Goal: Task Accomplishment & Management: Manage account settings

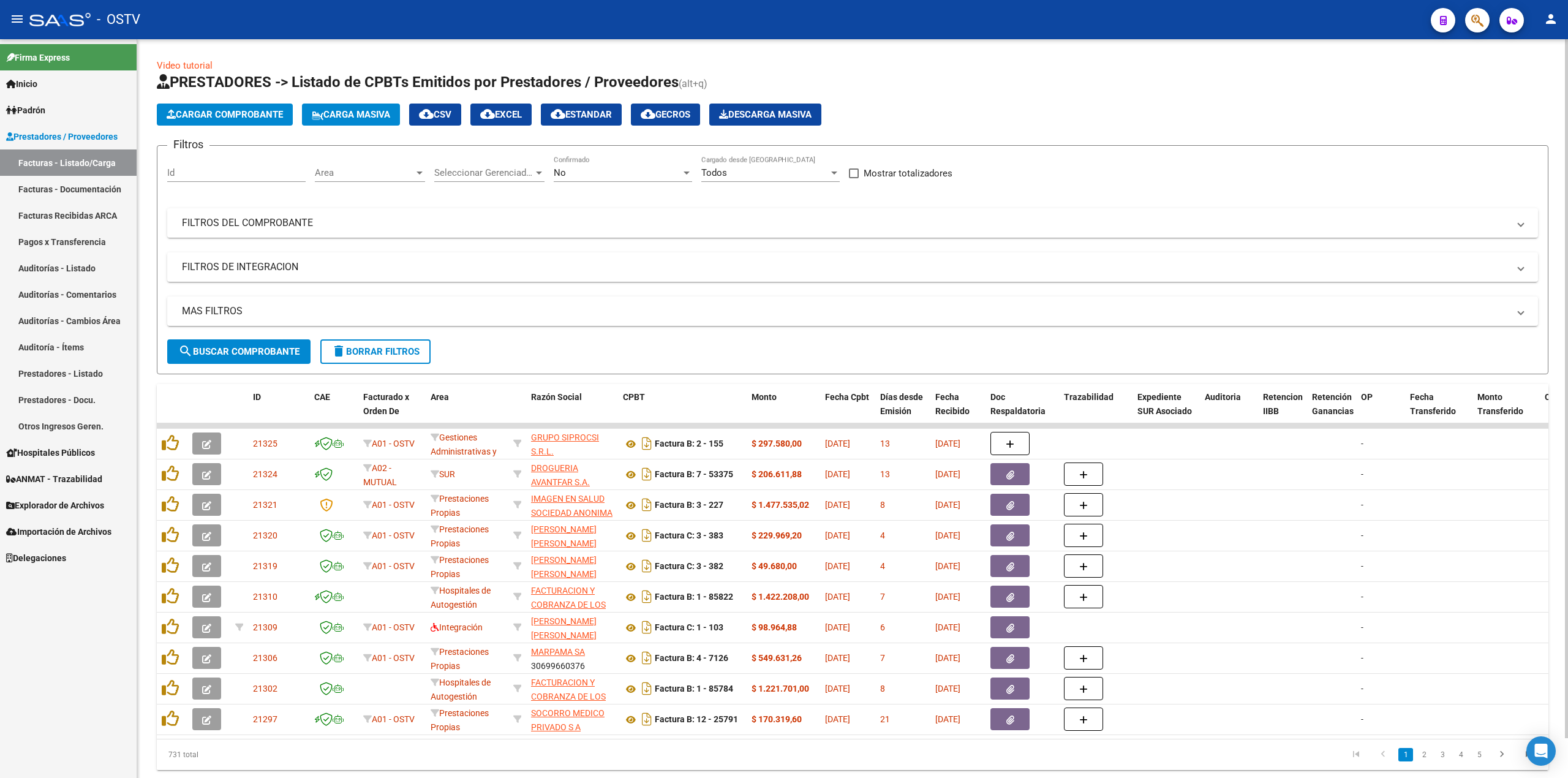
click at [236, 350] on span "search Buscar Comprobante" at bounding box center [239, 352] width 121 height 11
click at [642, 167] on div "No" at bounding box center [617, 173] width 127 height 11
click at [643, 118] on span "Todos" at bounding box center [623, 118] width 138 height 28
click at [320, 219] on mat-panel-title "FILTROS DEL COMPROBANTE" at bounding box center [846, 223] width 1327 height 14
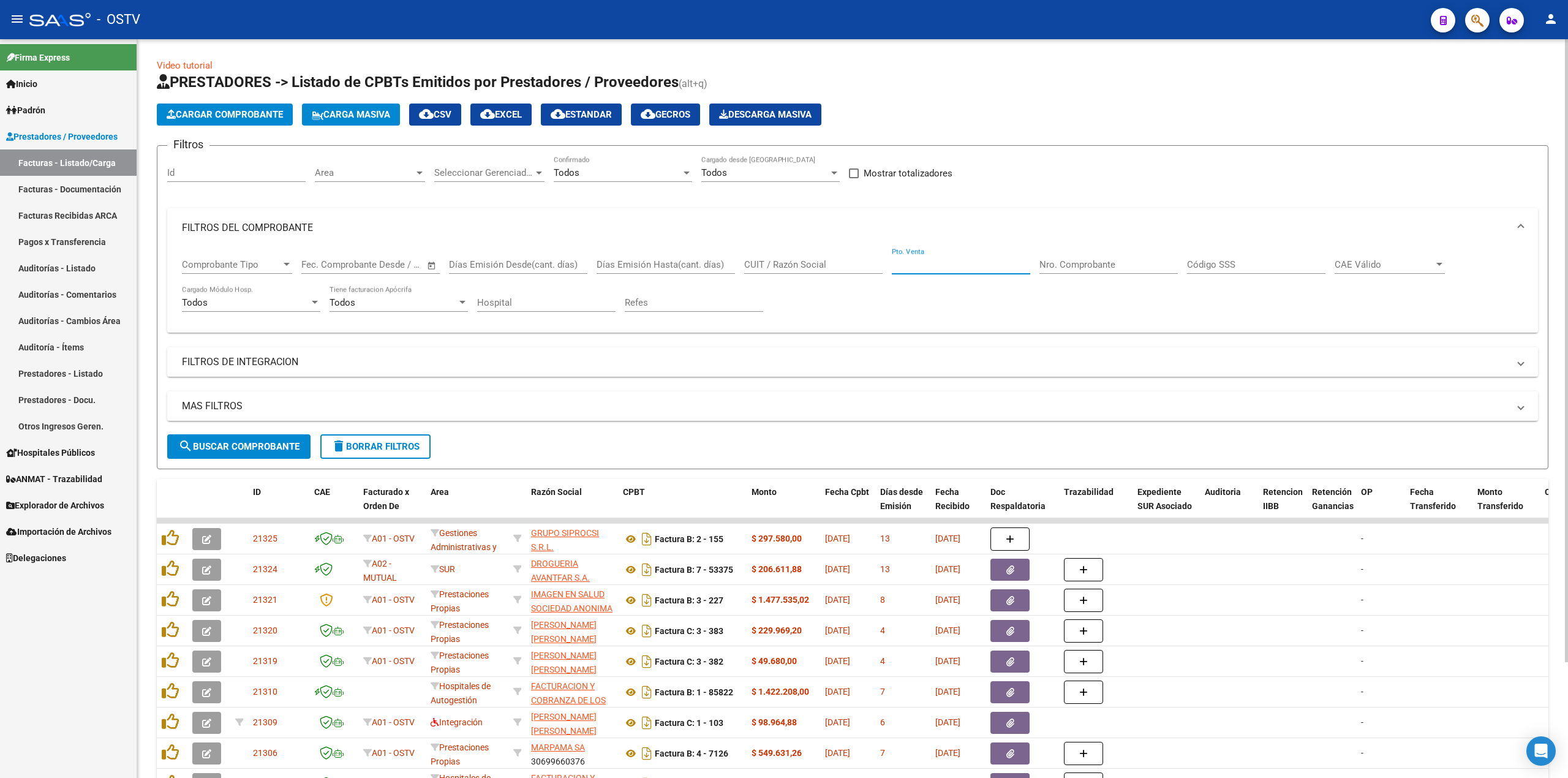
click at [990, 260] on input "Pto. Venta" at bounding box center [960, 265] width 138 height 11
click at [1076, 256] on div "Nro. Comprobante" at bounding box center [1108, 261] width 138 height 27
paste input "500"
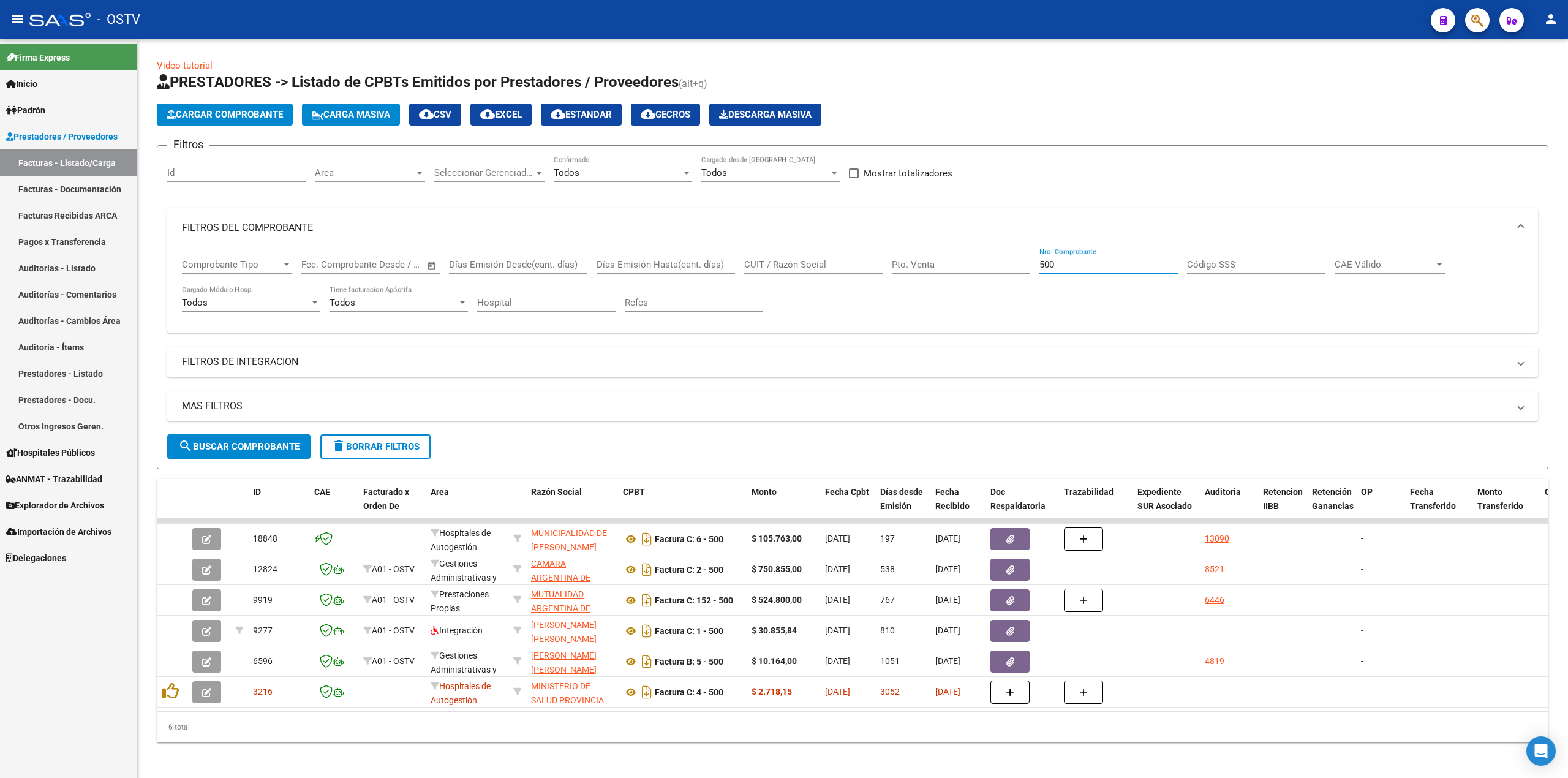
type input "500"
drag, startPoint x: 1111, startPoint y: 260, endPoint x: 958, endPoint y: 262, distance: 153.0
click at [958, 262] on div "Comprobante Tipo Comprobante Tipo Fecha inicio – Fecha fin Fec. Comprobante Des…" at bounding box center [853, 286] width 1341 height 76
click at [831, 267] on input "CUIT / Razón Social" at bounding box center [813, 265] width 138 height 11
paste input "30-99900445-4"
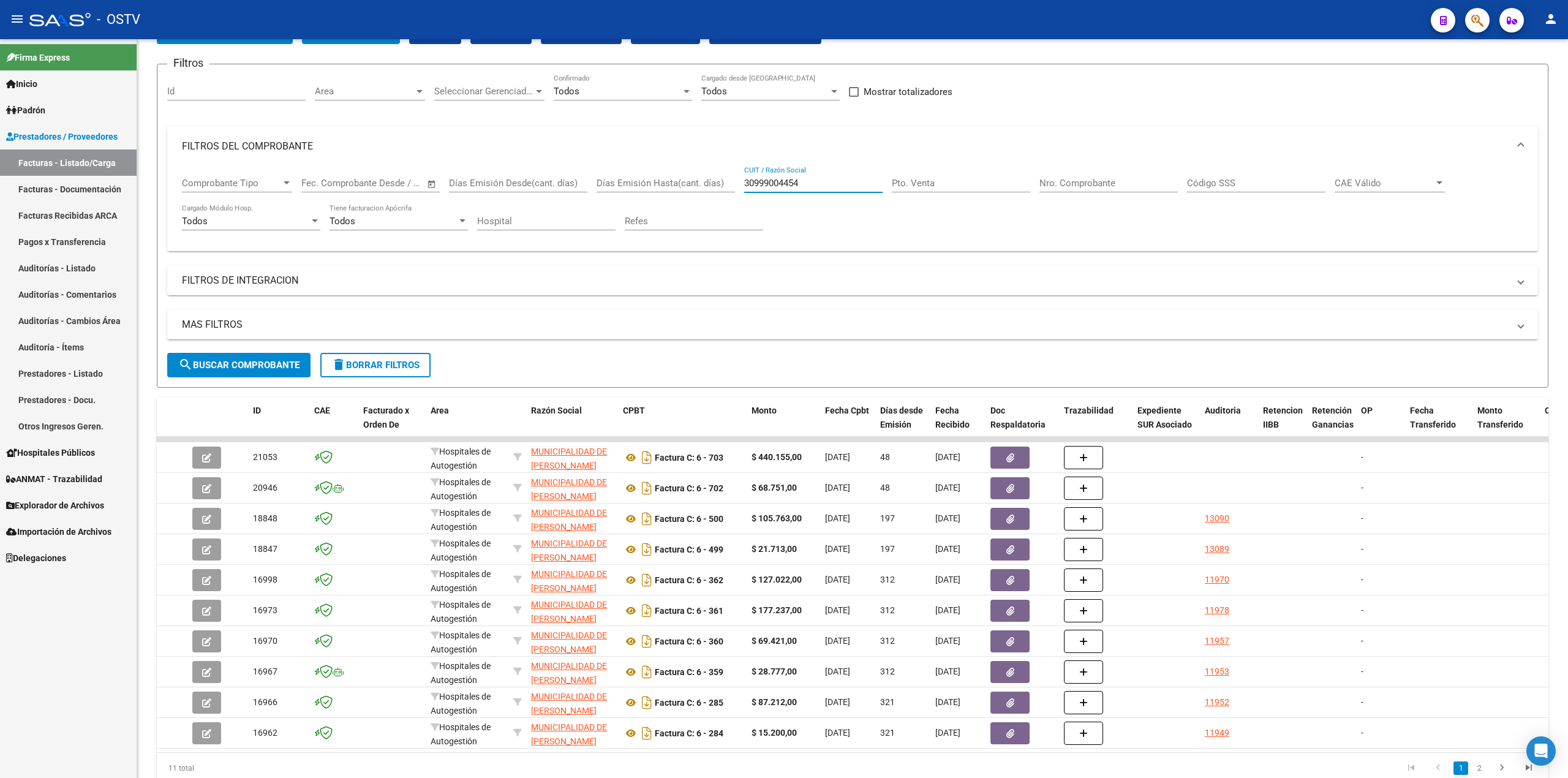
type input "30999004454"
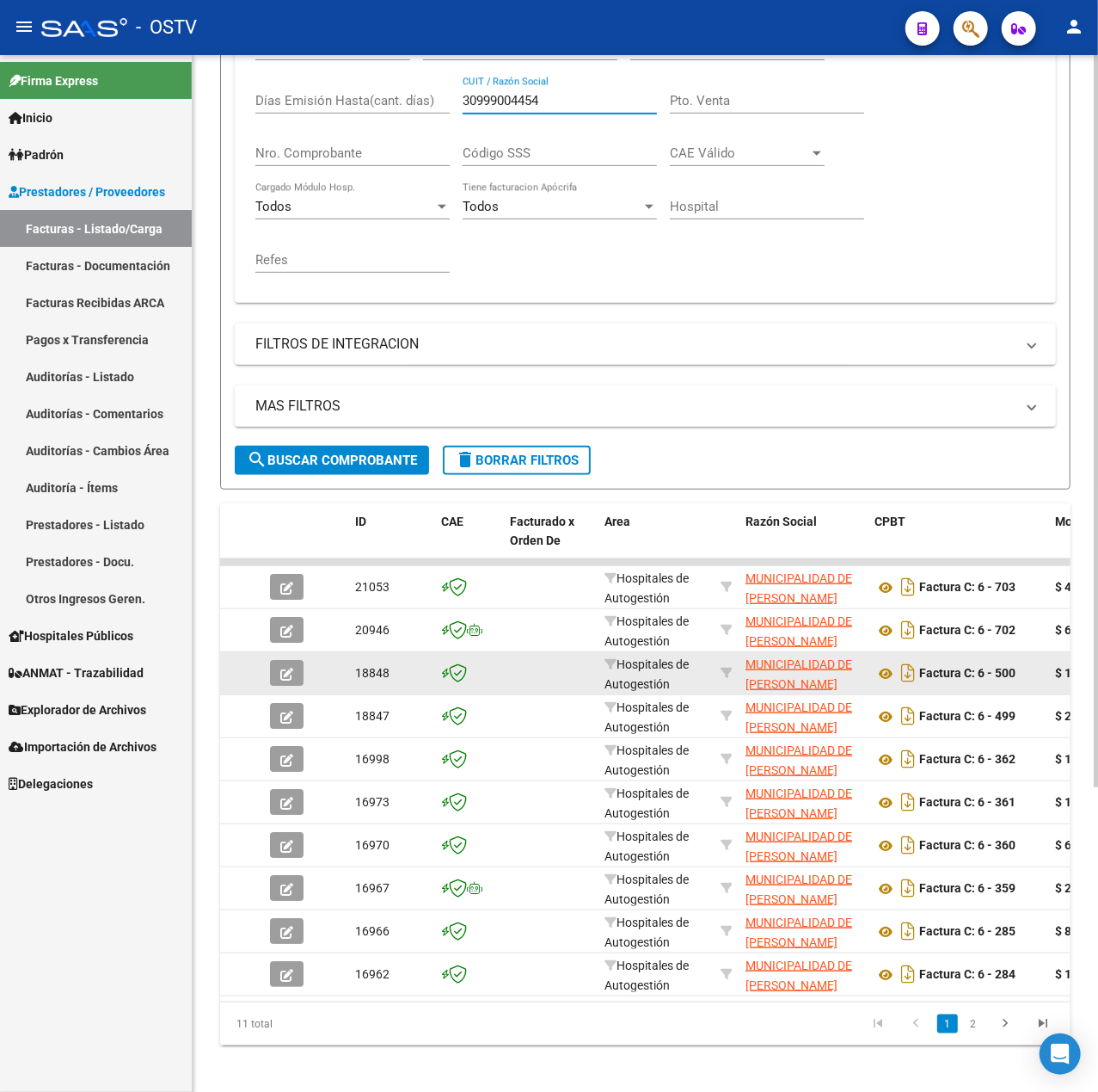
scroll to position [431, 0]
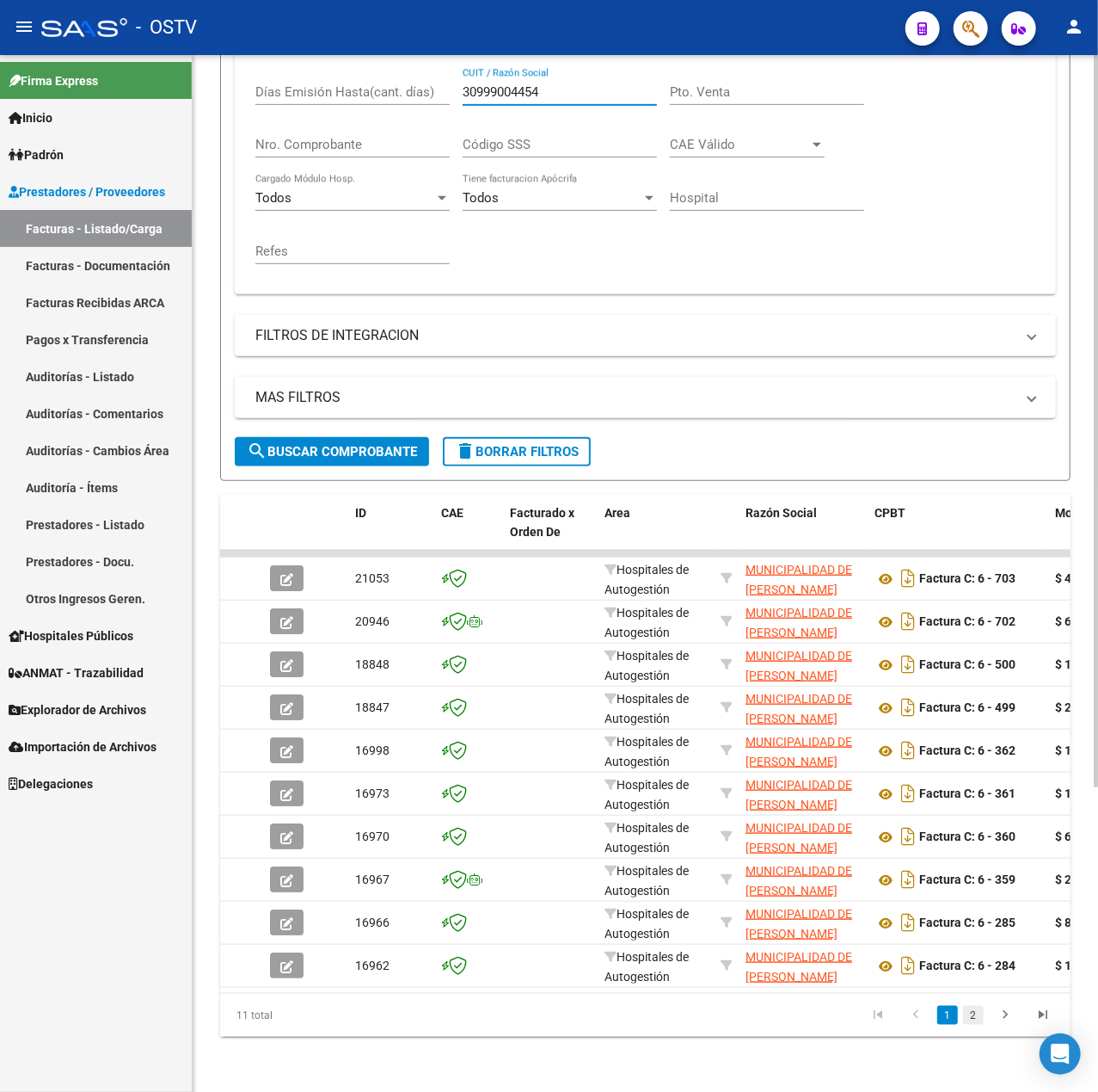
click at [968, 1012] on link "2" at bounding box center [973, 1015] width 21 height 19
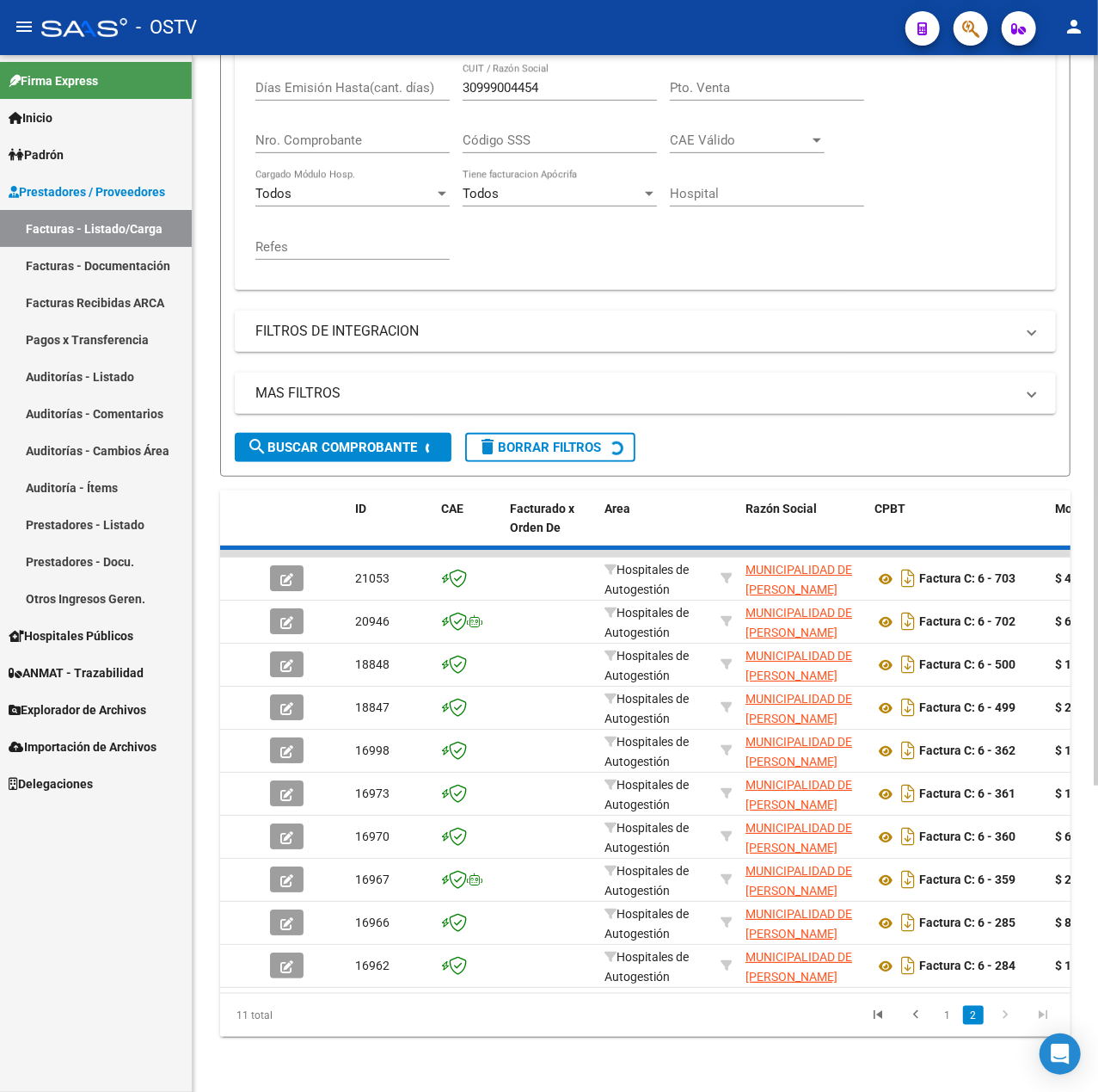
scroll to position [43, 0]
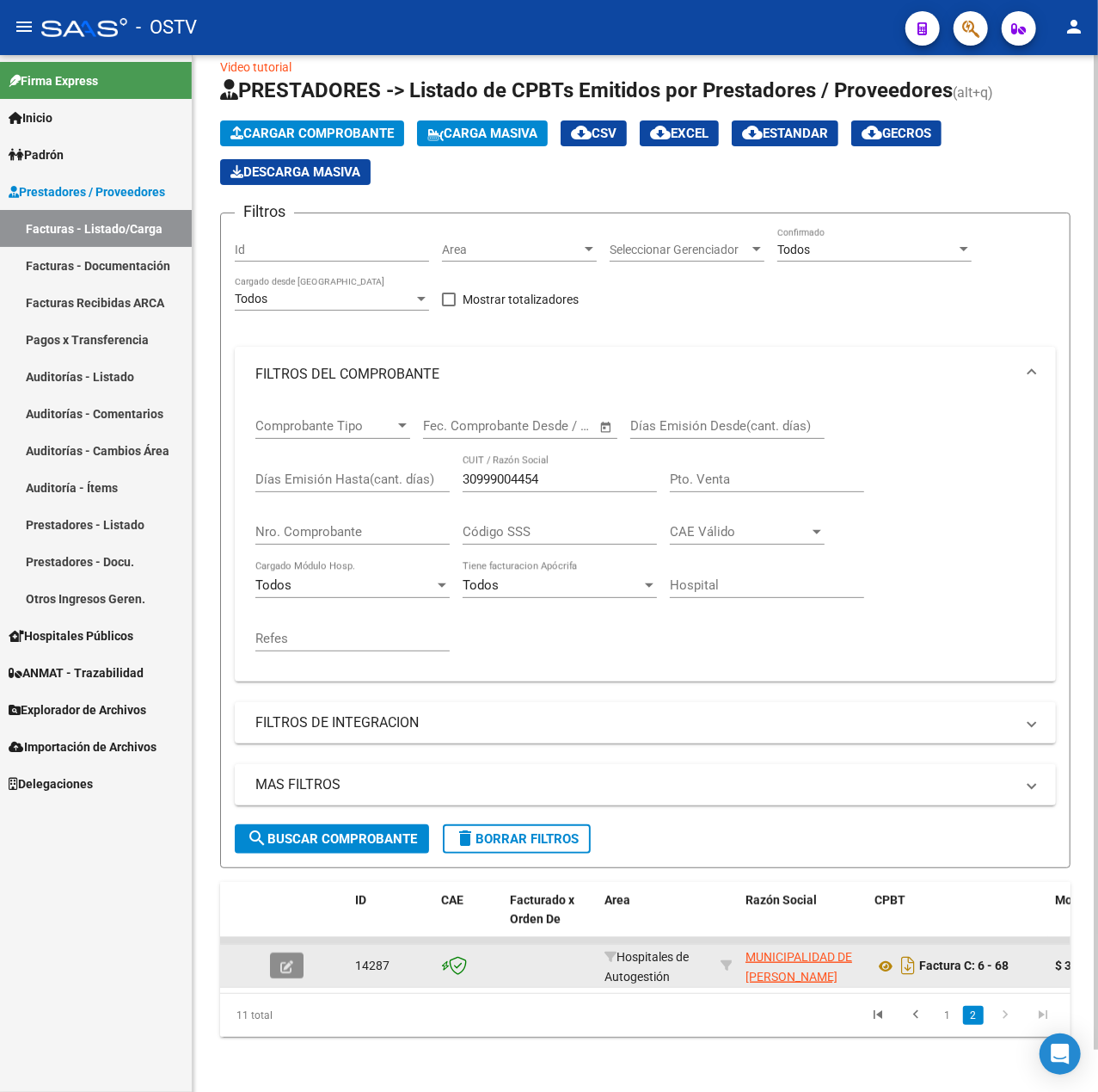
click at [276, 953] on button "button" at bounding box center [287, 965] width 34 height 26
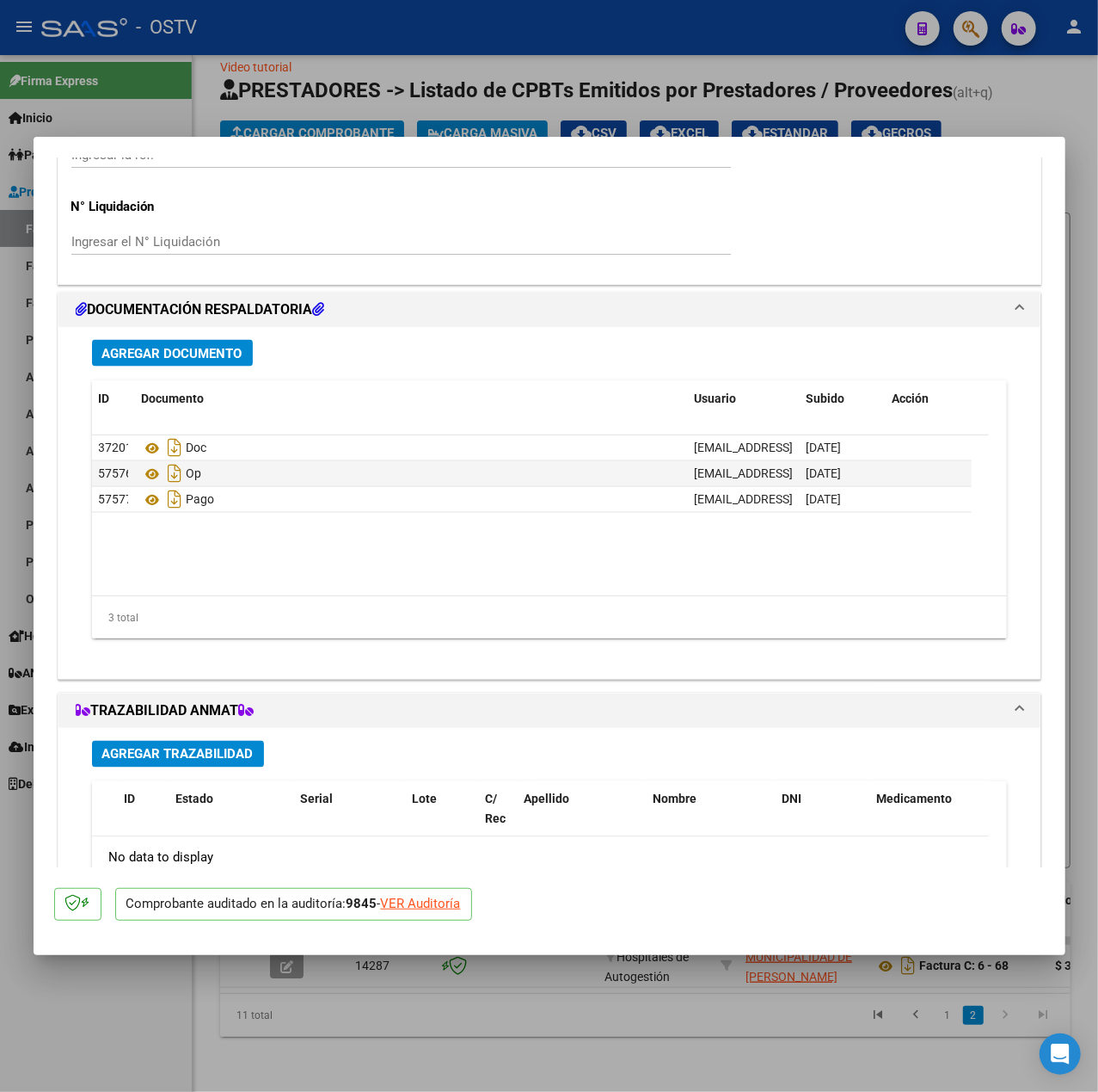
scroll to position [1505, 0]
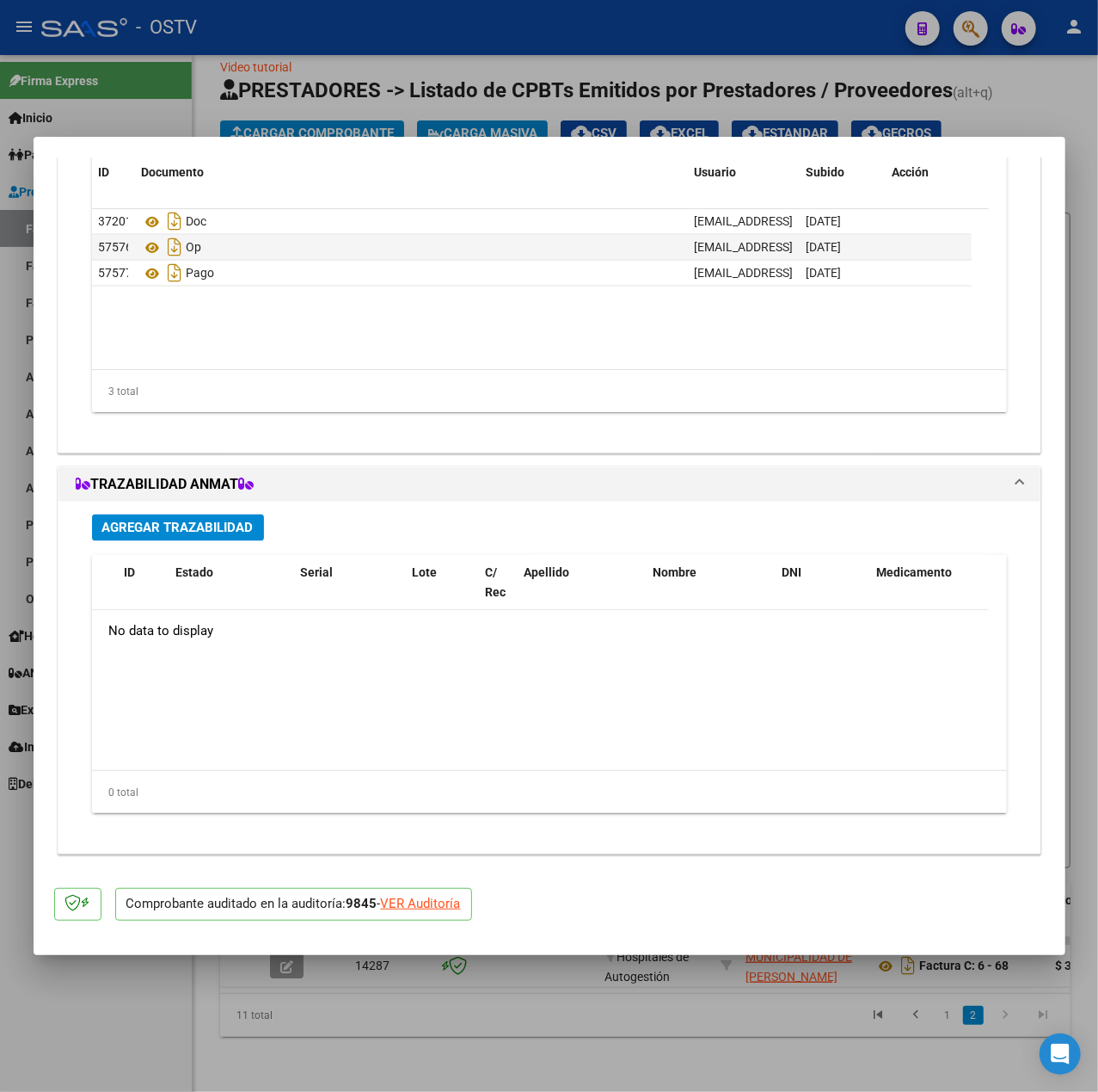
click at [437, 899] on div "VER Auditoría" at bounding box center [421, 903] width 80 height 20
type input "$ 0,00"
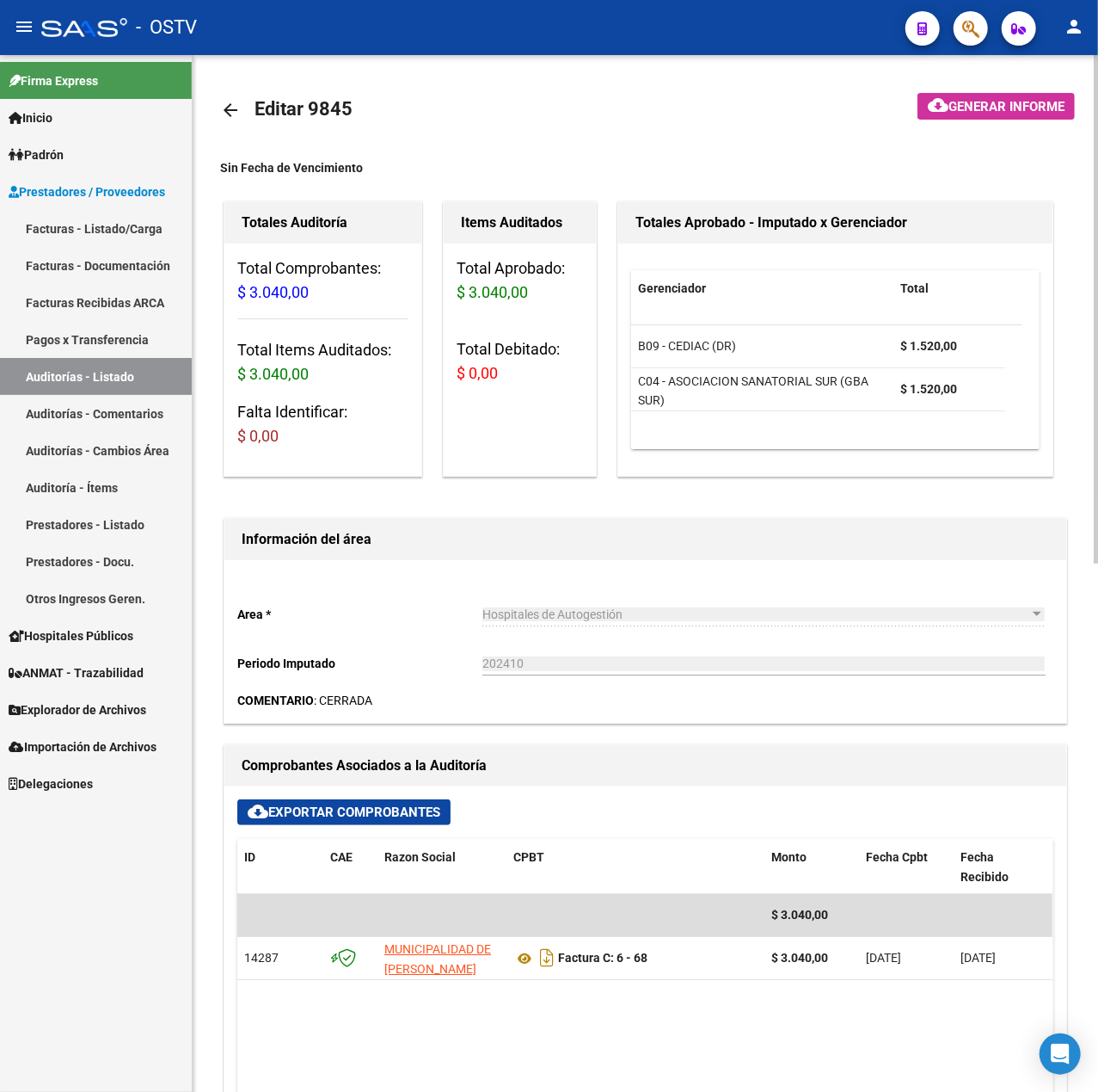
click at [1026, 105] on span "Generar informe" at bounding box center [1007, 107] width 117 height 15
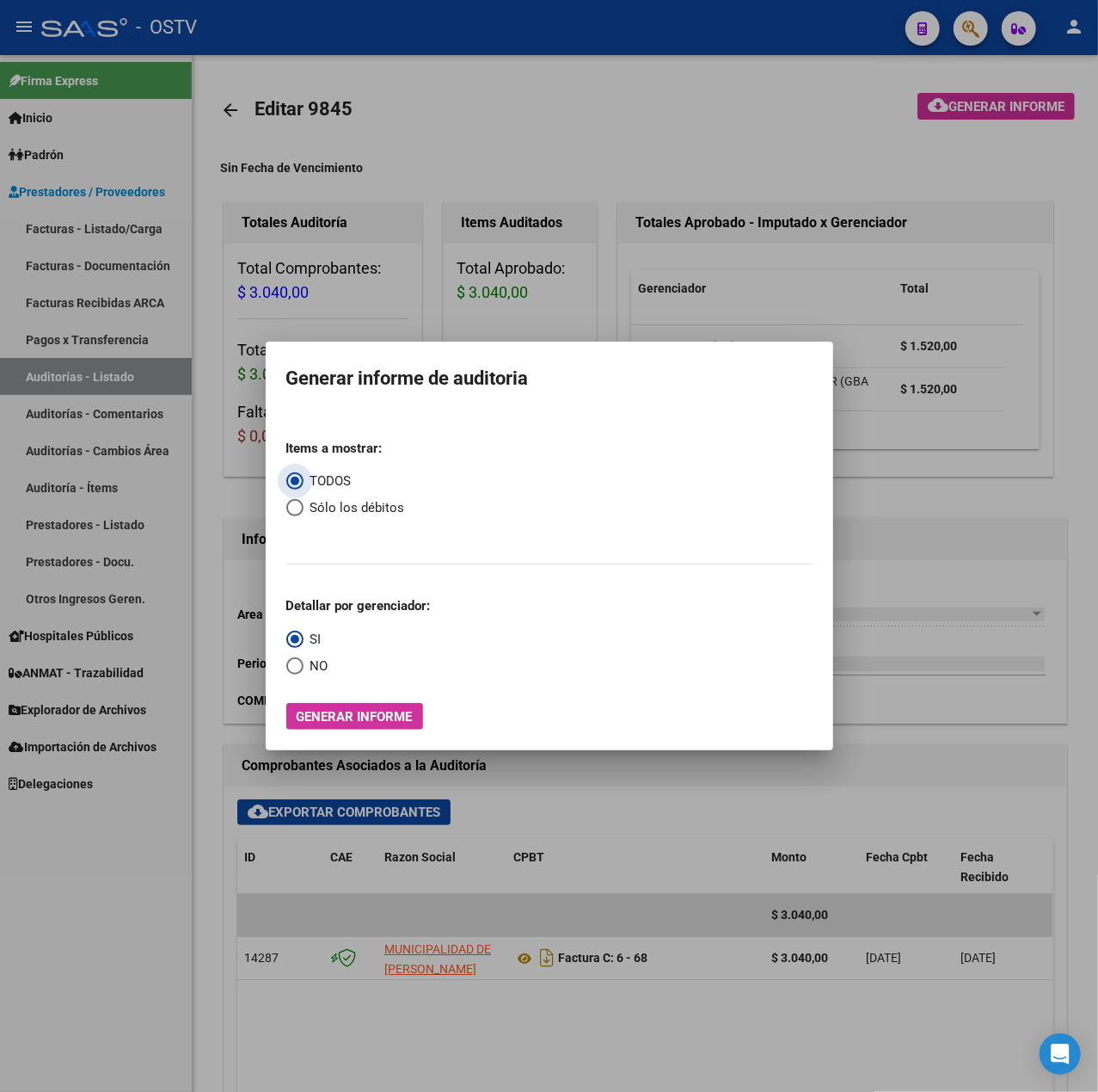
click at [359, 717] on span "Generar informe" at bounding box center [355, 716] width 117 height 15
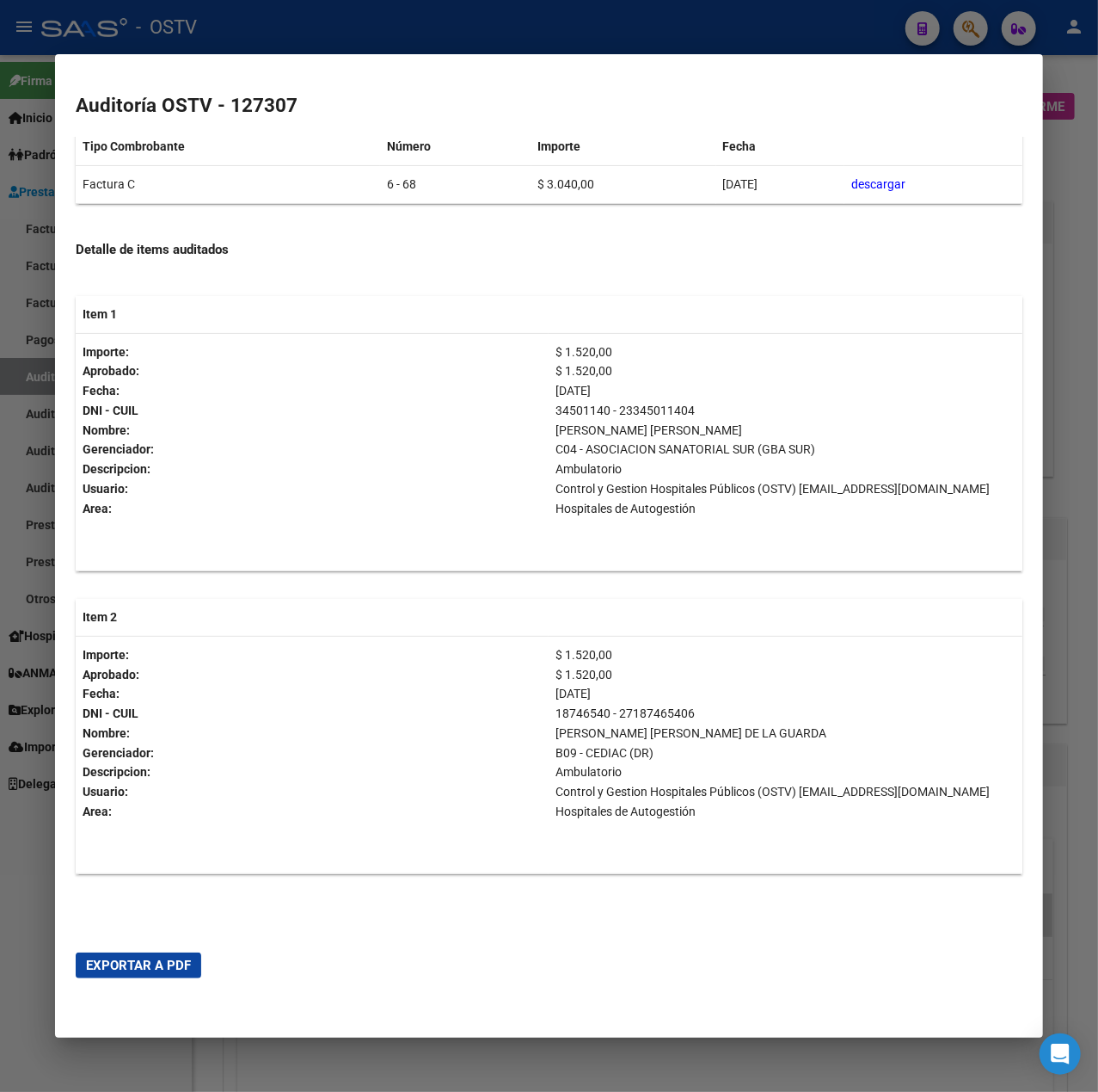
scroll to position [397, 0]
click at [31, 760] on div at bounding box center [549, 546] width 1098 height 1092
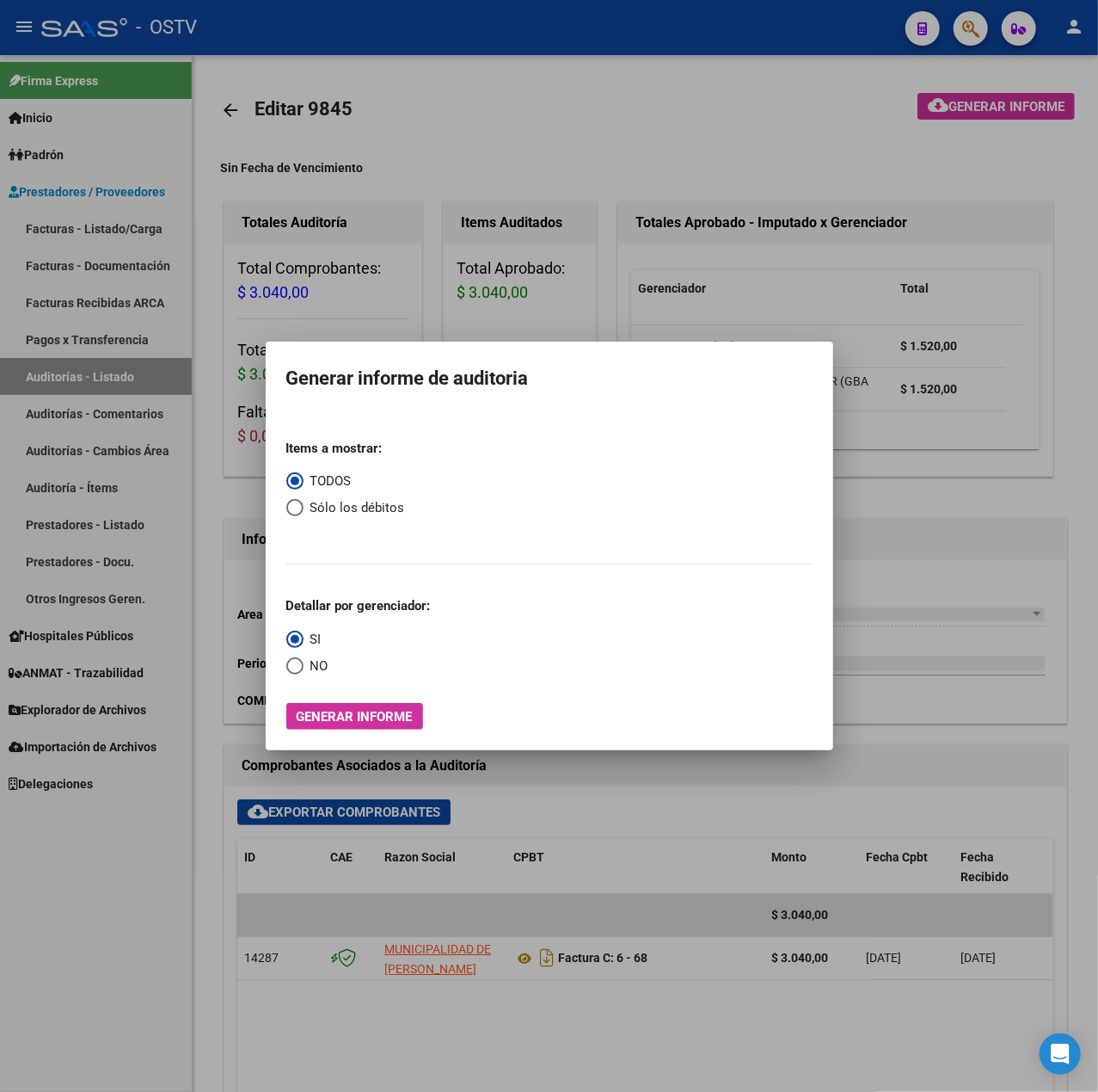
click at [963, 712] on div at bounding box center [549, 546] width 1098 height 1092
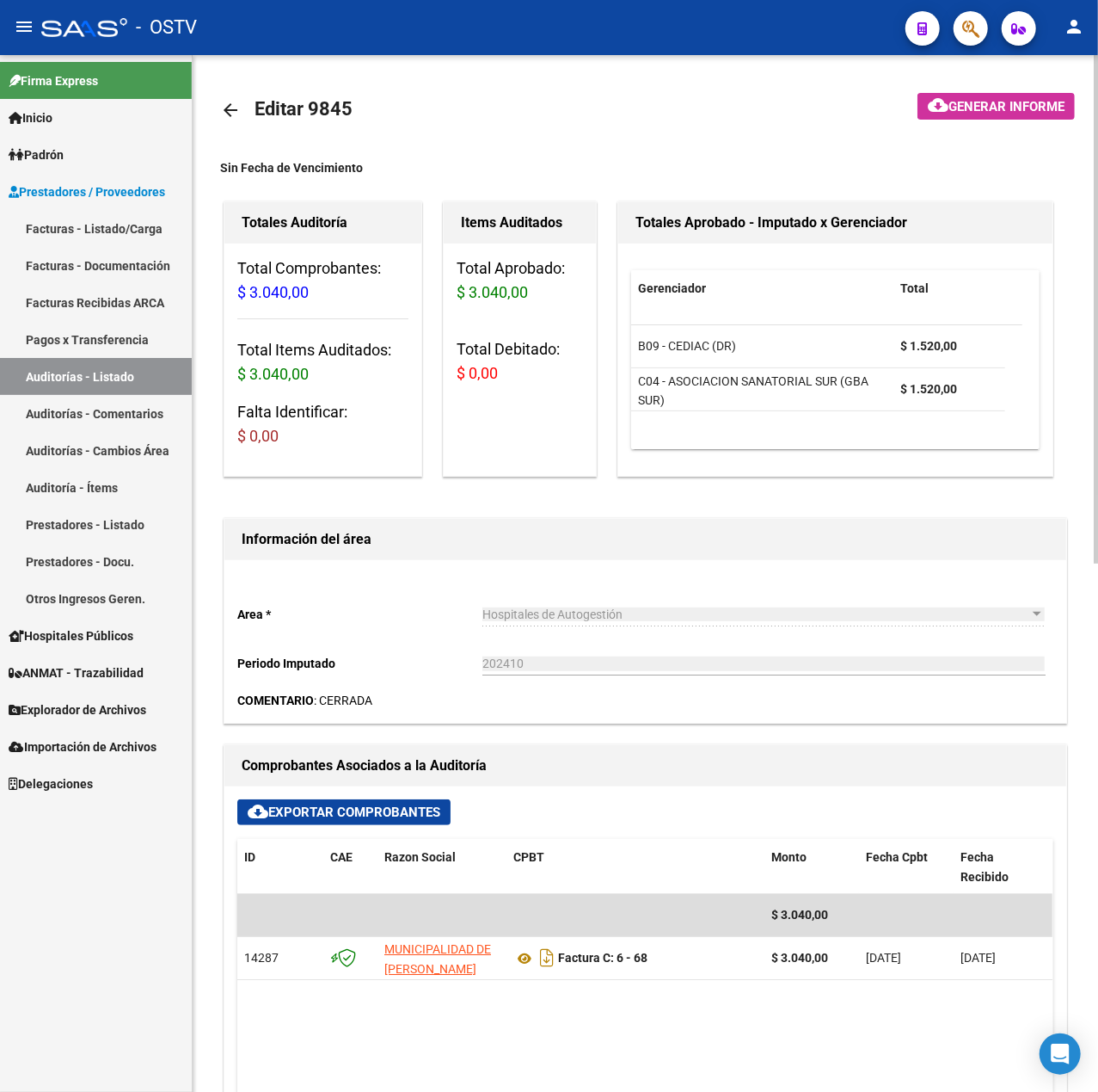
click at [1012, 90] on mat-toolbar-row at bounding box center [966, 110] width 237 height 55
click at [1015, 99] on span "Generar informe" at bounding box center [1007, 107] width 117 height 15
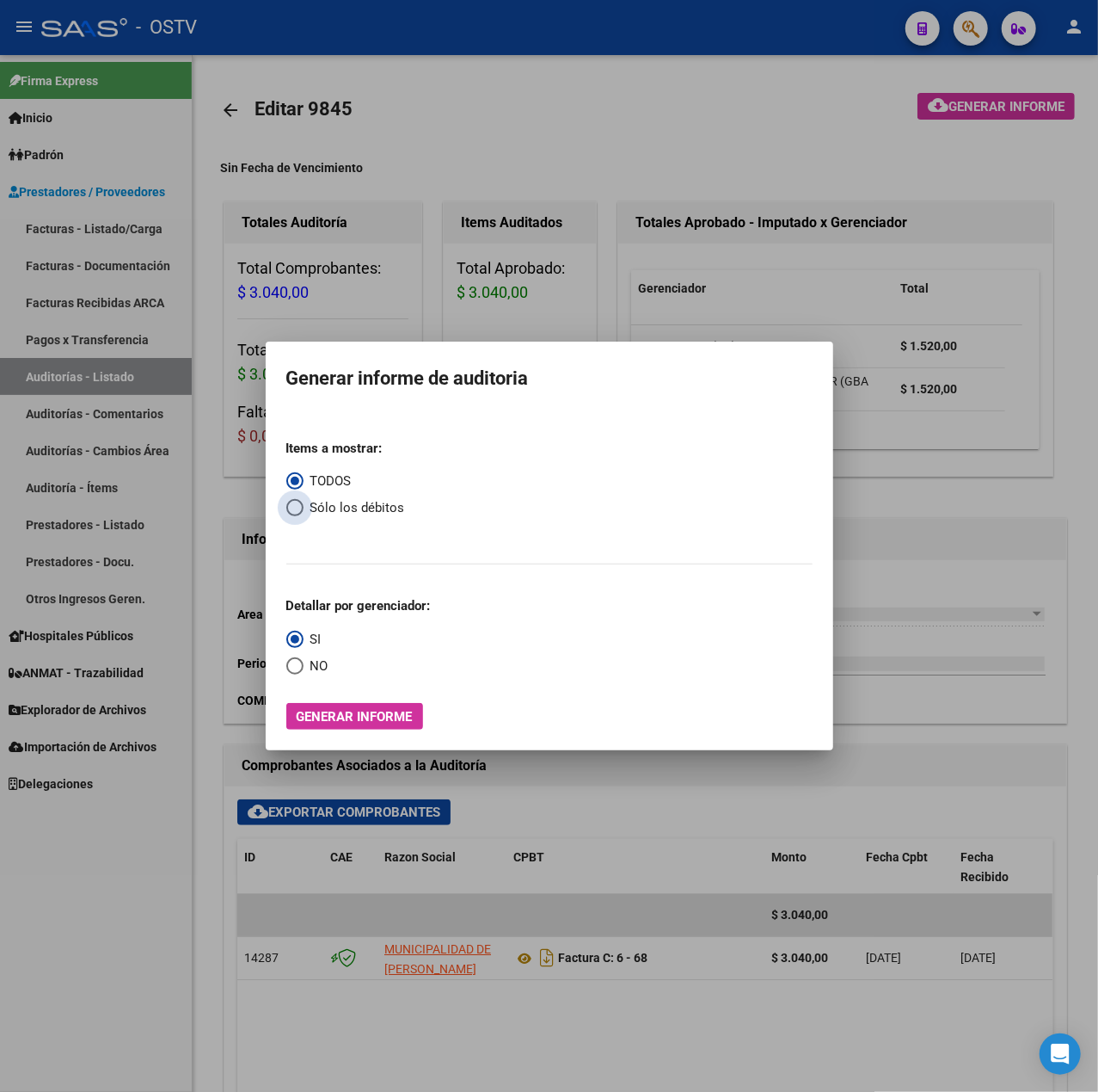
click at [351, 505] on span "Sólo los débitos" at bounding box center [353, 508] width 101 height 20
click at [303, 505] on input "Sólo los débitos" at bounding box center [295, 507] width 17 height 17
radio input "true"
click at [338, 723] on span "Generar informe" at bounding box center [355, 716] width 117 height 15
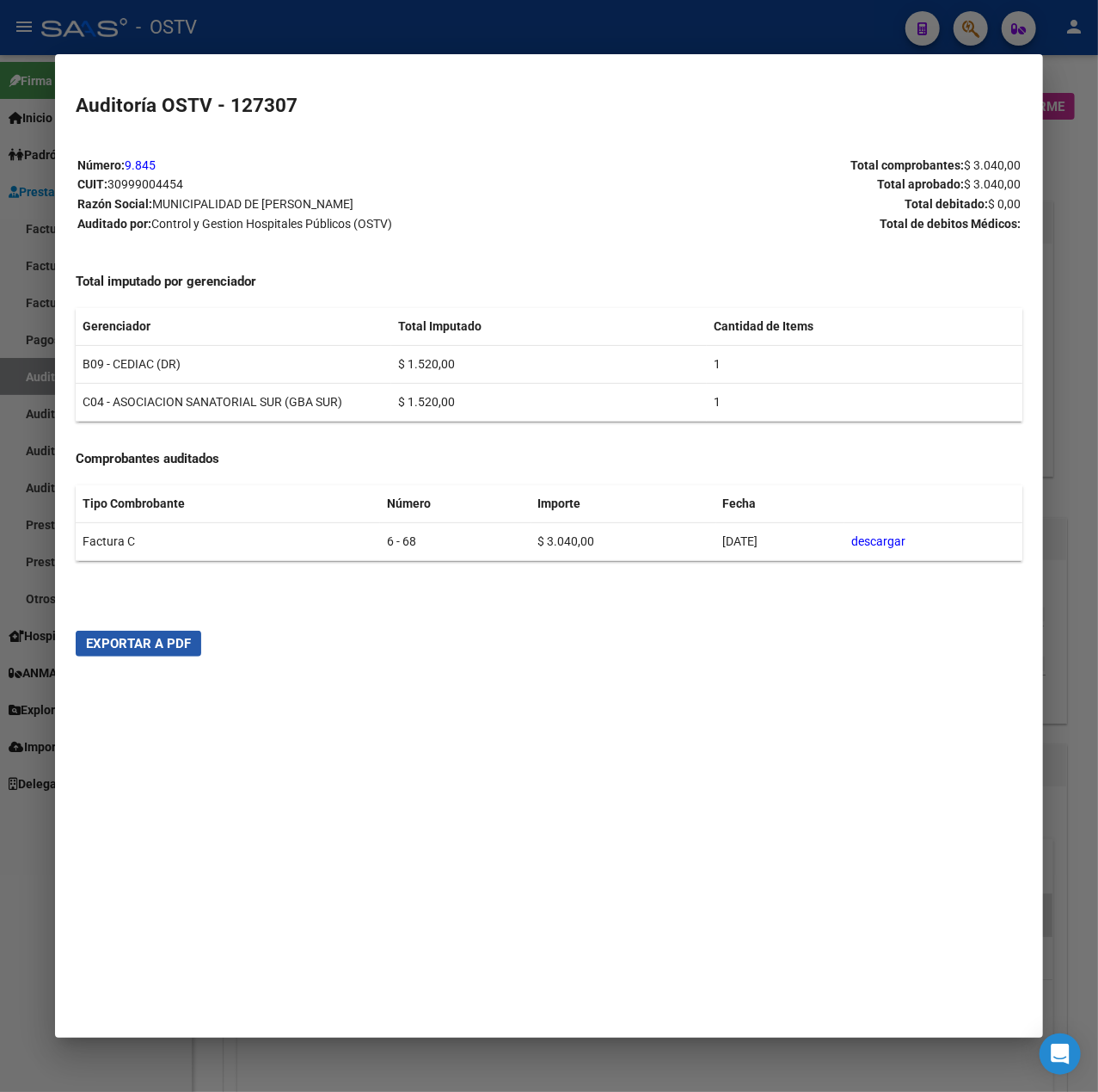
click at [168, 640] on span "Exportar a PDF" at bounding box center [137, 643] width 105 height 15
drag, startPoint x: 45, startPoint y: 182, endPoint x: 25, endPoint y: 156, distance: 32.8
click at [43, 182] on div at bounding box center [549, 546] width 1098 height 1092
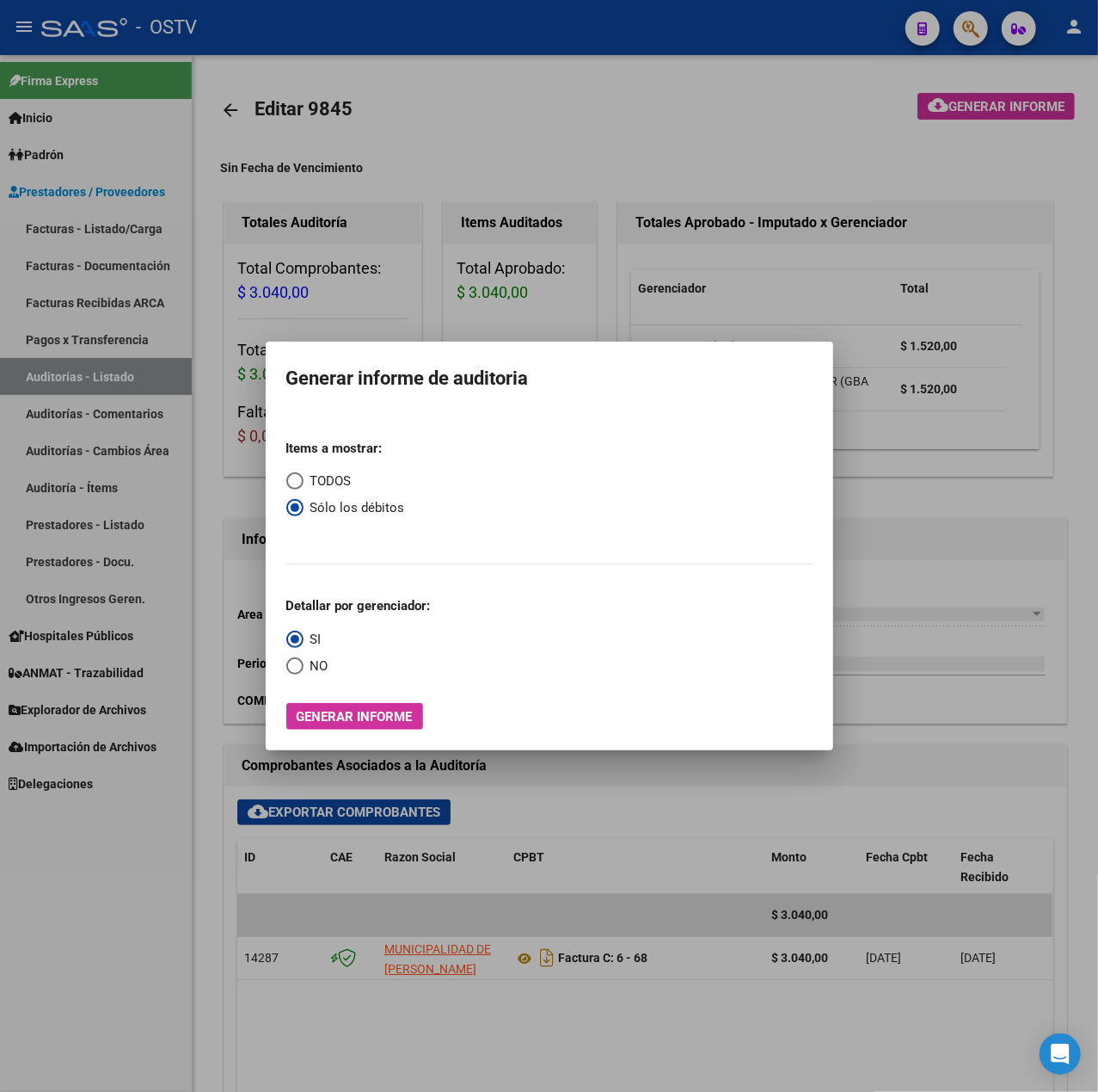
click at [15, 26] on div at bounding box center [549, 546] width 1098 height 1092
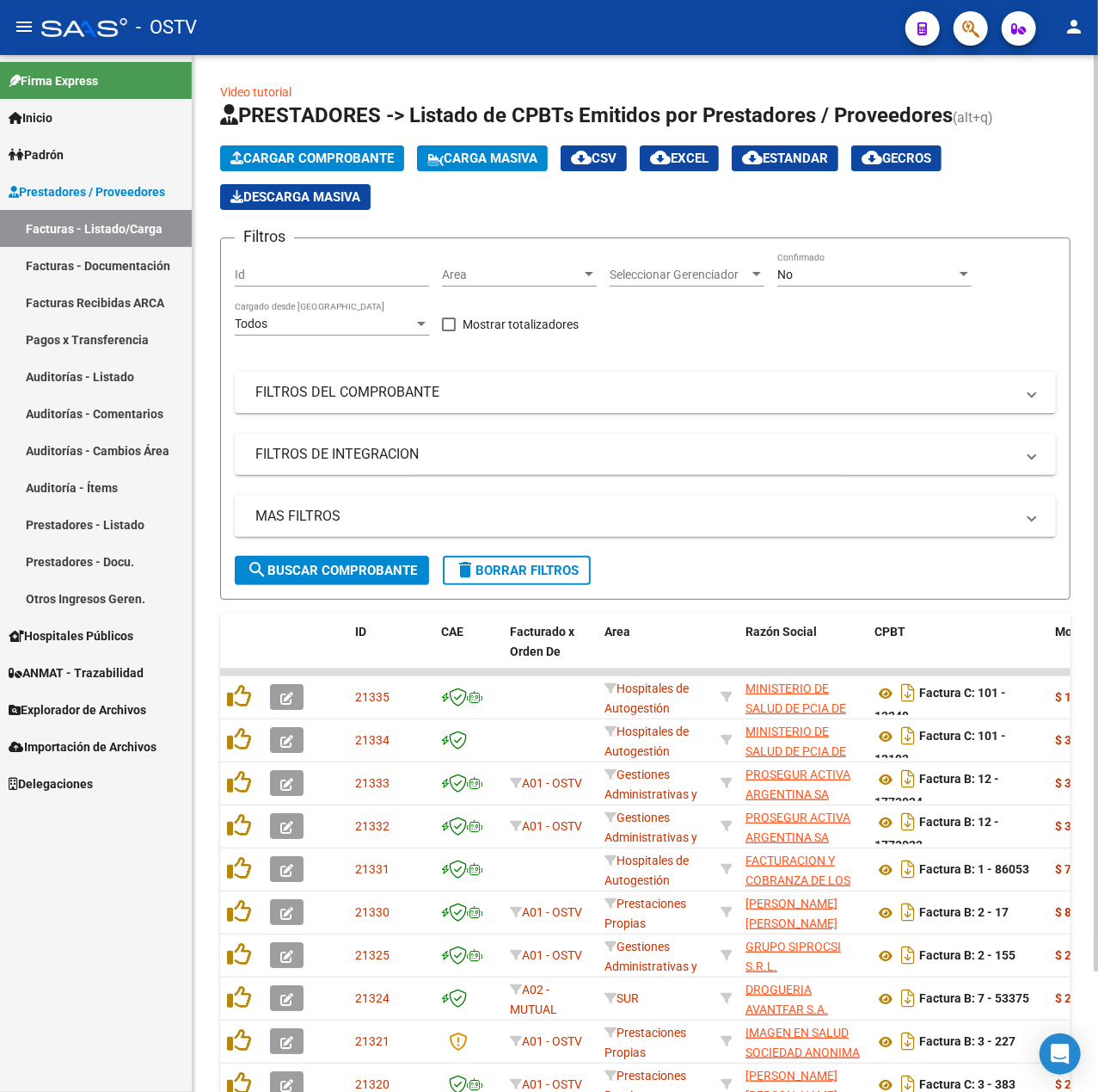
click at [860, 271] on div "No" at bounding box center [867, 275] width 178 height 15
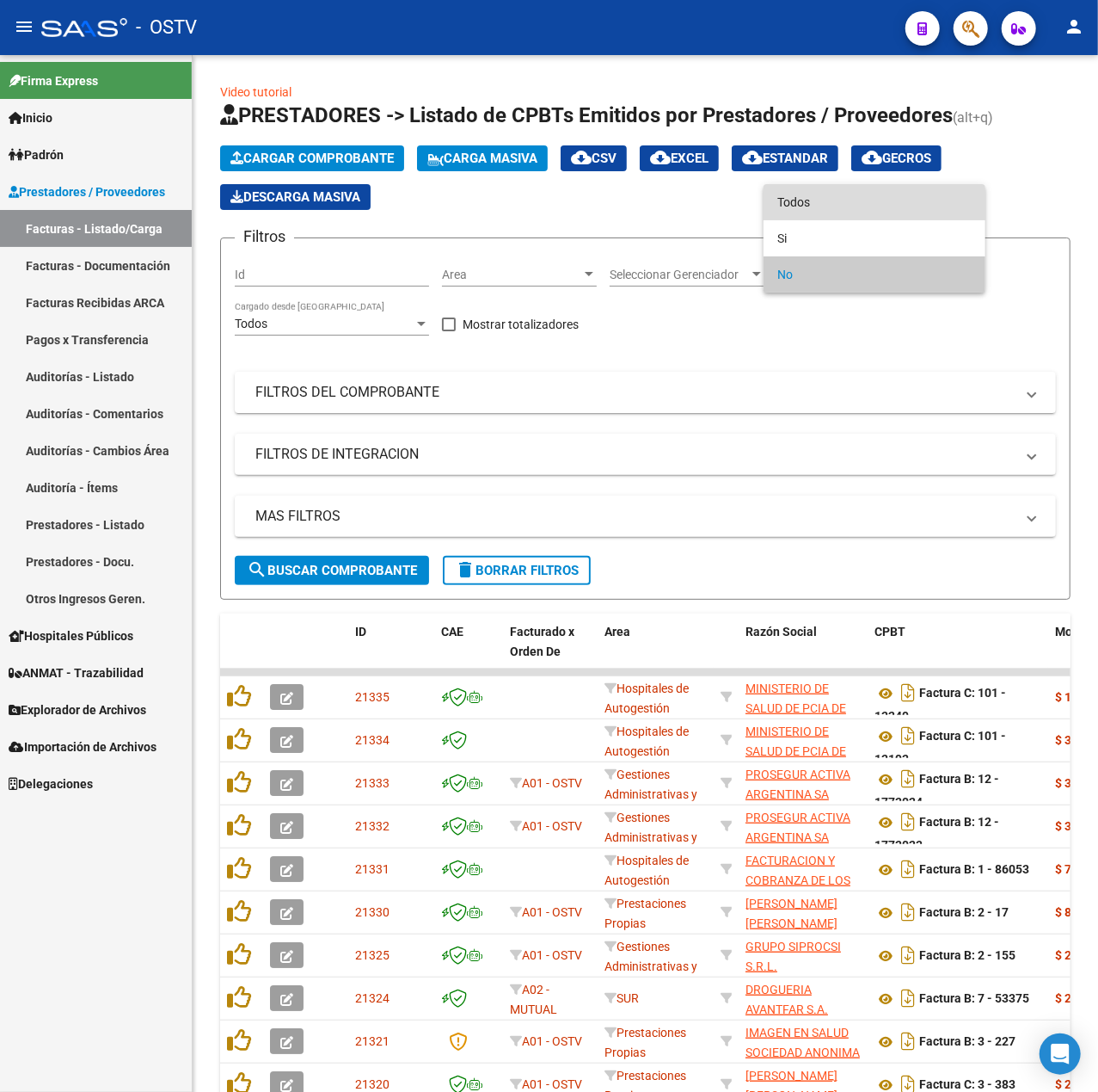
click at [875, 209] on span "Todos" at bounding box center [874, 202] width 194 height 36
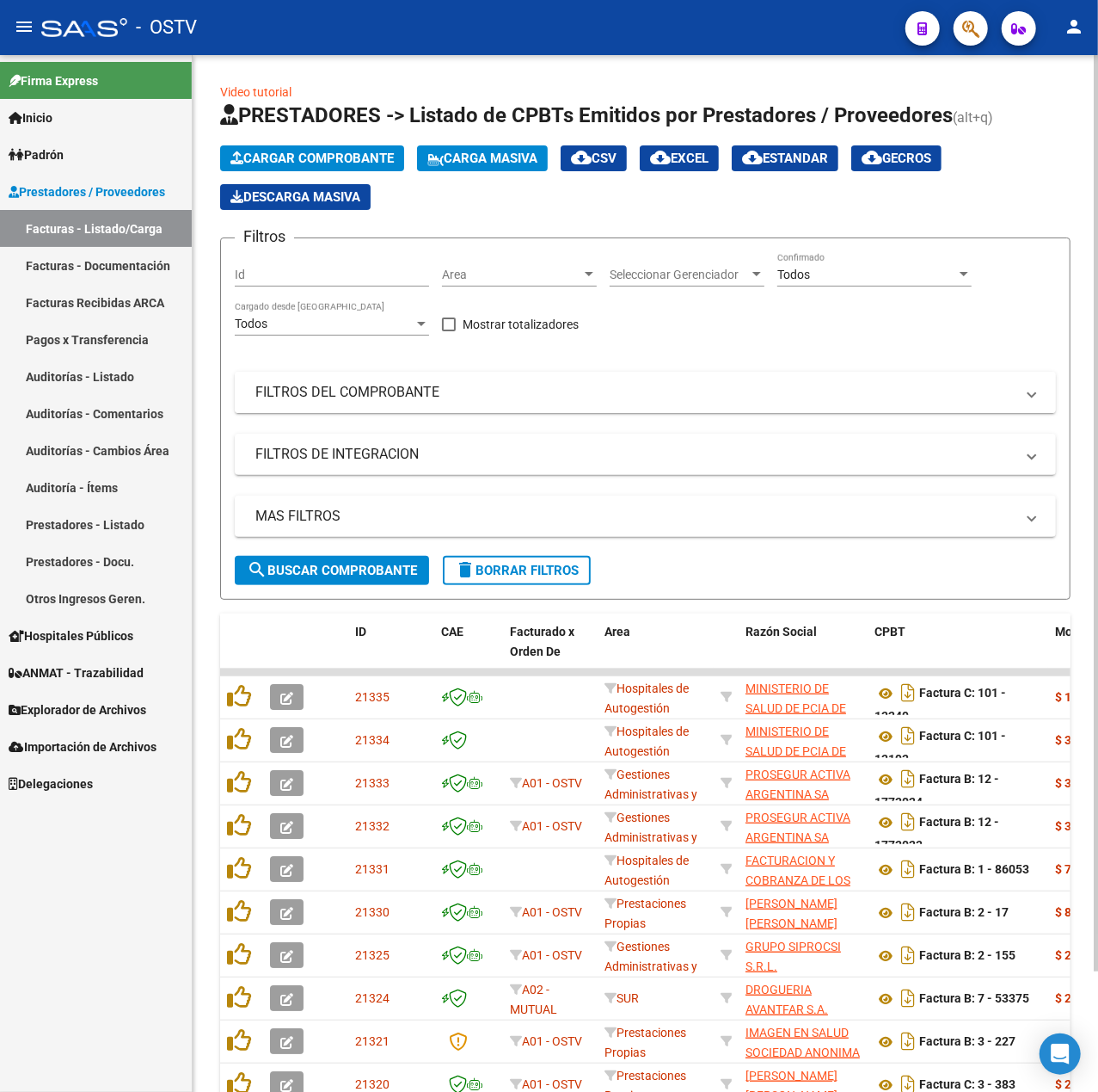
click at [489, 380] on mat-expansion-panel-header "FILTROS DEL COMPROBANTE" at bounding box center [646, 392] width 821 height 41
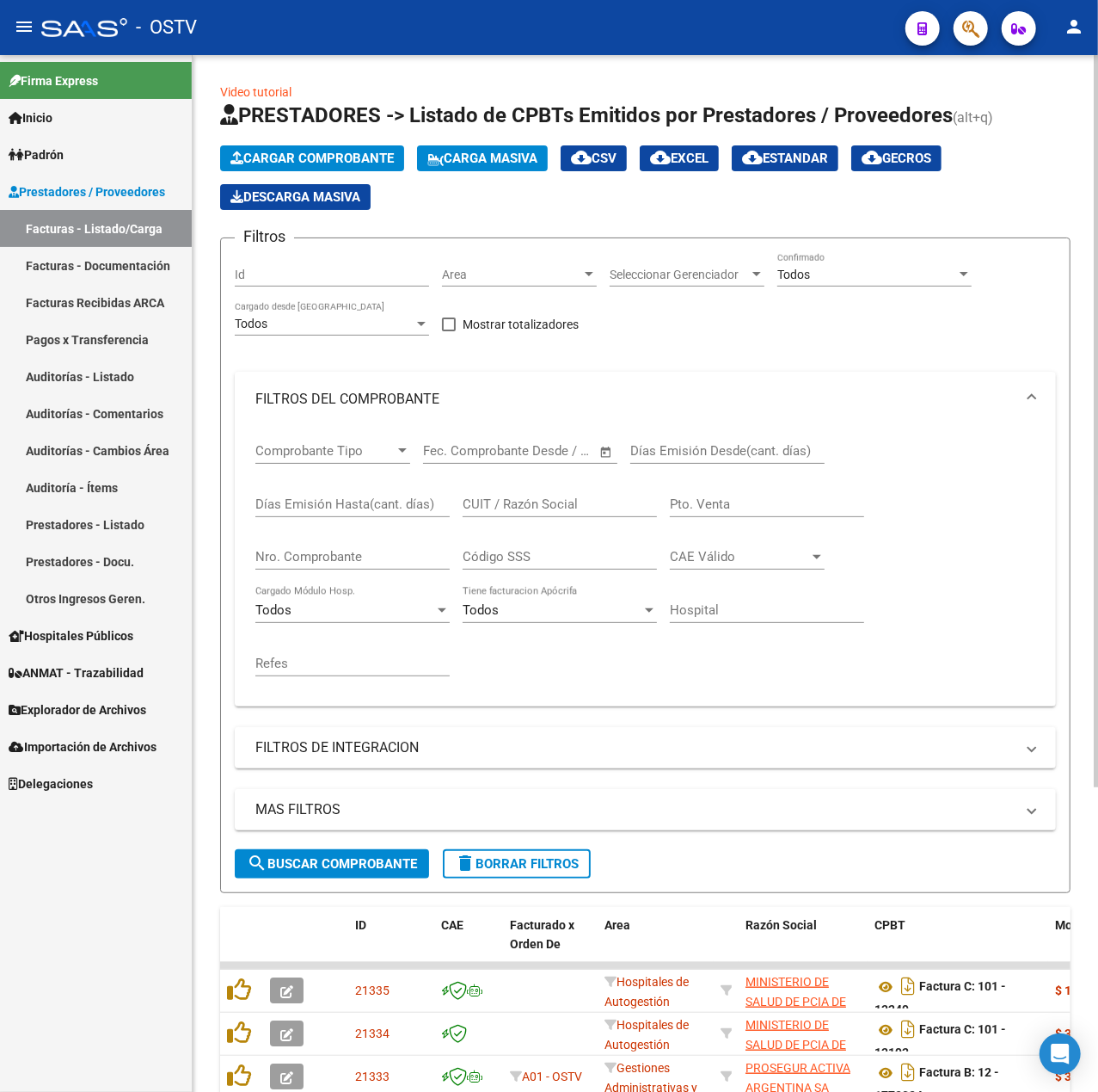
click at [349, 546] on div "Nro. Comprobante" at bounding box center [352, 551] width 194 height 37
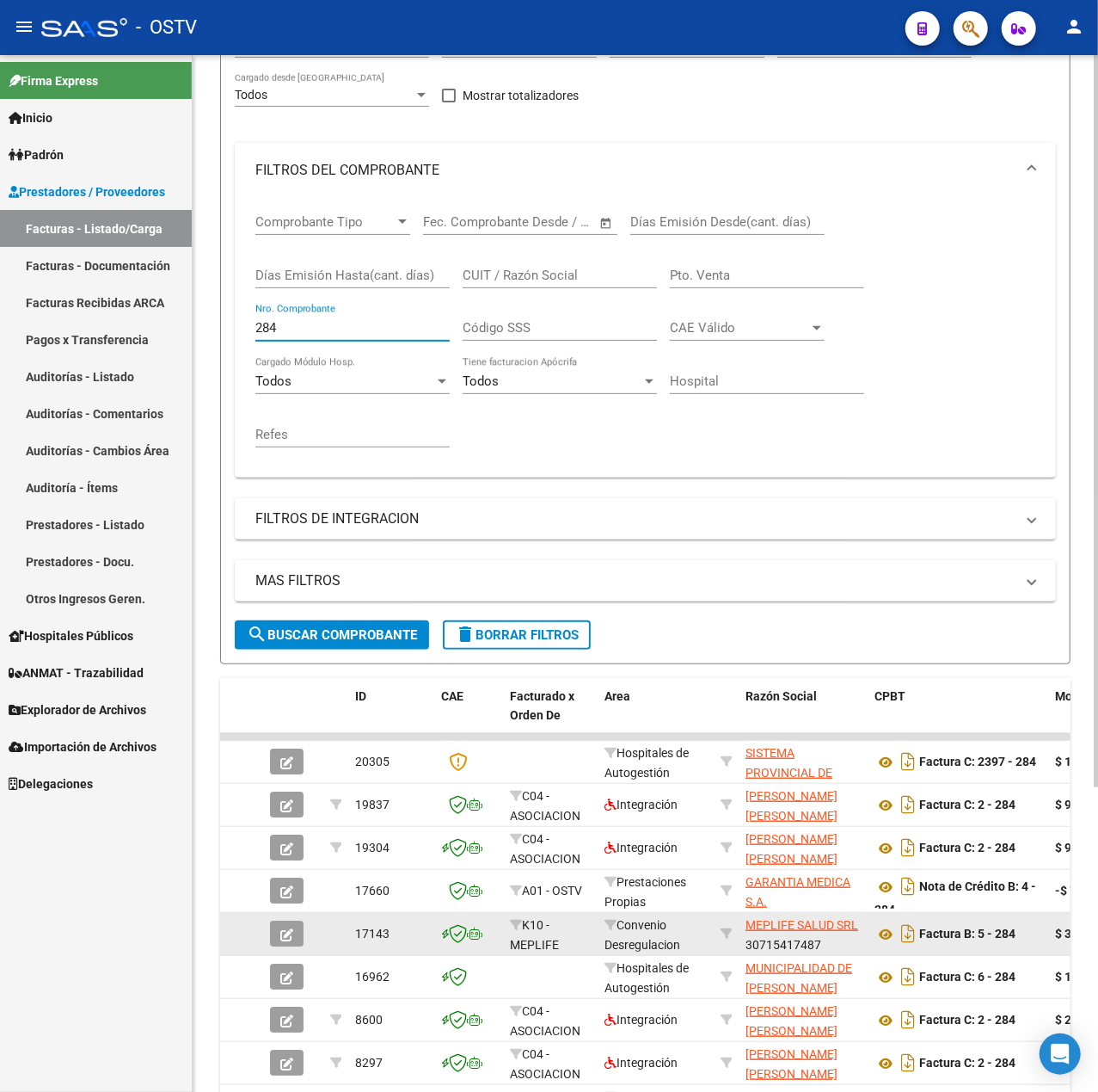
scroll to position [2, 0]
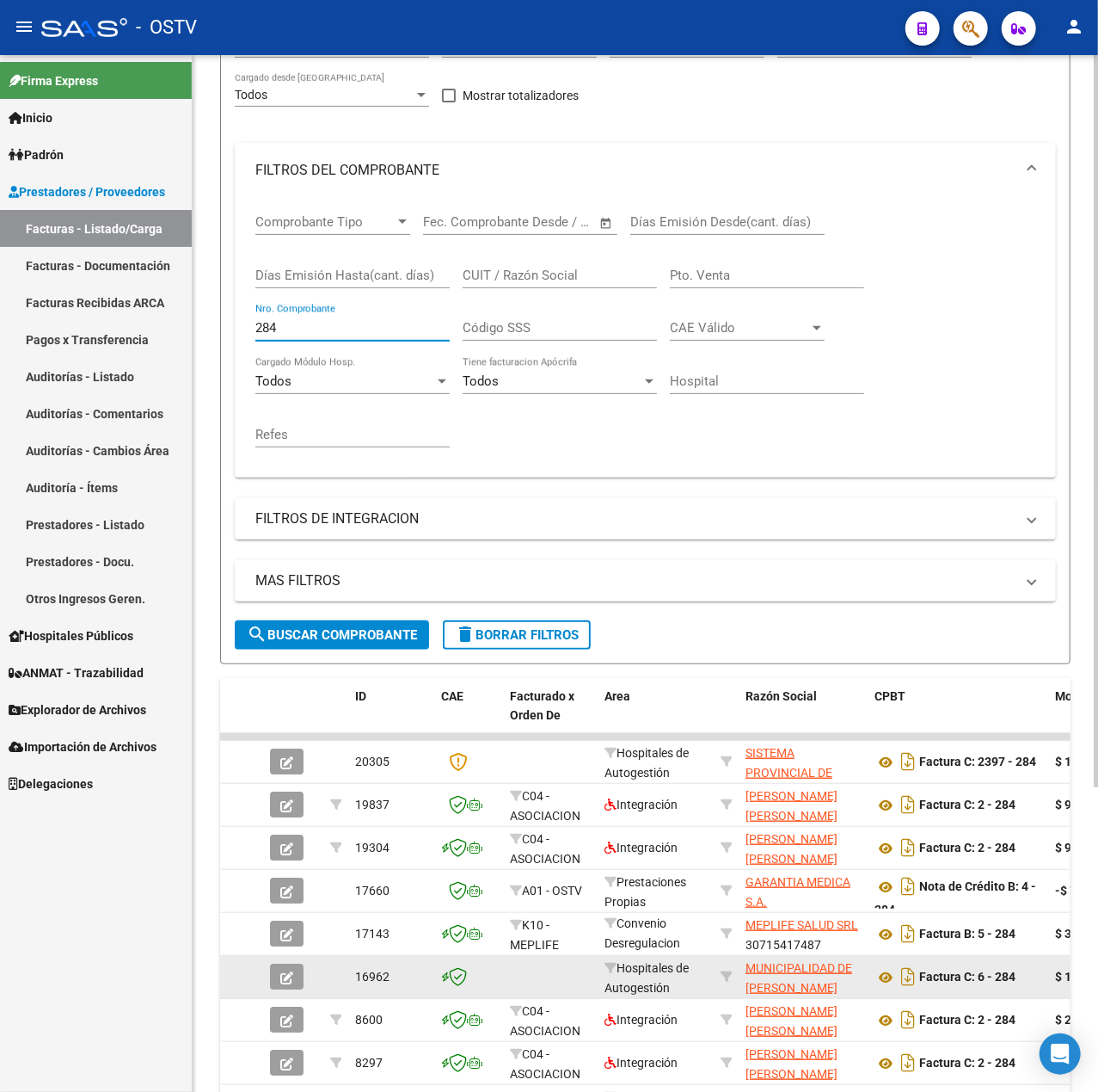
type input "284"
click at [289, 972] on icon "button" at bounding box center [287, 977] width 13 height 13
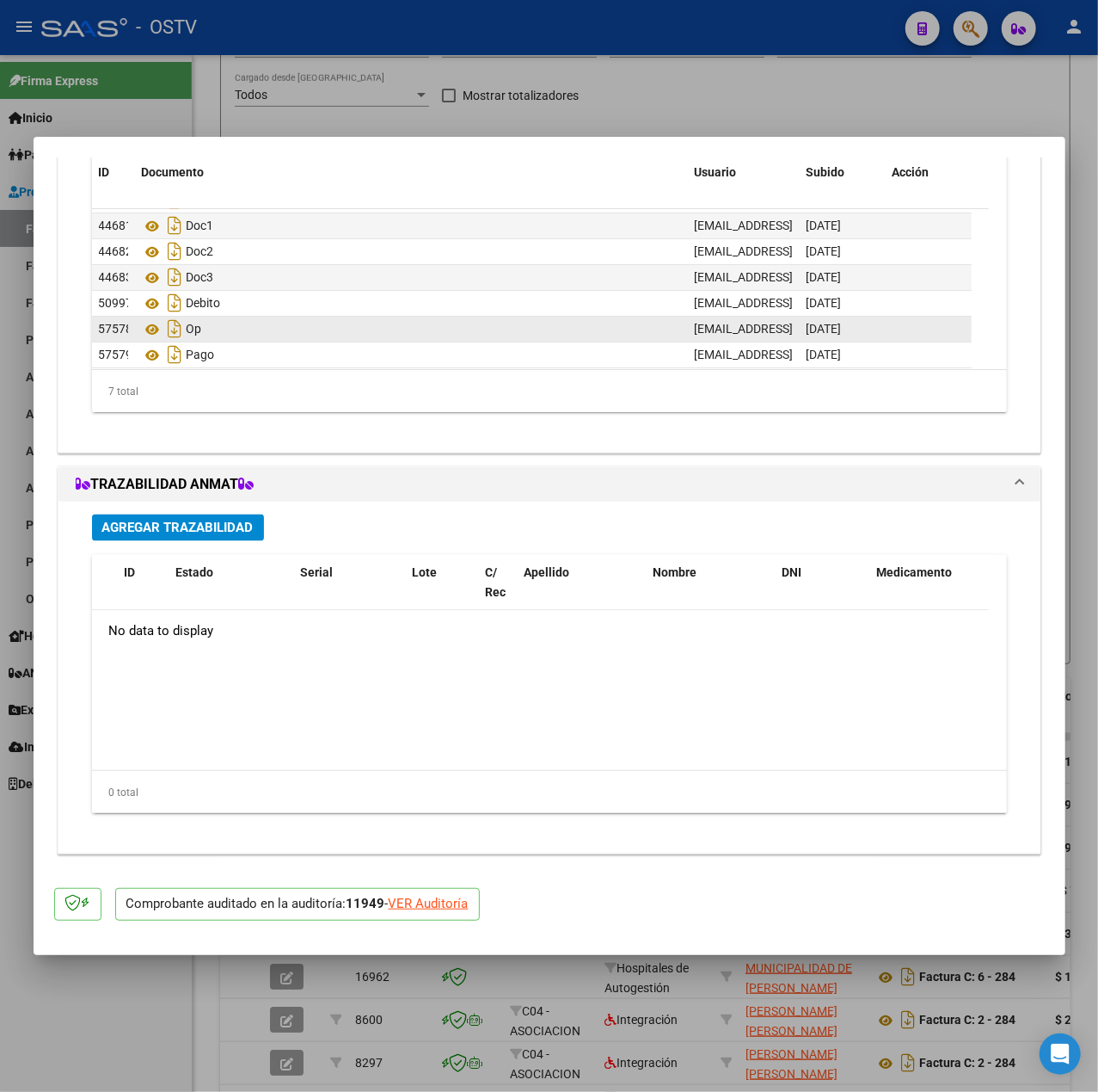
scroll to position [25, 0]
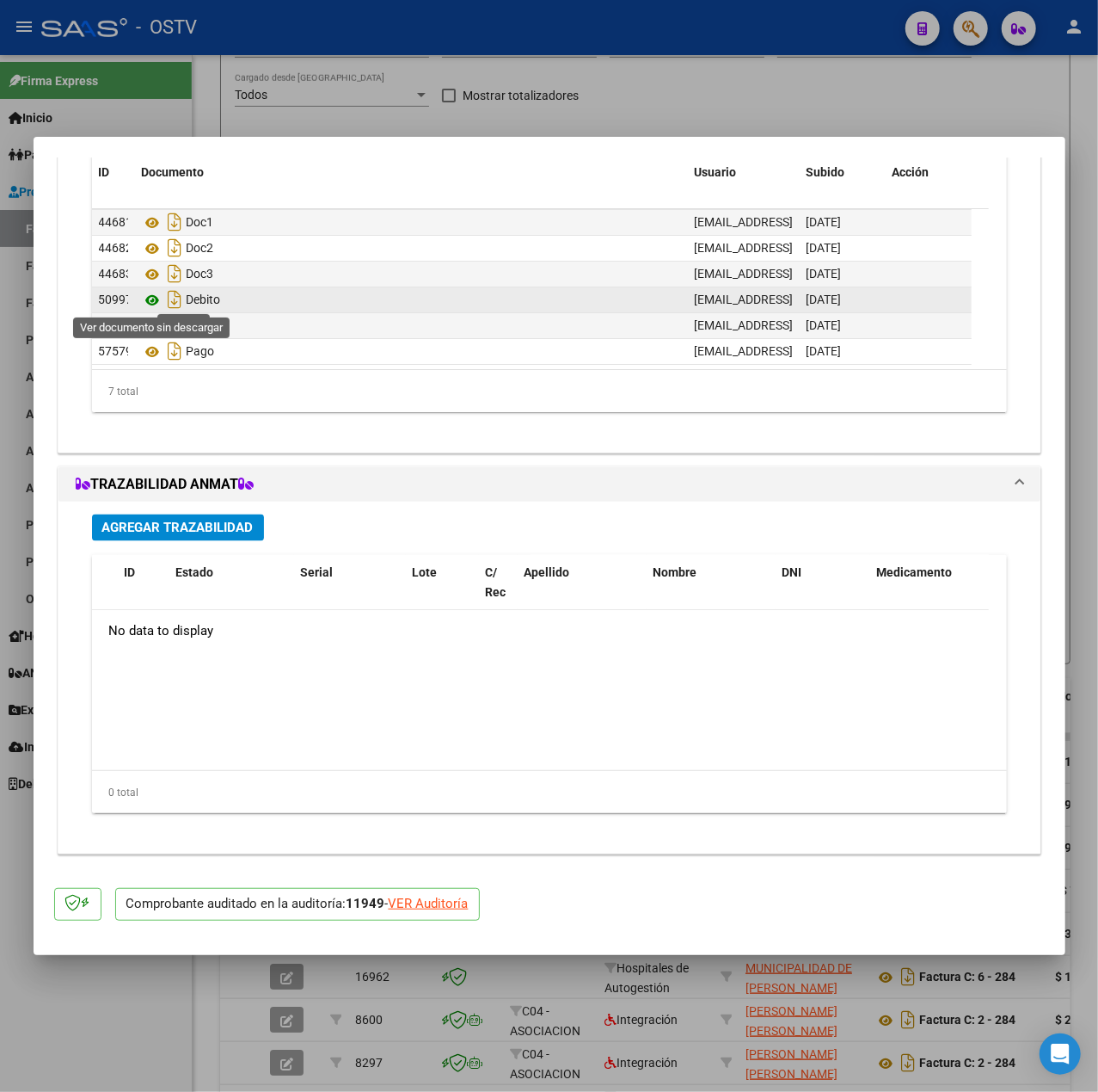
click at [152, 300] on icon at bounding box center [153, 300] width 23 height 21
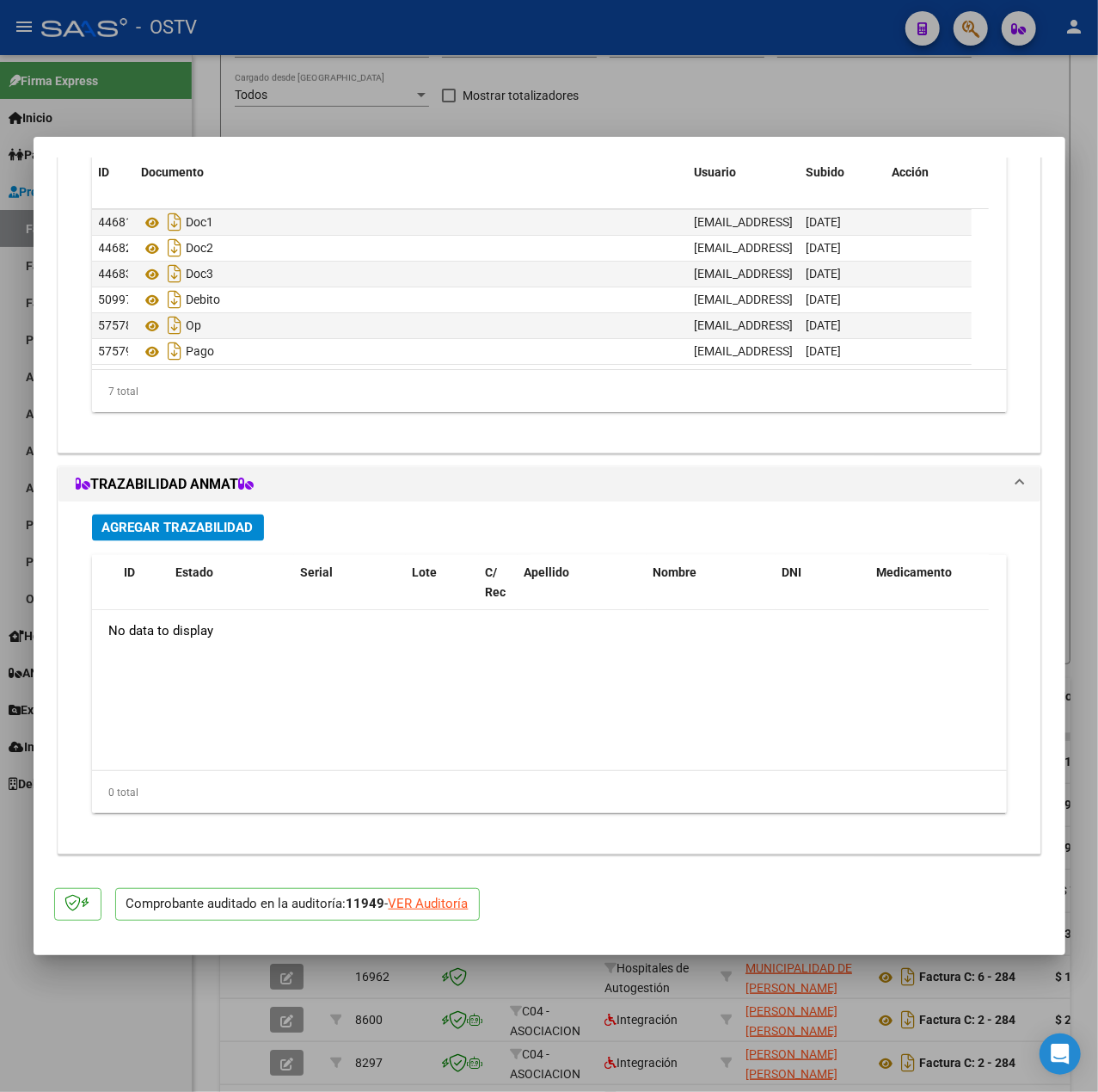
click at [544, 77] on div at bounding box center [549, 546] width 1098 height 1092
type input "$ 0,00"
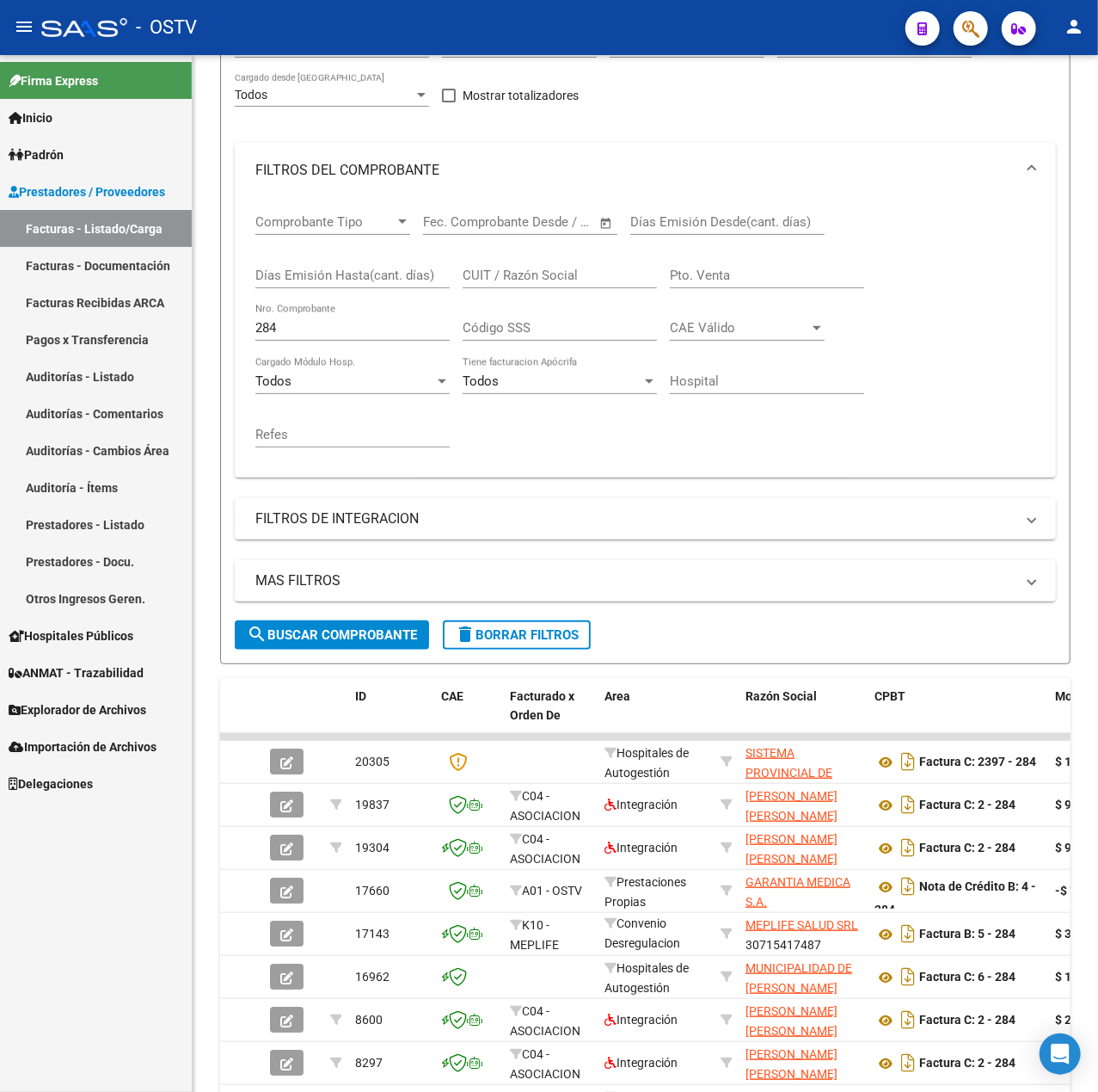
scroll to position [229, 0]
drag, startPoint x: 346, startPoint y: 327, endPoint x: 190, endPoint y: 341, distance: 156.6
click at [190, 341] on mat-sidenav-container "Firma Express Inicio Calendario SSS Instructivos Contacto OS Padrón Afiliados E…" at bounding box center [549, 573] width 1098 height 1036
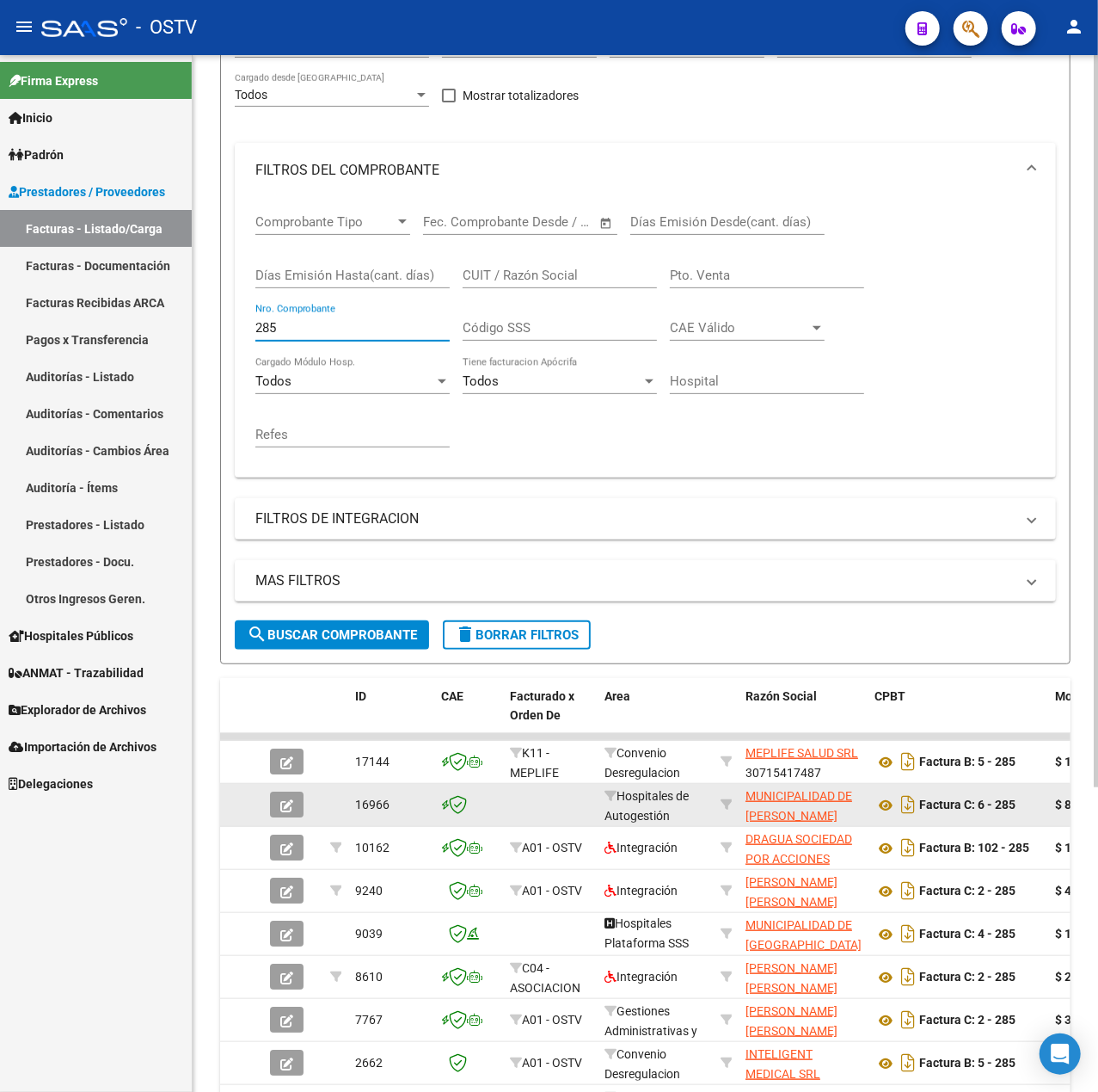
type input "285"
click at [280, 803] on icon "button" at bounding box center [287, 805] width 13 height 13
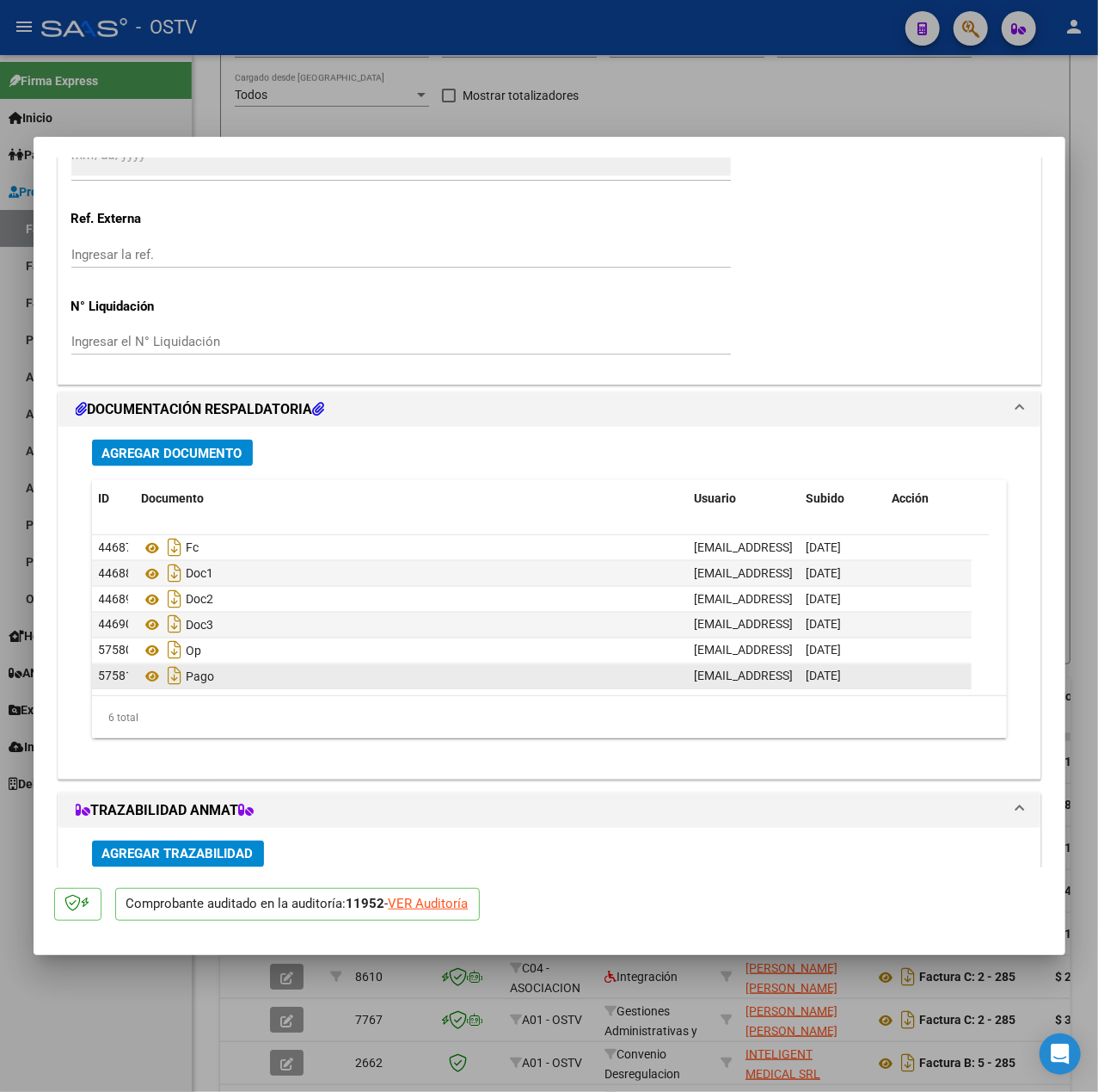
scroll to position [1505, 0]
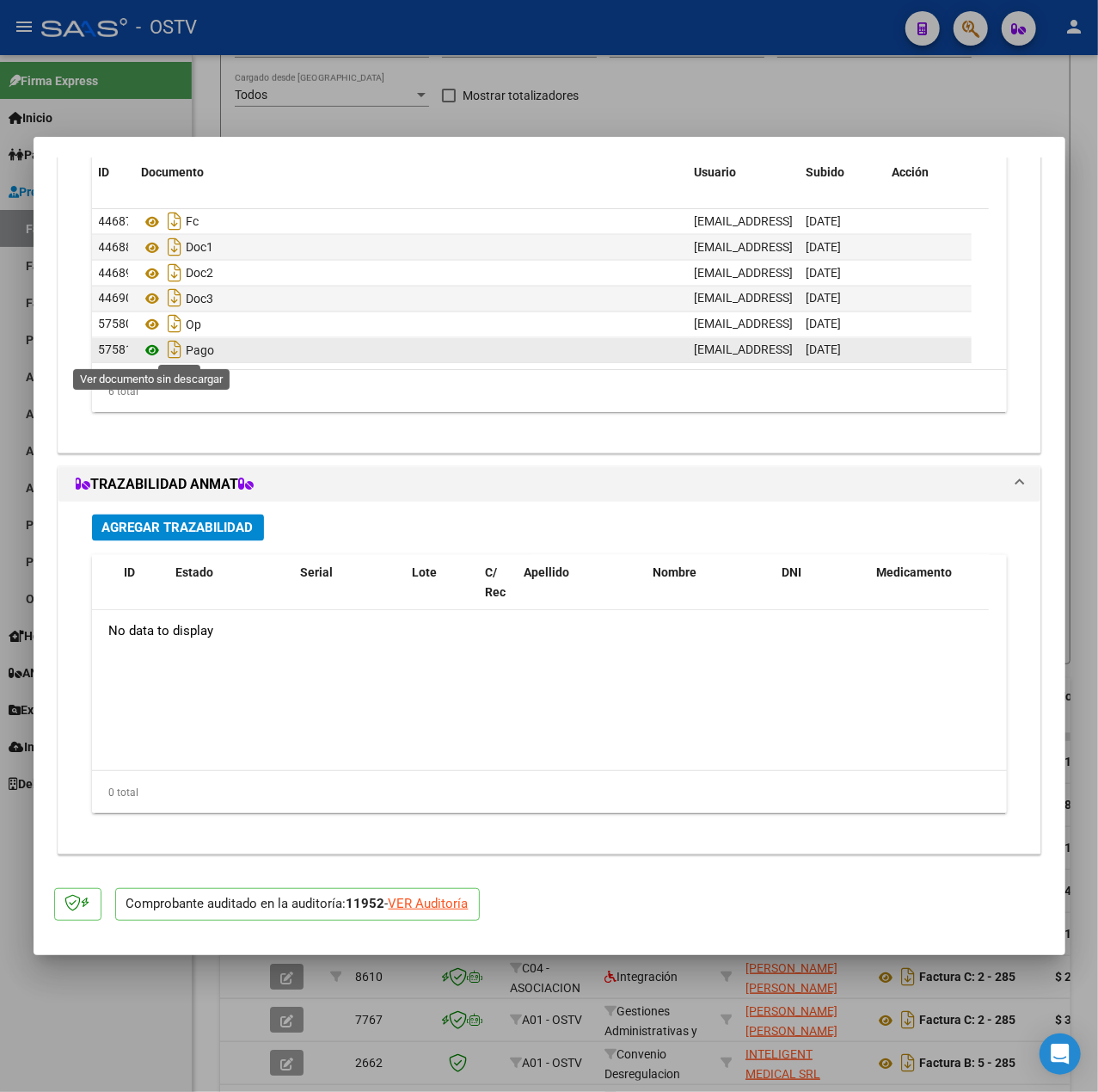
click at [159, 349] on icon at bounding box center [153, 351] width 23 height 21
drag, startPoint x: 489, startPoint y: 50, endPoint x: 473, endPoint y: 5, distance: 47.8
click at [490, 50] on div at bounding box center [549, 546] width 1098 height 1092
type input "$ 0,00"
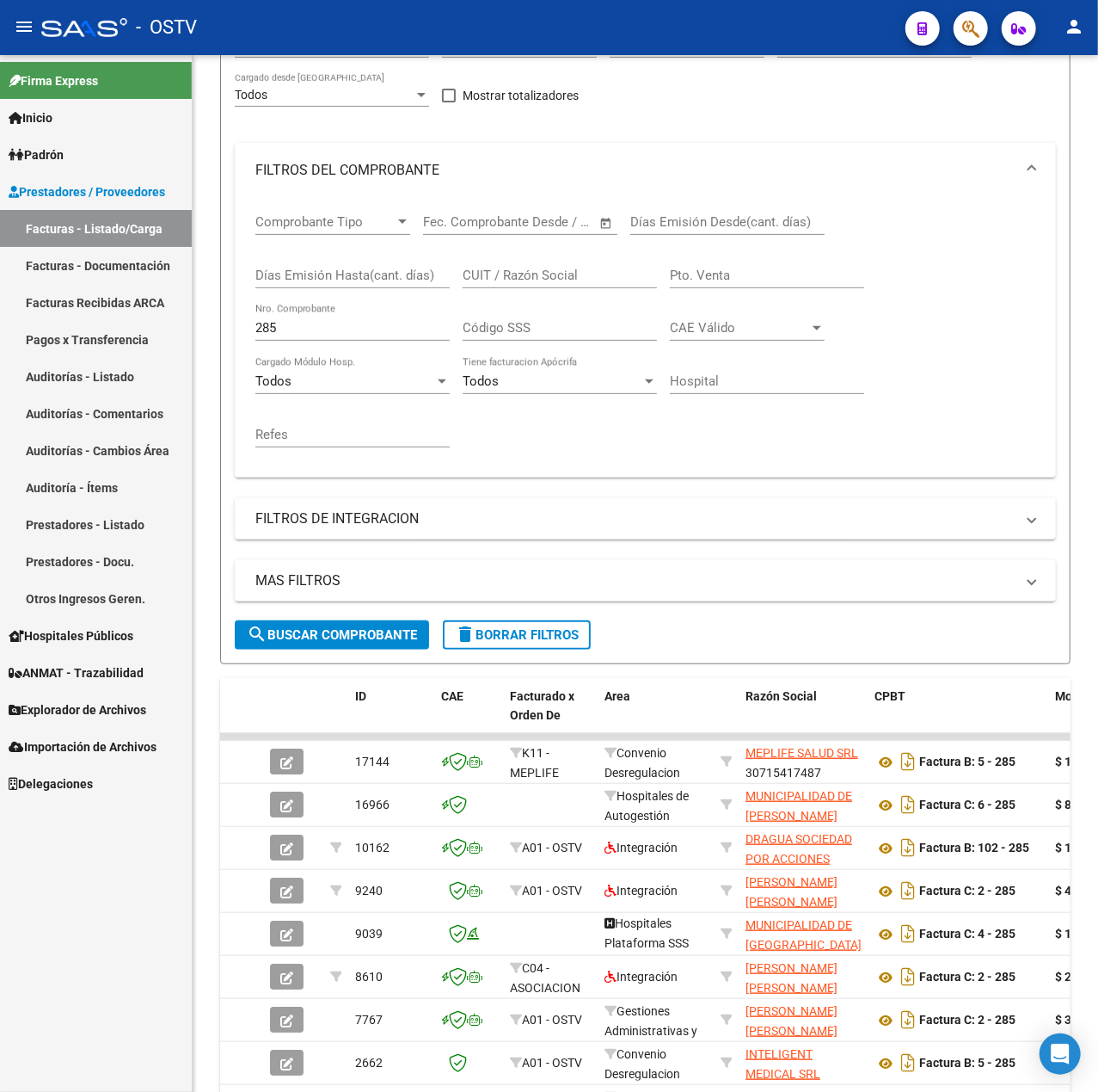
scroll to position [229, 0]
click at [368, 334] on input "285" at bounding box center [352, 327] width 194 height 15
type input "2"
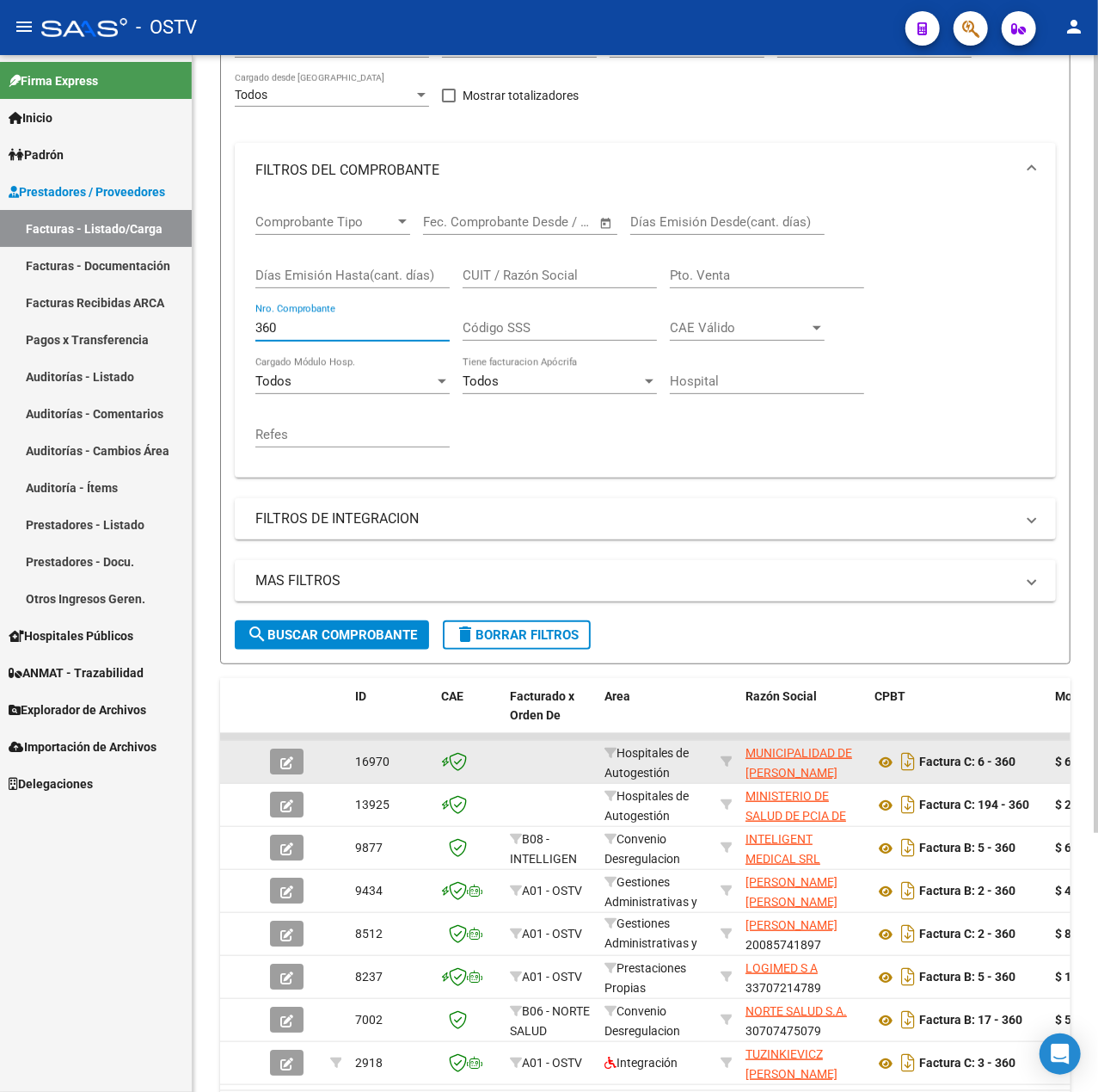
type input "360"
click at [276, 757] on button "button" at bounding box center [287, 761] width 34 height 26
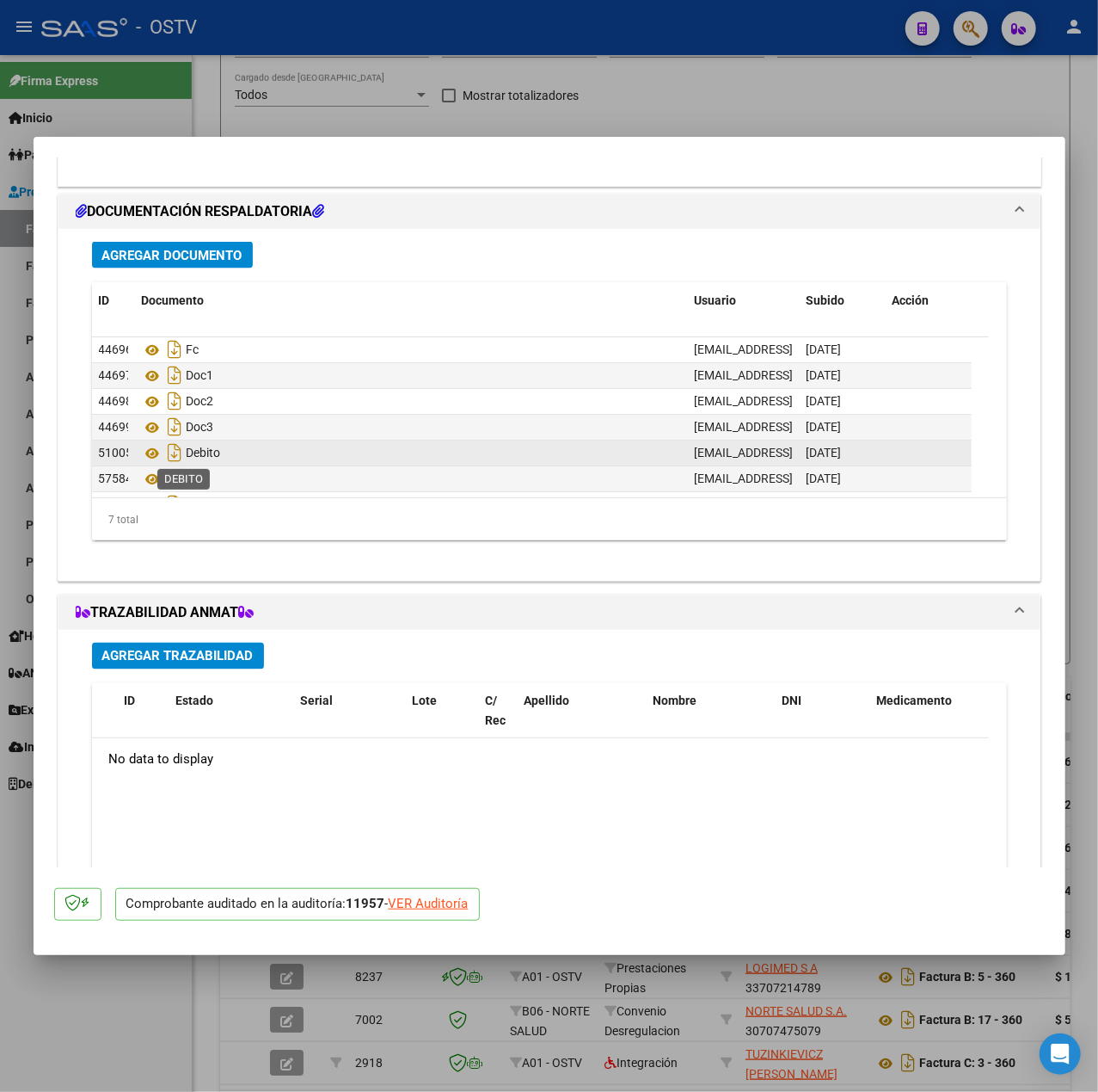
scroll to position [25, 0]
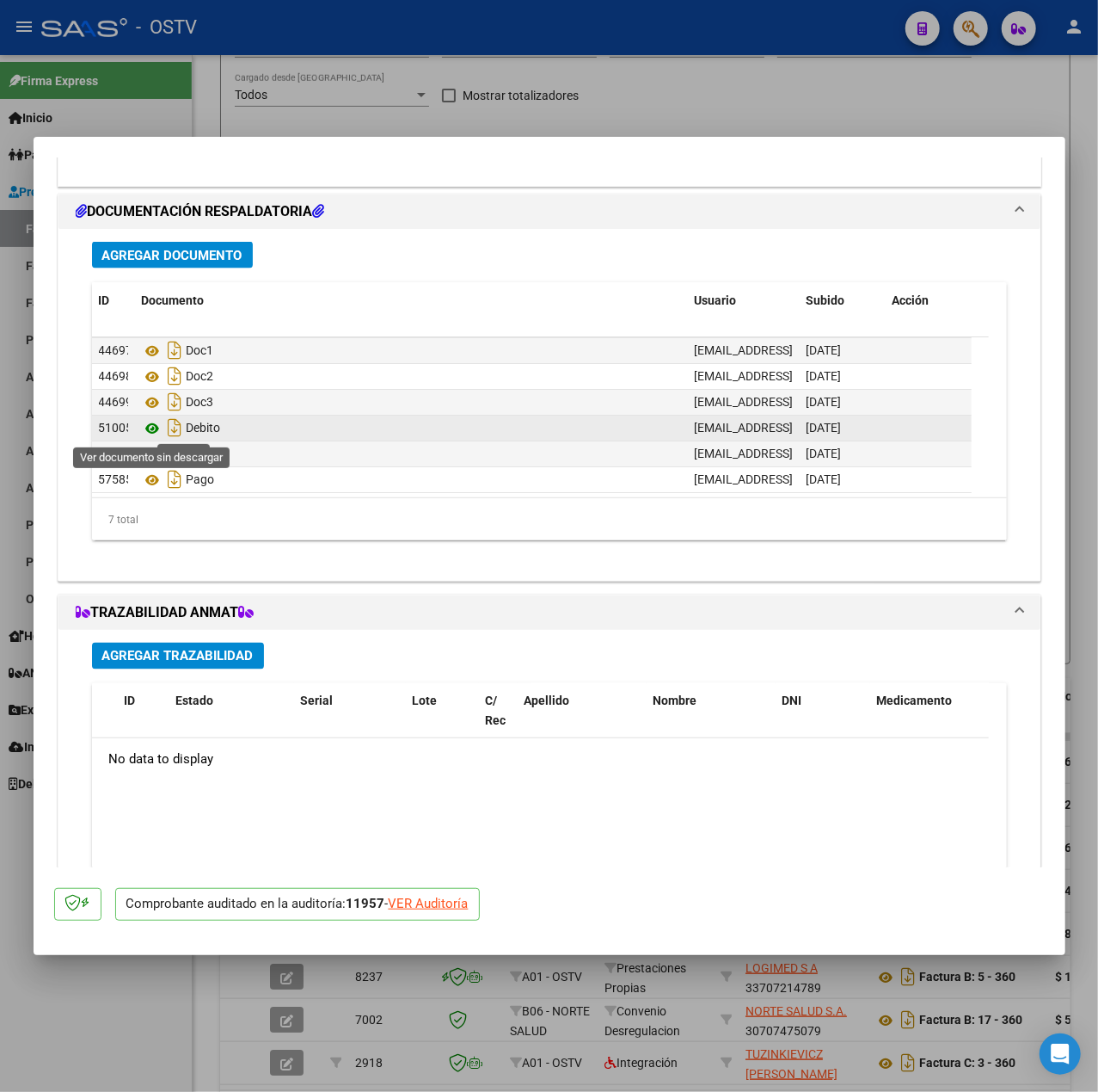
click at [153, 428] on icon at bounding box center [153, 428] width 23 height 21
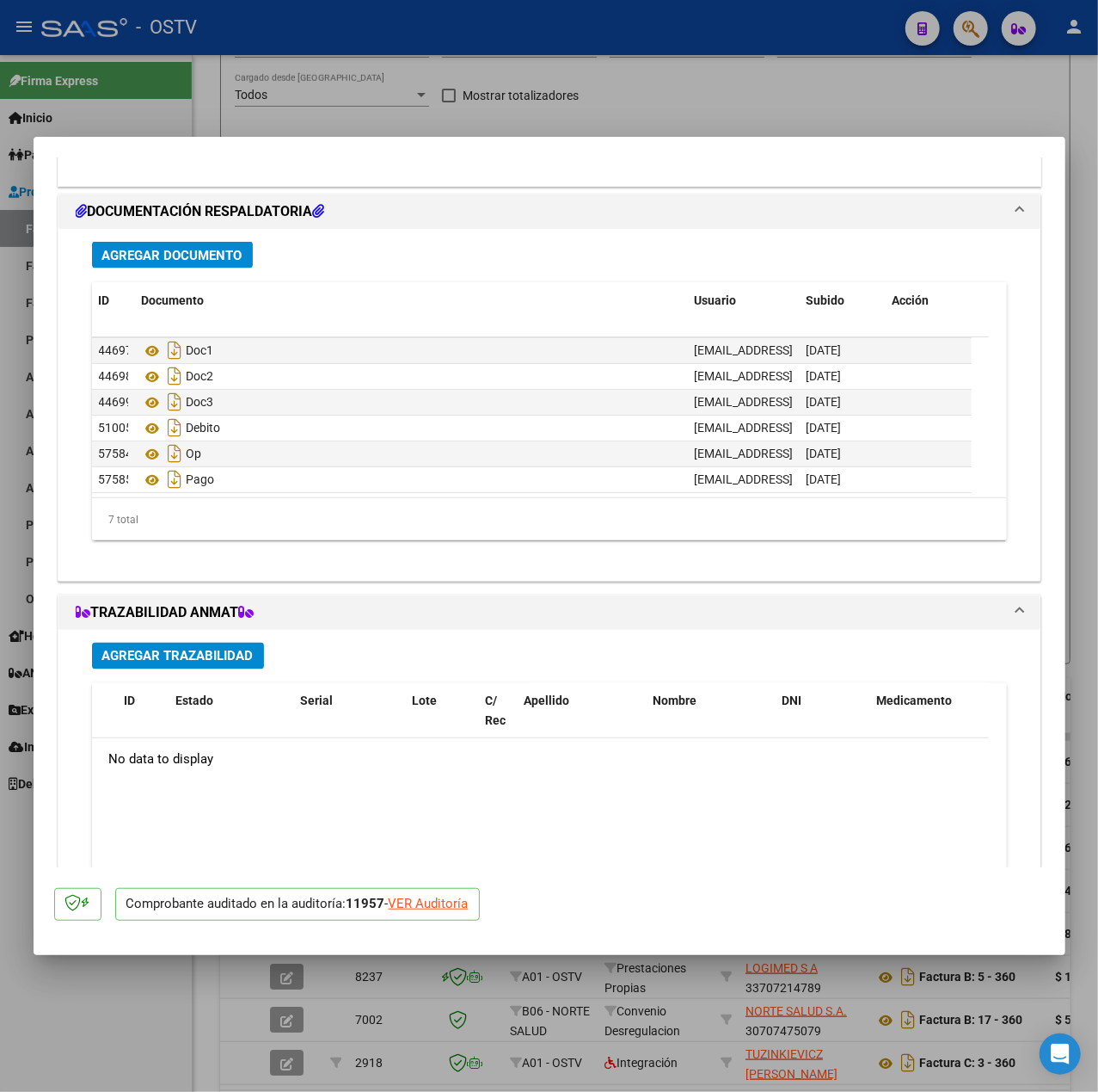
click at [28, 521] on div at bounding box center [549, 546] width 1098 height 1092
type input "$ 0,00"
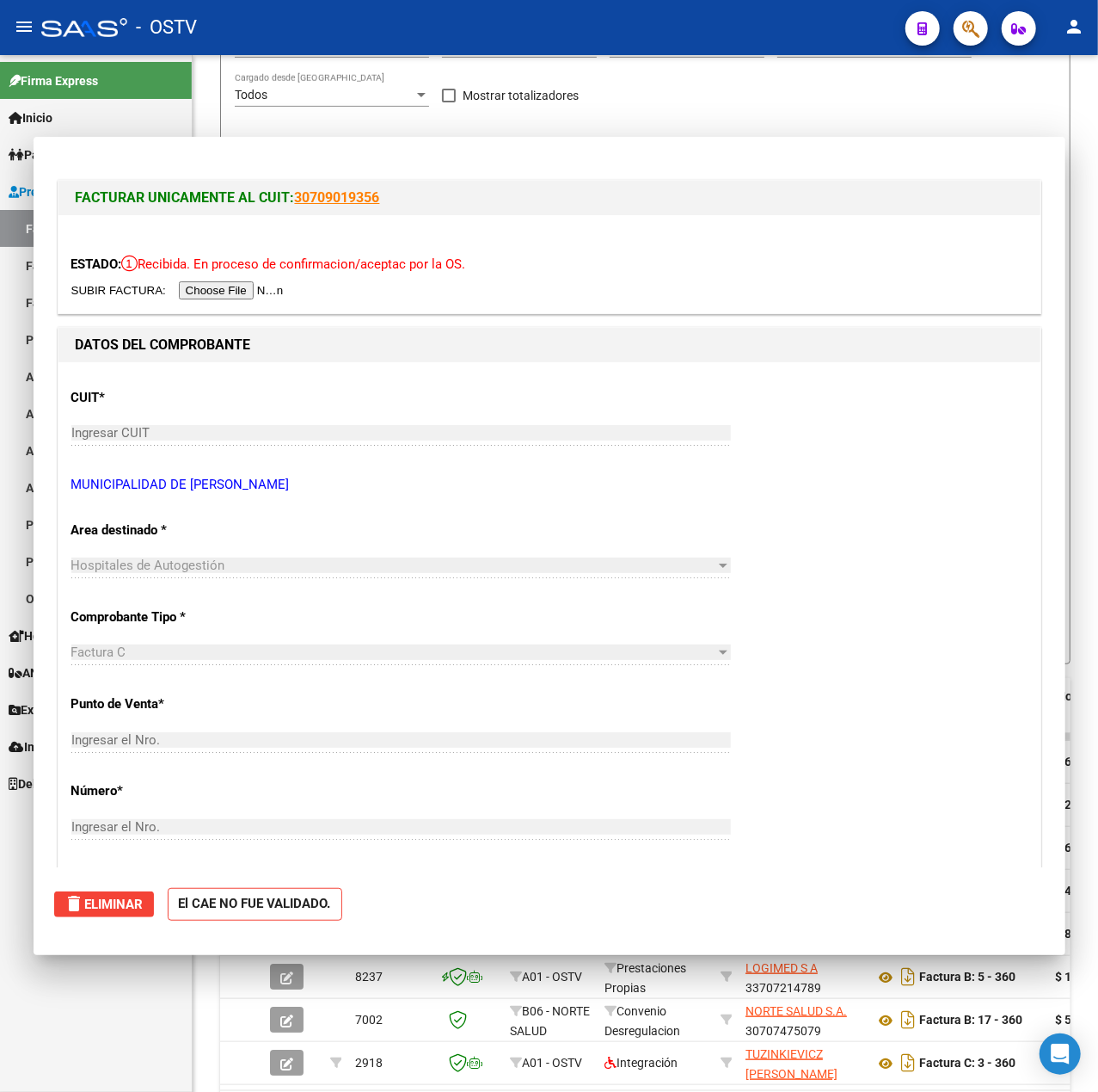
scroll to position [229, 0]
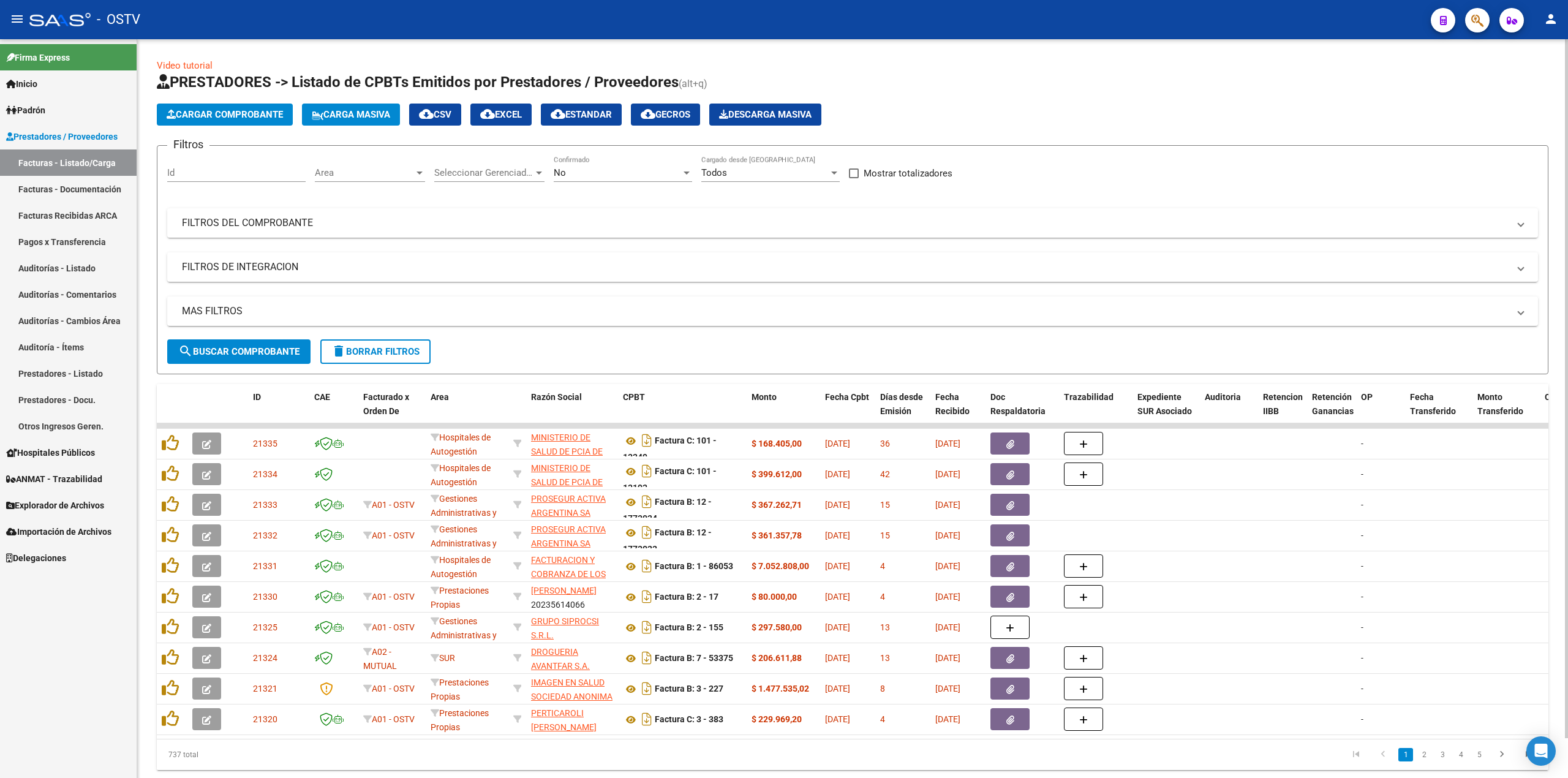
click at [1049, 171] on div "Filtros Id Area Area Seleccionar Gerenciador Seleccionar Gerenciador No Confirm…" at bounding box center [853, 247] width 1371 height 184
click at [442, 223] on mat-panel-title "FILTROS DEL COMPROBANTE" at bounding box center [846, 223] width 1327 height 14
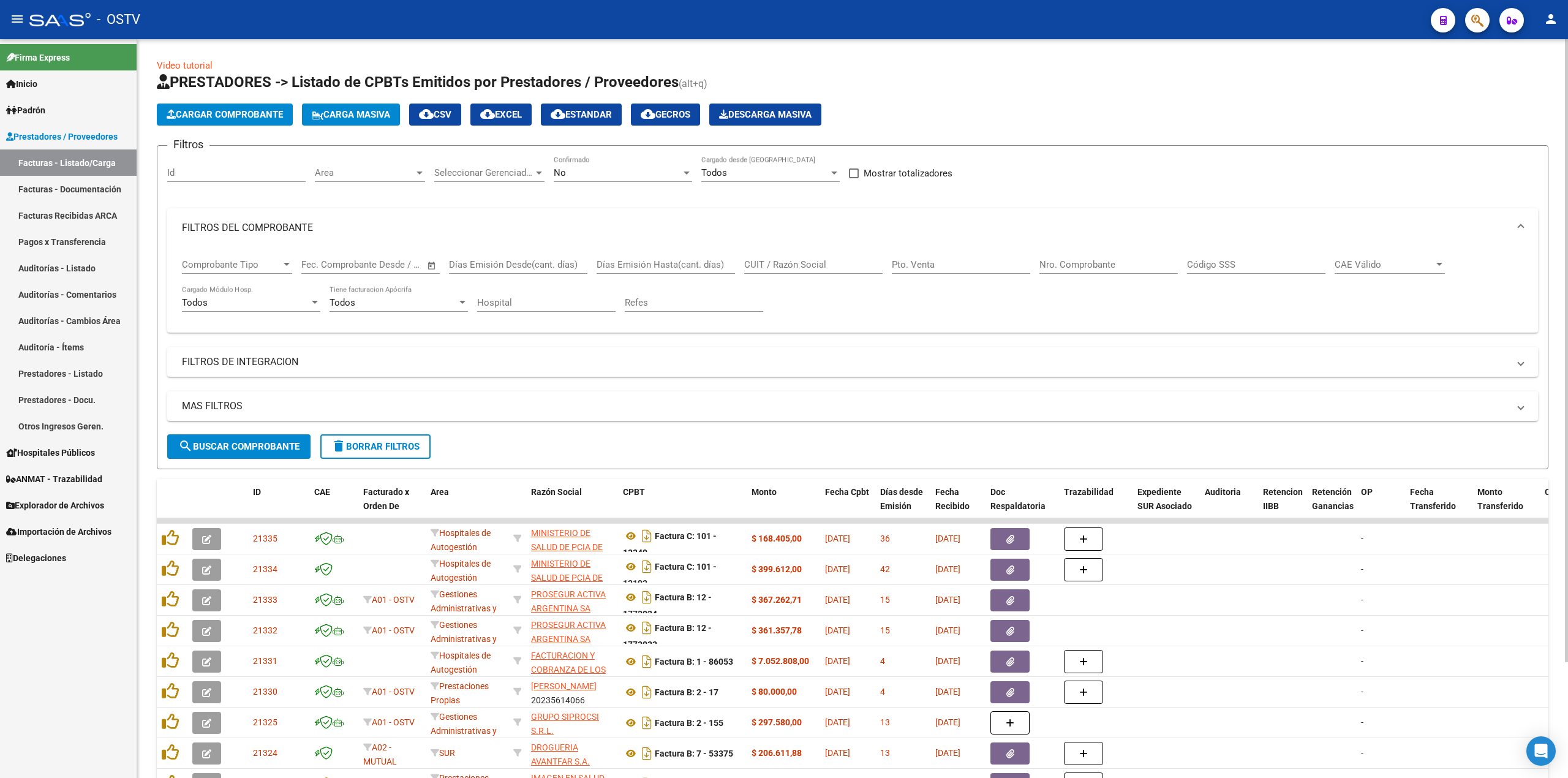
click at [1075, 267] on input "Nro. Comprobante" at bounding box center [1108, 265] width 138 height 11
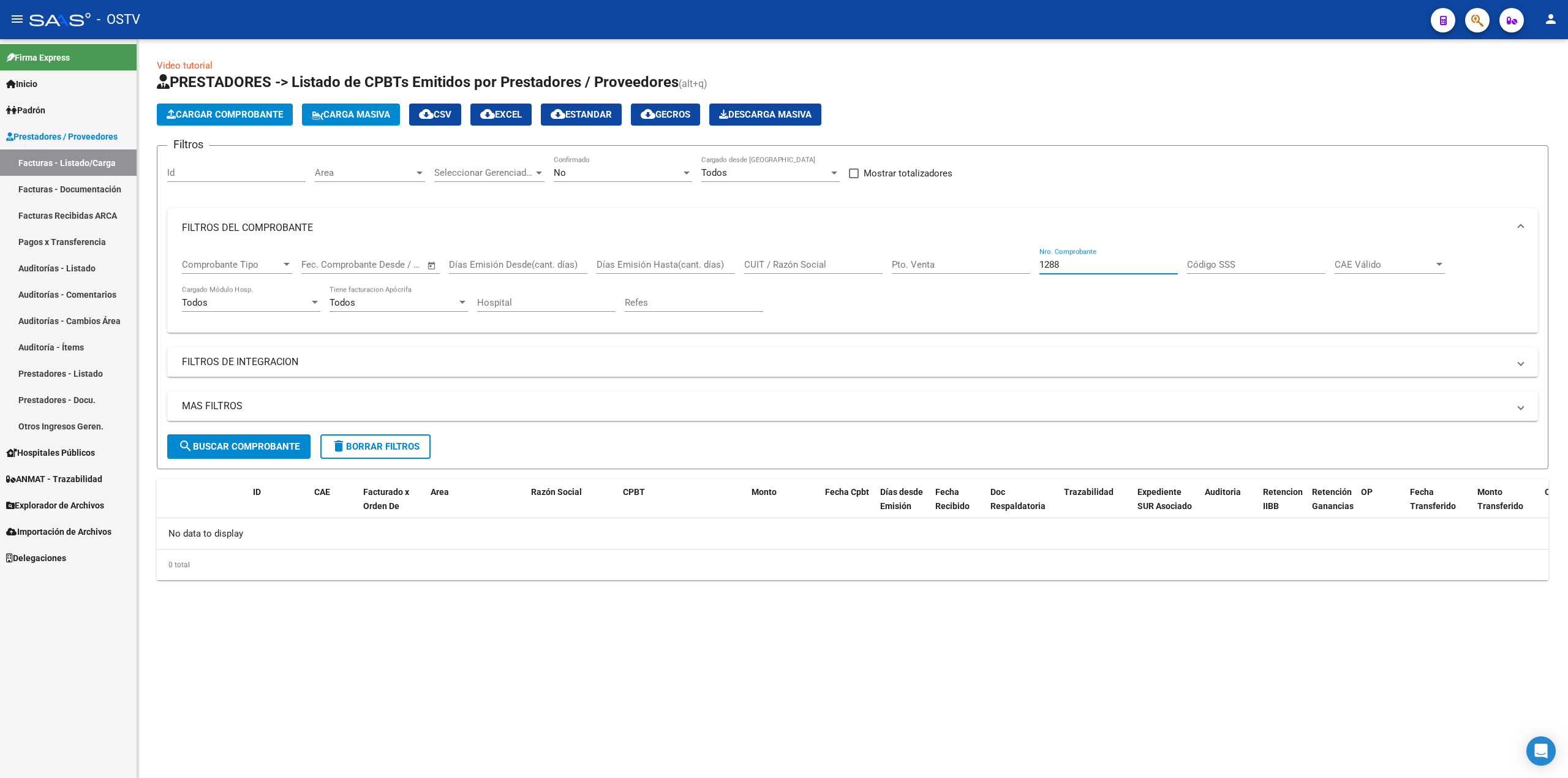
type input "1288"
click at [589, 178] on div "No" at bounding box center [617, 173] width 127 height 11
click at [605, 119] on span "Todos" at bounding box center [623, 118] width 138 height 28
click at [232, 441] on span "search Buscar Comprobante" at bounding box center [239, 446] width 121 height 11
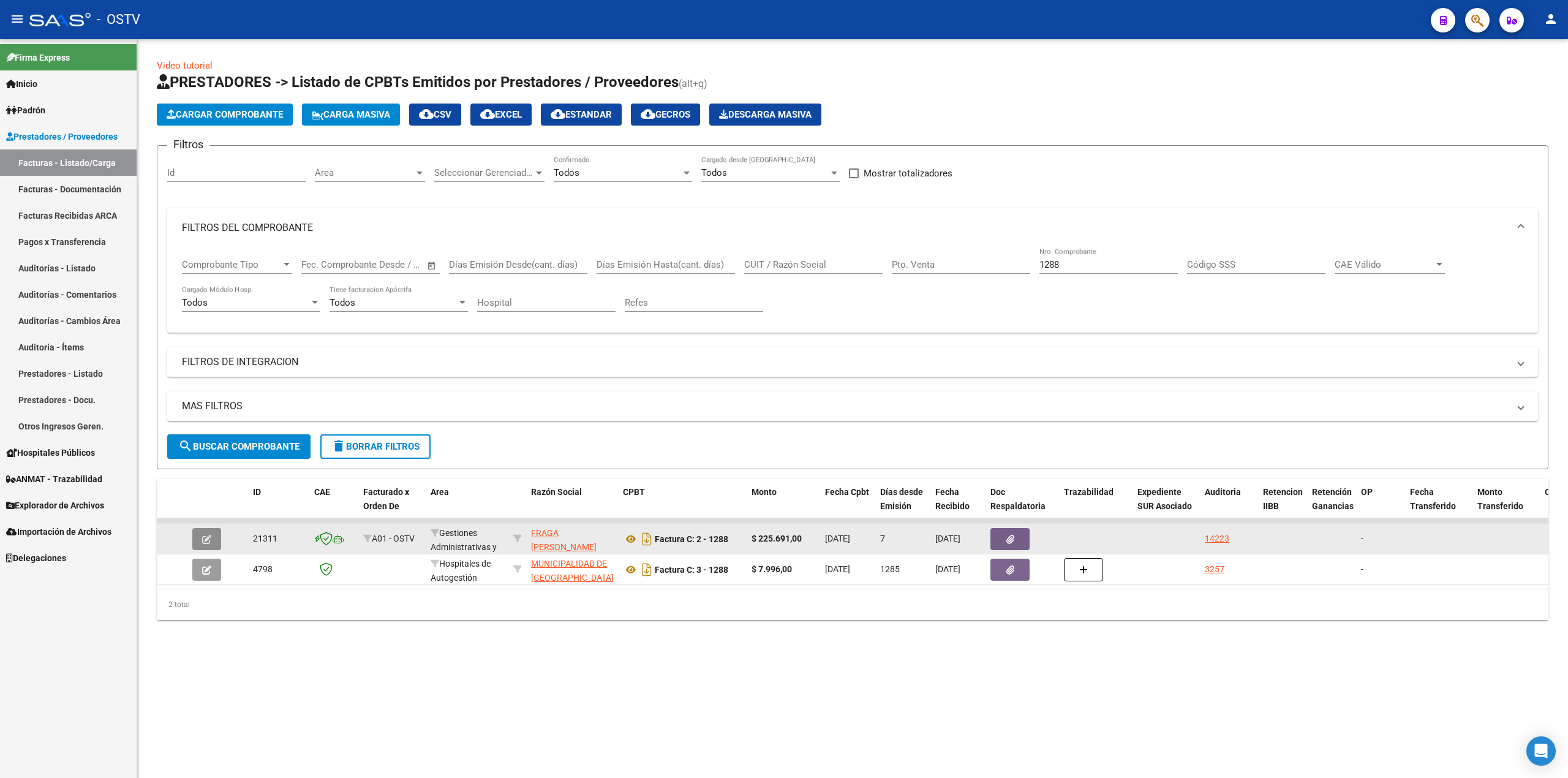
click at [215, 537] on button "button" at bounding box center [207, 539] width 29 height 22
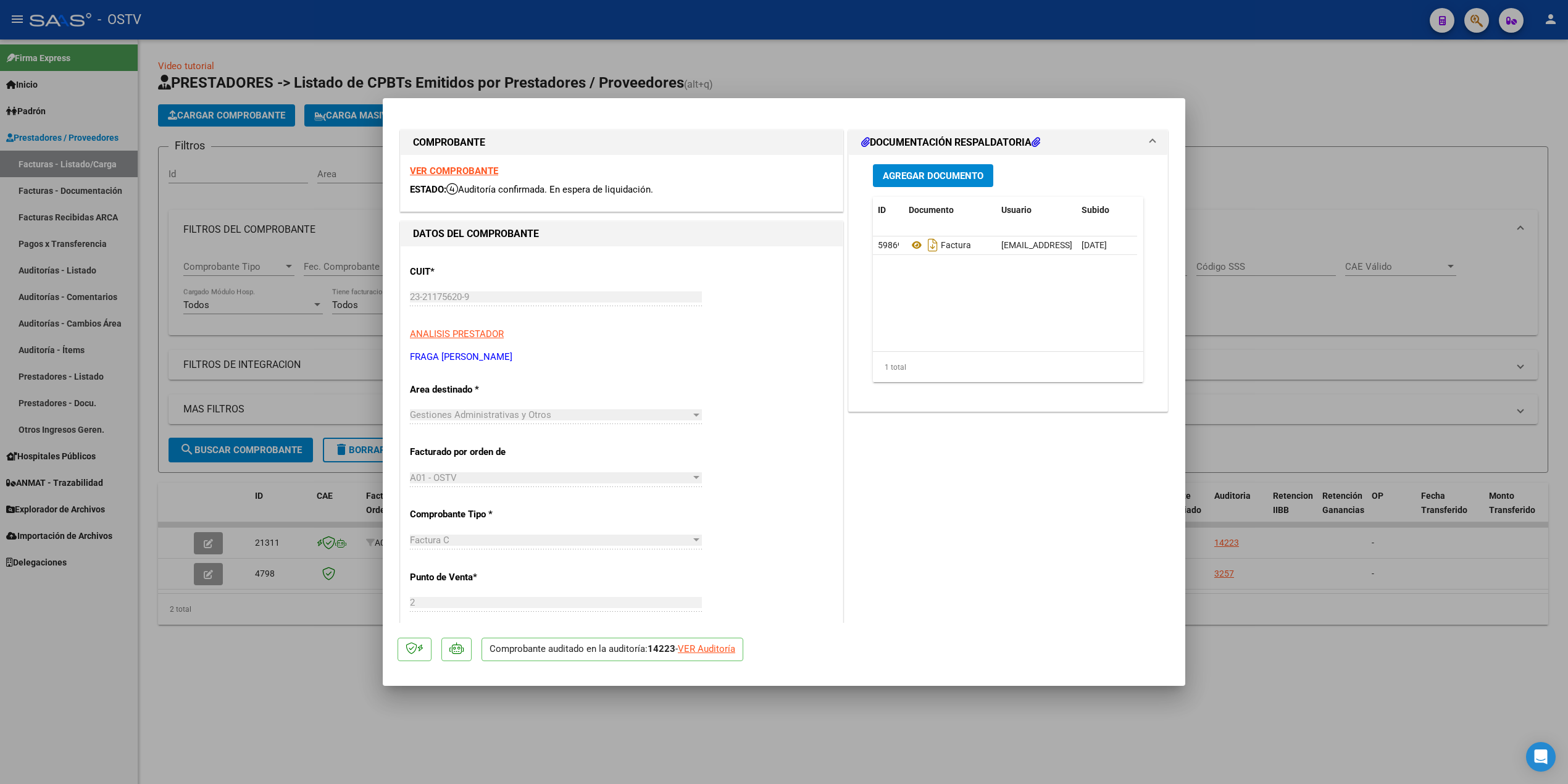
click at [946, 184] on button "Agregar Documento" at bounding box center [933, 175] width 120 height 23
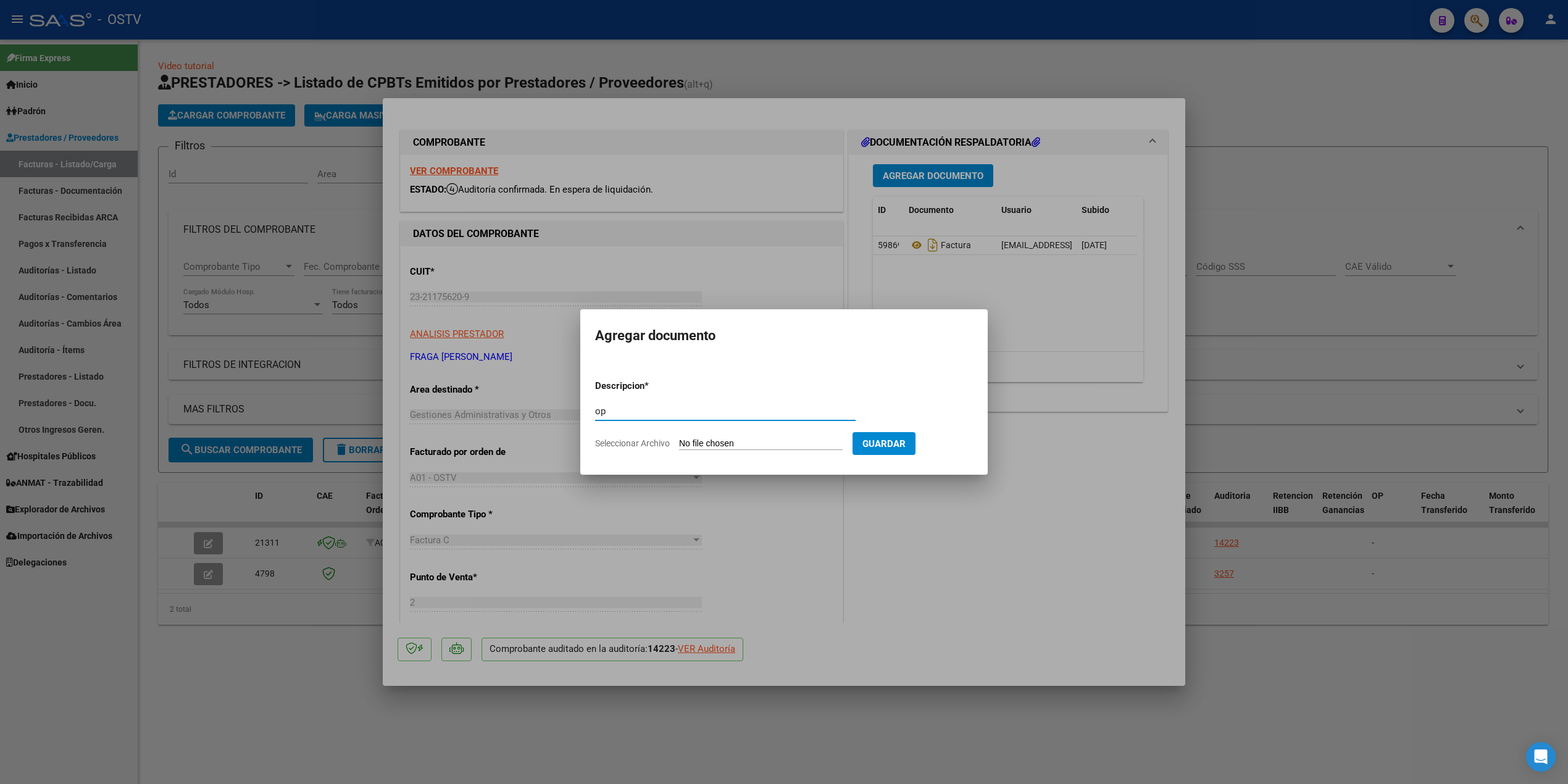
type input "op"
click at [752, 446] on input "Seleccionar Archivo" at bounding box center [761, 445] width 163 height 12
type input "C:\fakepath\OP 57266 Fraga.pdf"
click at [961, 446] on span "Guardar" at bounding box center [949, 444] width 43 height 11
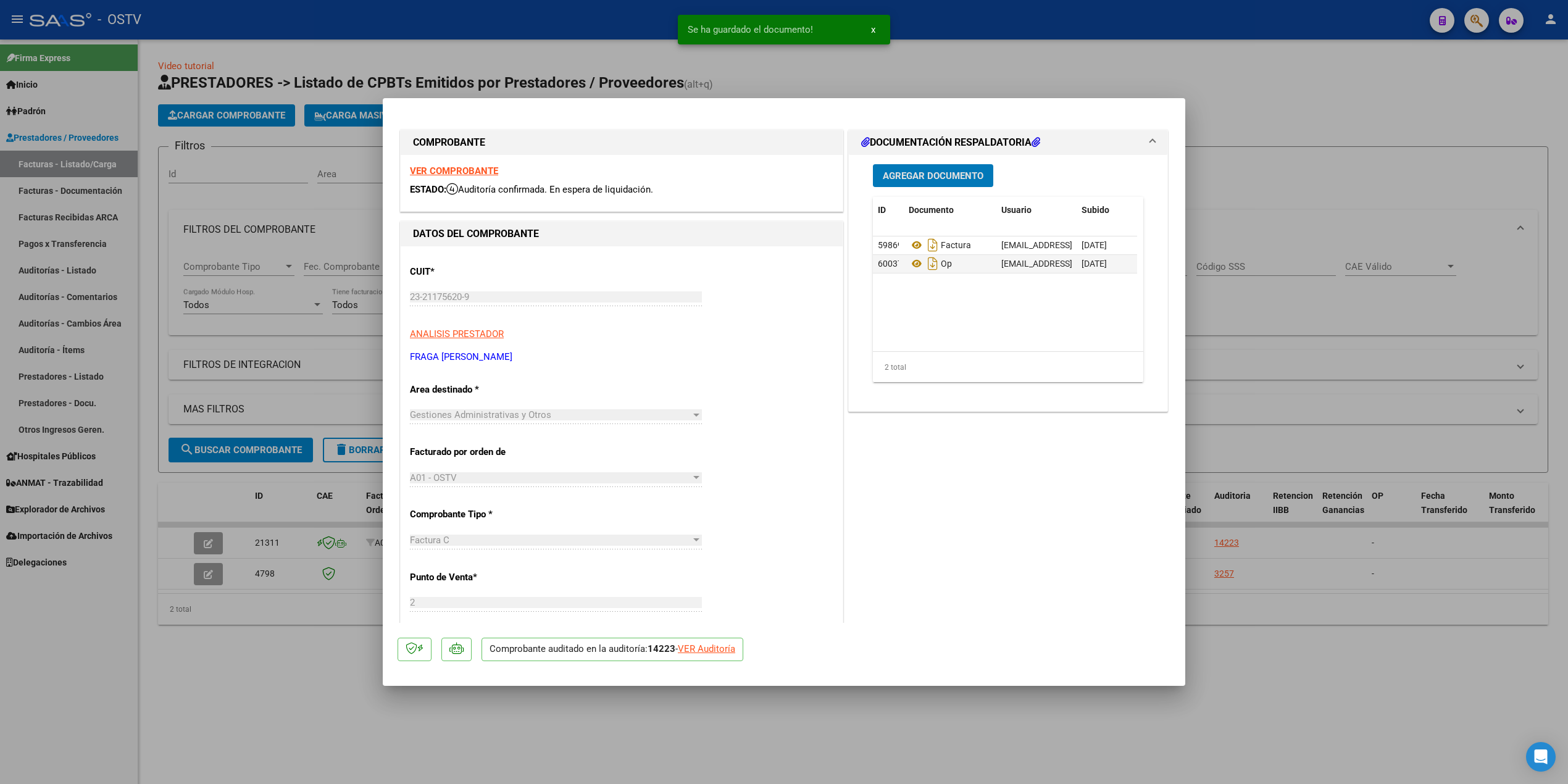
click at [939, 166] on button "Agregar Documento" at bounding box center [933, 175] width 120 height 23
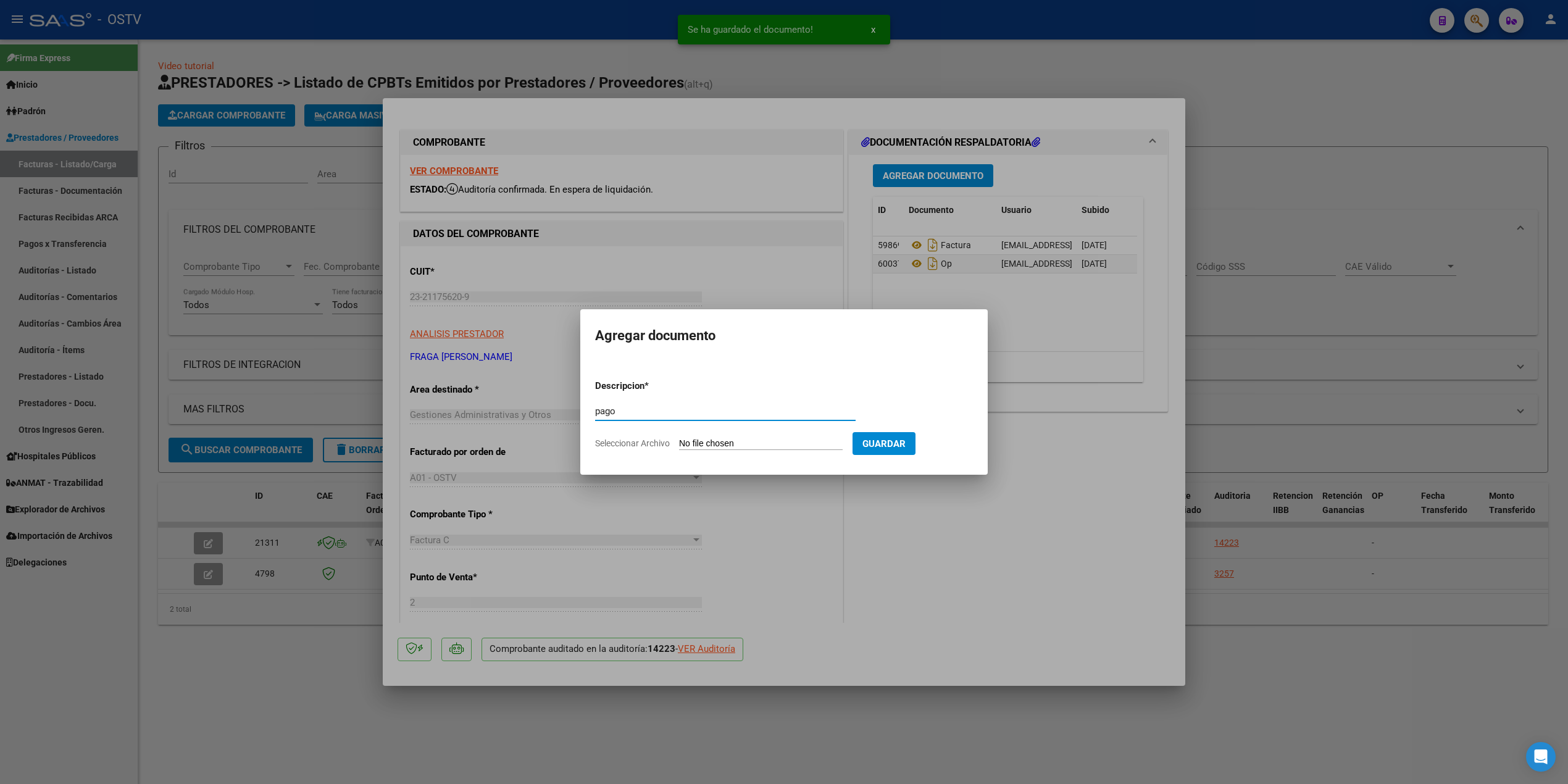
type input "pago"
click at [756, 445] on input "Seleccionar Archivo" at bounding box center [761, 445] width 163 height 12
type input "C:\fakepath\Pago OP 57266 Fraga.pdf"
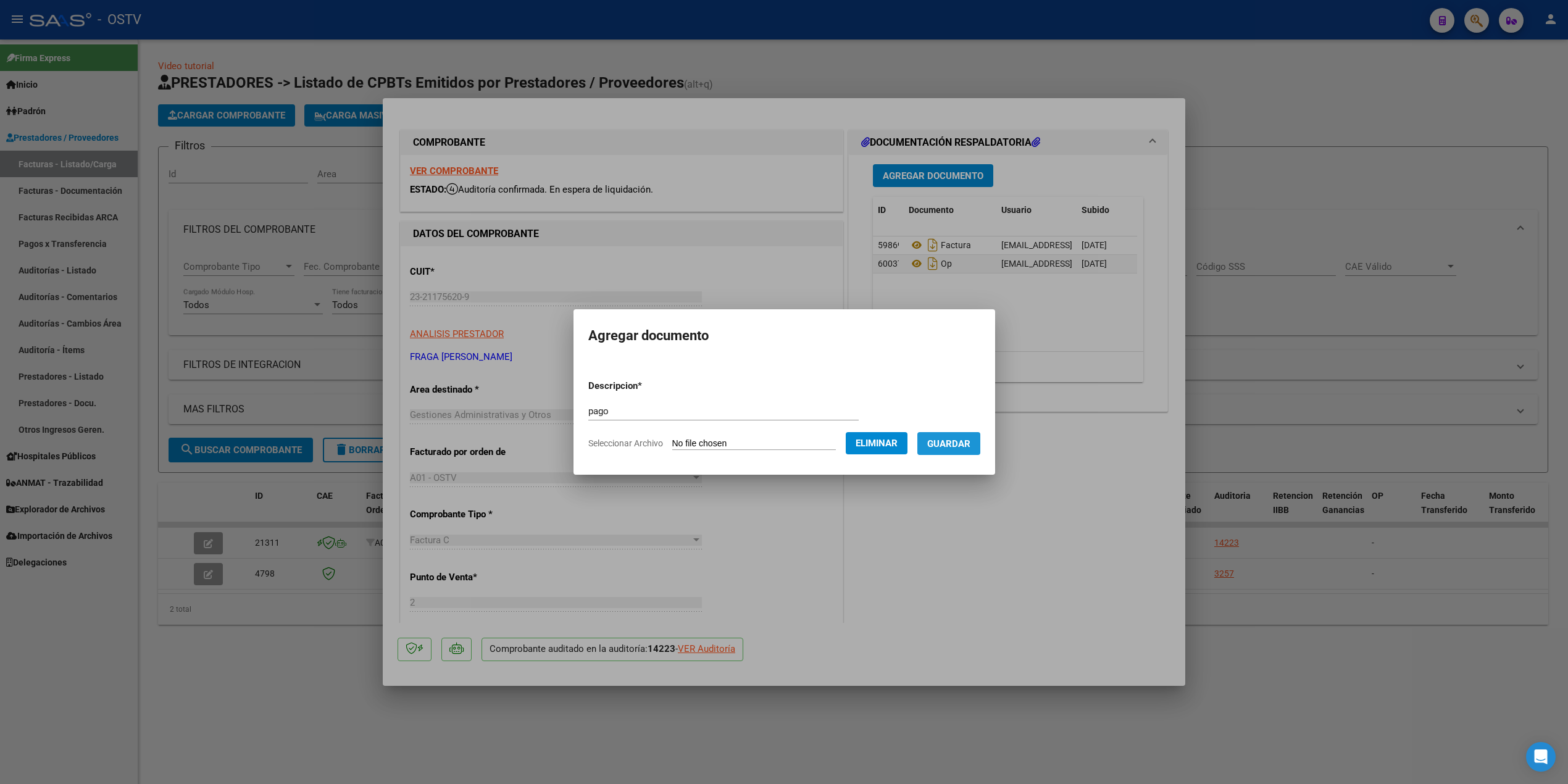
click at [974, 436] on button "Guardar" at bounding box center [948, 443] width 63 height 23
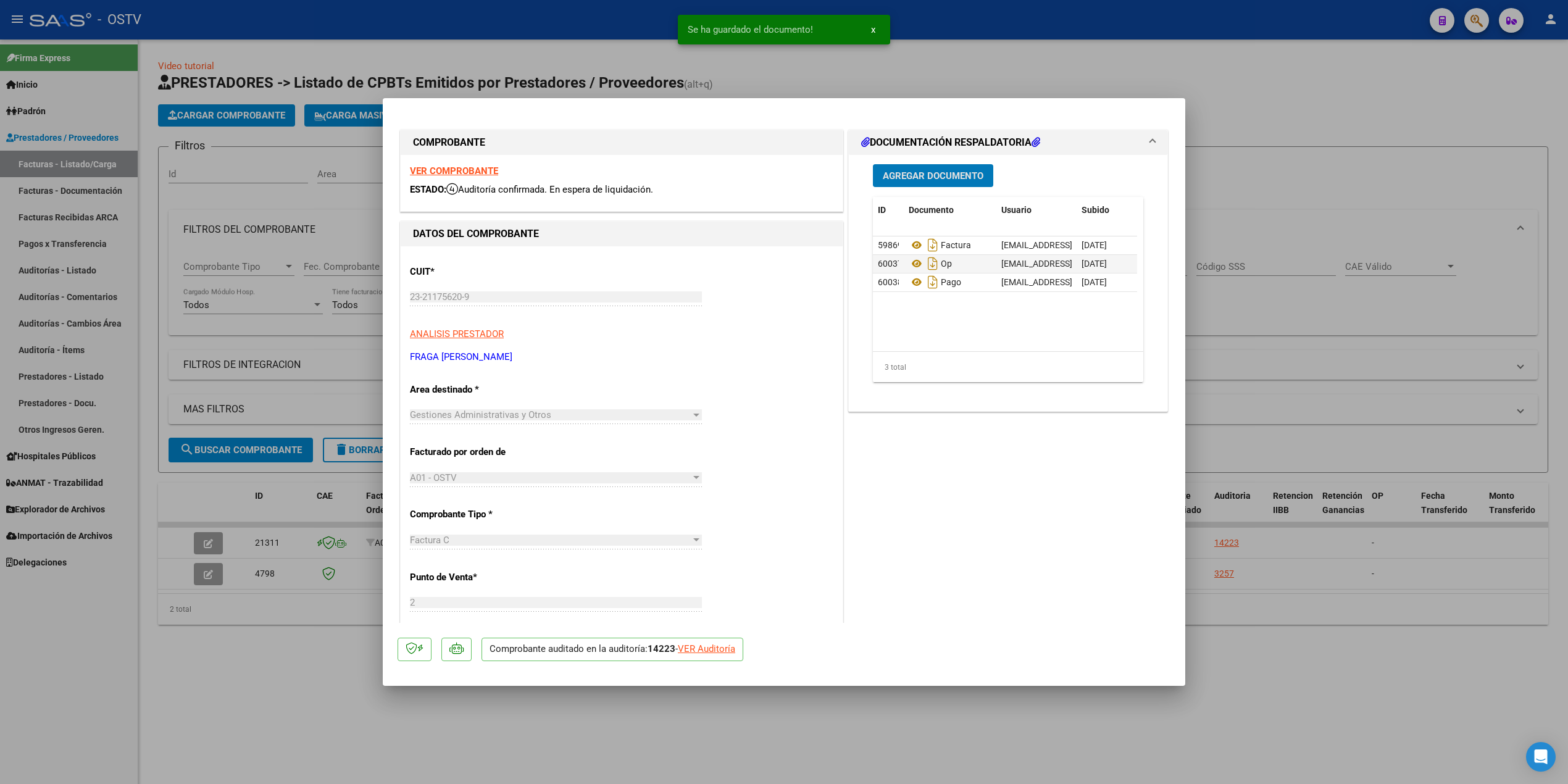
click at [269, 275] on div at bounding box center [784, 392] width 1568 height 784
type input "$ 0,00"
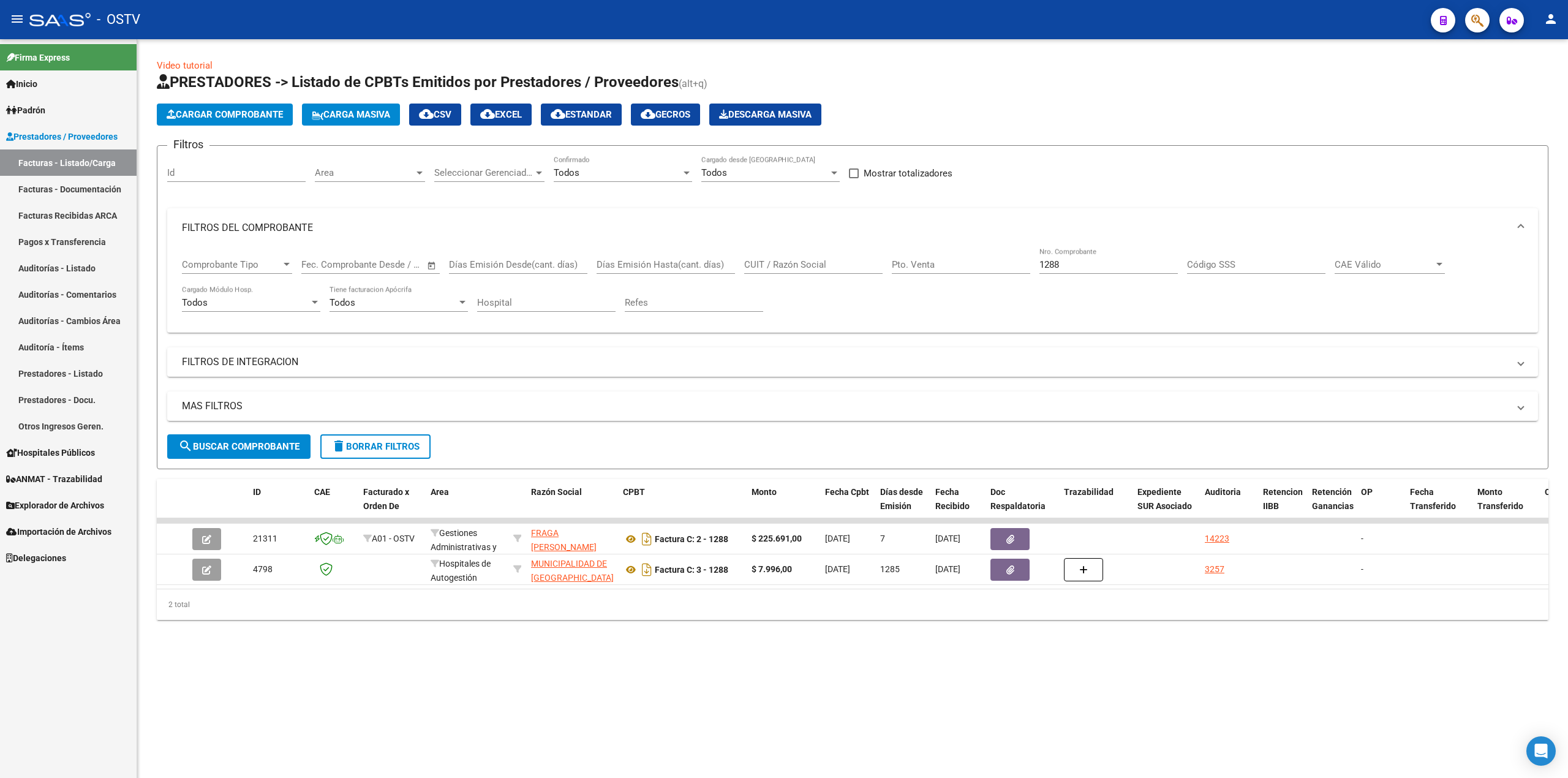
click at [995, 650] on div "Video tutorial PRESTADORES -> Listado de CPBTs Emitidos por Prestadores / Prove…" at bounding box center [853, 349] width 1431 height 620
drag, startPoint x: 1056, startPoint y: 271, endPoint x: 892, endPoint y: 258, distance: 164.5
click at [894, 273] on div "Comprobante Tipo Comprobante Tipo Fecha inicio – Fecha fin Fec. Comprobante Des…" at bounding box center [853, 286] width 1341 height 76
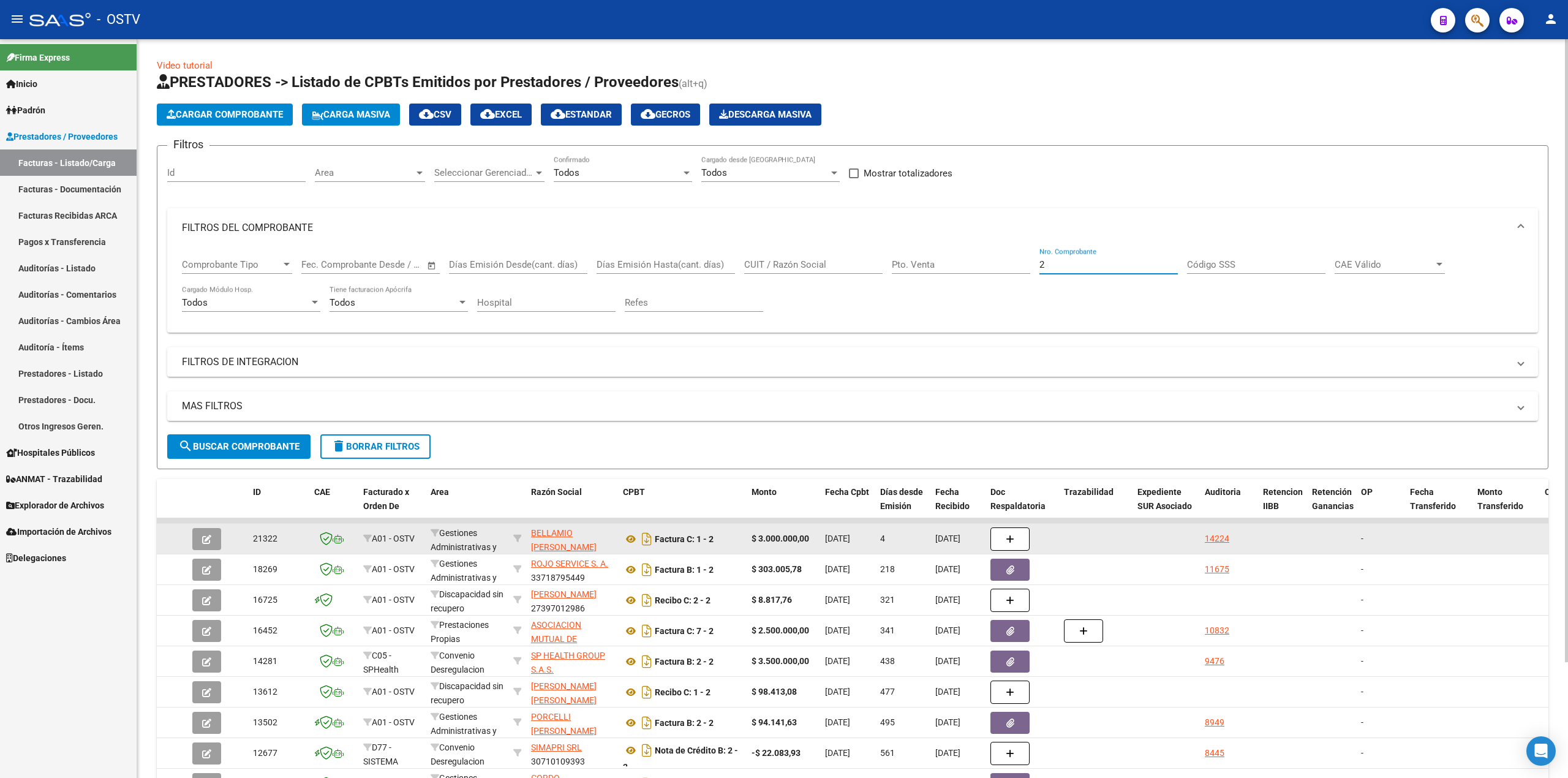
type input "2"
click at [207, 540] on icon "button" at bounding box center [207, 540] width 9 height 9
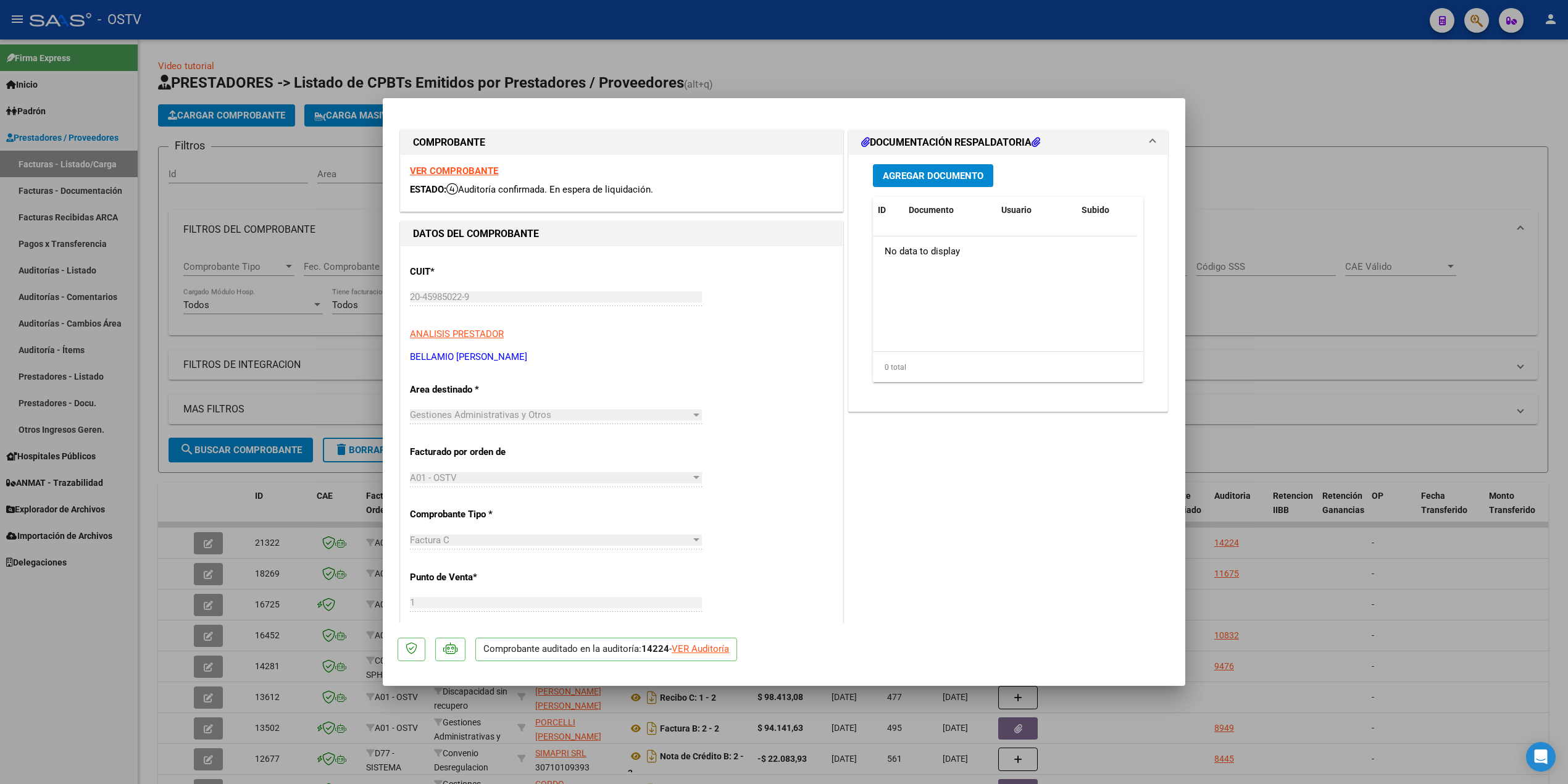
click at [927, 173] on span "Agregar Documento" at bounding box center [933, 176] width 101 height 11
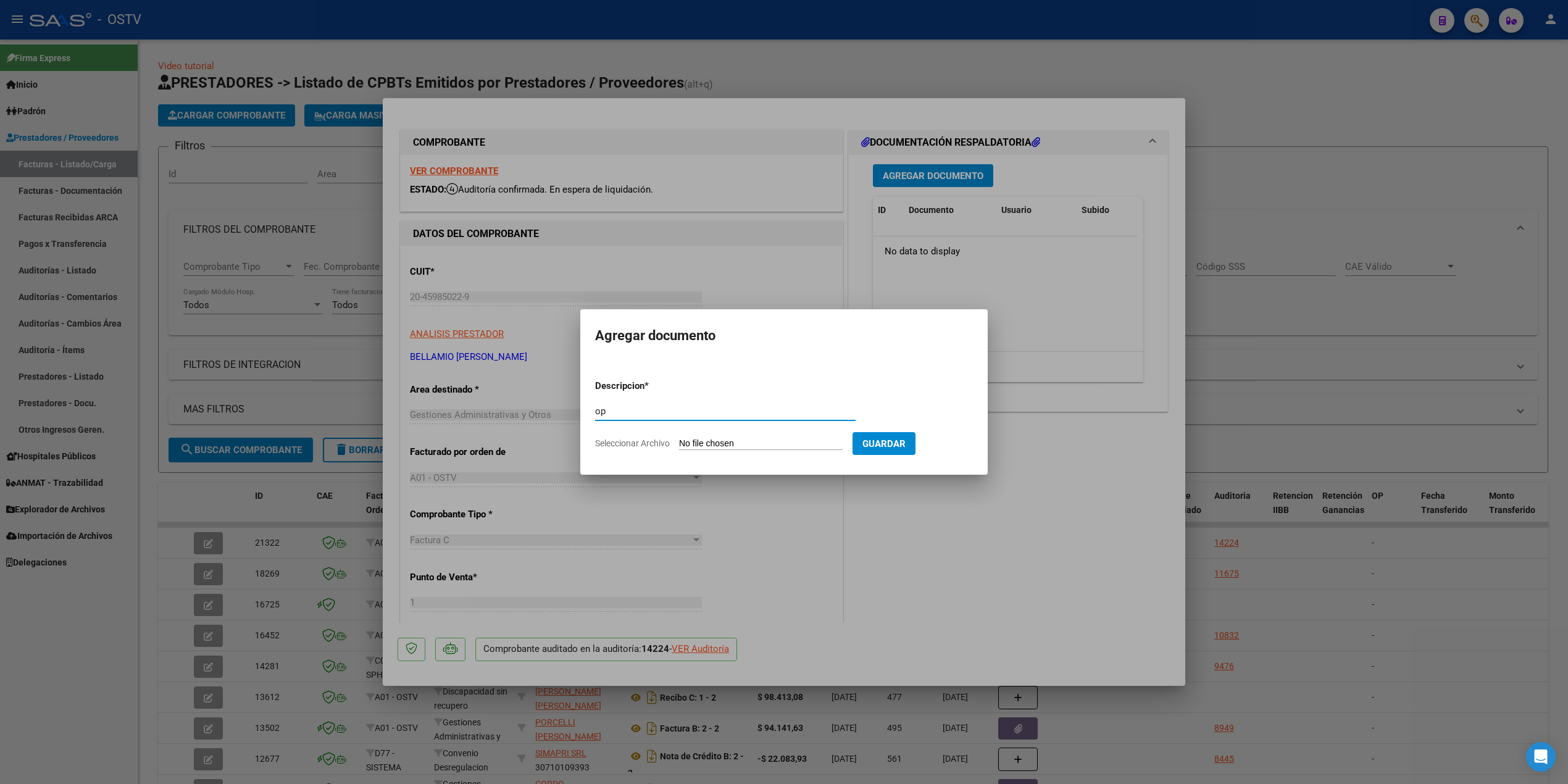
type input "op"
click at [718, 438] on app-file-uploader "Seleccionar Archivo" at bounding box center [724, 443] width 258 height 11
click at [771, 442] on input "Seleccionar Archivo" at bounding box center [761, 445] width 163 height 12
type input "C:\fakepath\OP 57267 [GEOGRAPHIC_DATA]pdf"
click at [968, 448] on span "Guardar" at bounding box center [949, 444] width 43 height 11
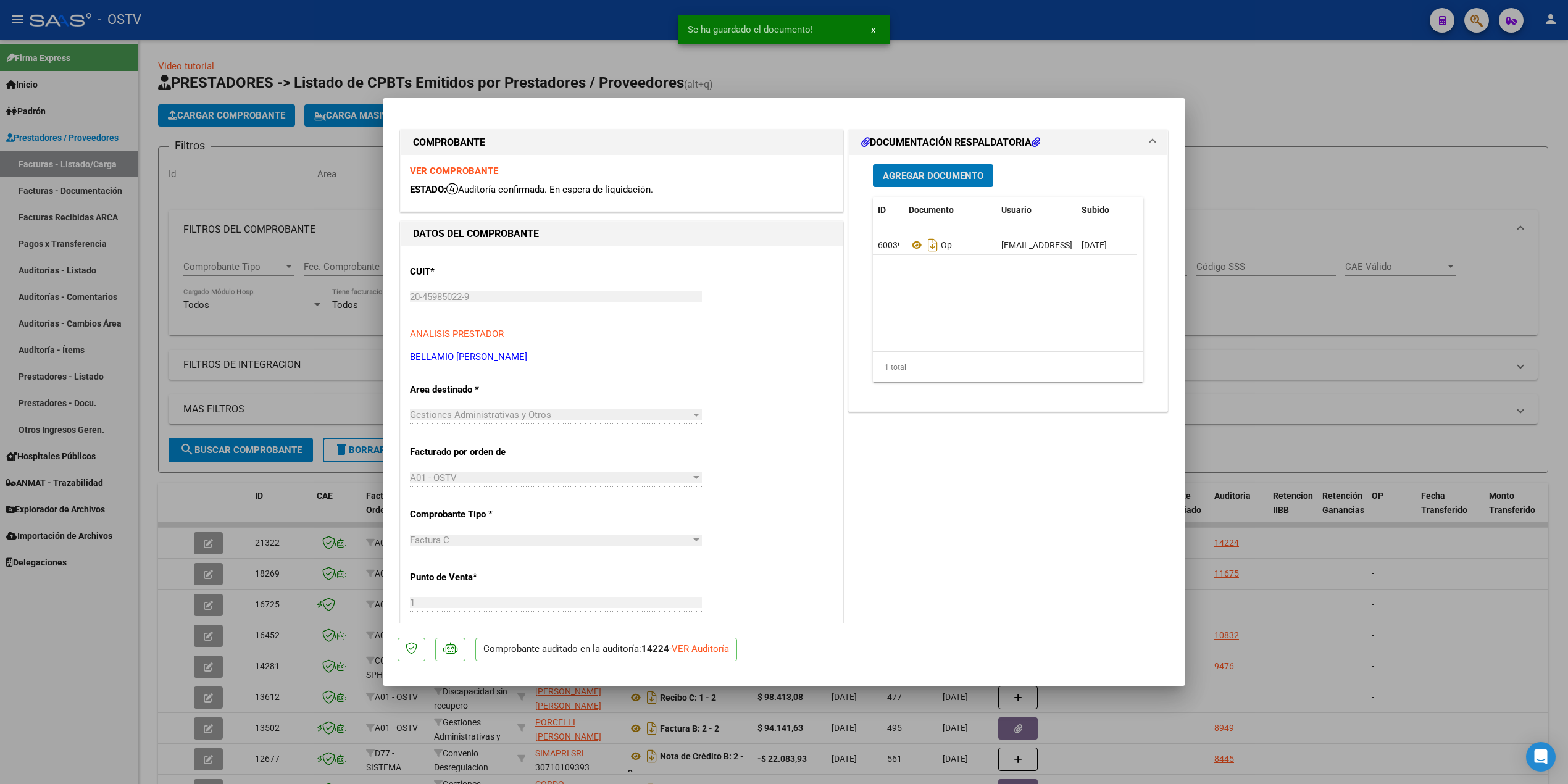
click at [946, 178] on span "Agregar Documento" at bounding box center [933, 176] width 101 height 11
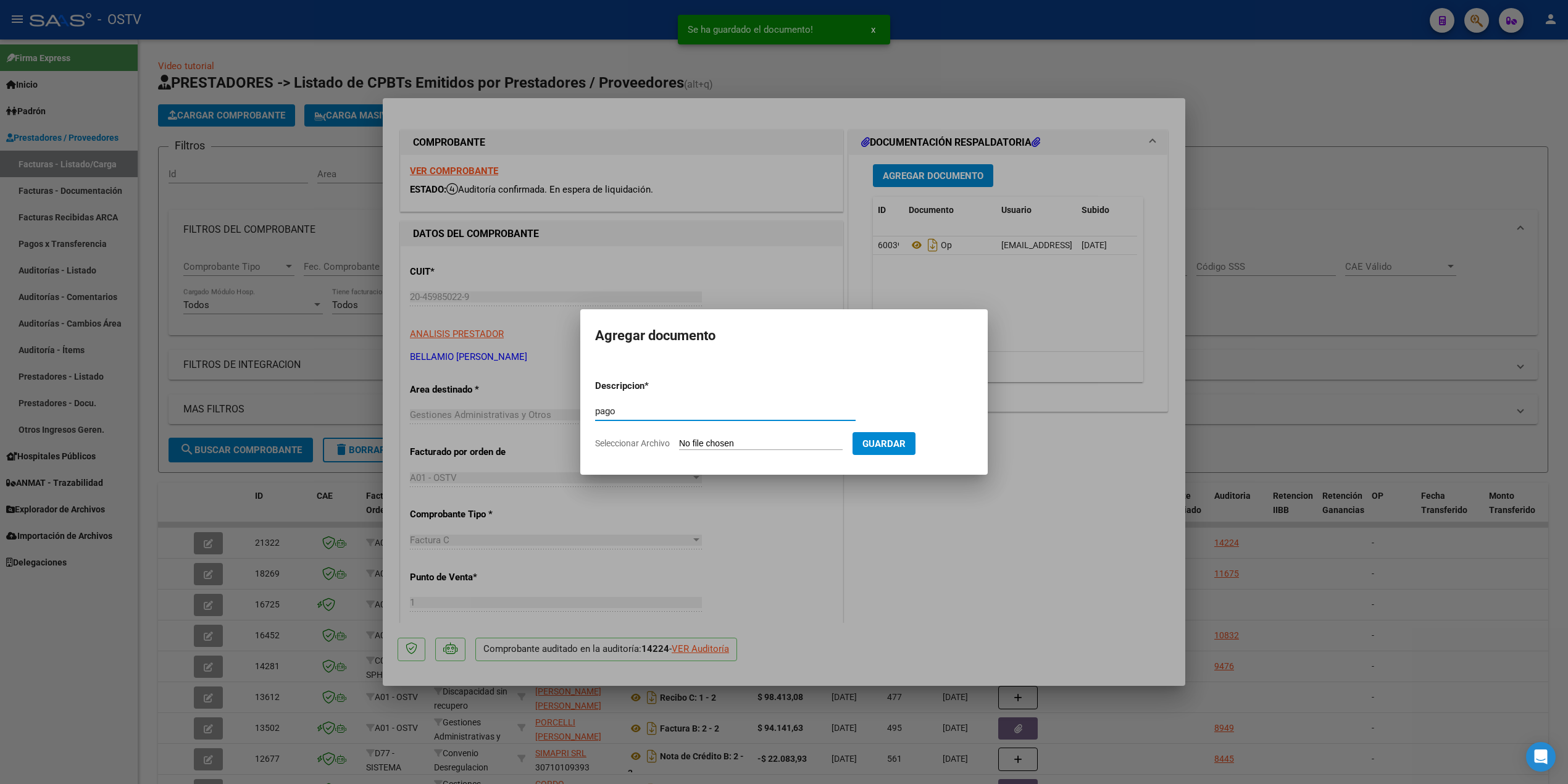
type input "pago"
click at [739, 443] on input "Seleccionar Archivo" at bounding box center [761, 445] width 163 height 12
type input "C:\fakepath\Pago OP 57266 Fraga.pdf"
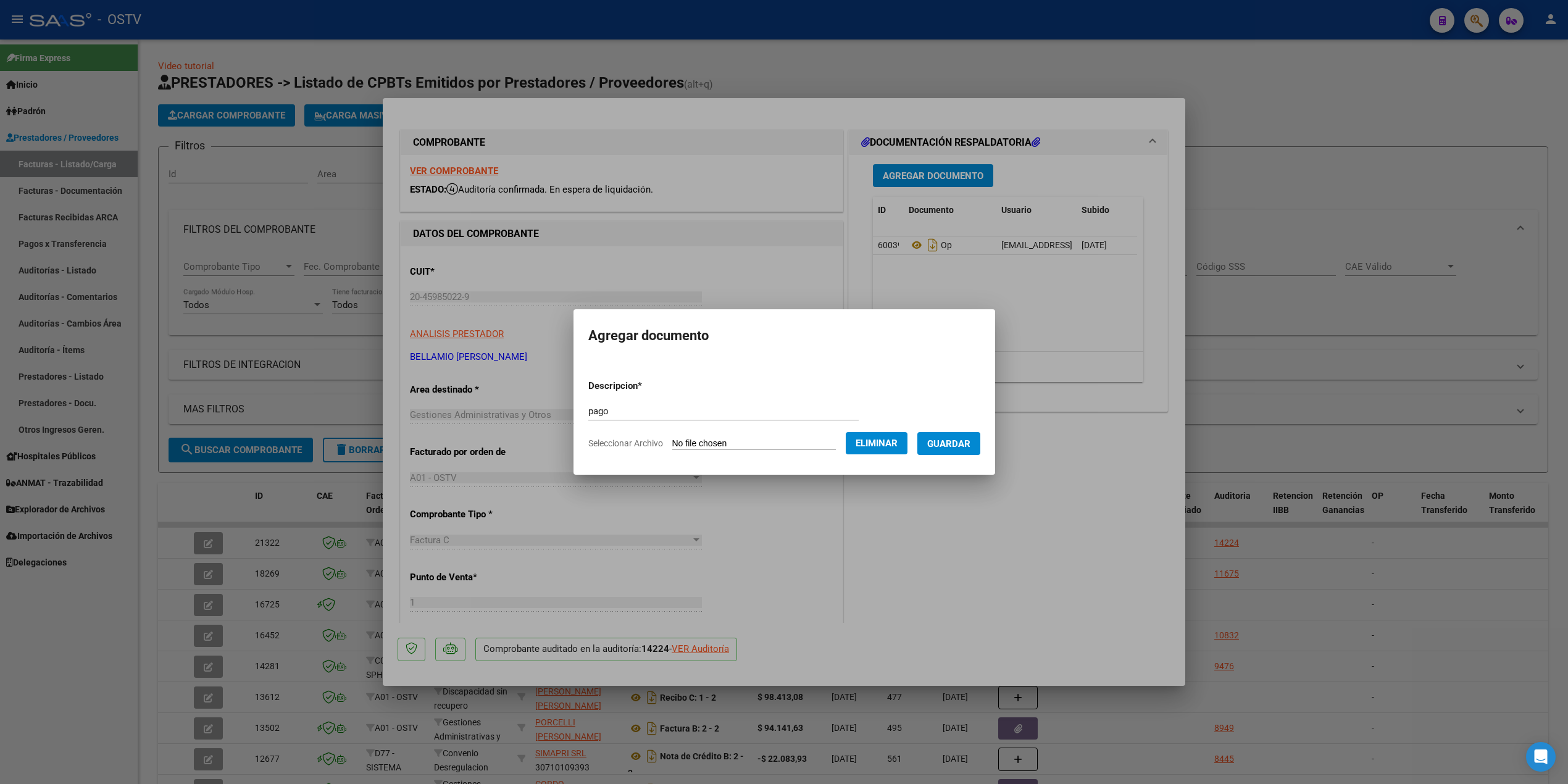
click at [882, 441] on span "Eliminar" at bounding box center [876, 443] width 42 height 11
click at [768, 436] on form "Descripcion * pago Escriba aquí una descripcion Seleccionar Archivo Guardar" at bounding box center [784, 415] width 378 height 90
click at [764, 443] on input "Seleccionar Archivo" at bounding box center [761, 445] width 163 height 12
type input "C:\fakepath\Pago OP 57267 Bellamio.pdf"
click at [971, 446] on span "Guardar" at bounding box center [949, 444] width 43 height 11
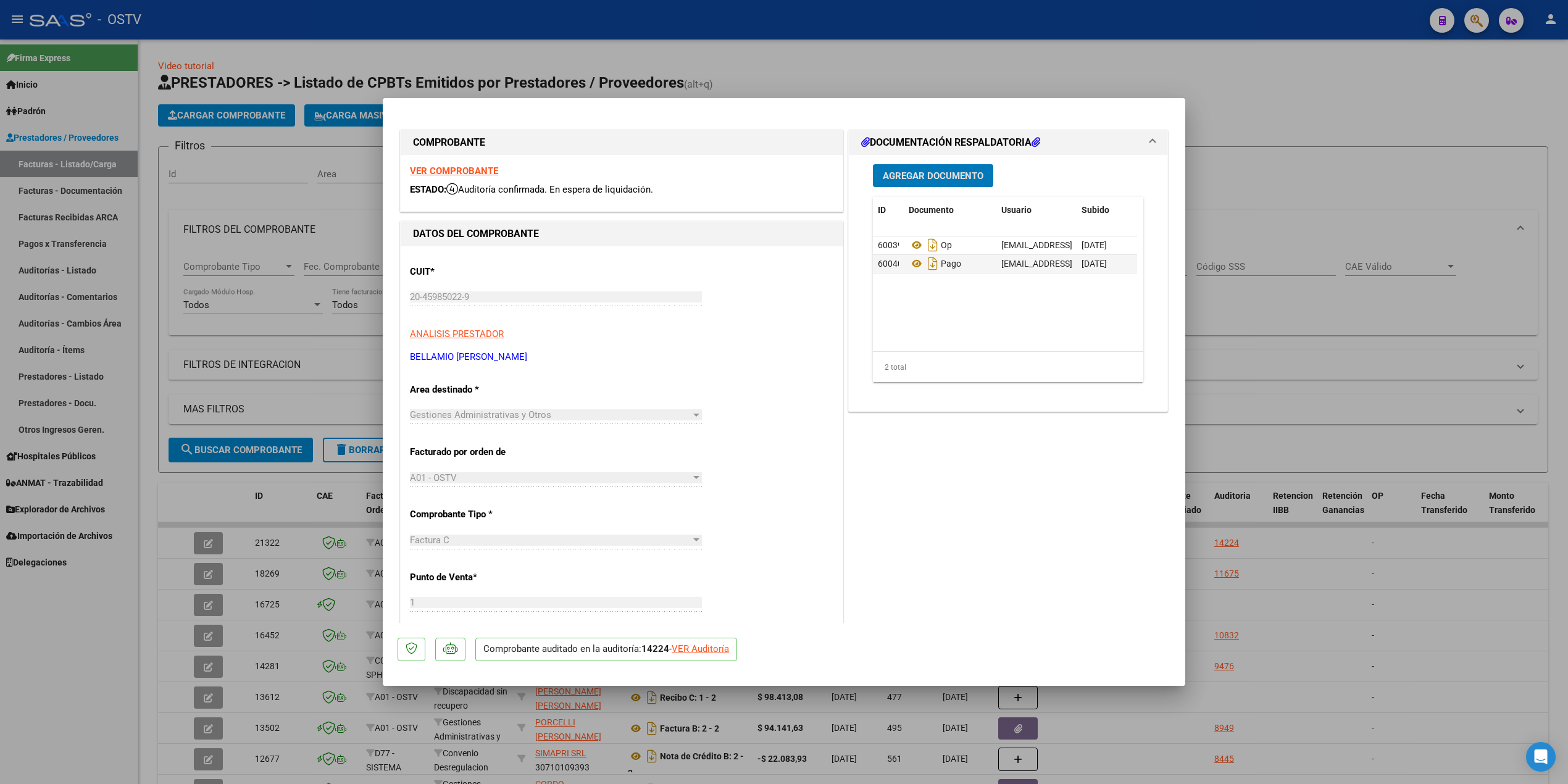
click at [1296, 226] on div at bounding box center [784, 392] width 1568 height 784
type input "$ 0,00"
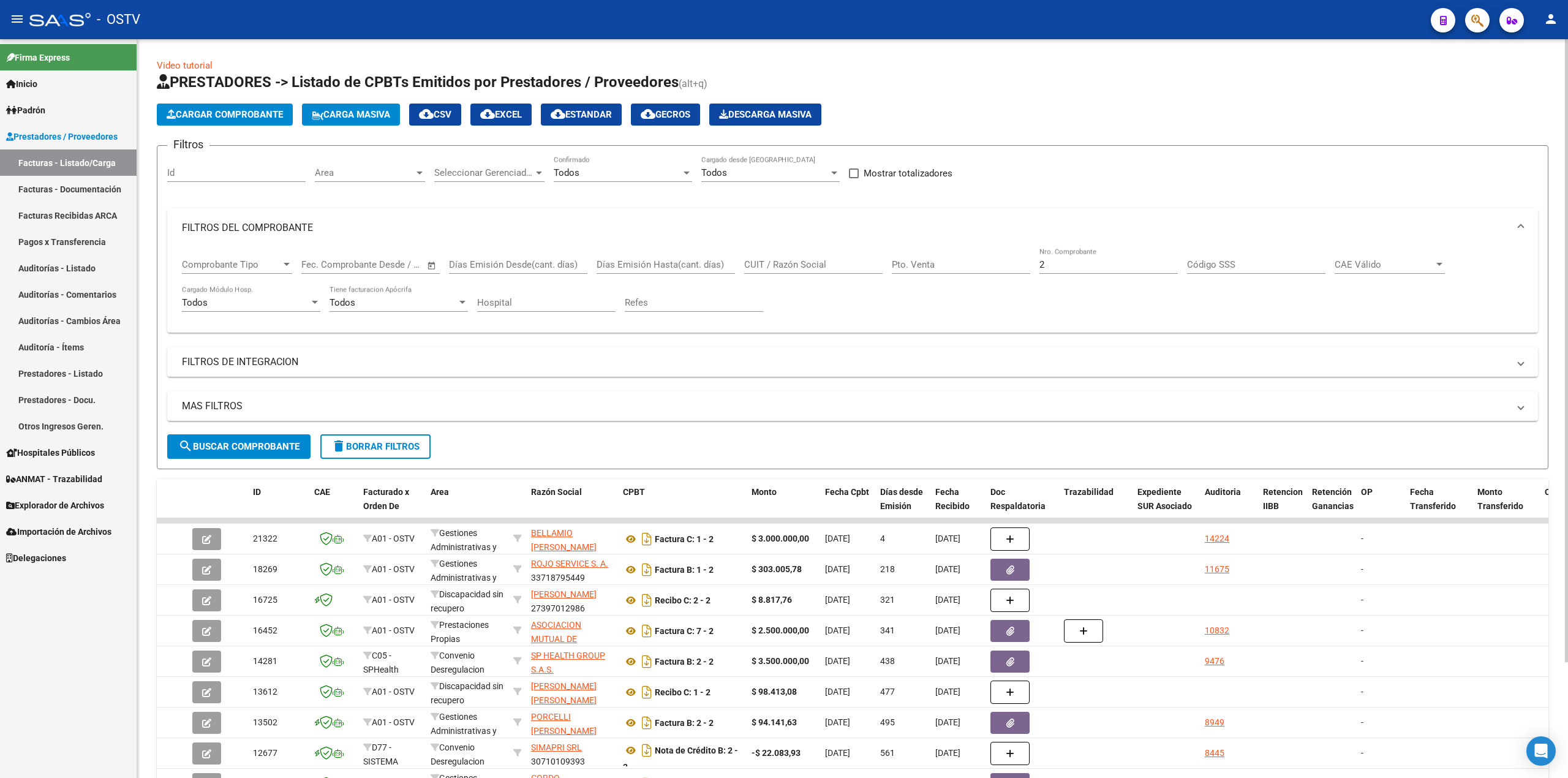
click at [1104, 268] on input "2" at bounding box center [1108, 265] width 138 height 11
drag, startPoint x: 1104, startPoint y: 268, endPoint x: 990, endPoint y: 271, distance: 114.0
click at [985, 274] on div "Comprobante Tipo Comprobante Tipo Fecha inicio – Fecha fin Fec. Comprobante Des…" at bounding box center [853, 286] width 1341 height 76
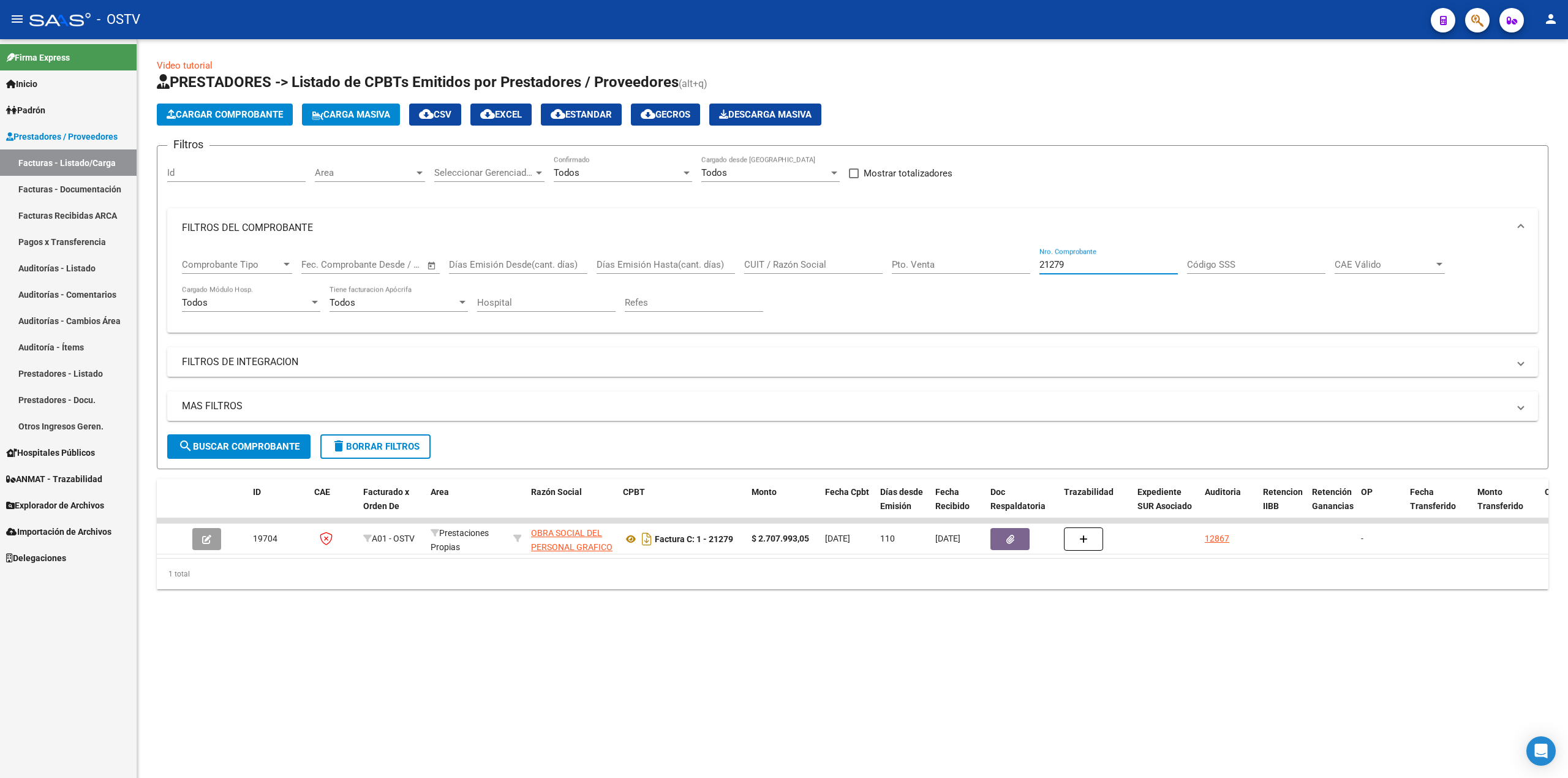
type input "21279"
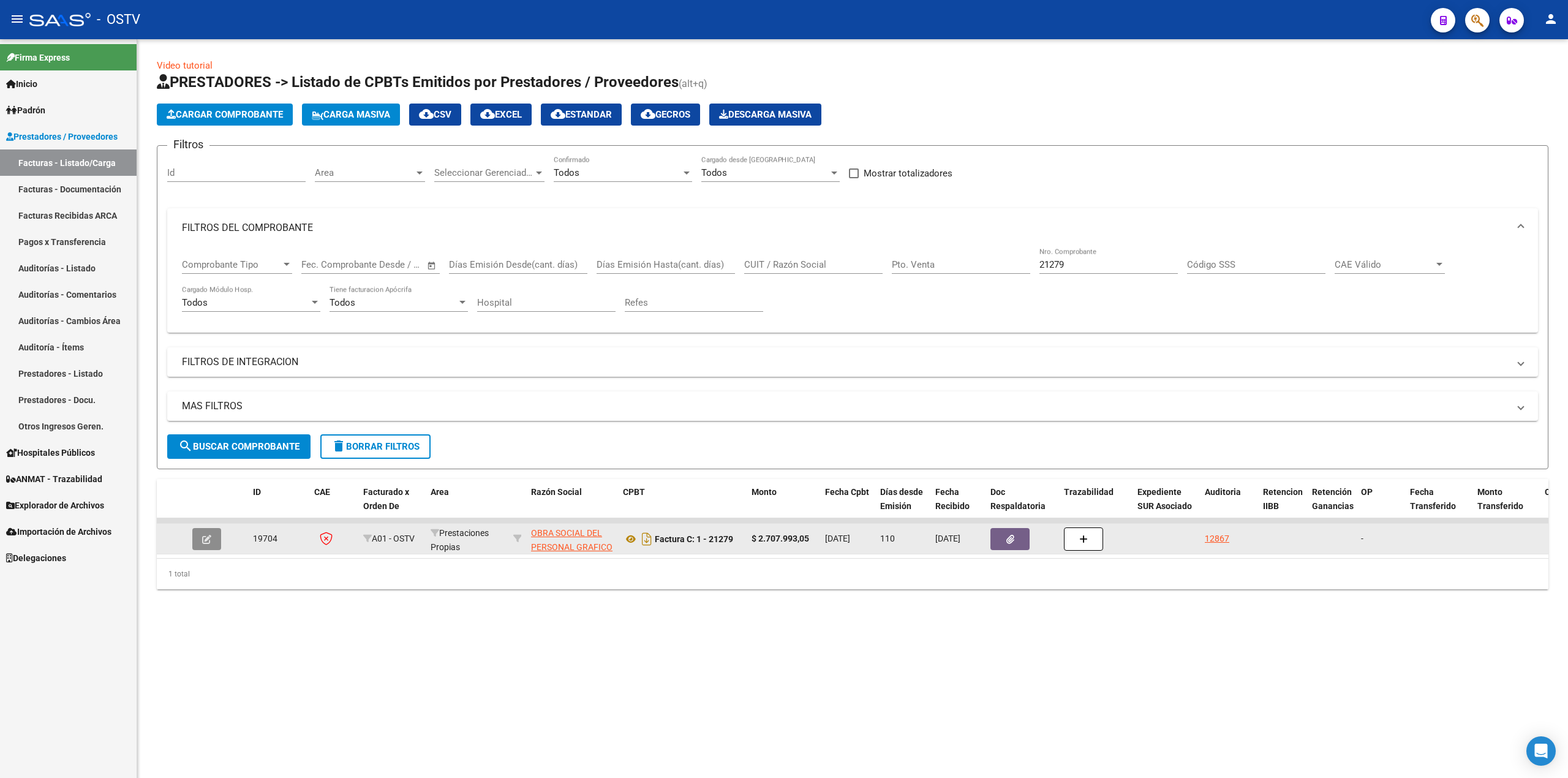
click at [209, 543] on icon "button" at bounding box center [207, 540] width 9 height 9
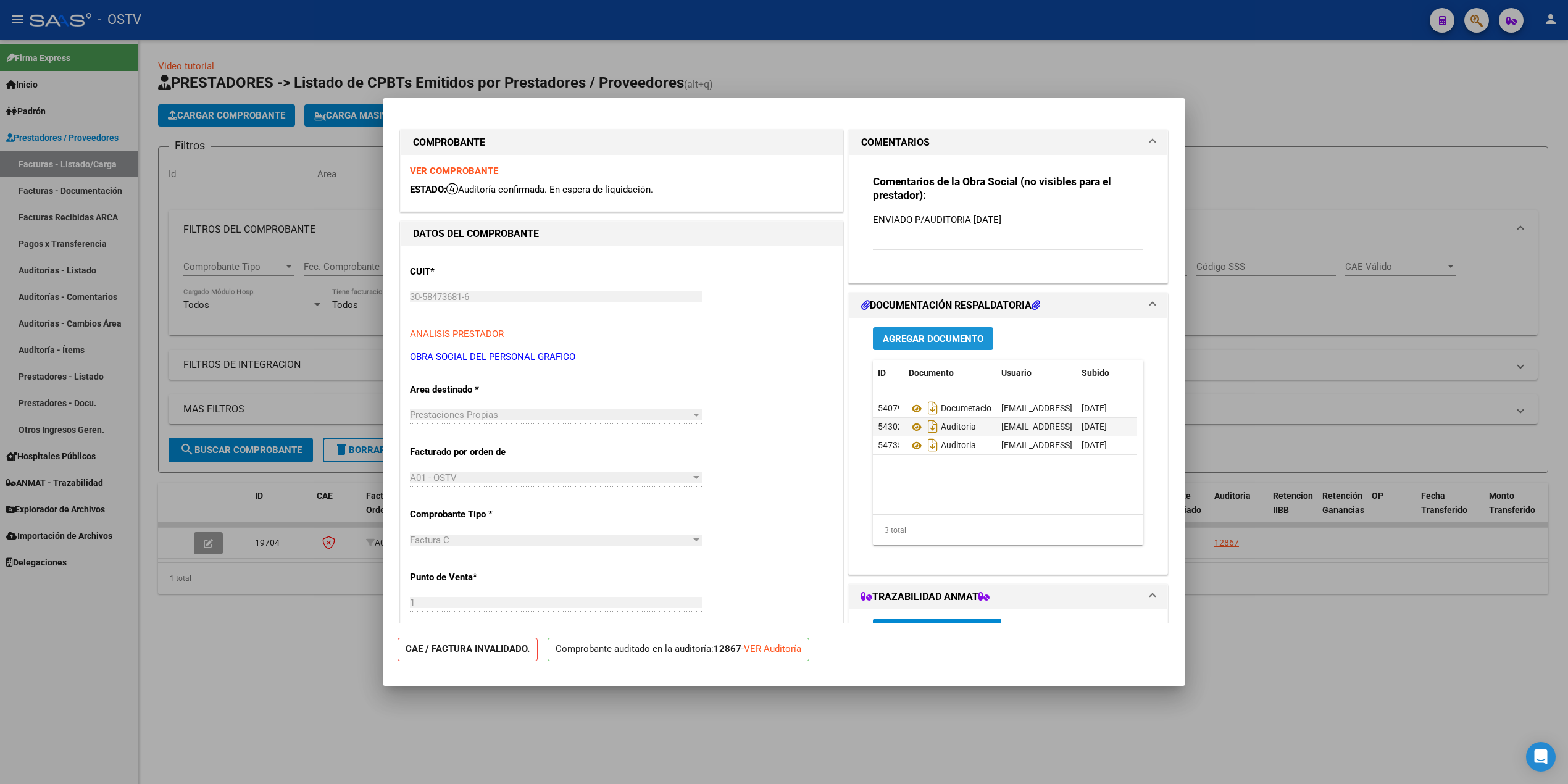
click at [919, 341] on span "Agregar Documento" at bounding box center [933, 339] width 101 height 11
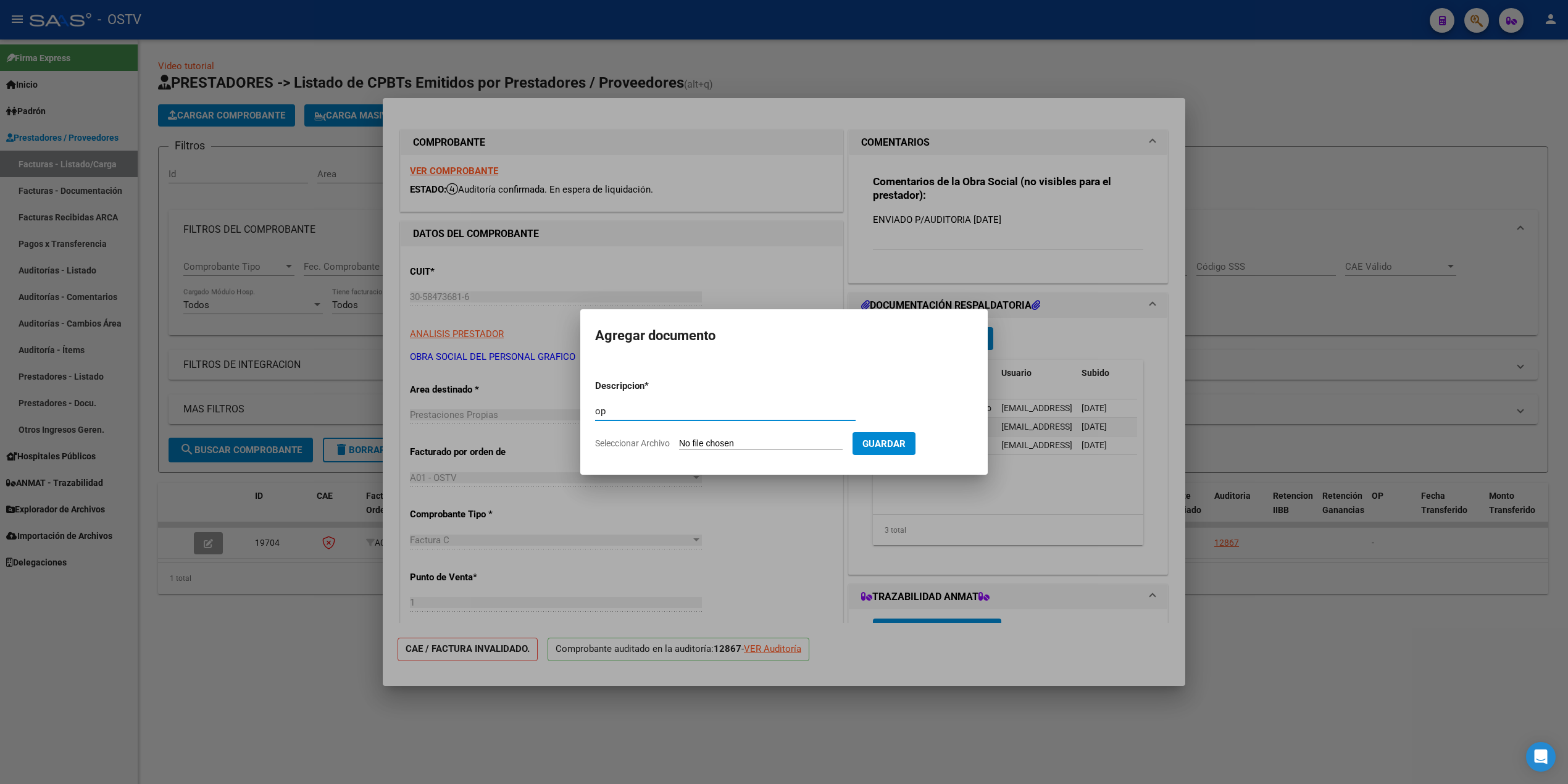
type input "op"
click at [761, 449] on input "Seleccionar Archivo" at bounding box center [761, 445] width 163 height 12
type input "C:\fakepath\OP 57269 Ciudad de la Vida.pdf"
drag, startPoint x: 954, startPoint y: 442, endPoint x: 948, endPoint y: 446, distance: 7.2
click at [954, 442] on span "Guardar" at bounding box center [949, 444] width 43 height 11
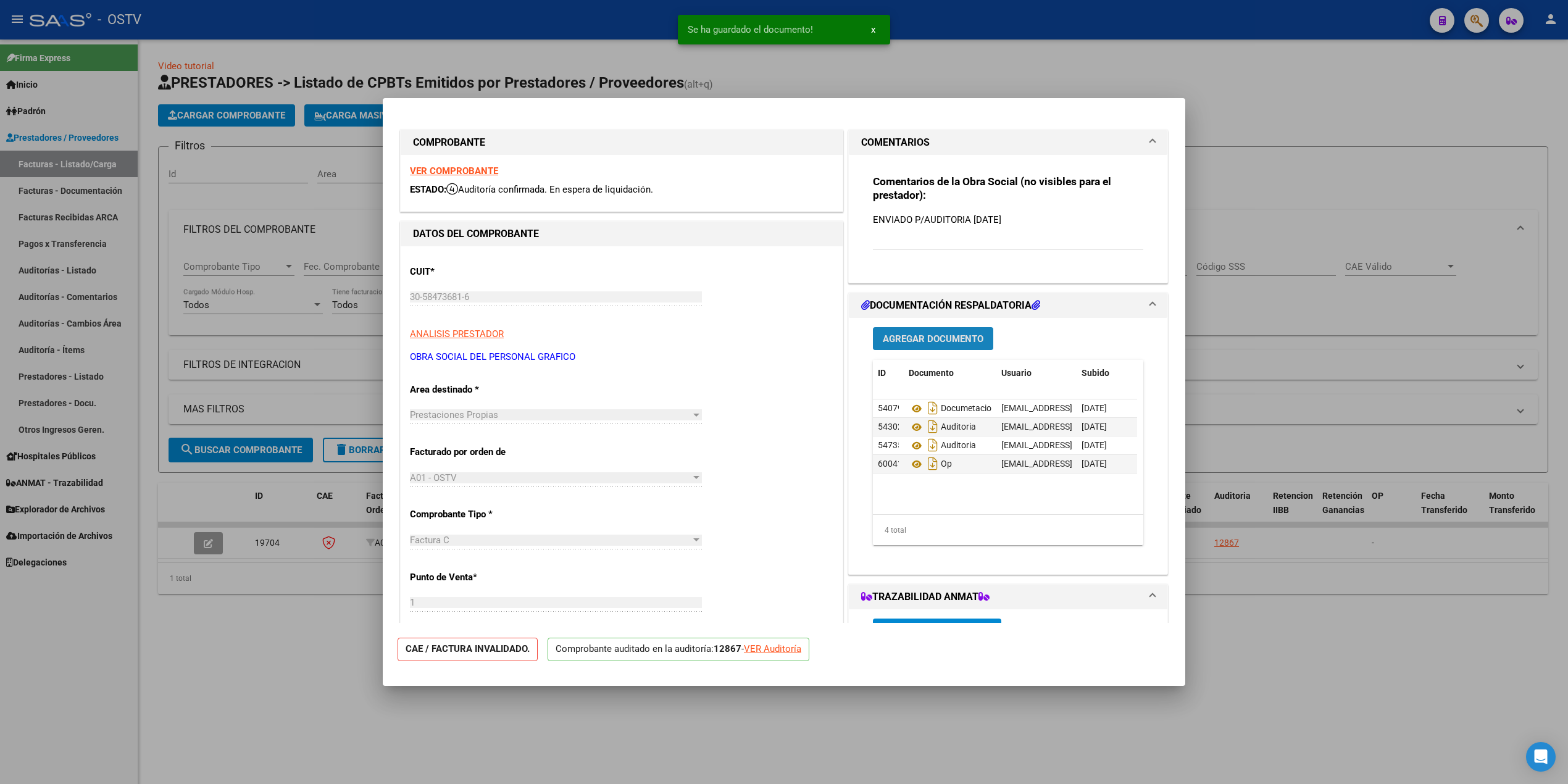
click at [931, 343] on span "Agregar Documento" at bounding box center [933, 339] width 101 height 11
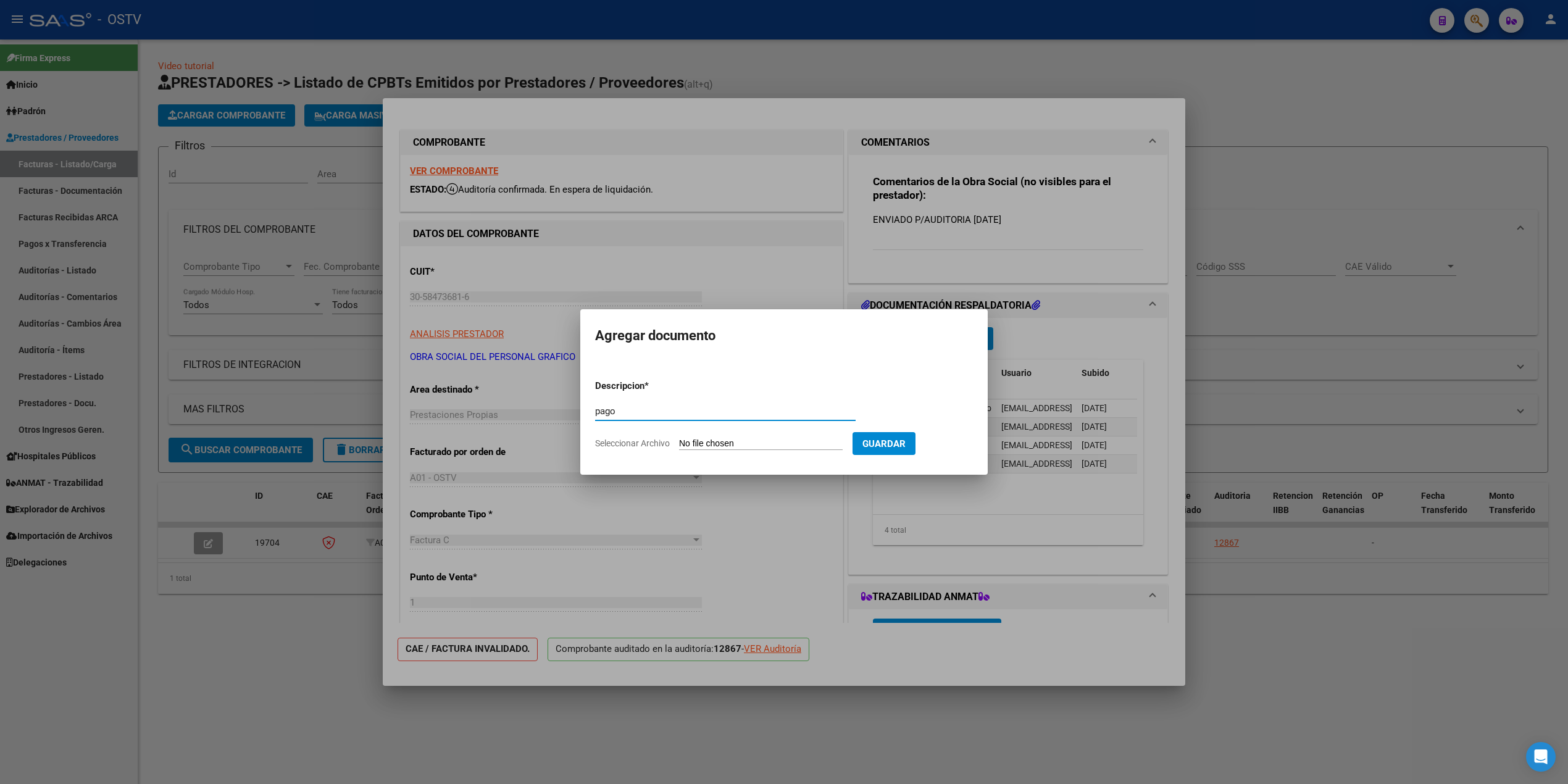
type input "pago"
click at [744, 439] on input "Seleccionar Archivo" at bounding box center [761, 445] width 163 height 12
type input "C:\fakepath\Pago OP 57269 Ciudad de la Vida.pdf"
click at [969, 440] on span "Guardar" at bounding box center [949, 444] width 43 height 11
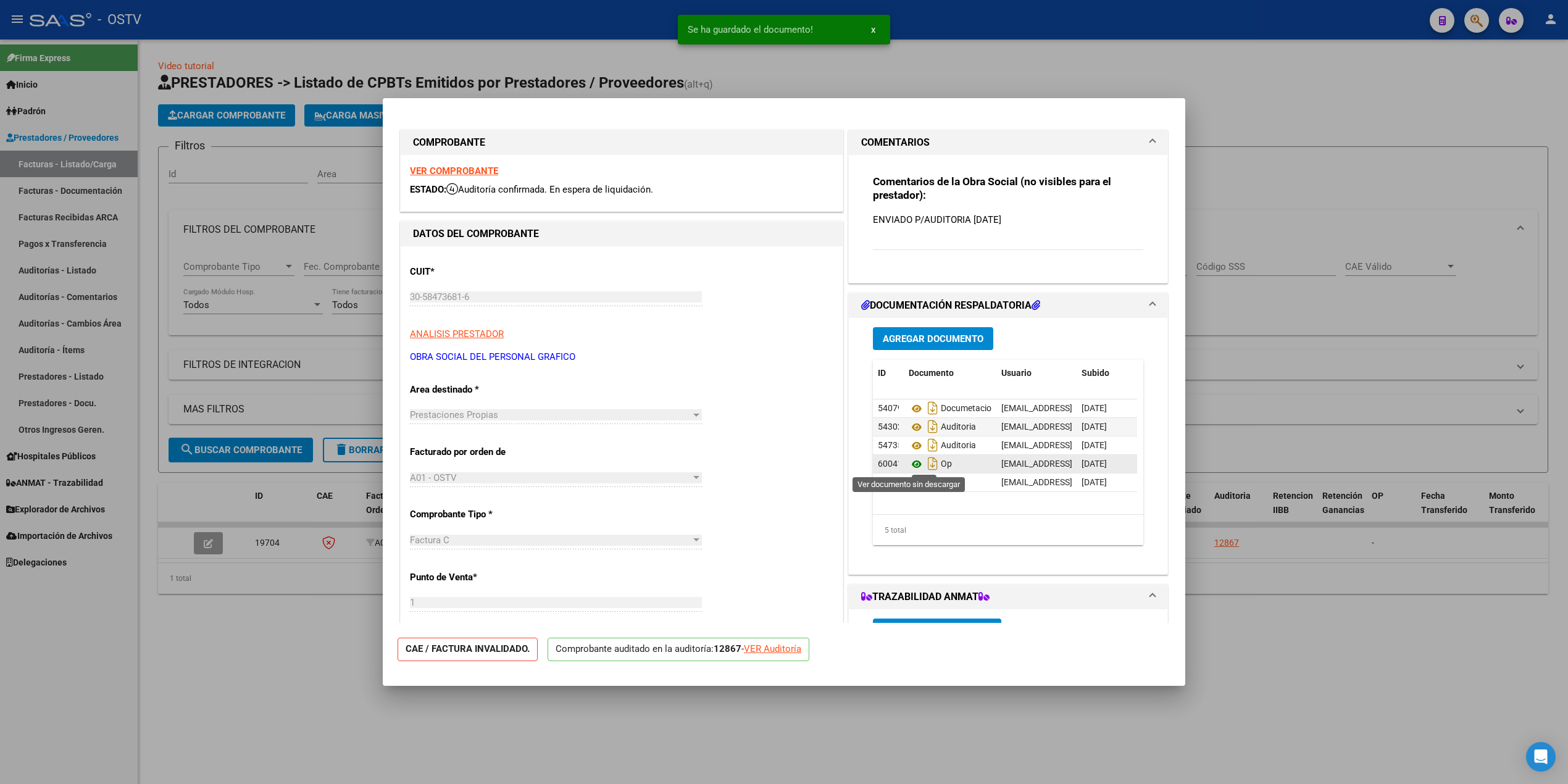
click at [909, 463] on icon at bounding box center [916, 464] width 16 height 15
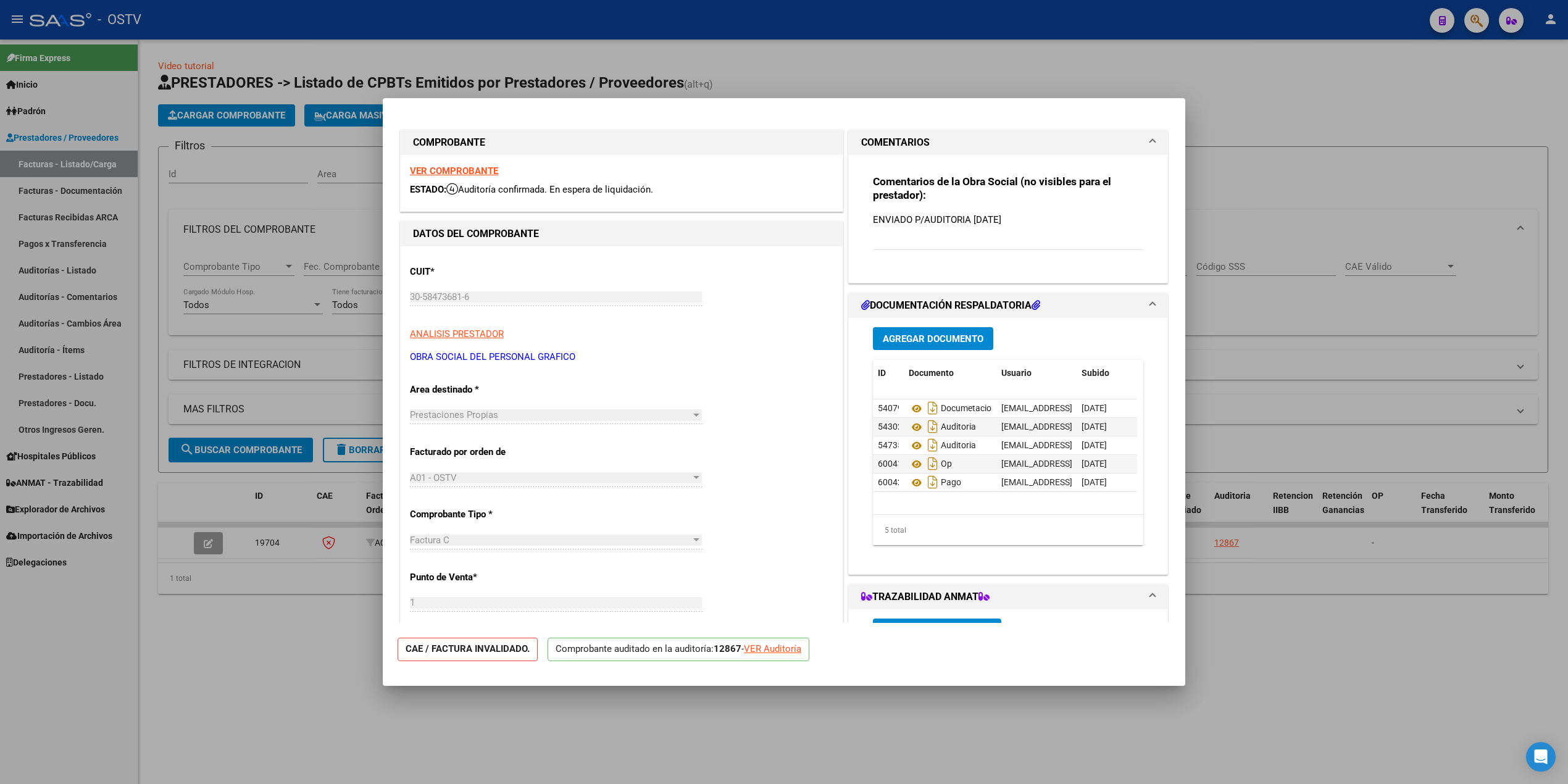
click at [1221, 406] on div at bounding box center [784, 392] width 1568 height 784
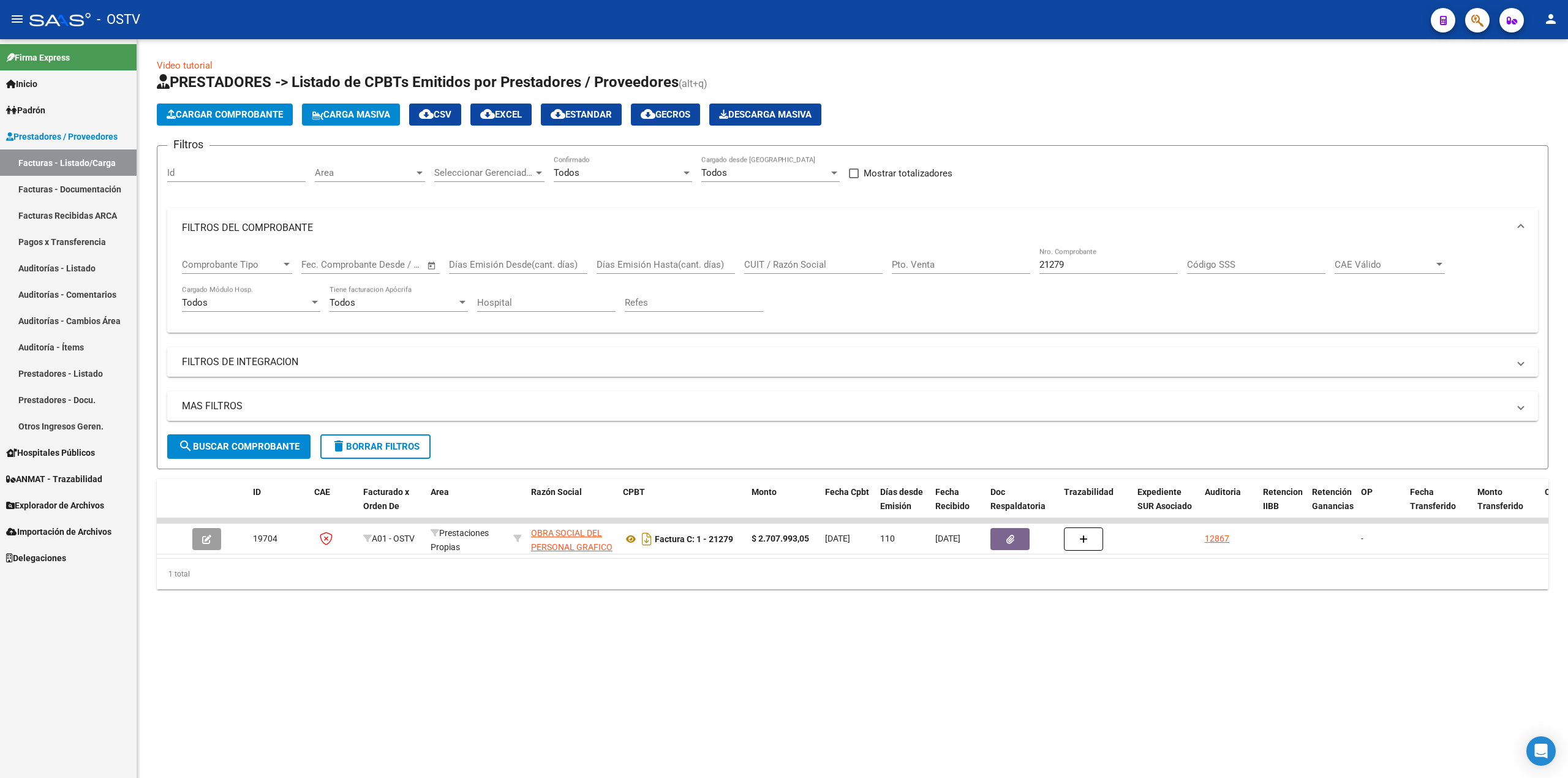
click at [699, 243] on mat-expansion-panel-header "FILTROS DEL COMPROBANTE" at bounding box center [853, 228] width 1371 height 39
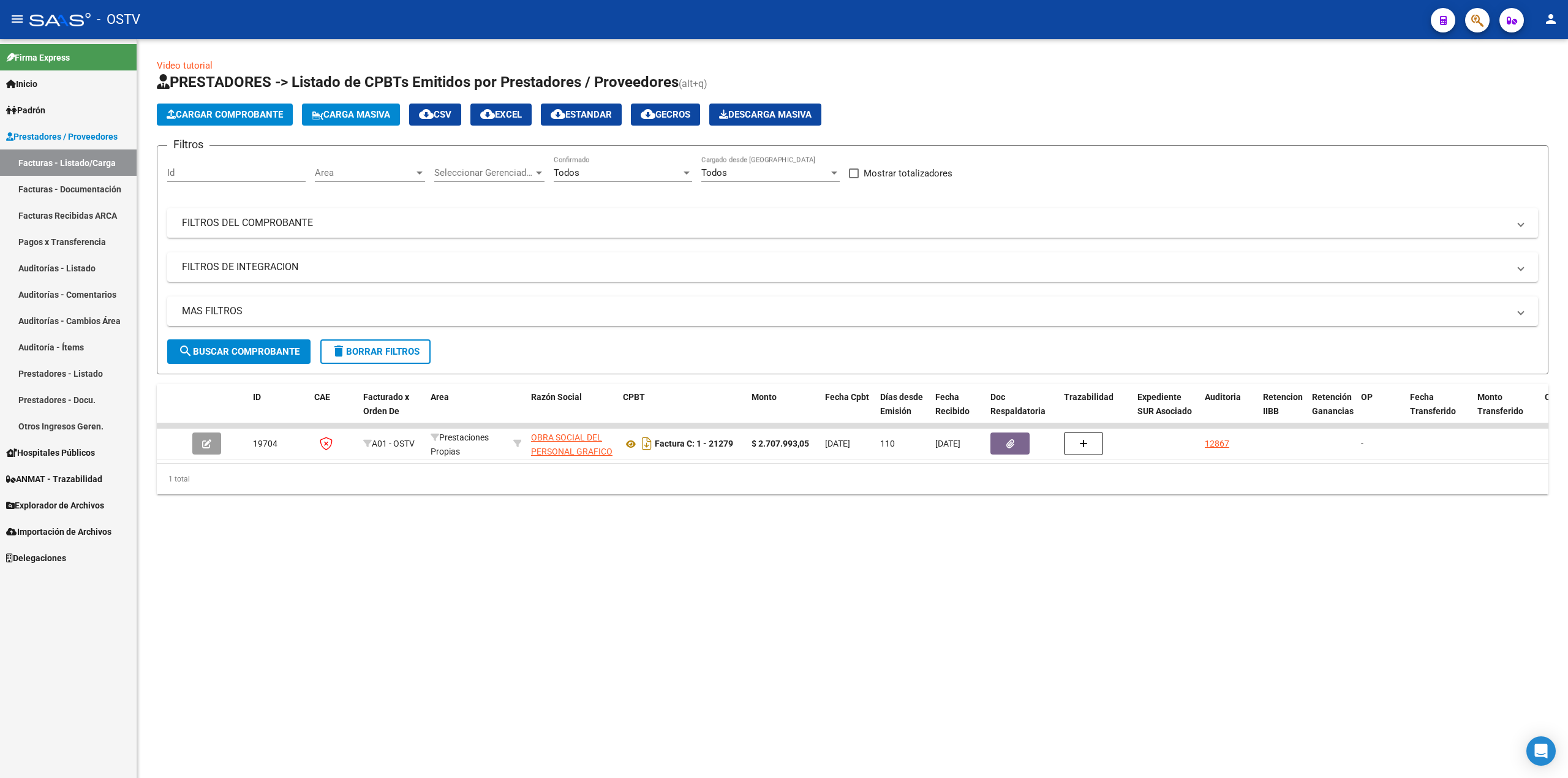
click at [791, 226] on mat-panel-title "FILTROS DEL COMPROBANTE" at bounding box center [846, 223] width 1327 height 14
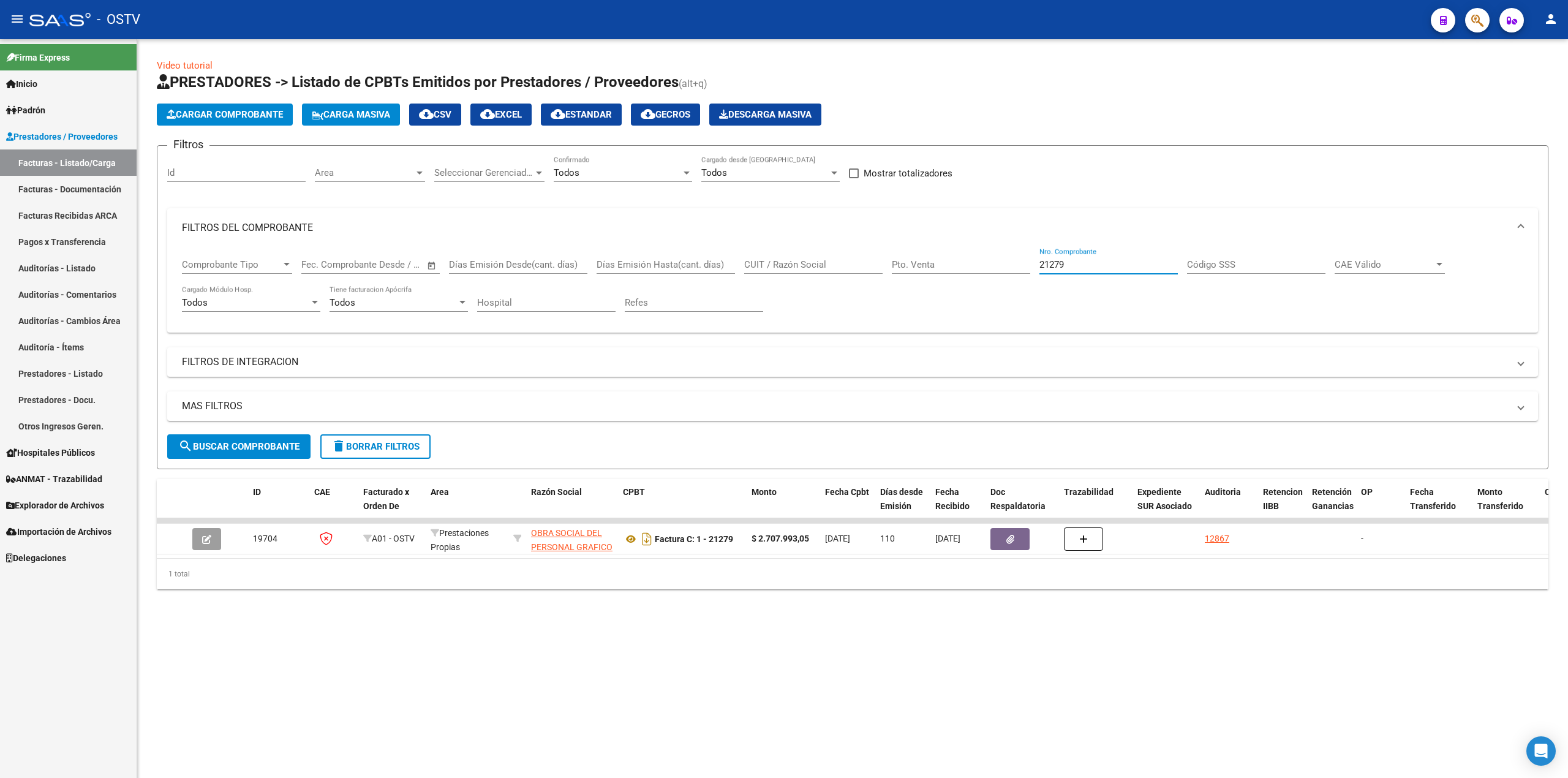
click at [1062, 260] on input "21279" at bounding box center [1108, 265] width 138 height 11
drag, startPoint x: 955, startPoint y: 271, endPoint x: 1031, endPoint y: 272, distance: 76.0
click at [936, 272] on div "Comprobante Tipo Comprobante Tipo Fecha inicio – Fecha fin Fec. Comprobante Des…" at bounding box center [853, 286] width 1341 height 76
click at [1113, 263] on input "21279" at bounding box center [1108, 265] width 138 height 11
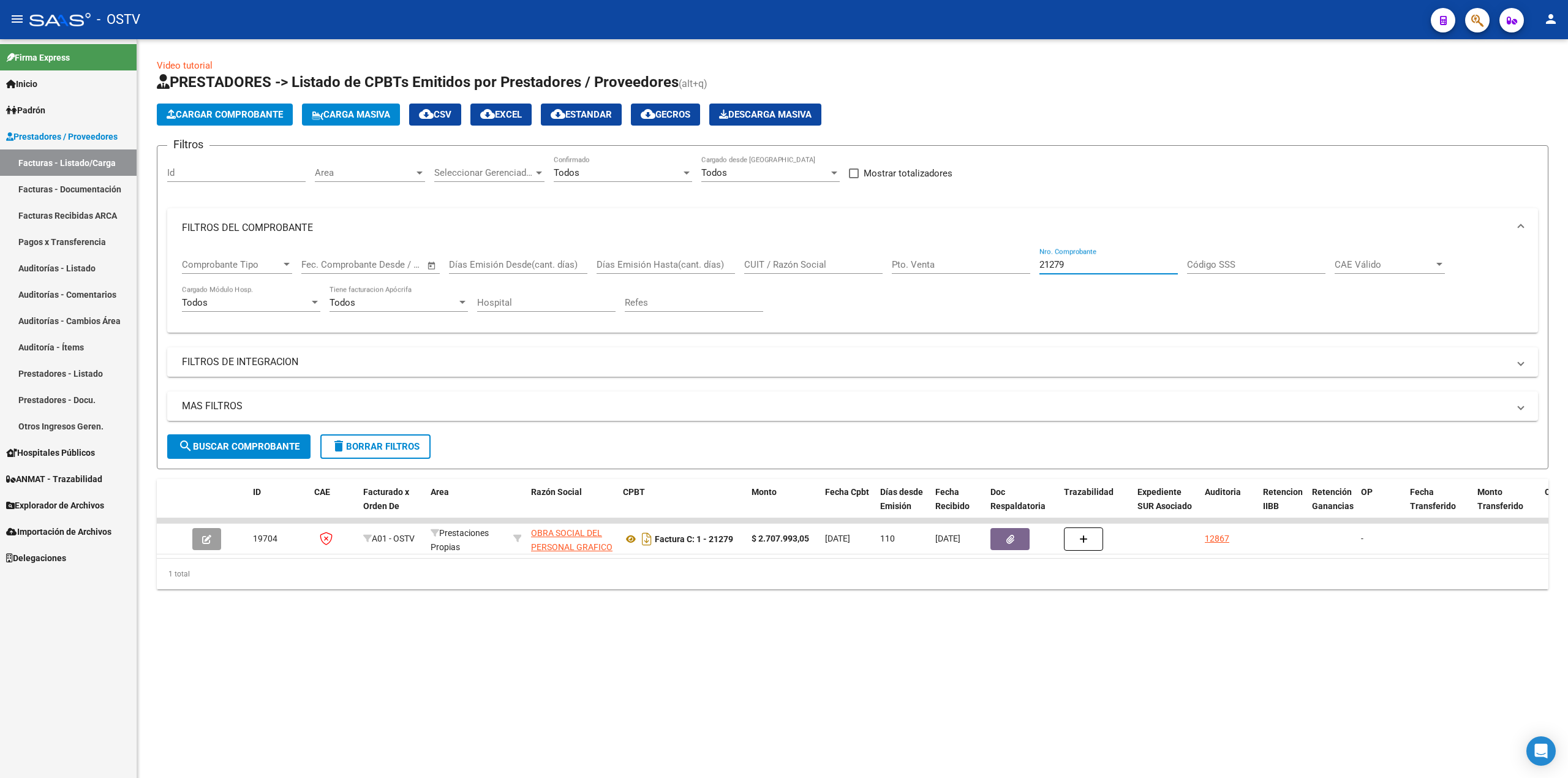
click at [1113, 263] on input "21279" at bounding box center [1108, 265] width 138 height 11
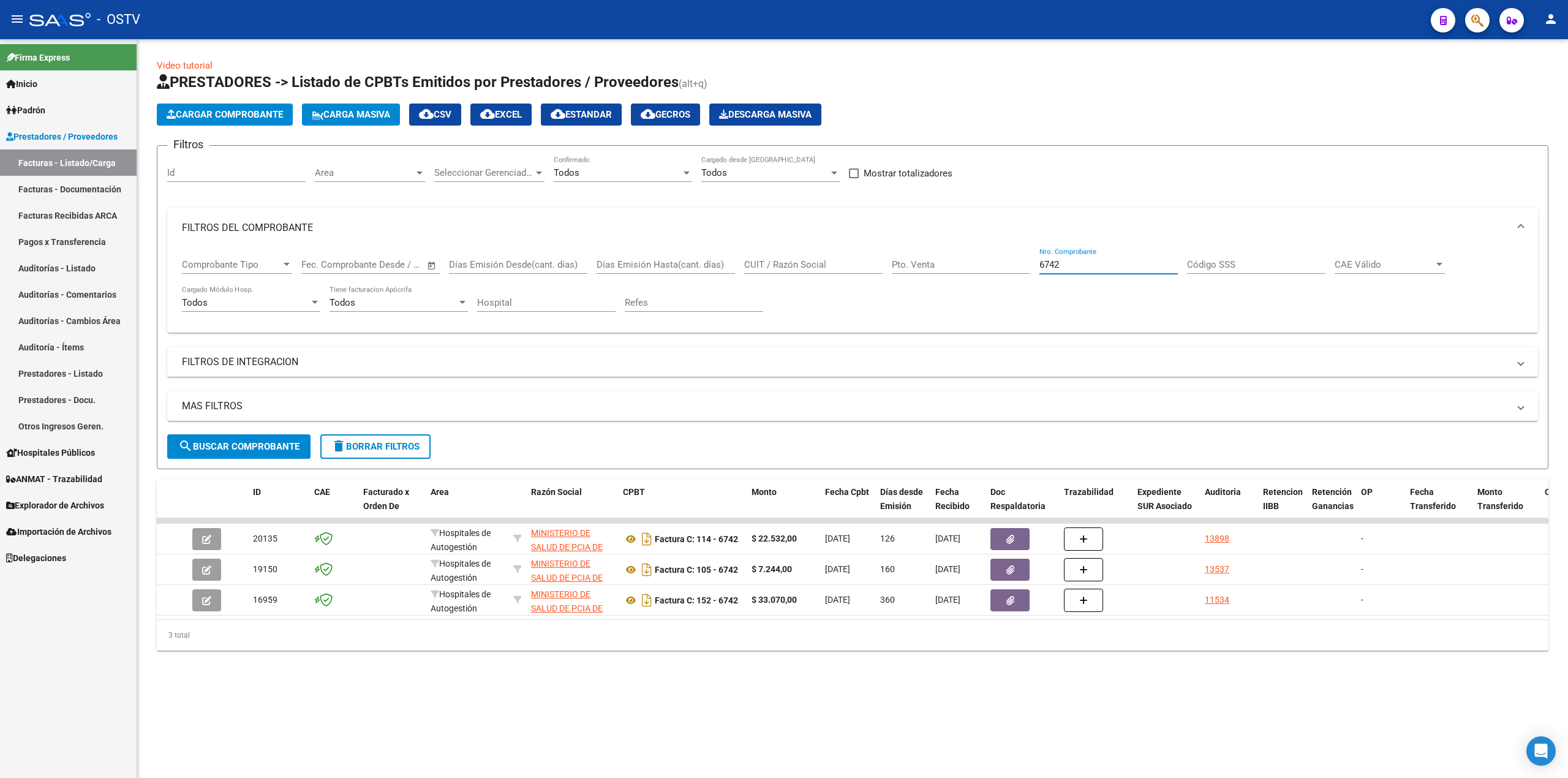
type input "6742"
click at [444, 731] on mat-sidenav-content "Video tutorial PRESTADORES -> Listado de CPBTs Emitidos por Prestadores / Prove…" at bounding box center [853, 408] width 1431 height 739
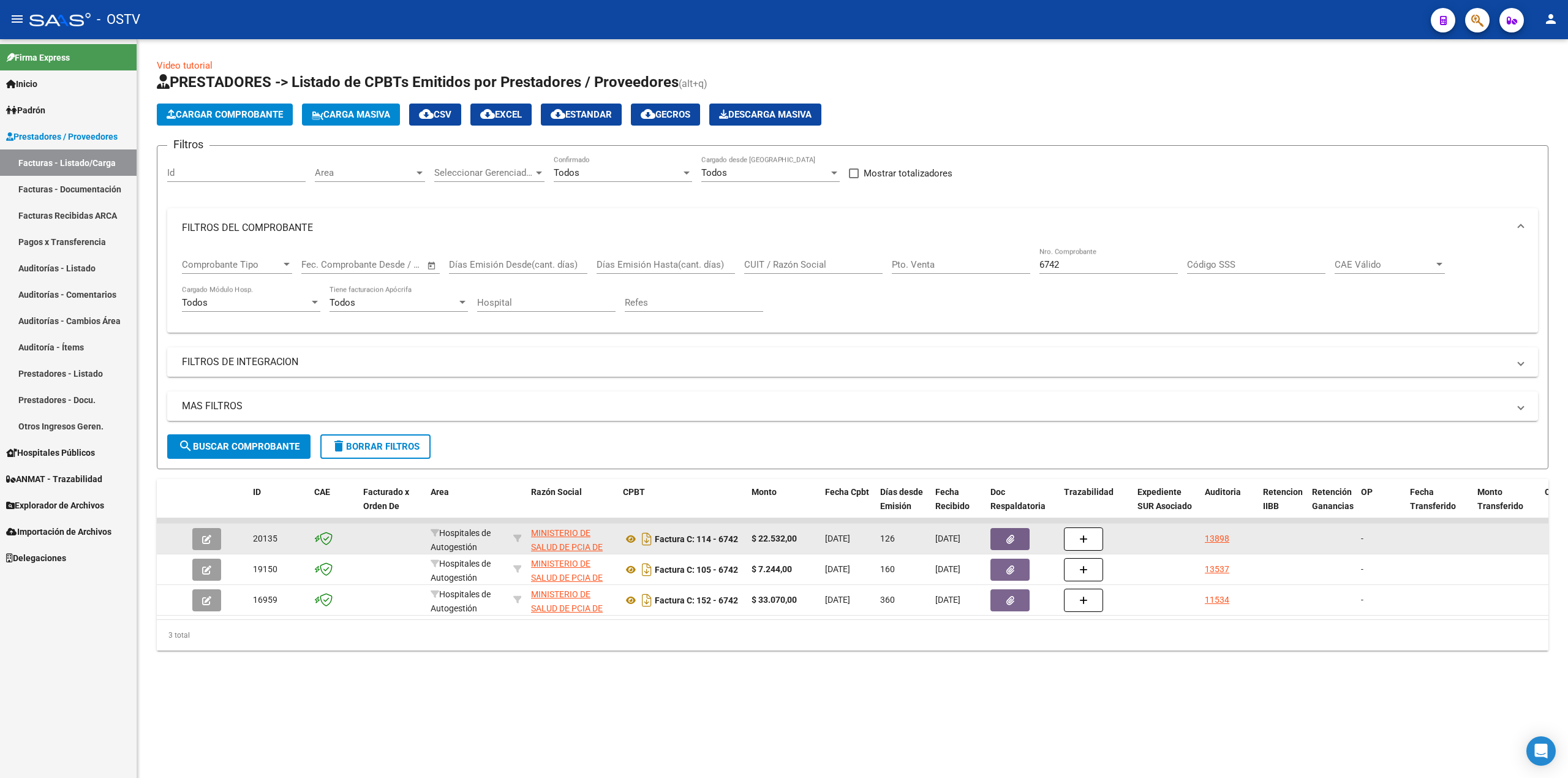
click at [195, 540] on button "button" at bounding box center [207, 539] width 29 height 22
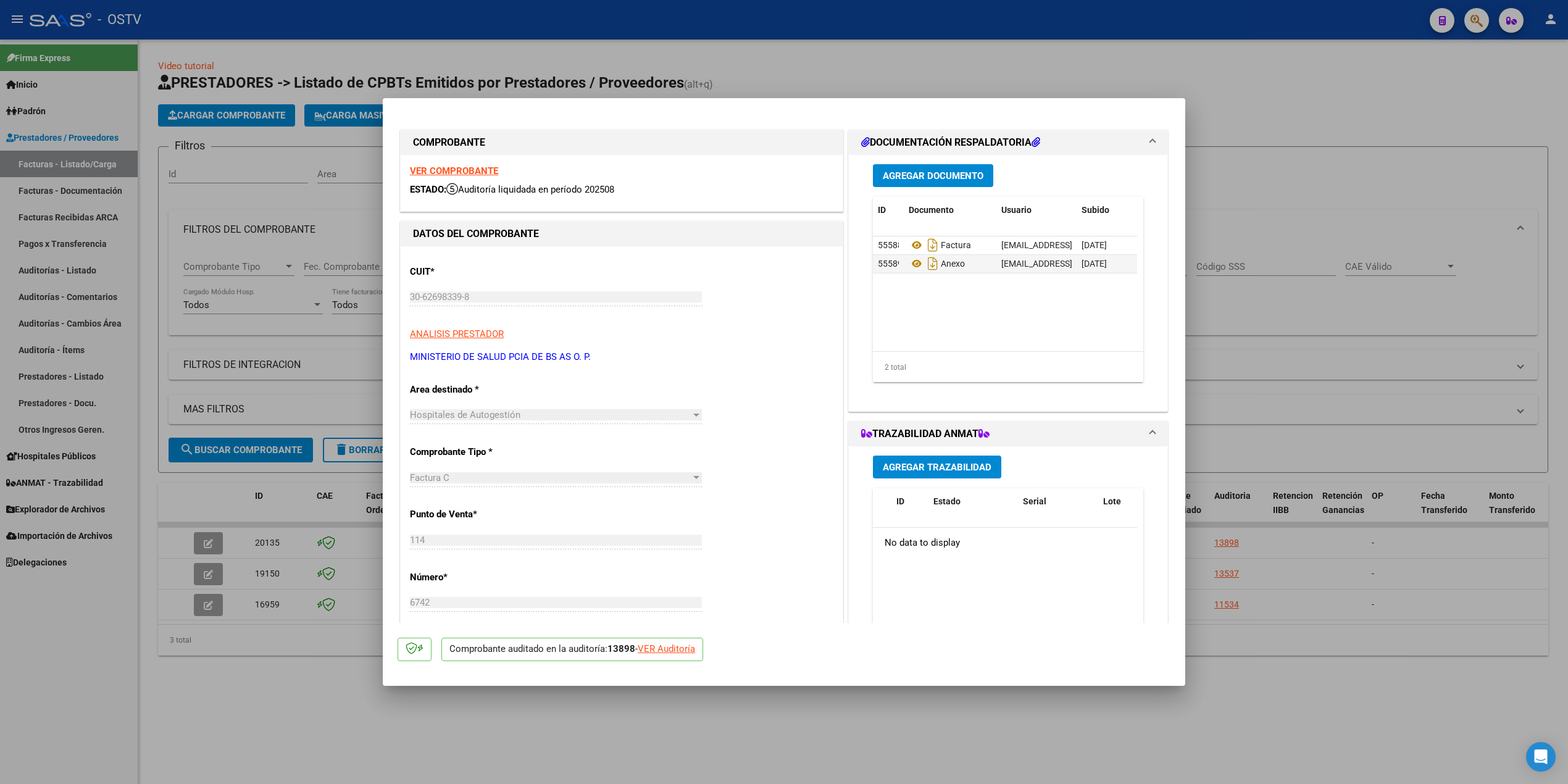
click at [823, 734] on div at bounding box center [784, 392] width 1568 height 784
type input "$ 0,00"
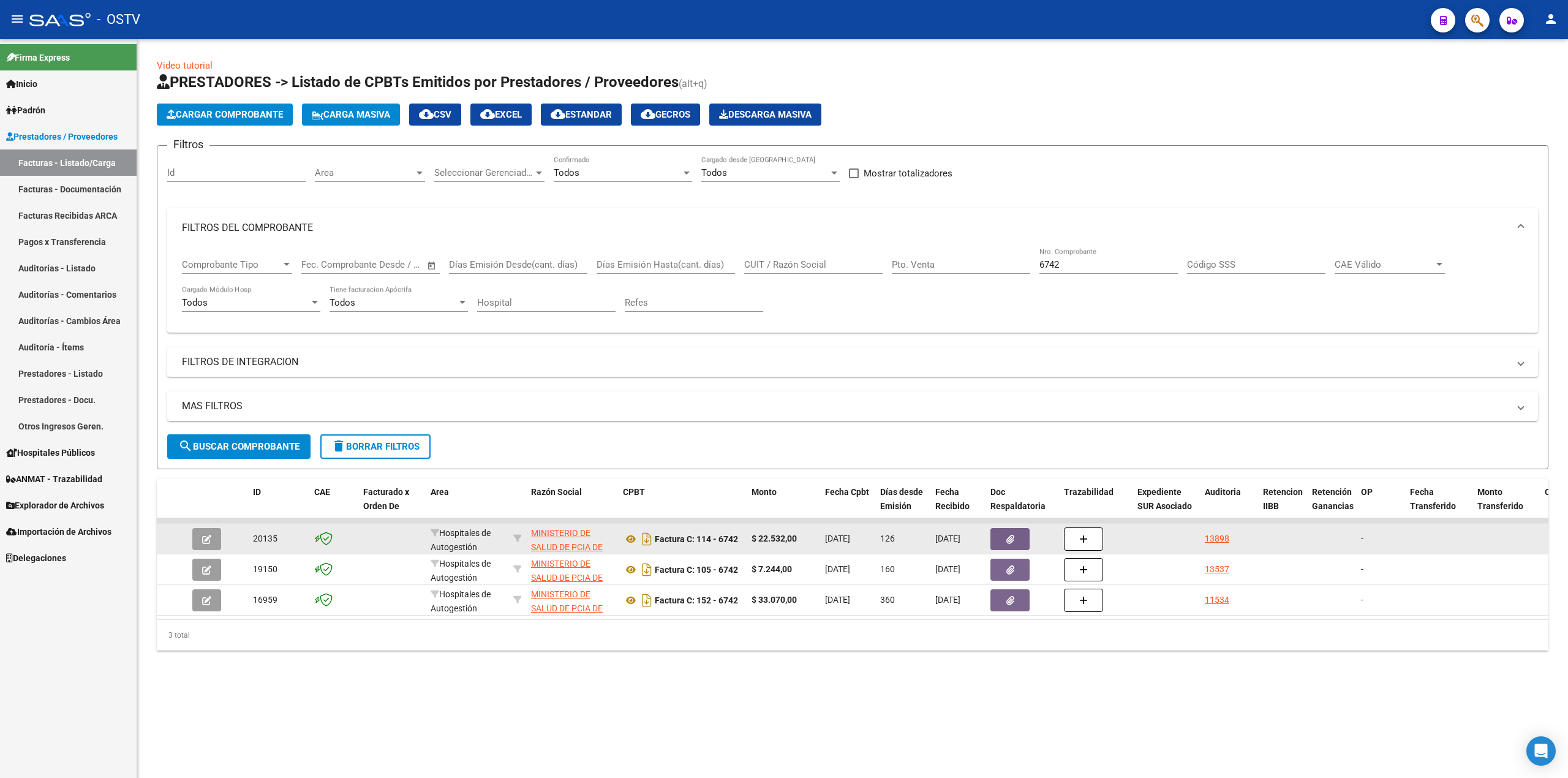
click at [211, 532] on button "button" at bounding box center [207, 539] width 29 height 22
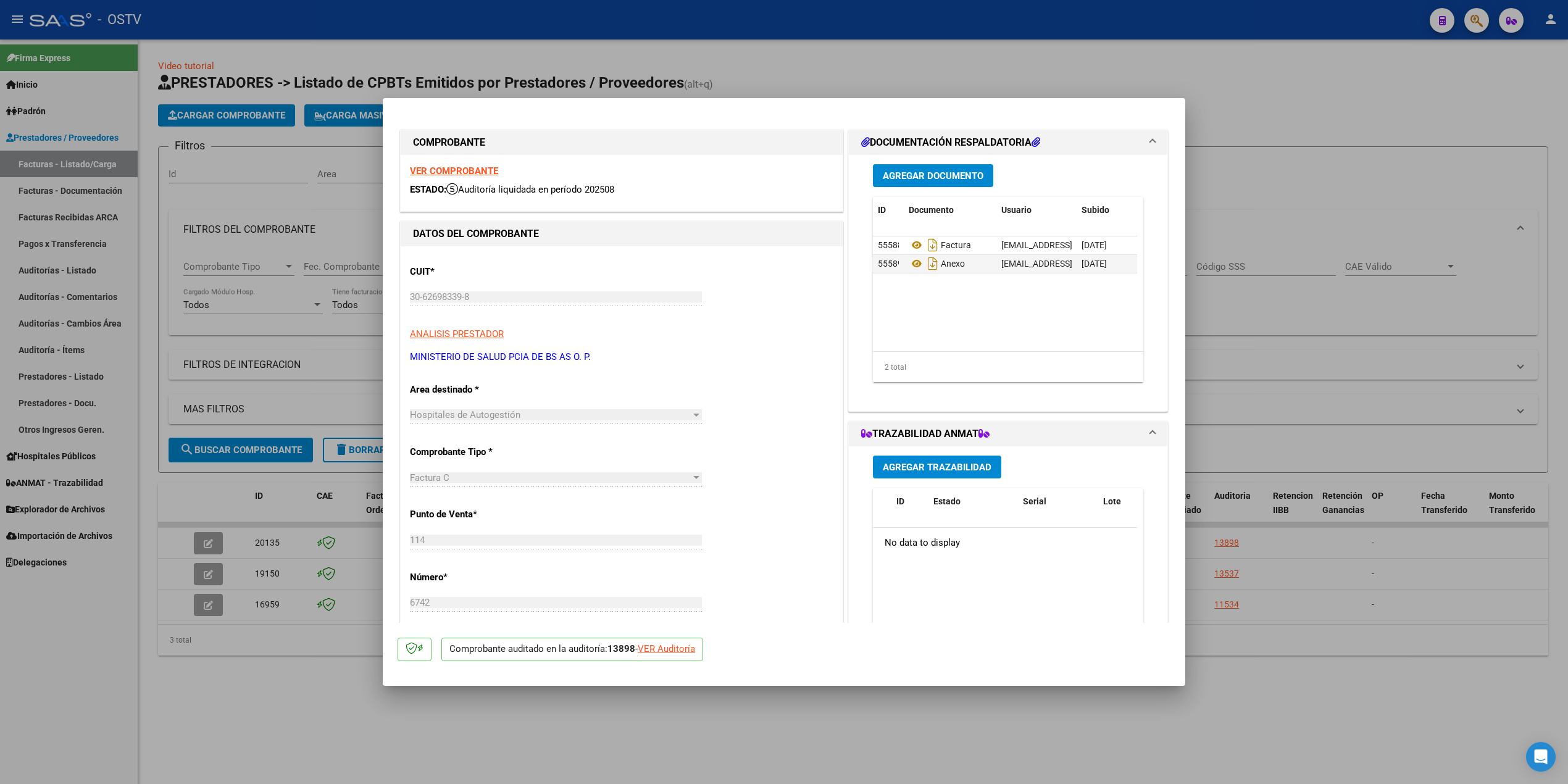
click at [917, 179] on span "Agregar Documento" at bounding box center [933, 176] width 101 height 11
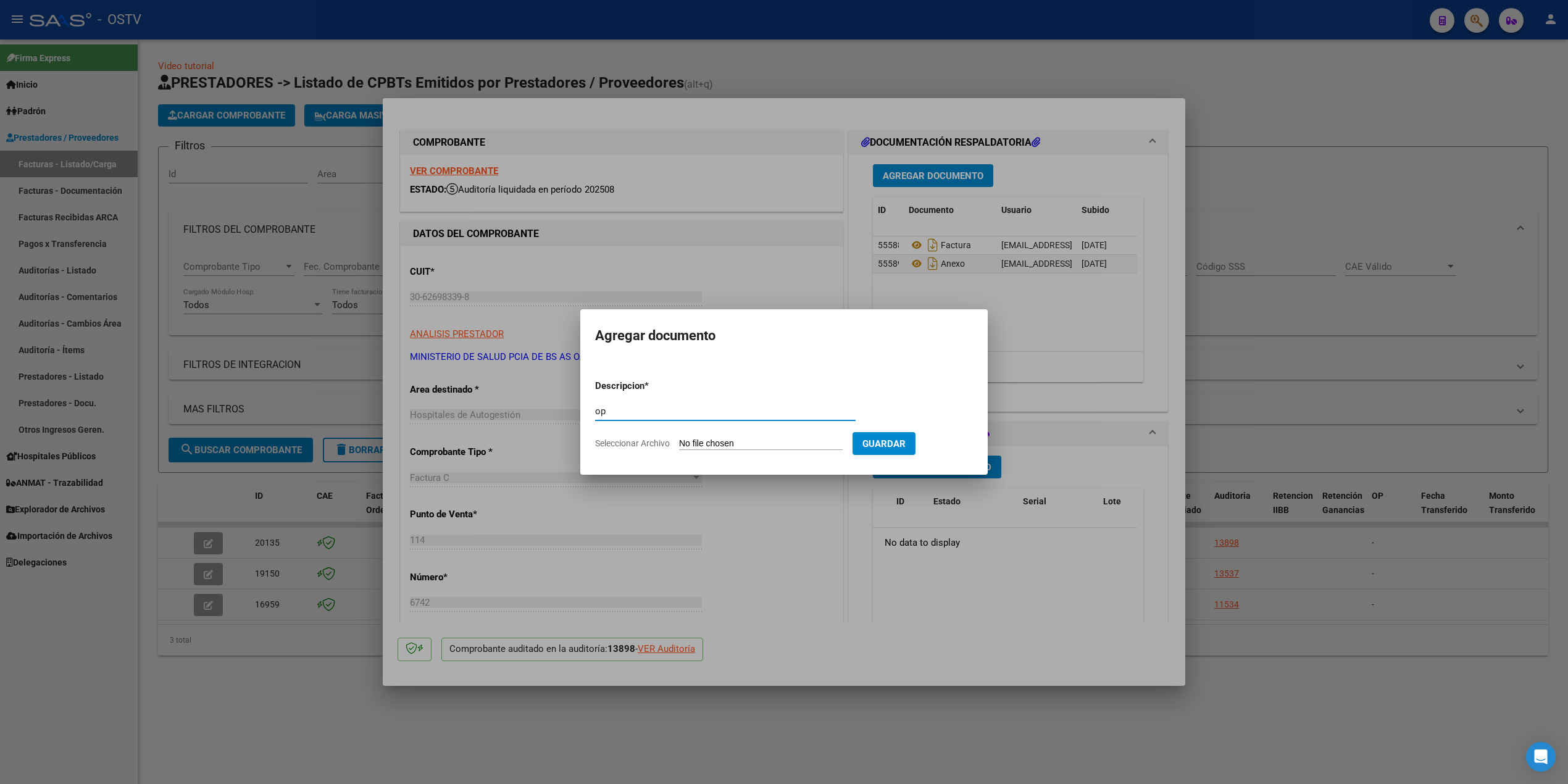
type input "op"
click at [781, 440] on input "Seleccionar Archivo" at bounding box center [761, 445] width 163 height 12
type input "C:\fakepath\OP 57268 Htal Evita.pdf"
click at [966, 448] on span "Guardar" at bounding box center [949, 444] width 43 height 11
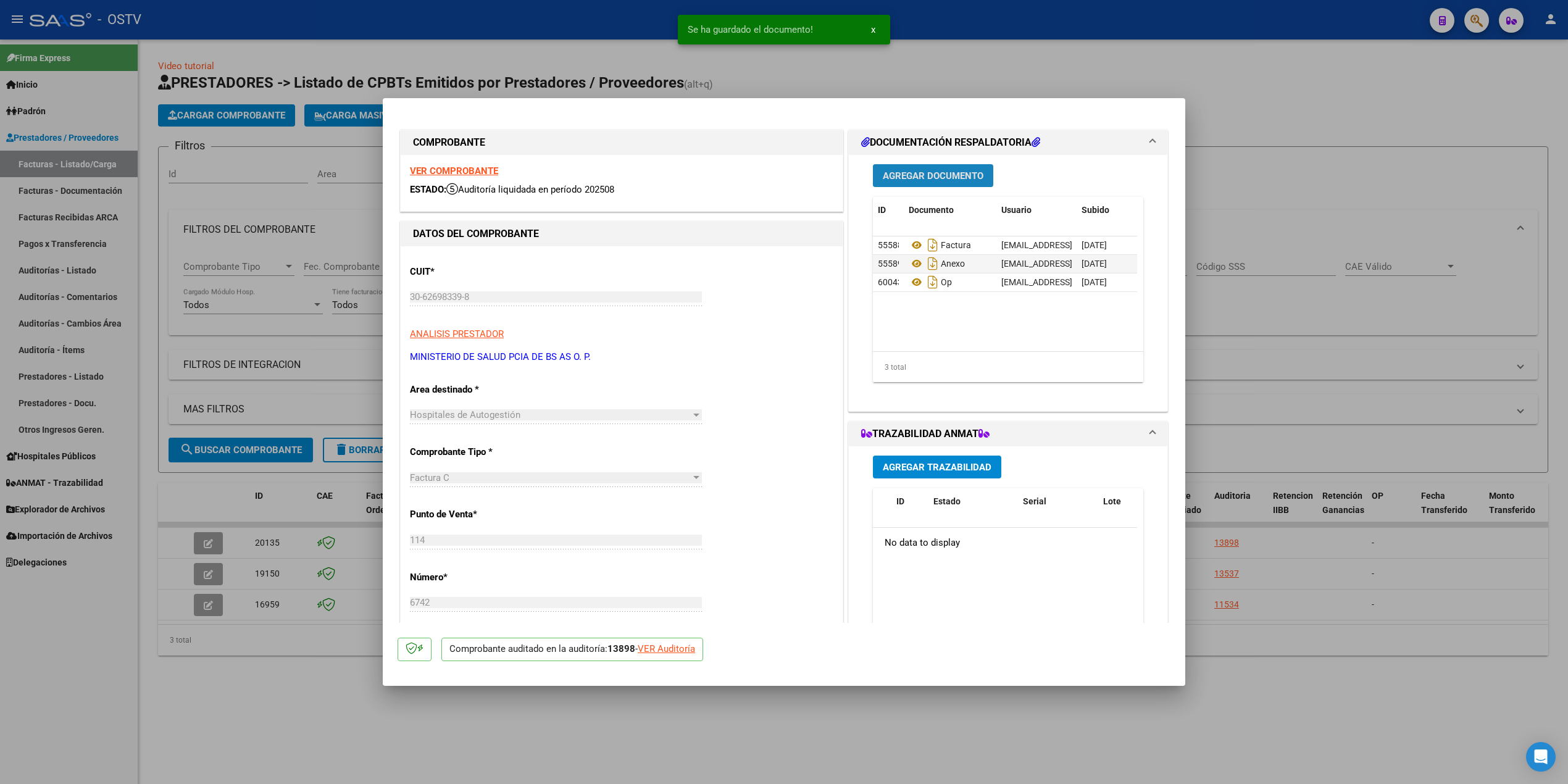
click at [956, 177] on span "Agregar Documento" at bounding box center [933, 176] width 101 height 11
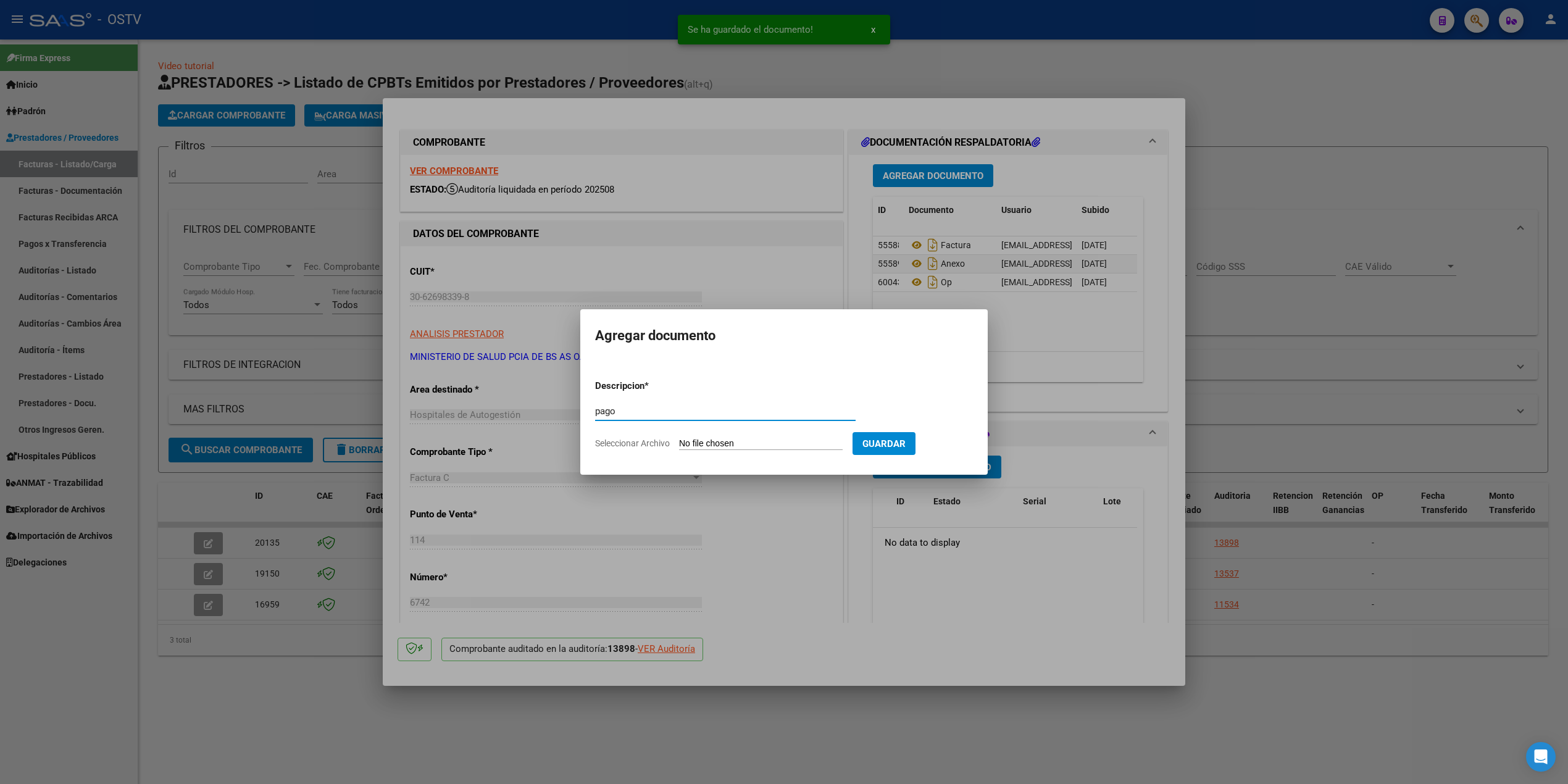
type input "pago"
click at [720, 441] on input "Seleccionar Archivo" at bounding box center [761, 445] width 163 height 12
type input "C:\fakepath\Pago OP 57268 Htal Evita.pdf"
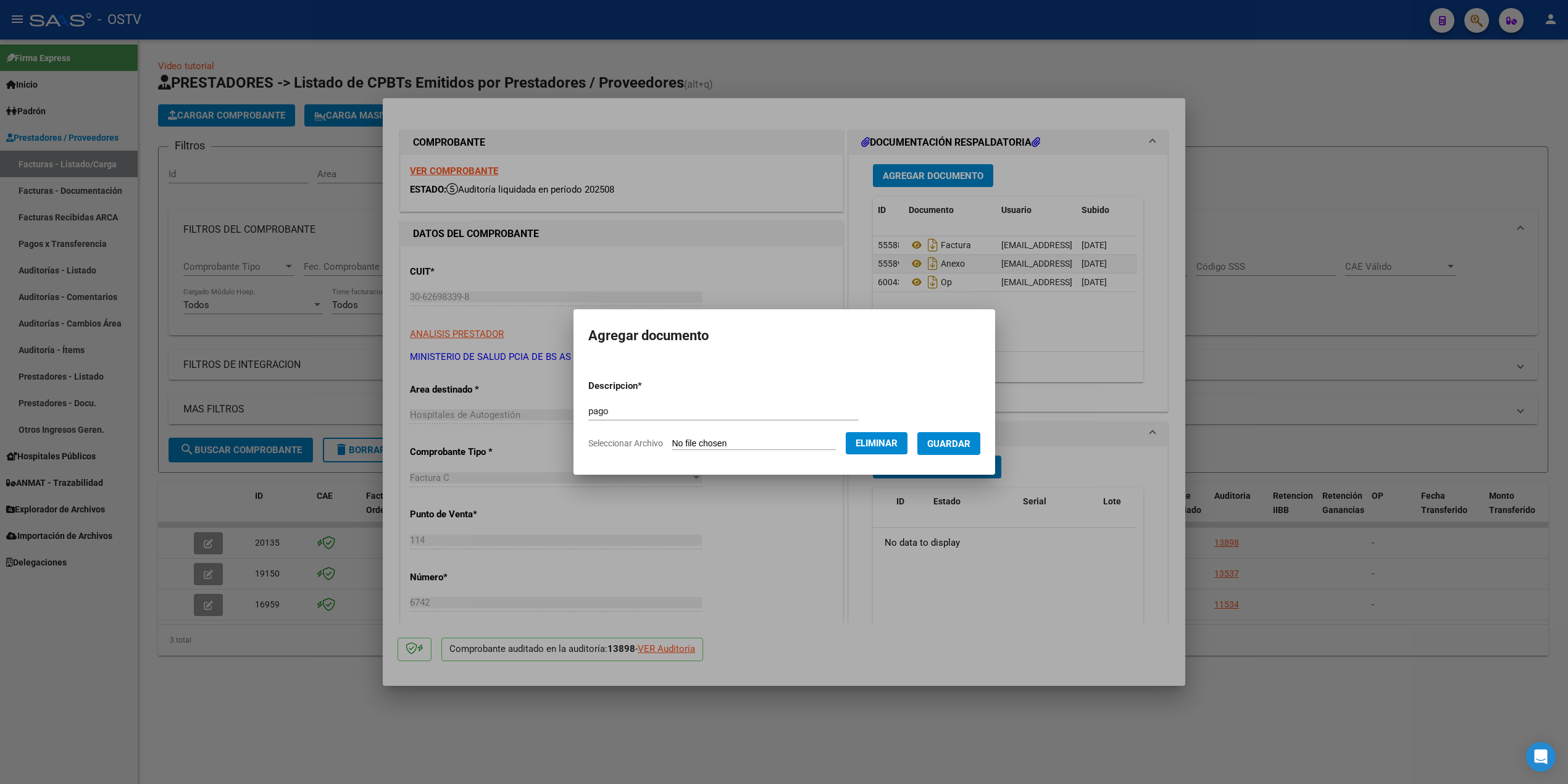
click at [963, 441] on span "Guardar" at bounding box center [949, 444] width 43 height 11
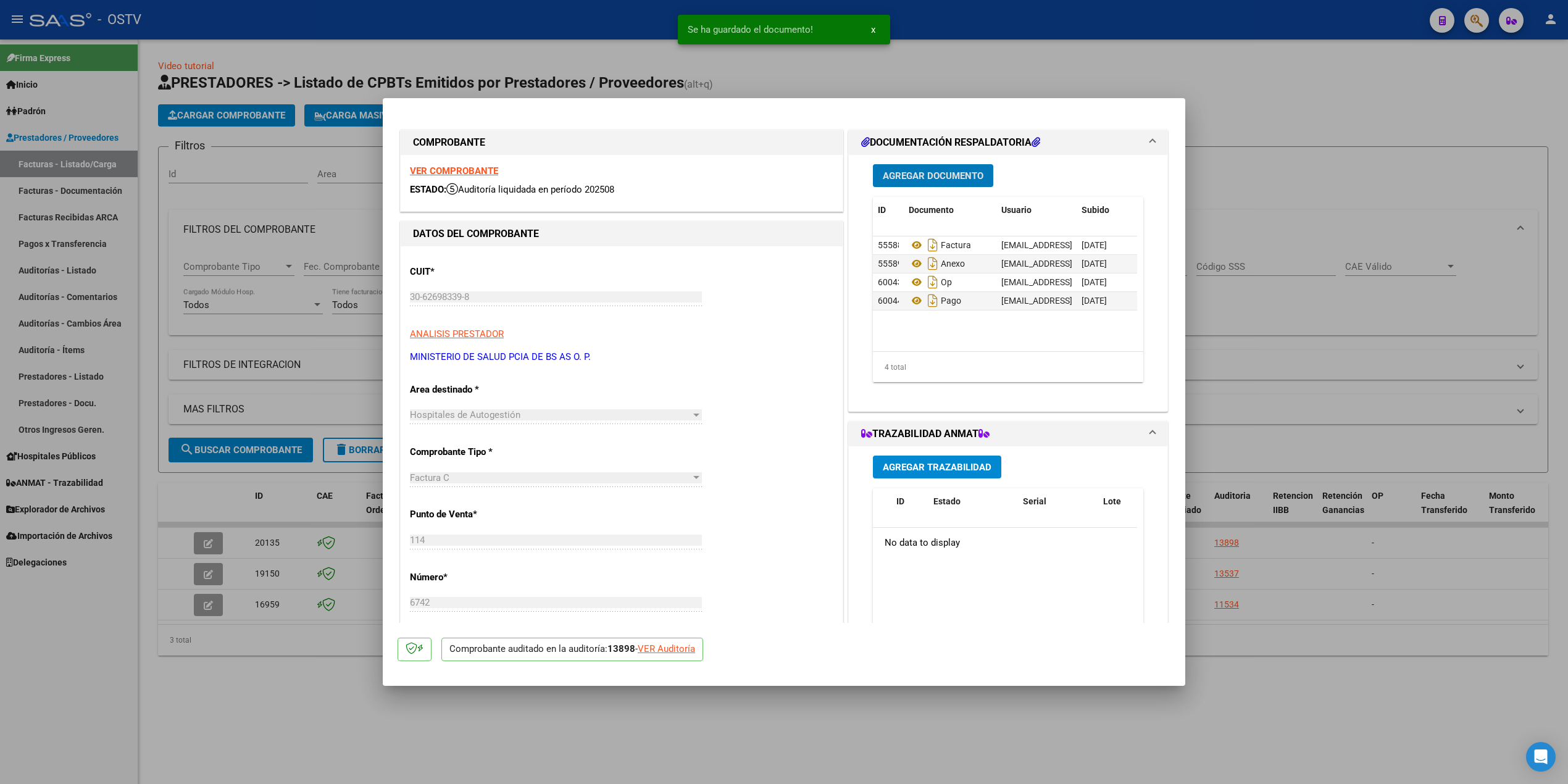
click at [277, 299] on div at bounding box center [784, 392] width 1568 height 784
type input "$ 0,00"
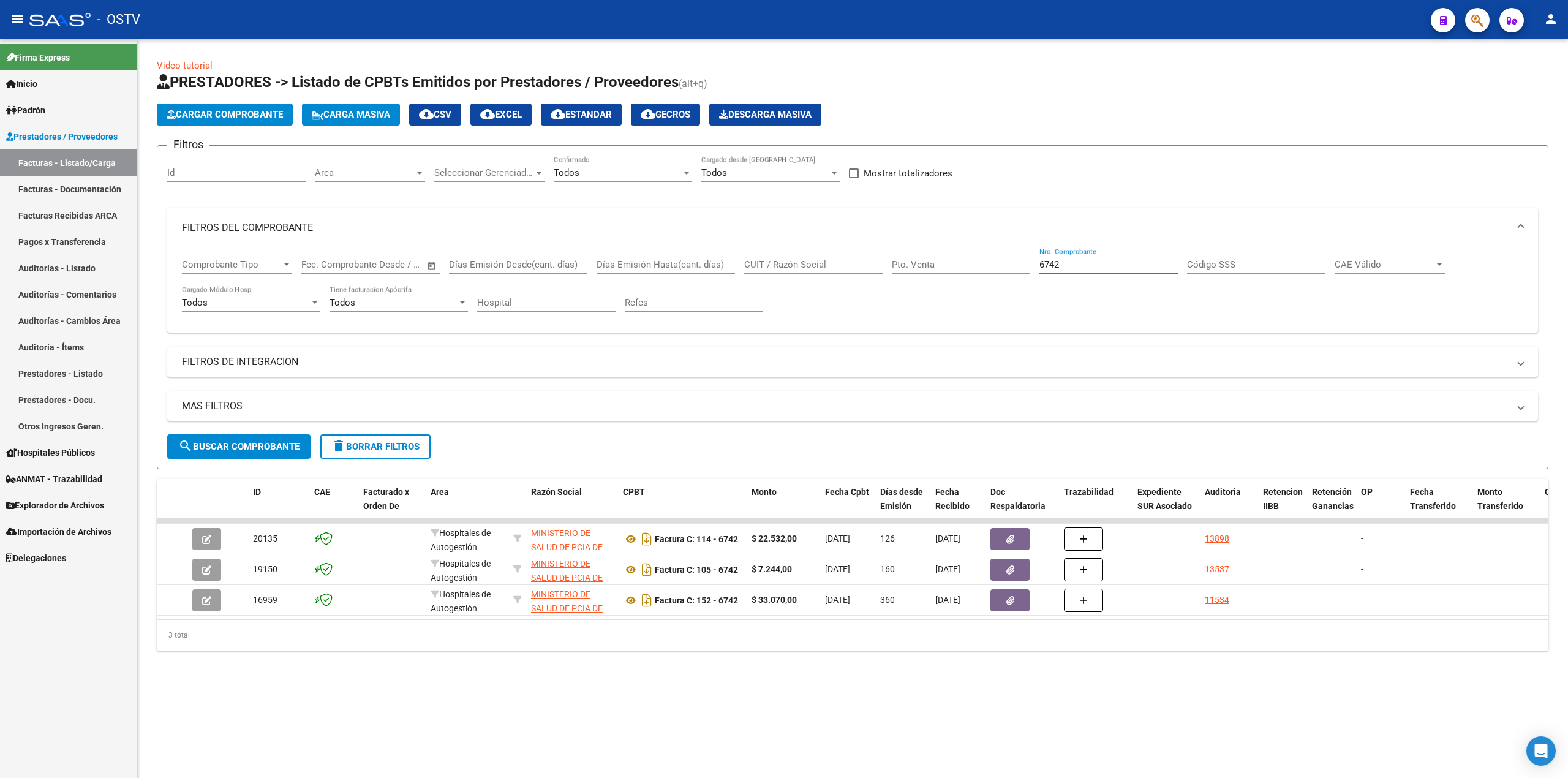
click at [1084, 262] on input "6742" at bounding box center [1108, 265] width 138 height 11
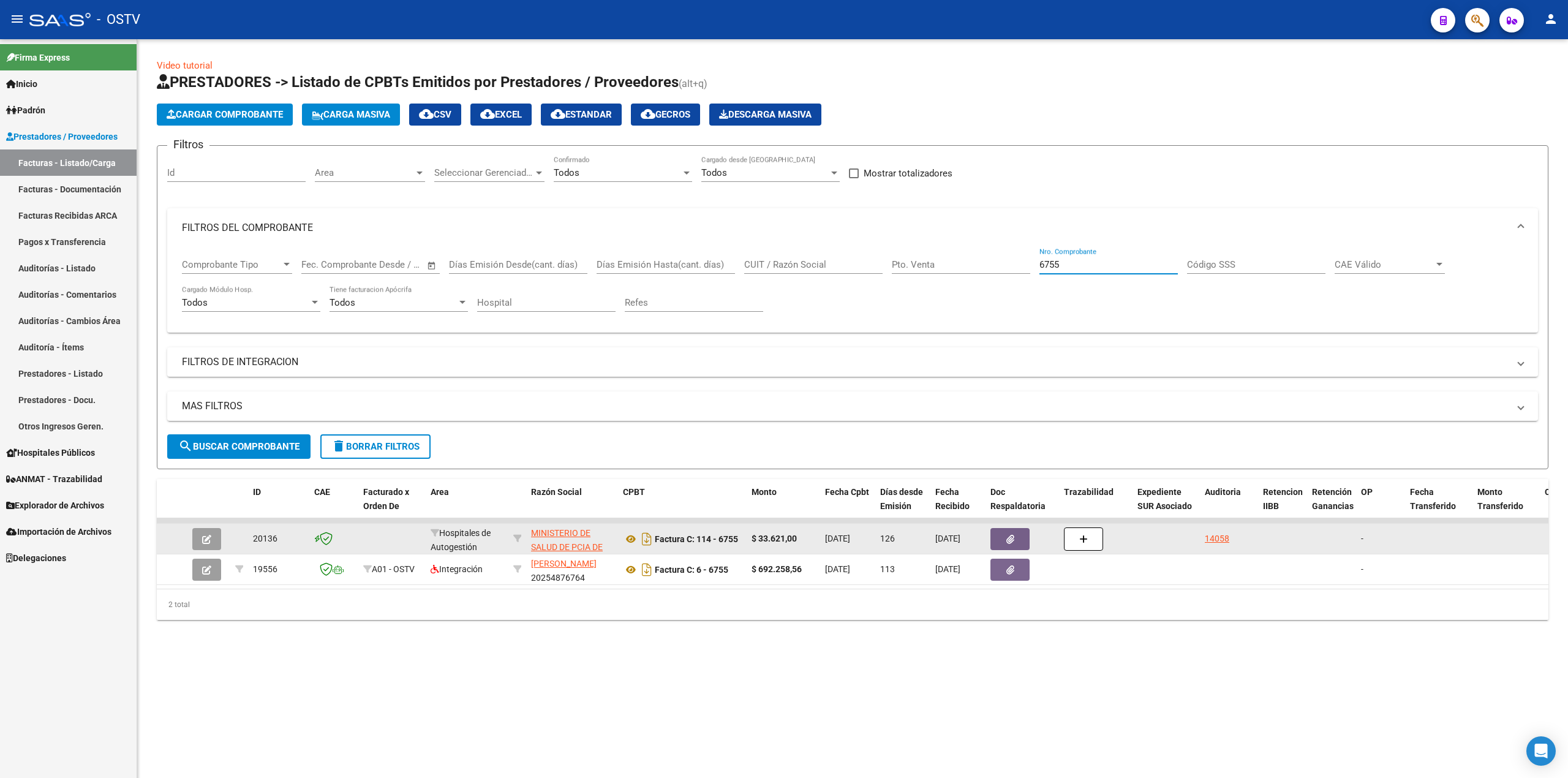
type input "6755"
click at [202, 546] on button "button" at bounding box center [207, 539] width 29 height 22
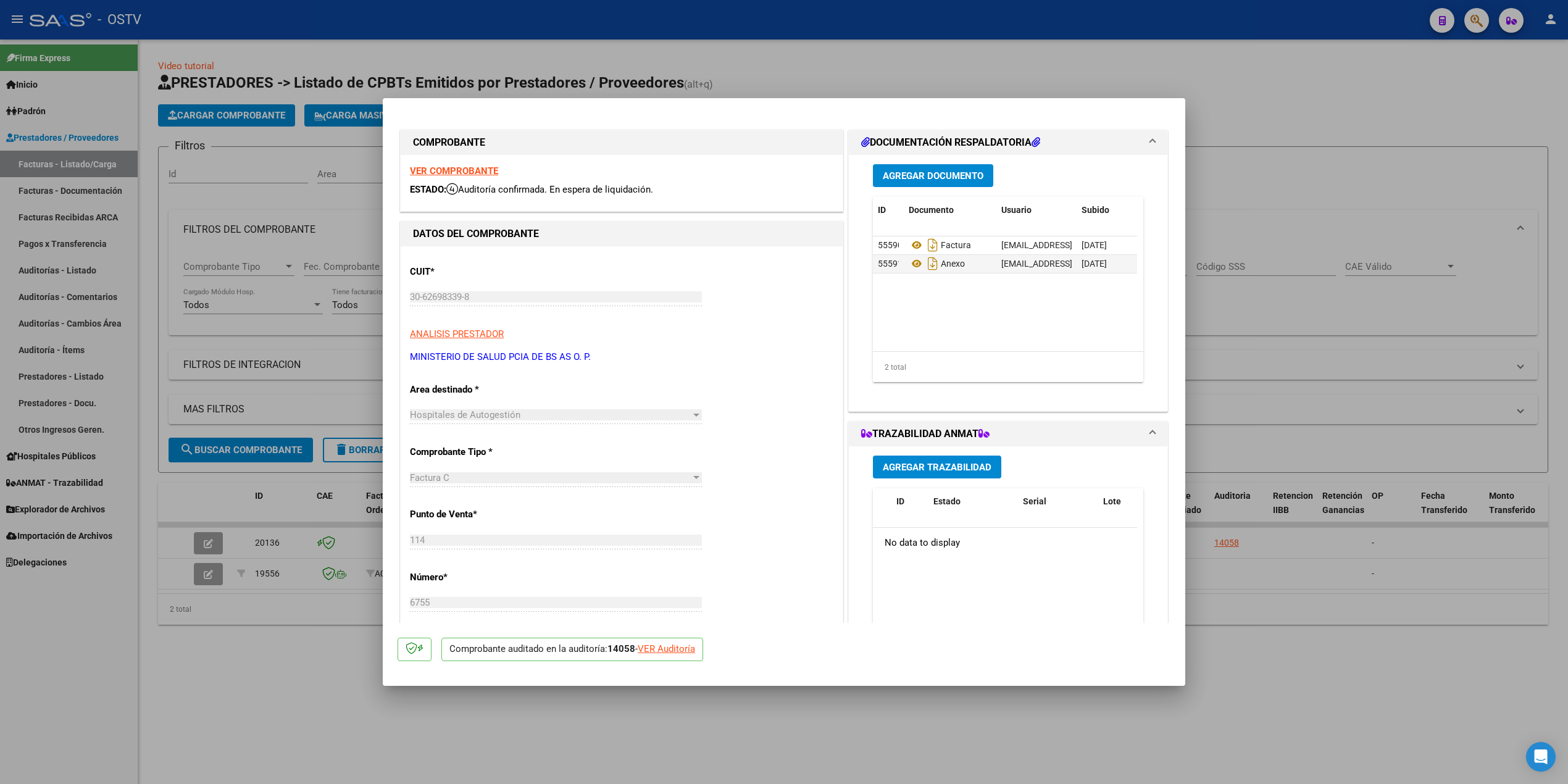
click at [912, 186] on div "Agregar Documento ID Documento Usuario Subido Acción 55590 Factura [EMAIL_ADDRE…" at bounding box center [1008, 278] width 289 height 247
click at [912, 179] on span "Agregar Documento" at bounding box center [933, 176] width 101 height 11
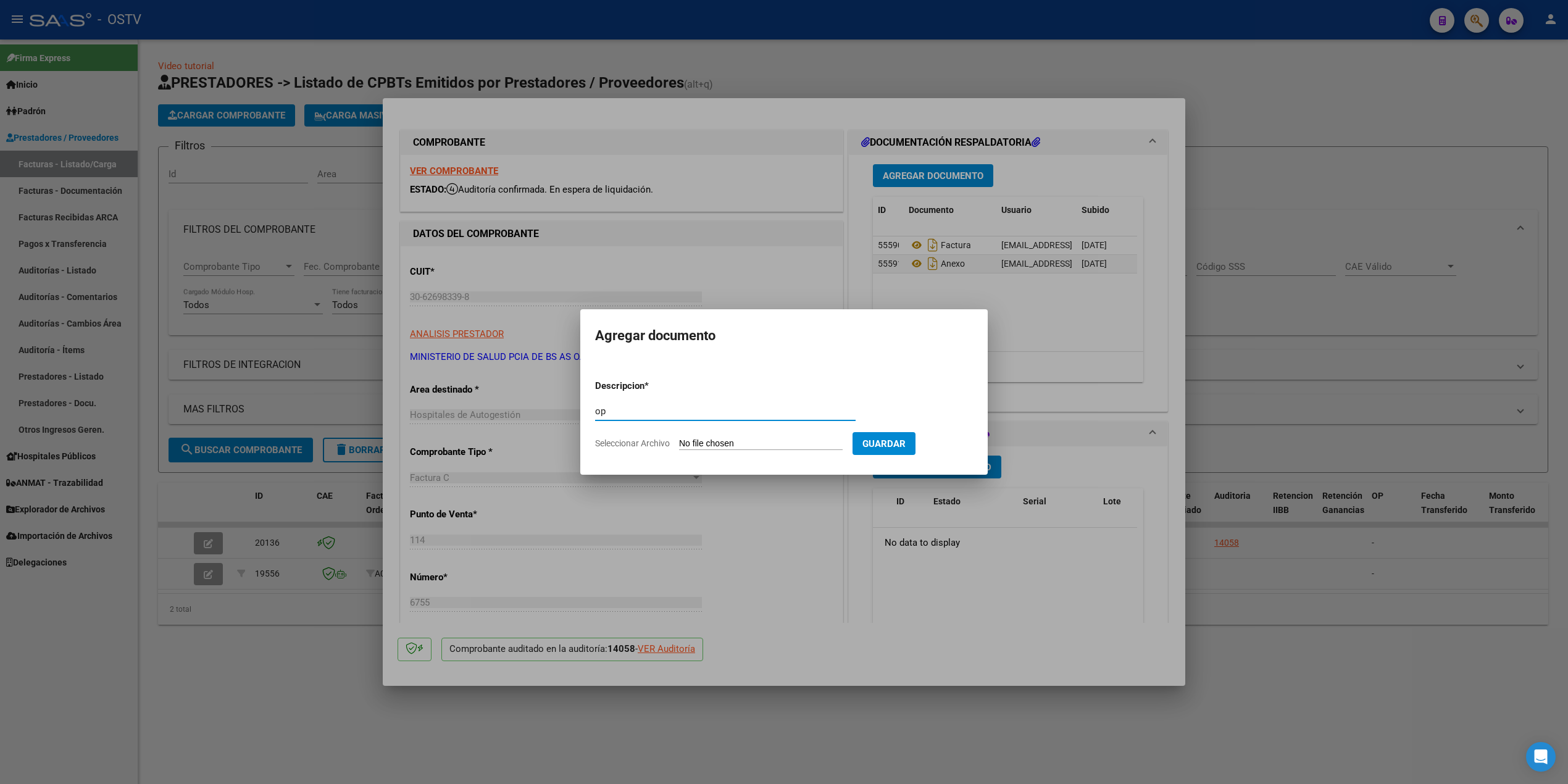
type input "op"
click at [725, 438] on app-file-uploader "Seleccionar Archivo" at bounding box center [724, 443] width 258 height 11
click at [718, 440] on input "Seleccionar Archivo" at bounding box center [761, 445] width 163 height 12
type input "C:\fakepath\OP 57268 Htal Evita.pdf"
click at [971, 443] on span "Guardar" at bounding box center [949, 444] width 43 height 11
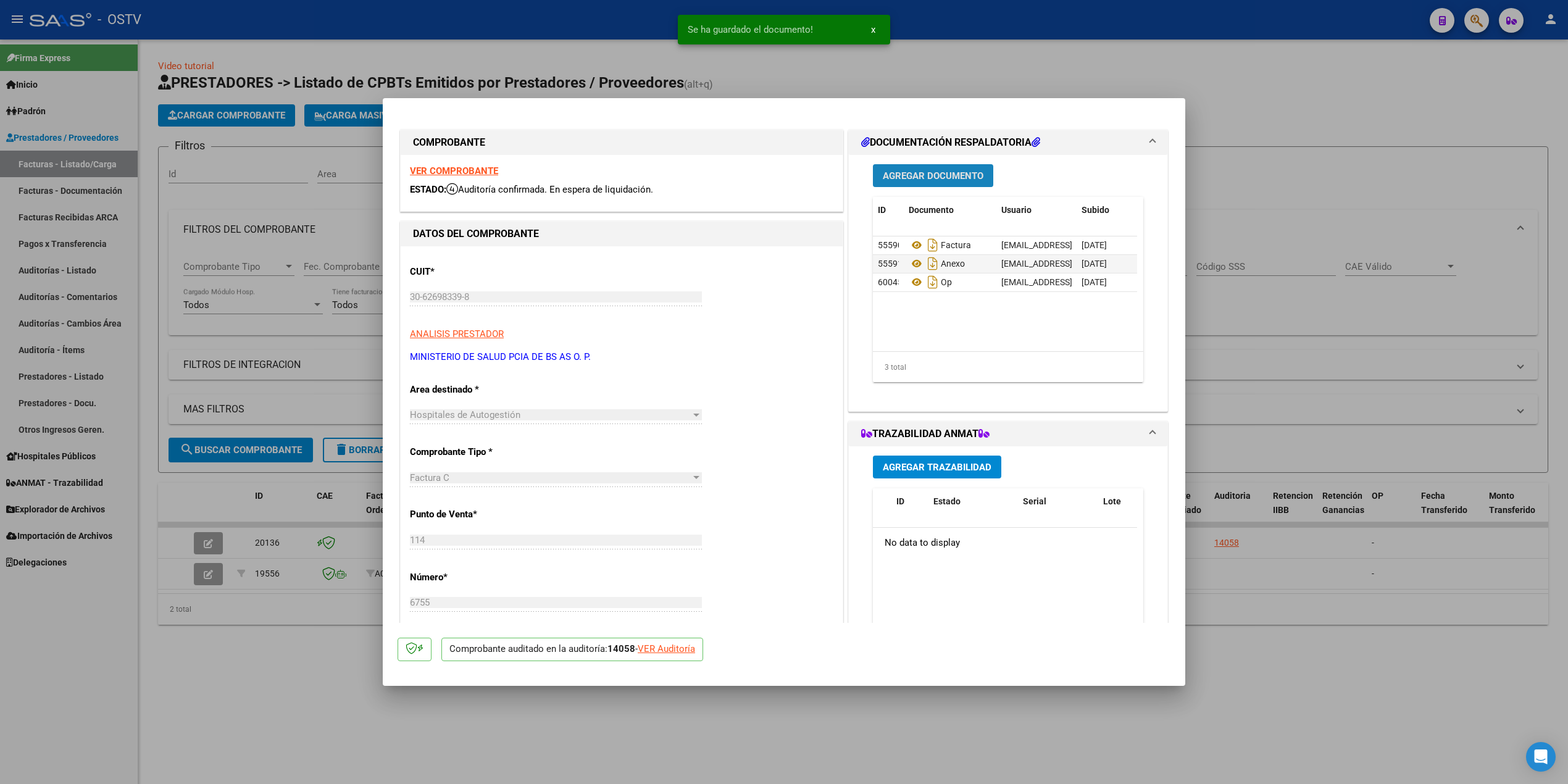
click at [958, 172] on span "Agregar Documento" at bounding box center [933, 176] width 101 height 11
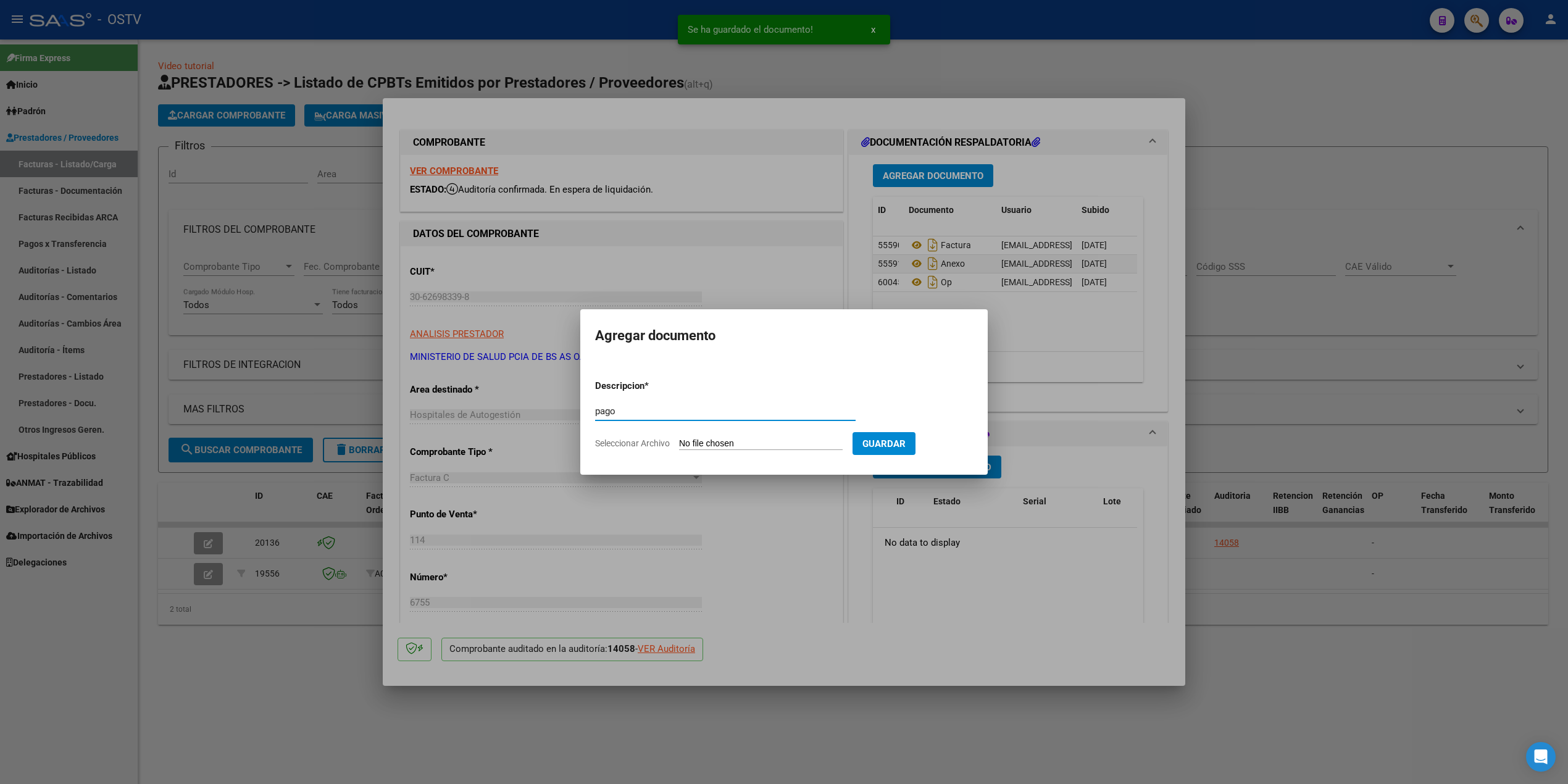
type input "pago"
click at [735, 445] on input "Seleccionar Archivo" at bounding box center [761, 445] width 163 height 12
type input "C:\fakepath\Pago OP 57268 Htal Evita.pdf"
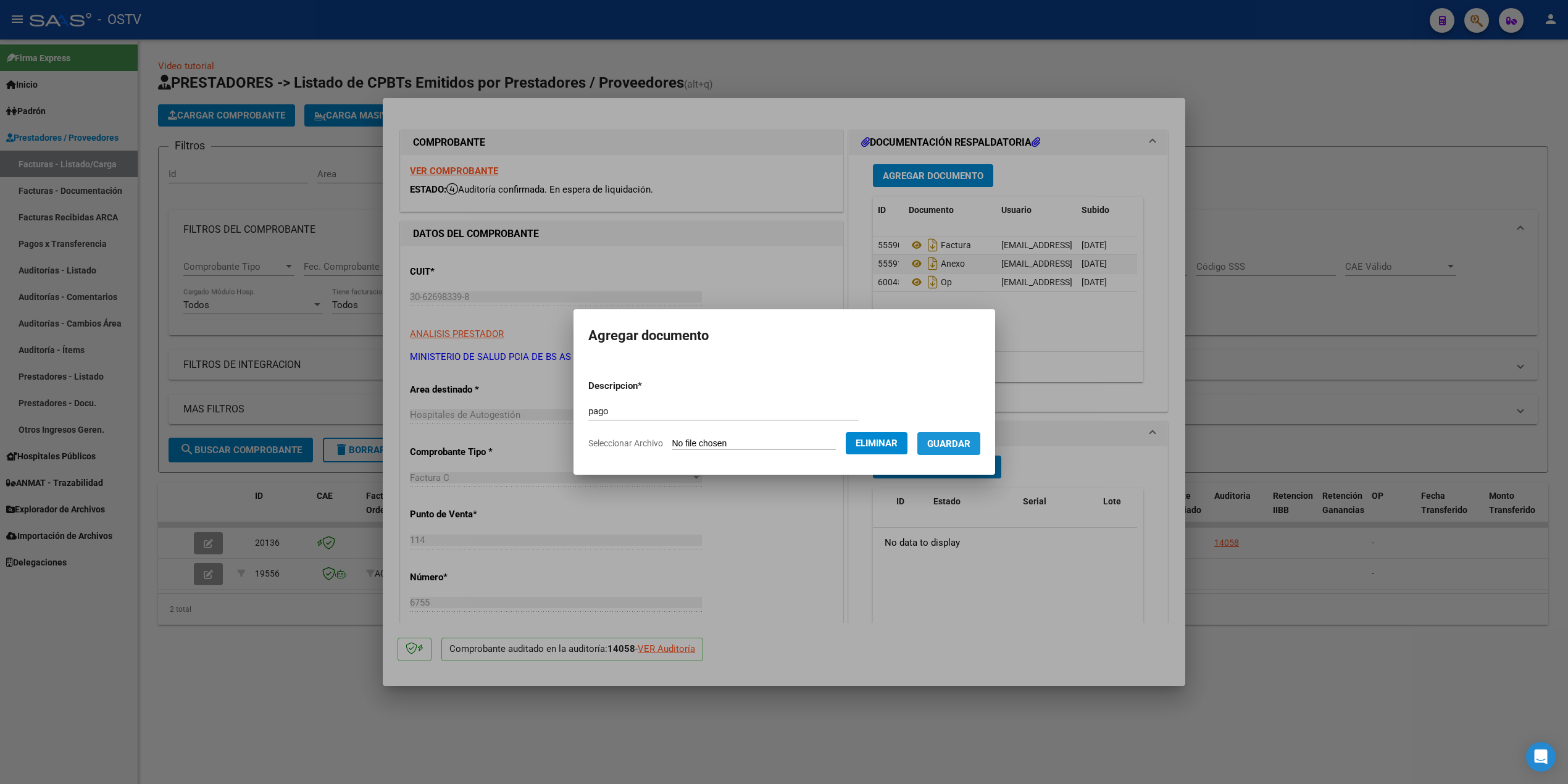
click at [971, 439] on span "Guardar" at bounding box center [949, 444] width 43 height 11
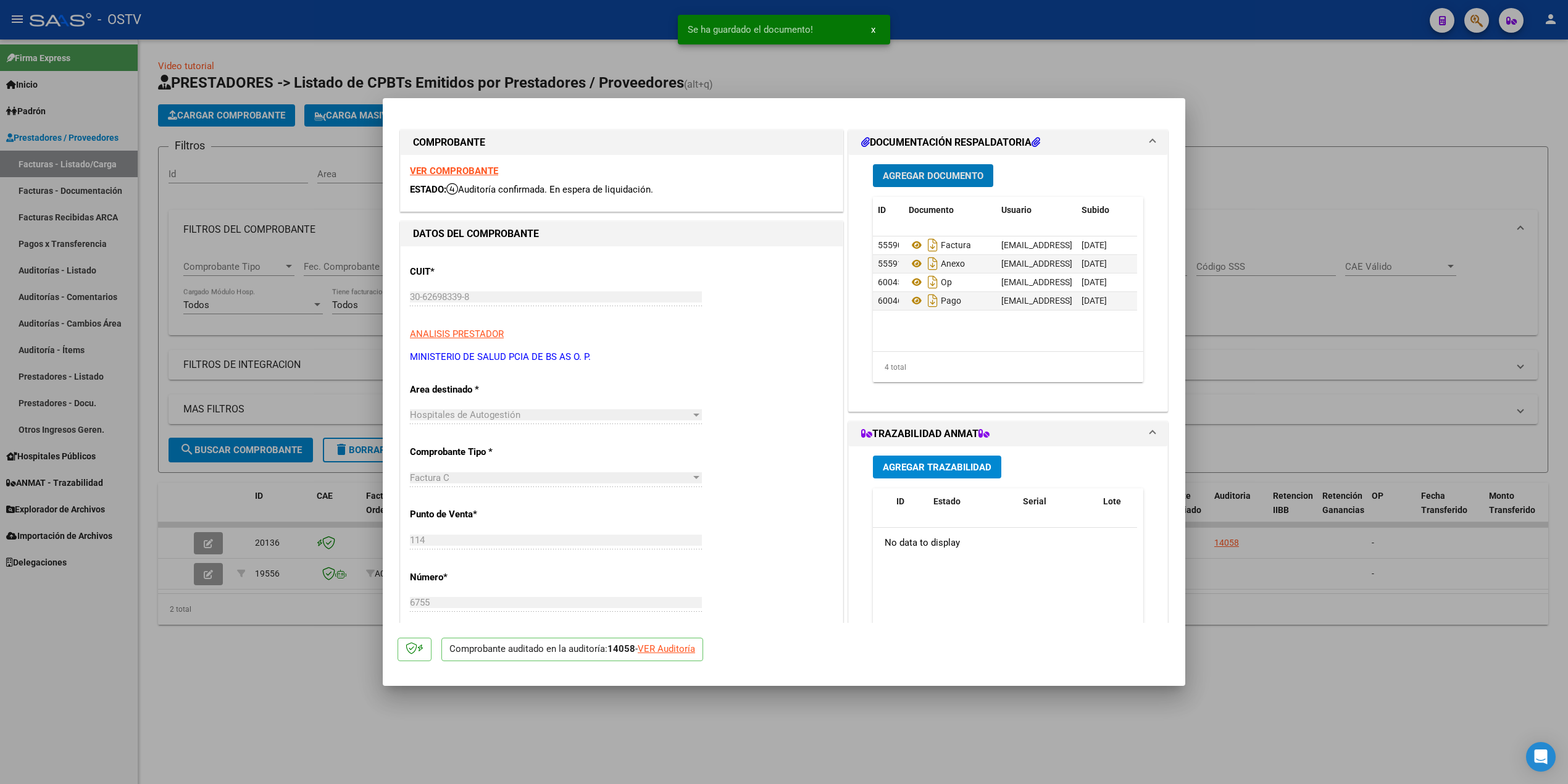
click at [297, 274] on div at bounding box center [784, 392] width 1568 height 784
type input "$ 0,00"
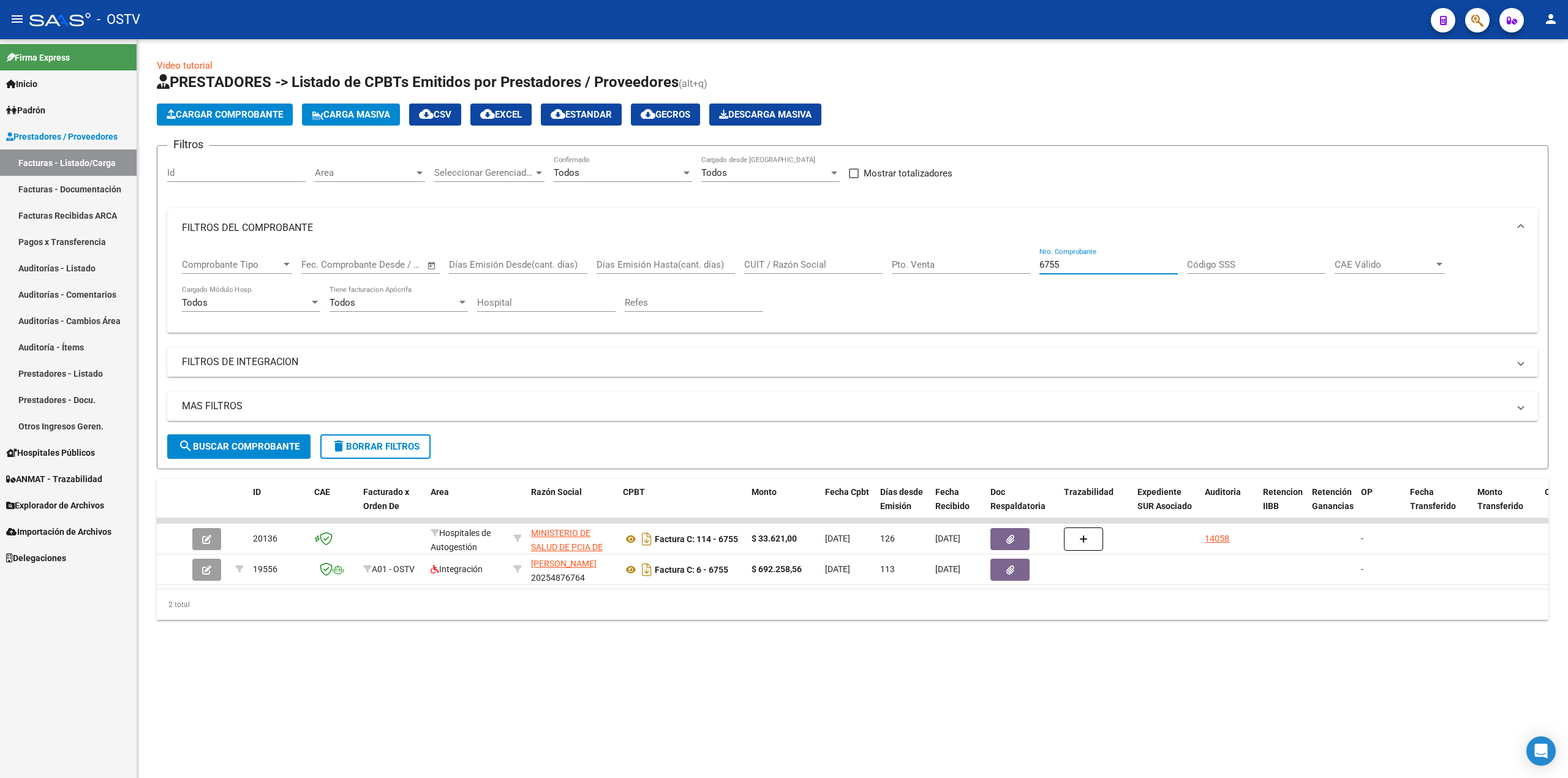
drag, startPoint x: 1072, startPoint y: 263, endPoint x: 870, endPoint y: 274, distance: 202.3
click at [870, 274] on div "Comprobante Tipo Comprobante Tipo Fecha inicio – Fecha fin Fec. Comprobante Des…" at bounding box center [853, 286] width 1341 height 76
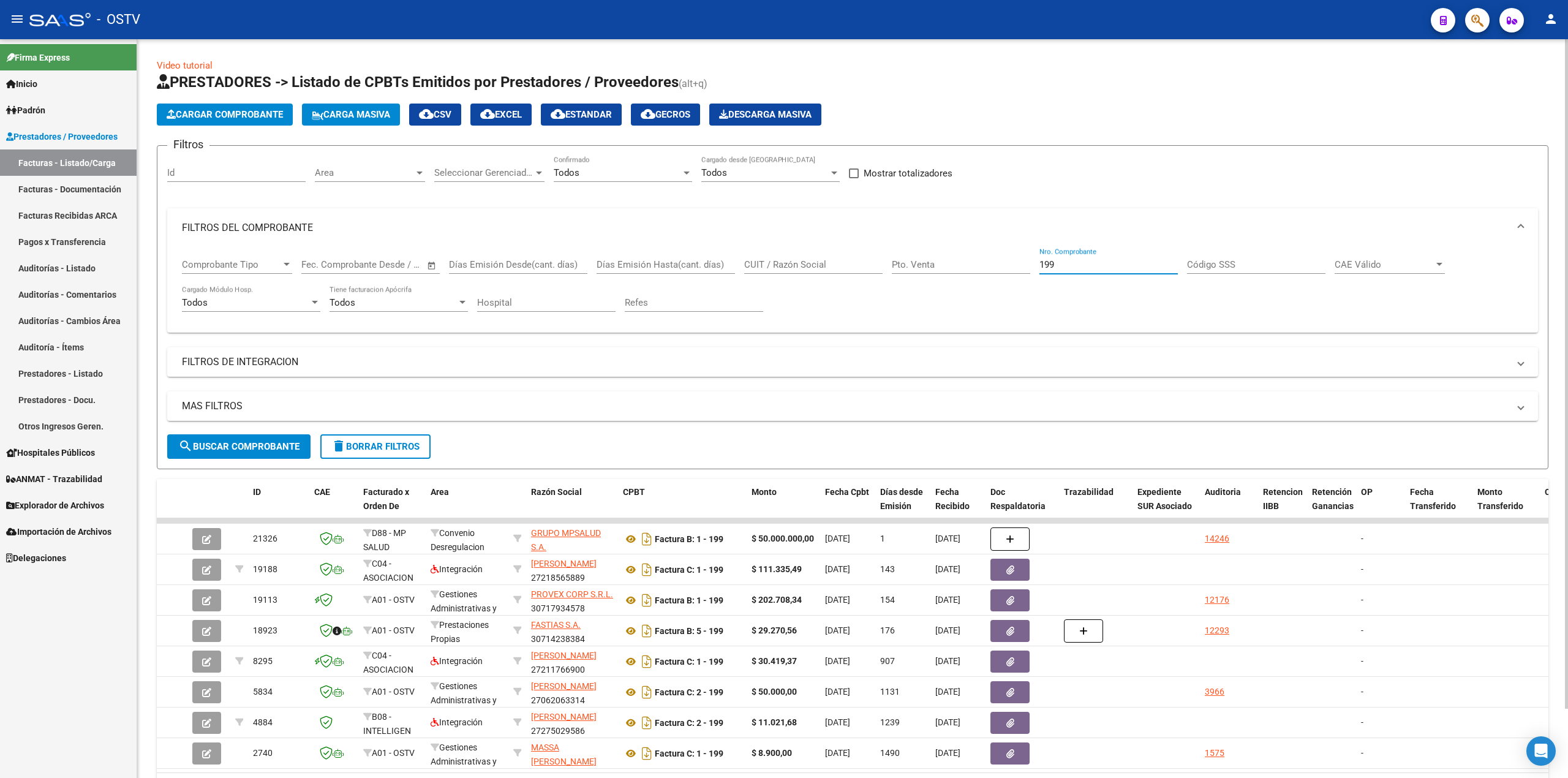
type input "199"
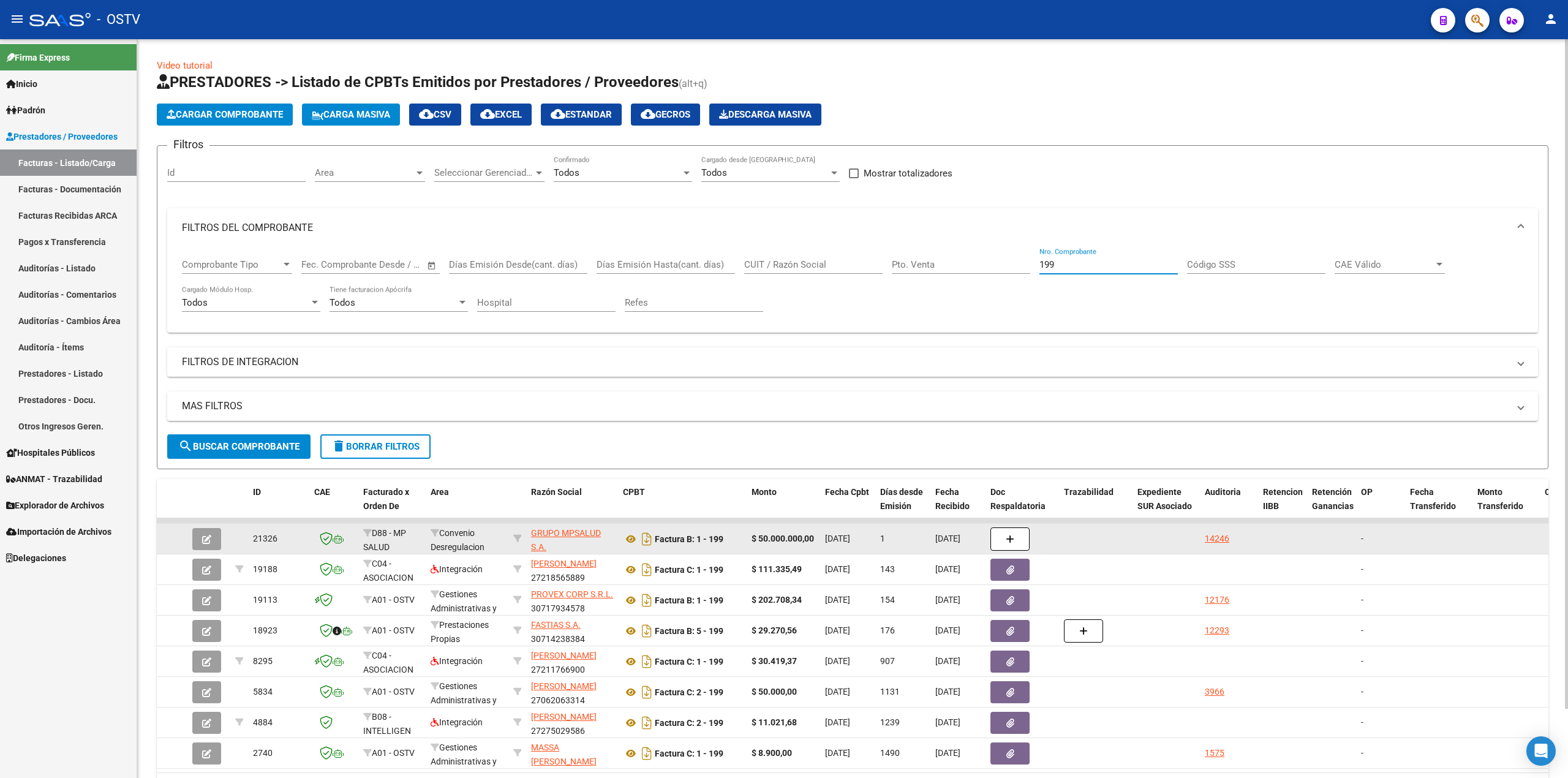
click at [204, 537] on icon "button" at bounding box center [207, 540] width 9 height 9
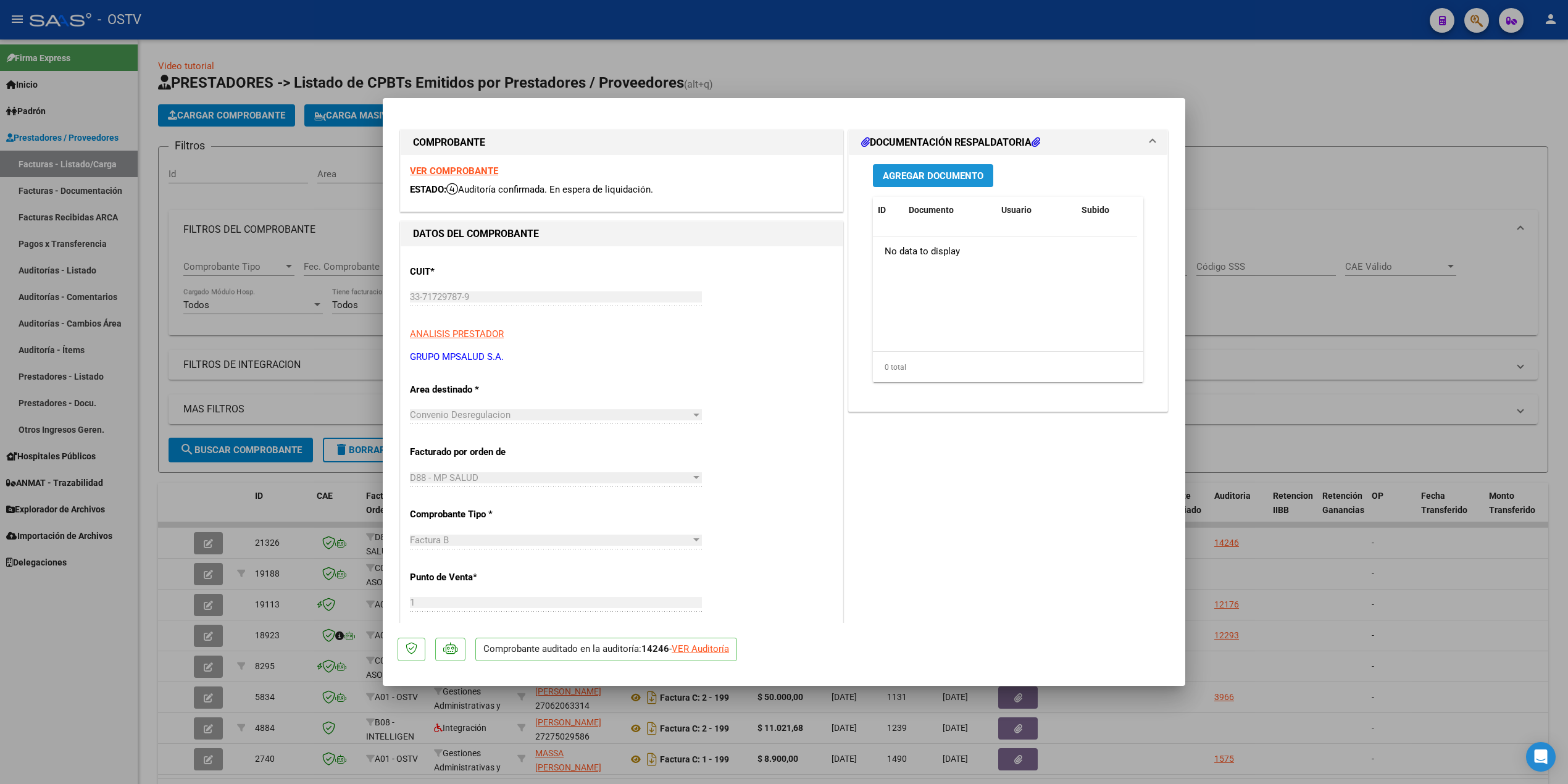
click at [893, 181] on span "Agregar Documento" at bounding box center [933, 176] width 101 height 11
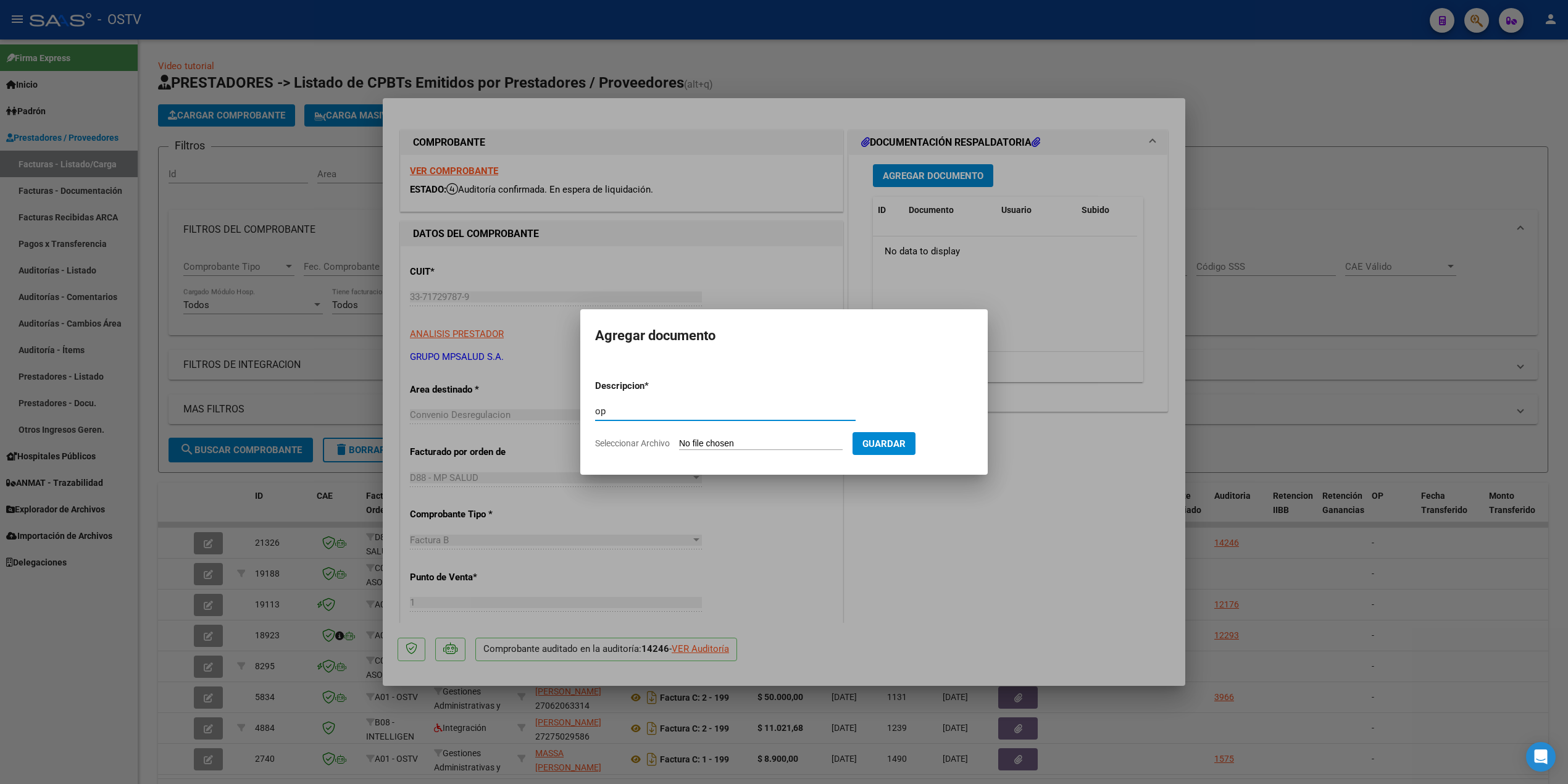
type input "op"
click at [736, 443] on input "Seleccionar Archivo" at bounding box center [761, 445] width 163 height 12
type input "C:\fakepath\OP 57270 MPSalud.pdf"
click at [959, 446] on span "Guardar" at bounding box center [949, 444] width 43 height 11
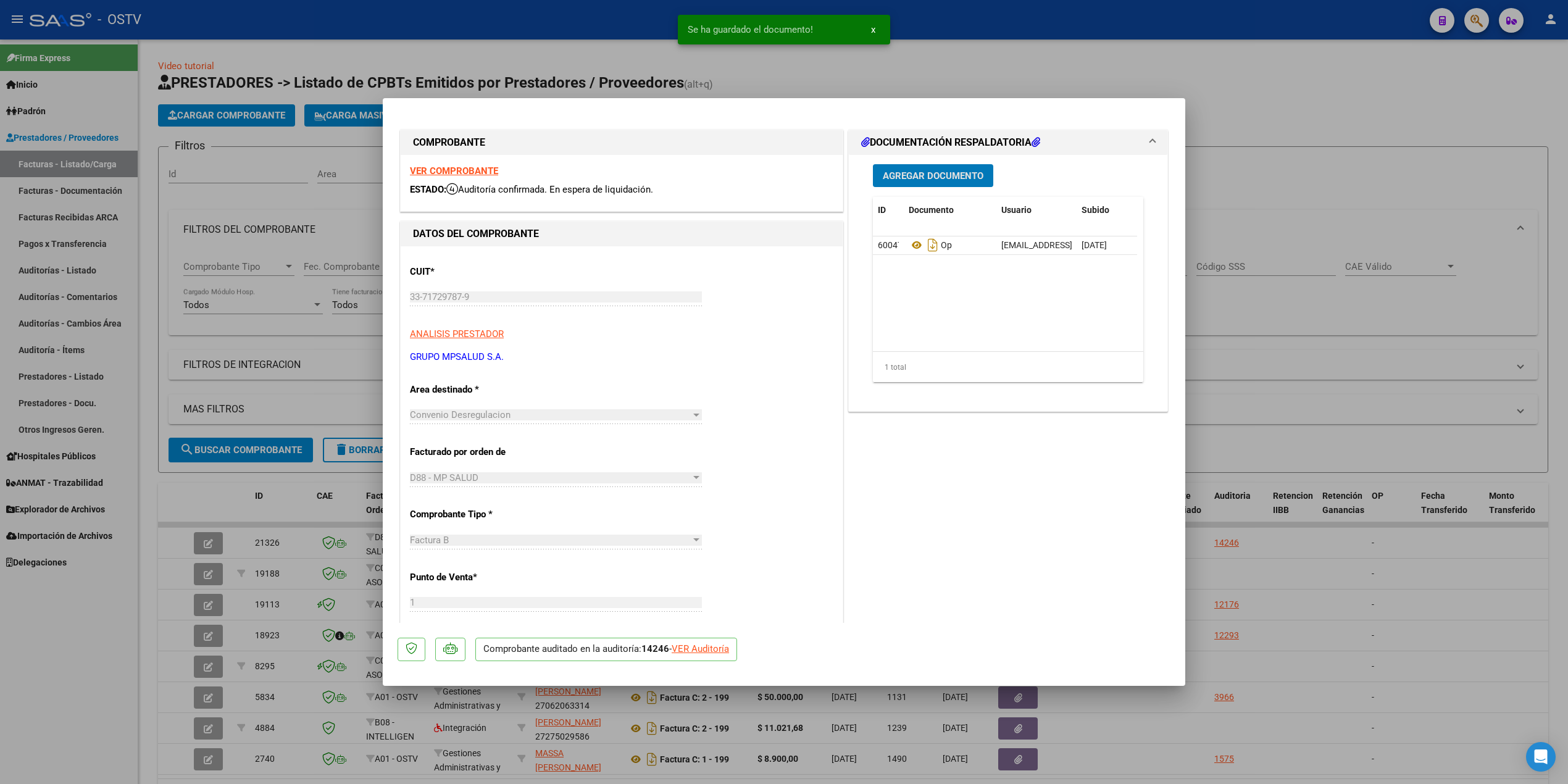
click at [917, 173] on span "Agregar Documento" at bounding box center [933, 176] width 101 height 11
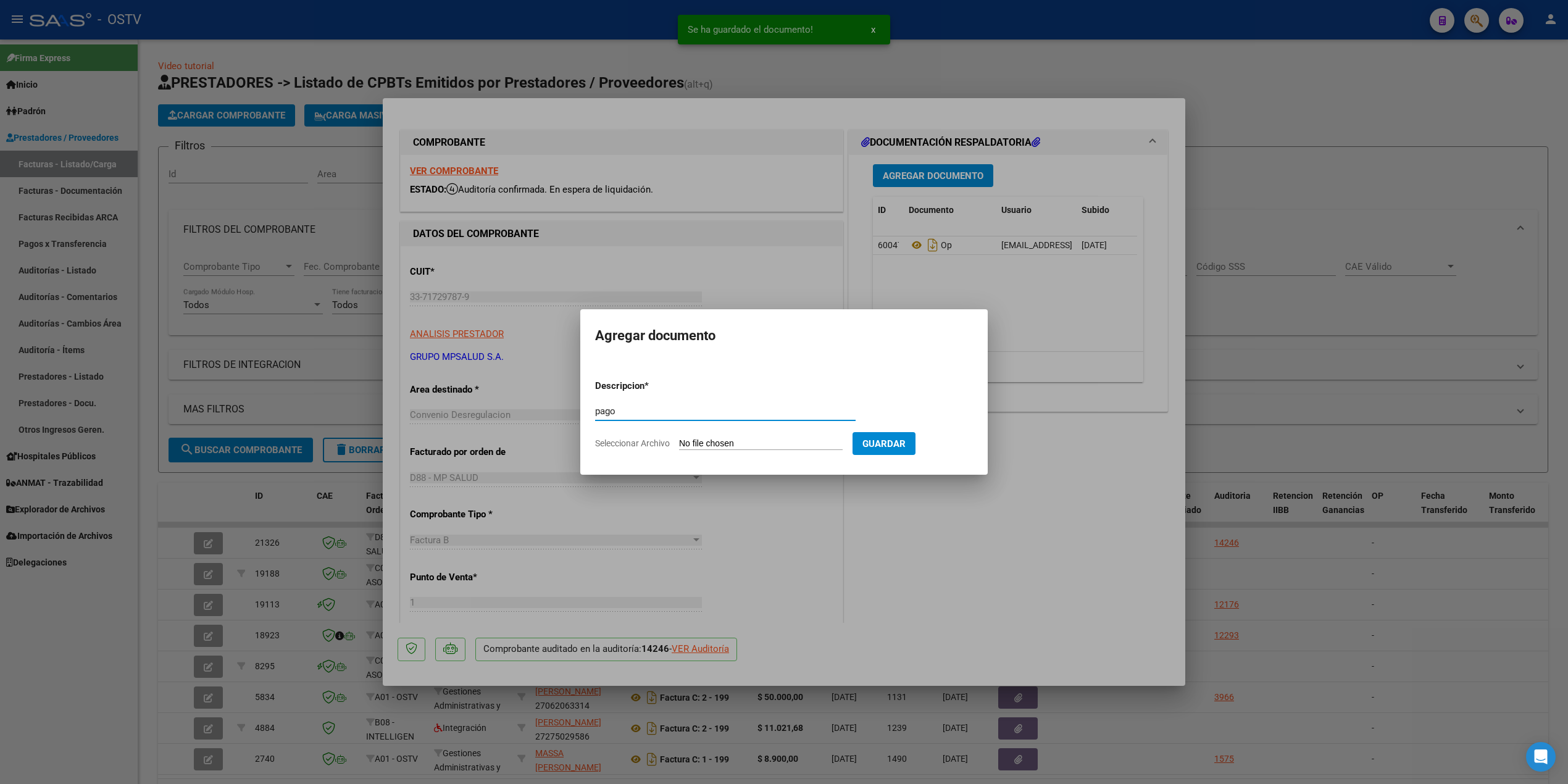
type input "pago"
click at [720, 435] on form "Descripcion * pago Escriba aquí una descripcion Seleccionar Archivo Guardar" at bounding box center [784, 415] width 378 height 90
click at [718, 442] on input "Seleccionar Archivo" at bounding box center [761, 445] width 163 height 12
type input "C:\fakepath\Pago OP 57270 MPSalud.pdf"
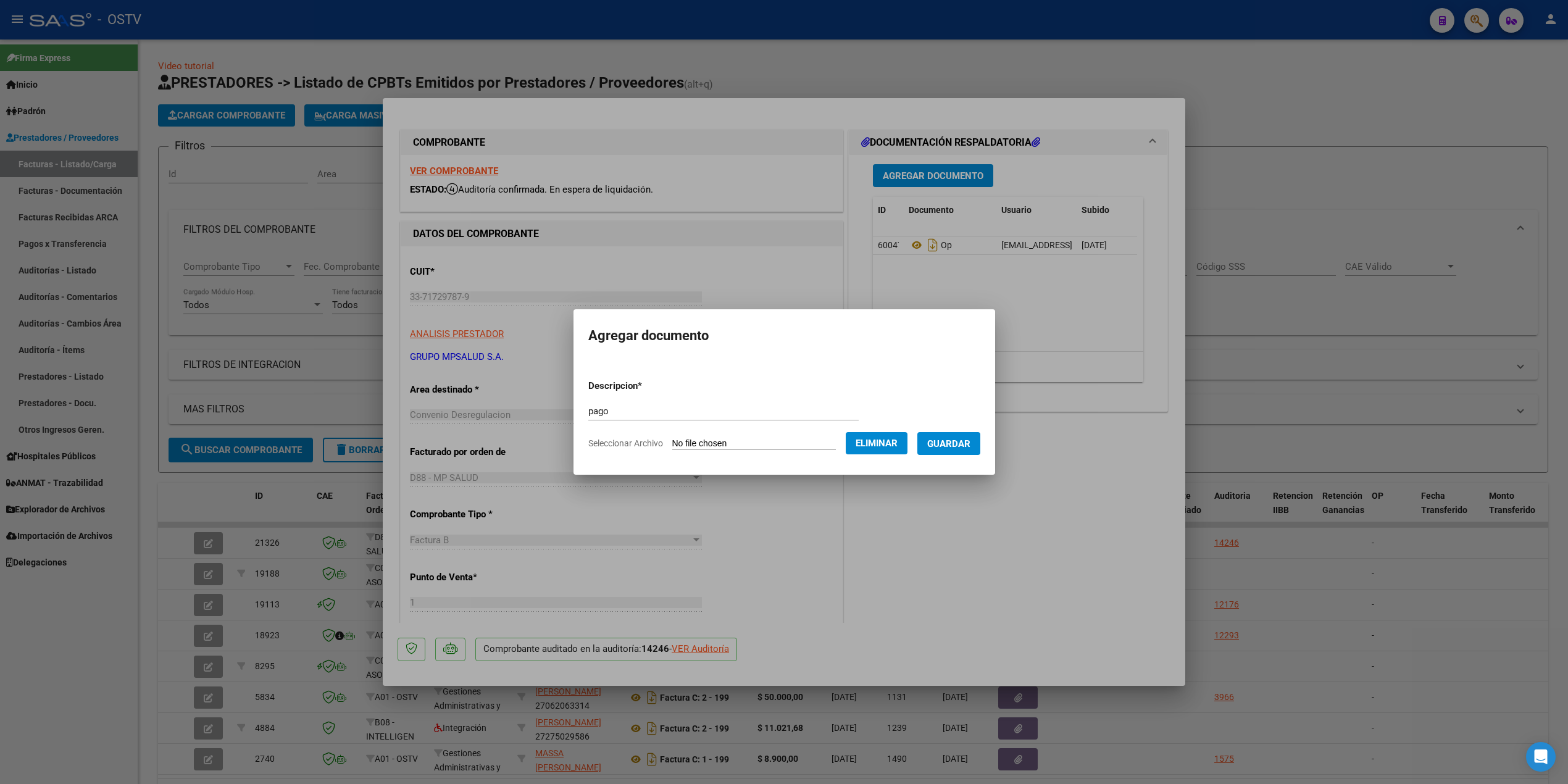
click at [966, 448] on span "Guardar" at bounding box center [949, 444] width 43 height 11
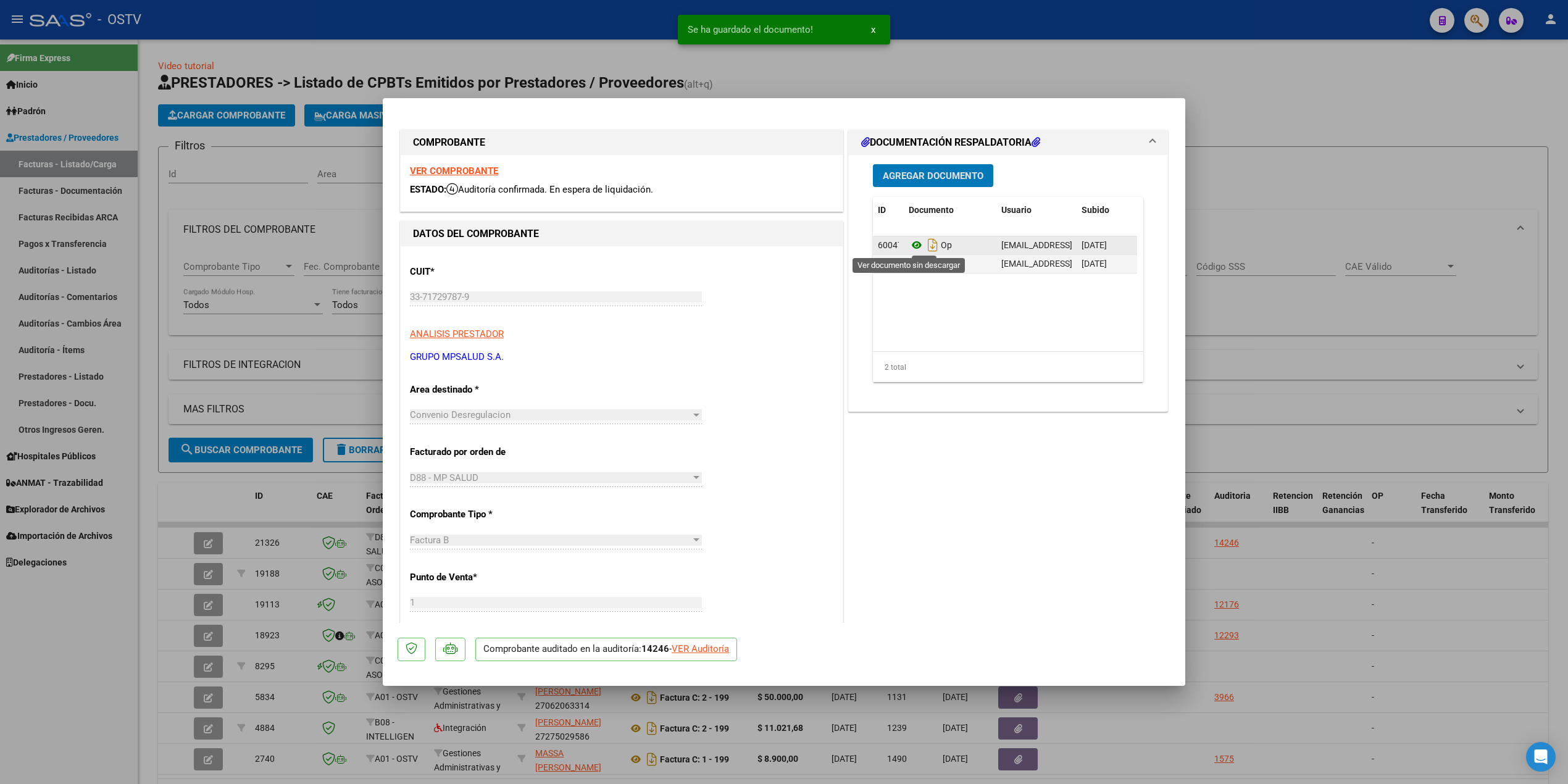
click at [909, 243] on icon at bounding box center [916, 245] width 16 height 15
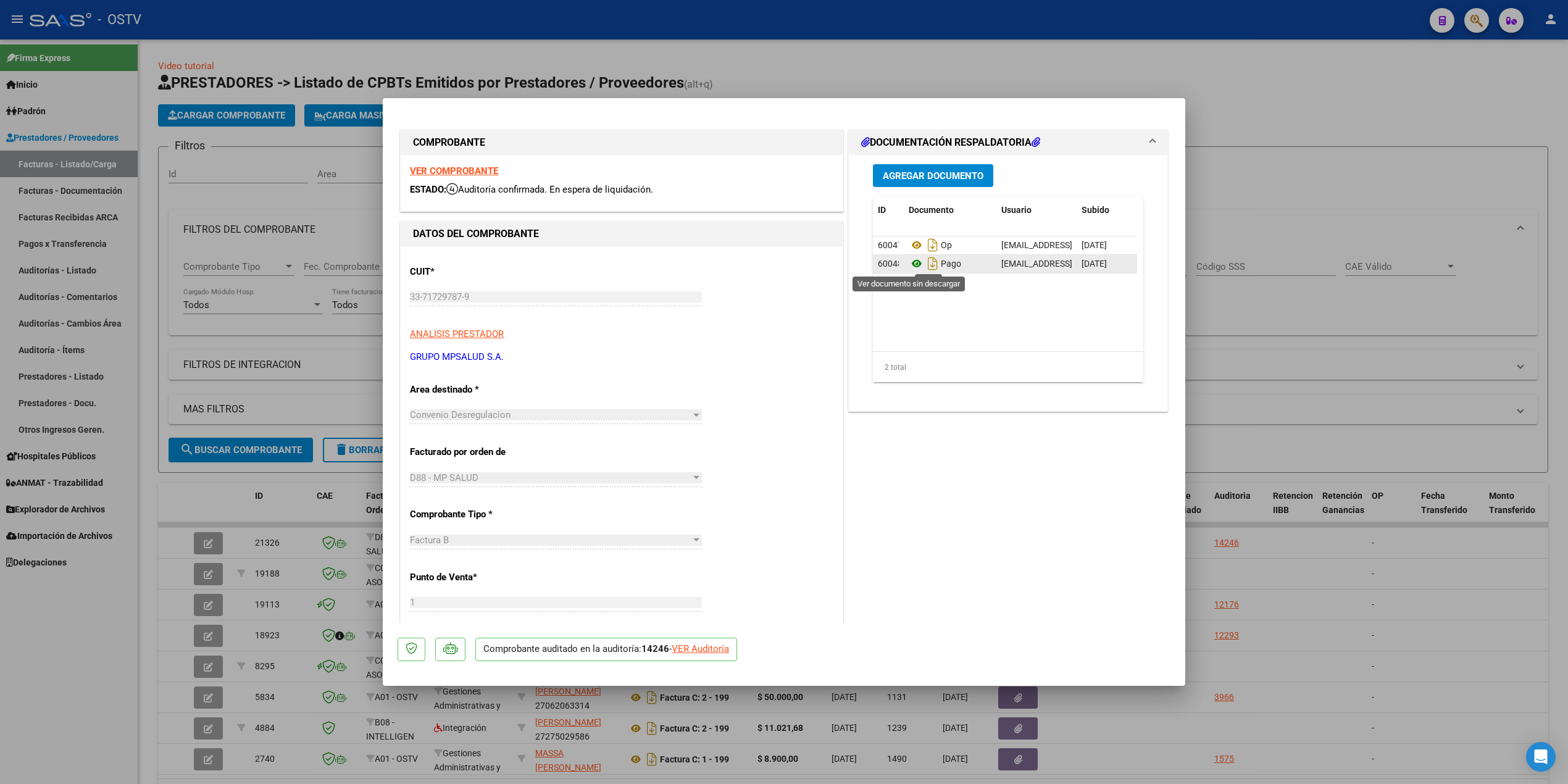
click at [912, 261] on icon at bounding box center [916, 264] width 16 height 15
click at [1296, 346] on div at bounding box center [784, 392] width 1568 height 784
type input "$ 0,00"
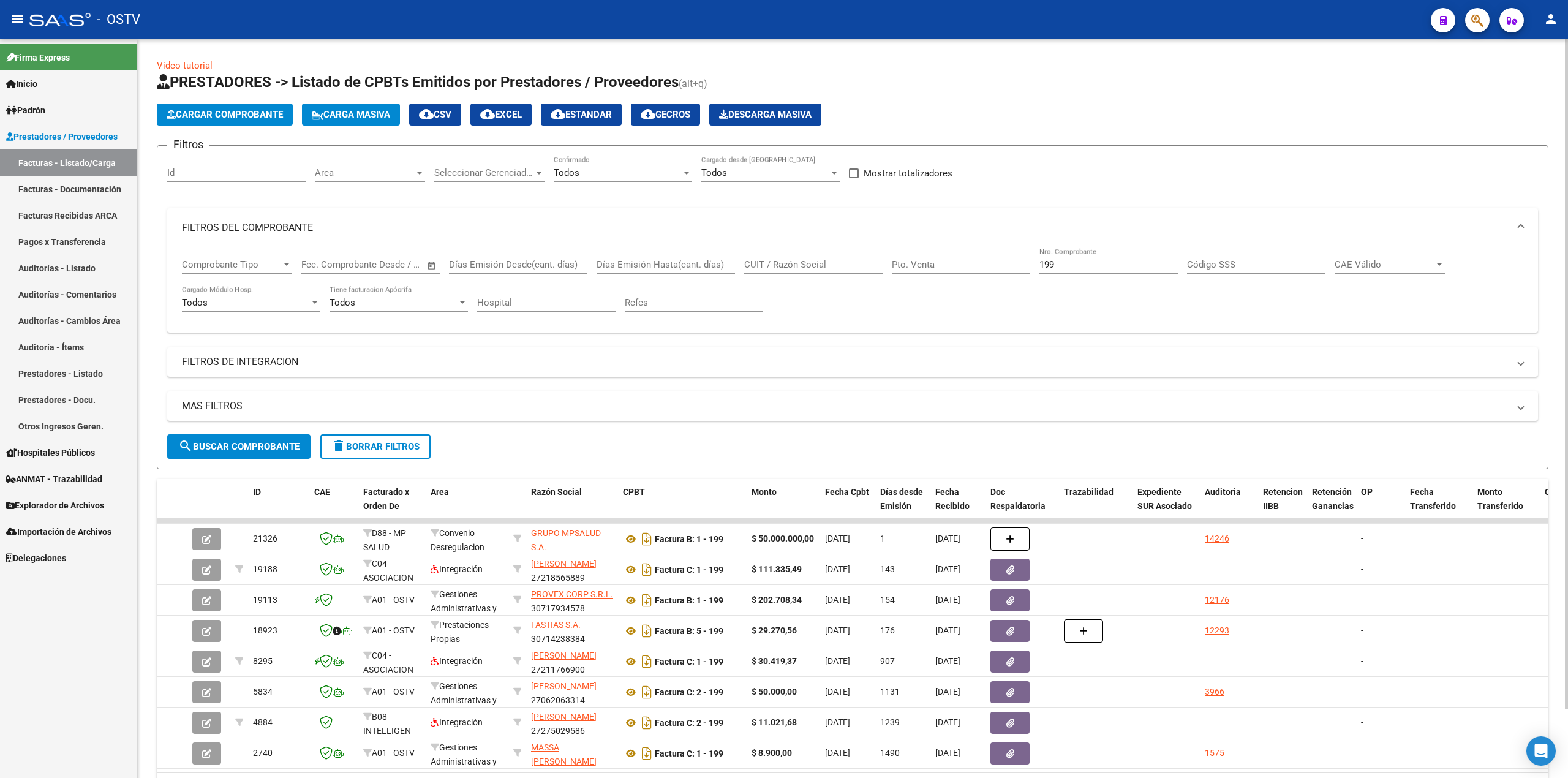
click at [1075, 258] on div "199 Nro. Comprobante" at bounding box center [1108, 261] width 138 height 27
click at [1075, 258] on div "199 Nro. Comprobante" at bounding box center [1108, 261] width 138 height 27
click at [1075, 263] on input "199" at bounding box center [1108, 265] width 138 height 11
drag, startPoint x: 1020, startPoint y: 271, endPoint x: 920, endPoint y: 276, distance: 100.1
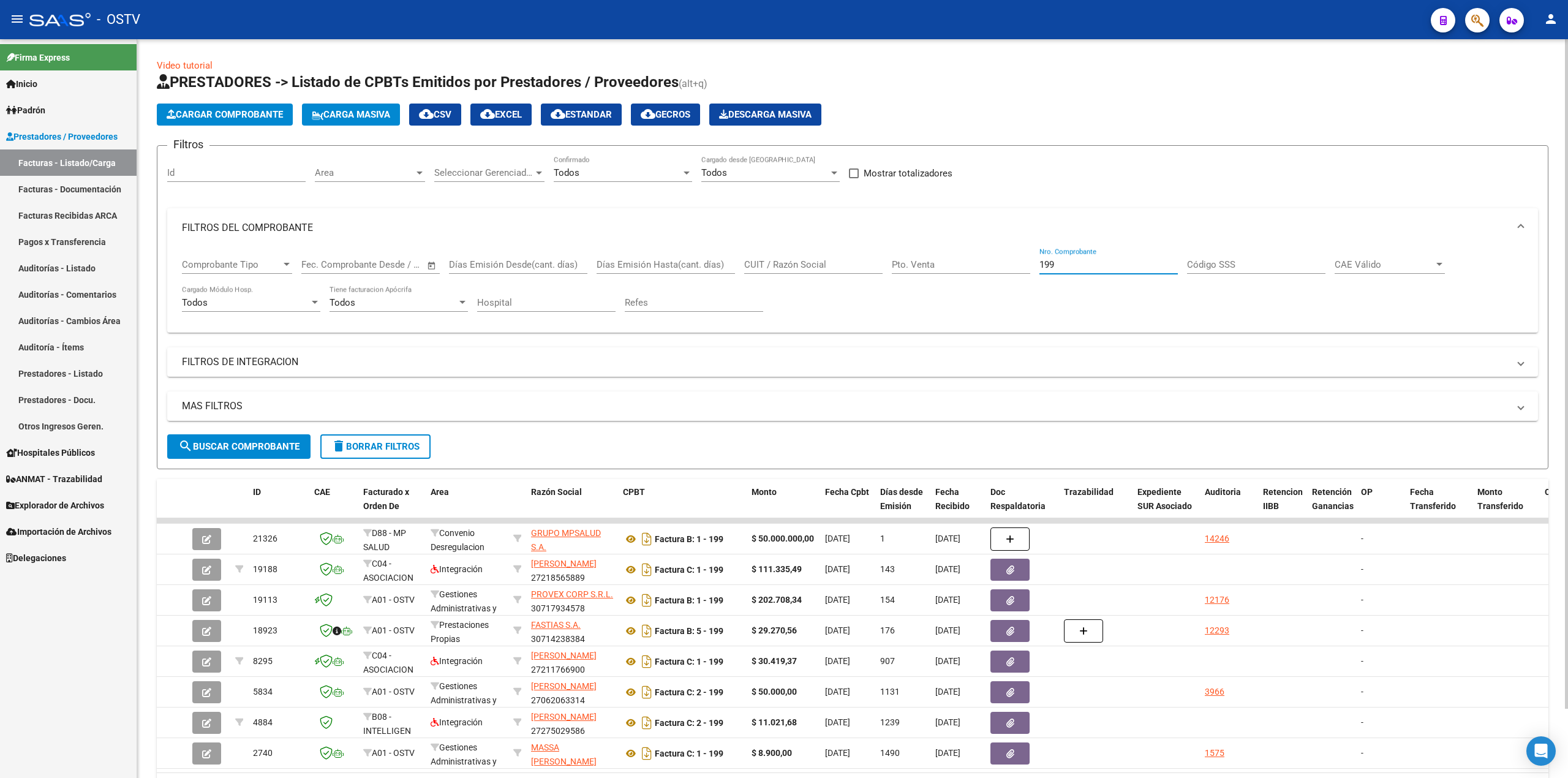
click at [932, 277] on div "Comprobante Tipo Comprobante Tipo Fecha inicio – Fecha fin Fec. Comprobante Des…" at bounding box center [853, 286] width 1341 height 76
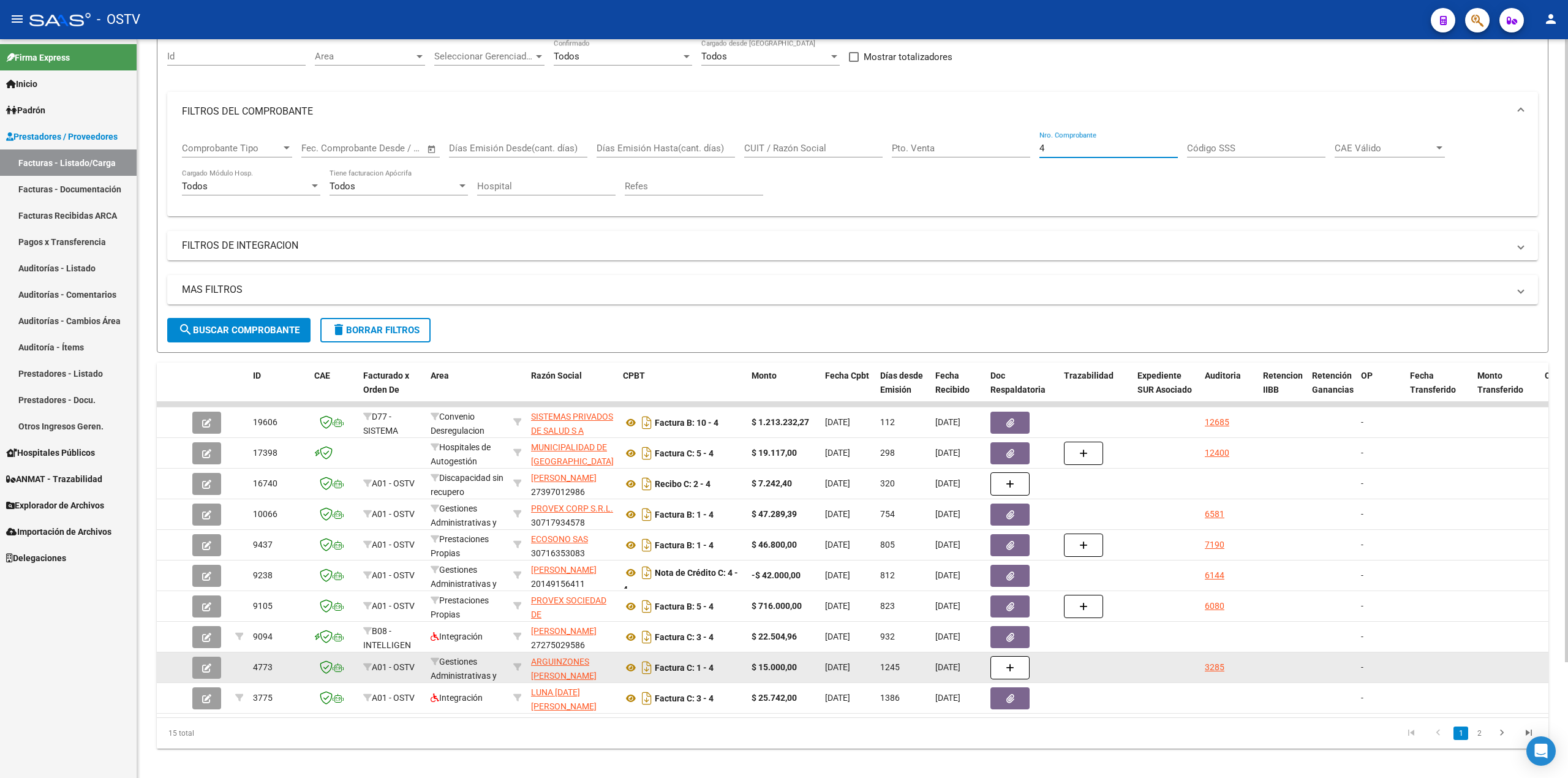
scroll to position [138, 0]
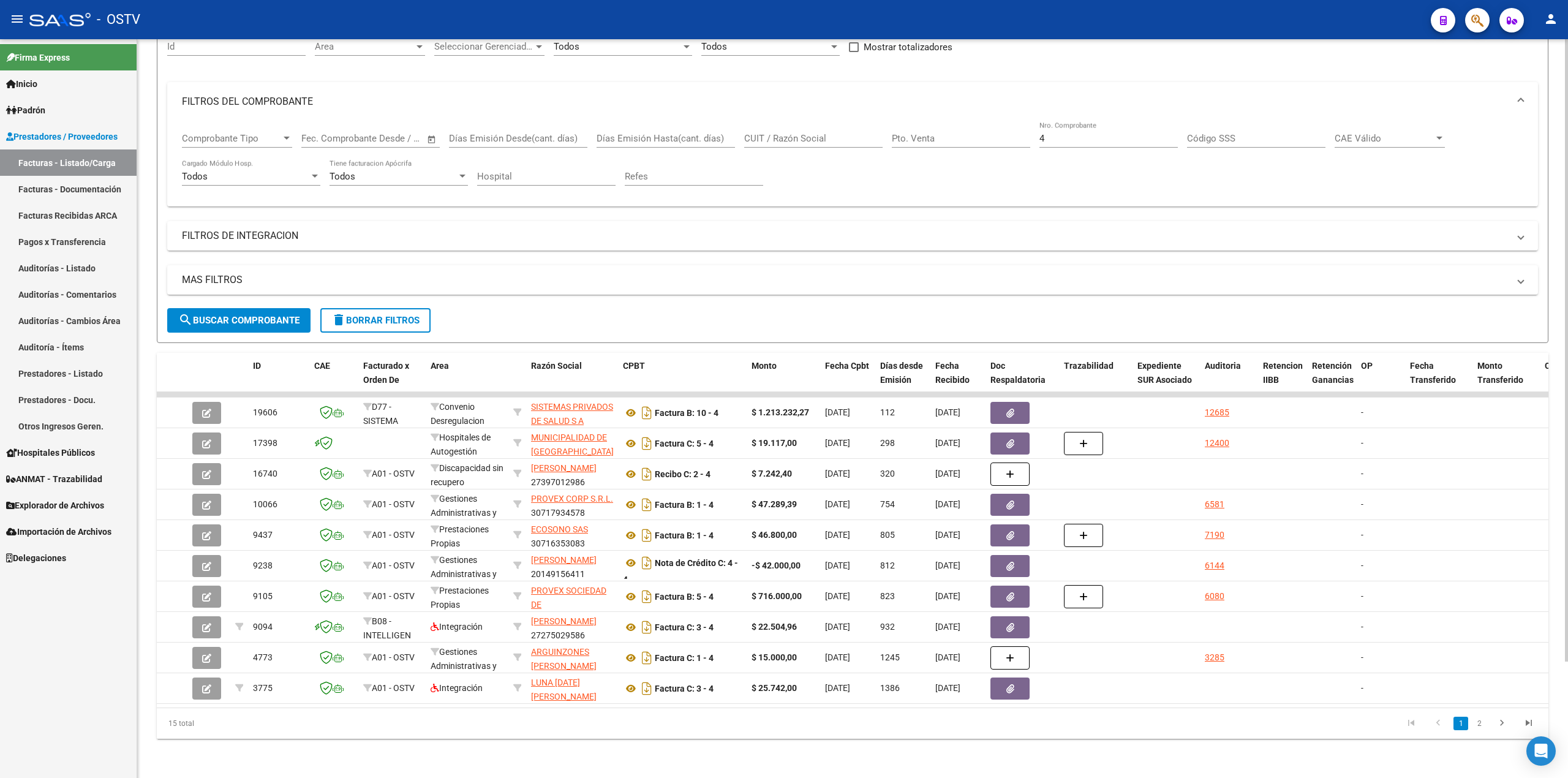
click at [1481, 734] on div "15 total 1 2" at bounding box center [853, 723] width 1392 height 30
click at [1482, 725] on link "2" at bounding box center [1479, 723] width 15 height 14
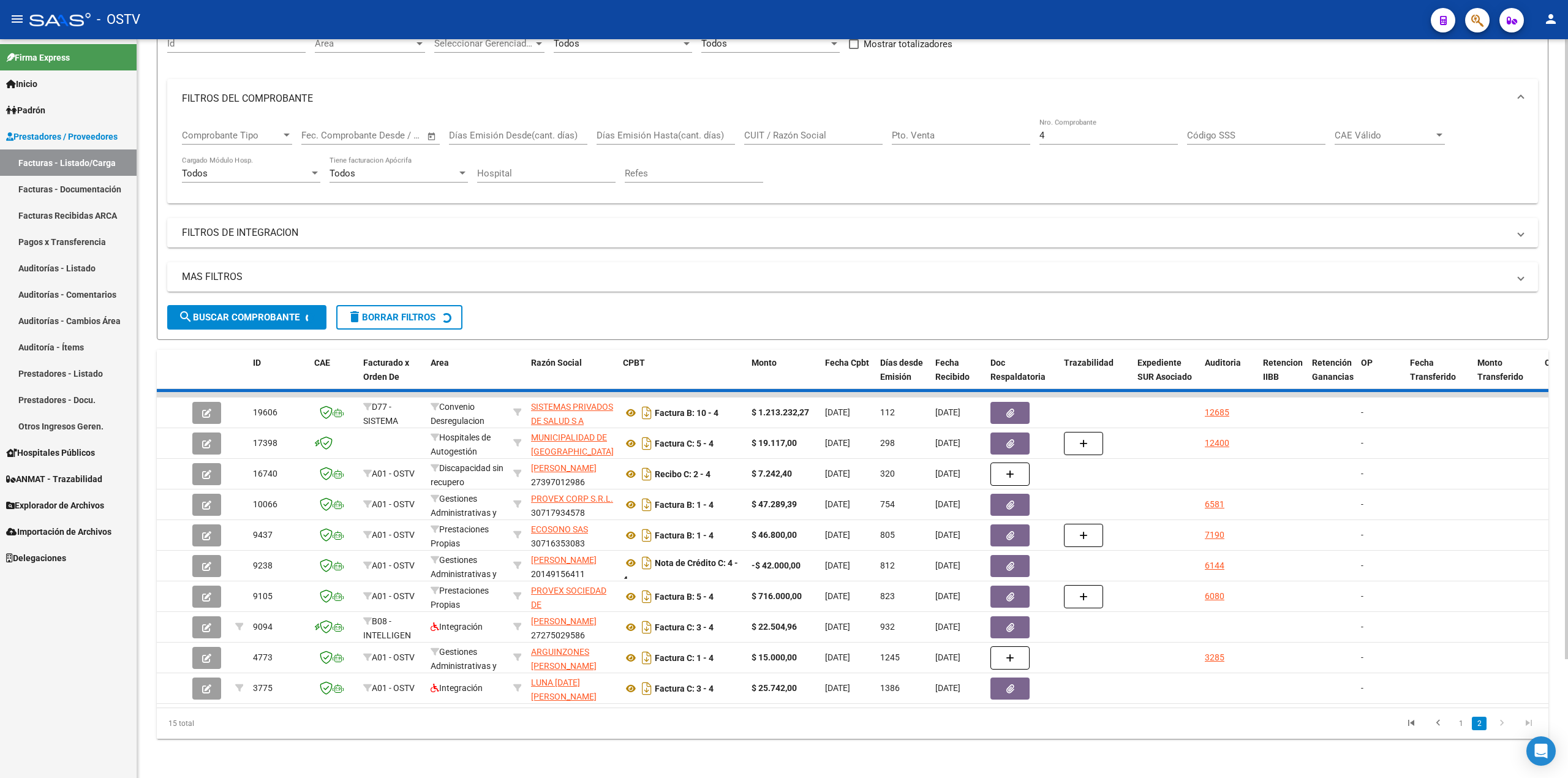
scroll to position [0, 0]
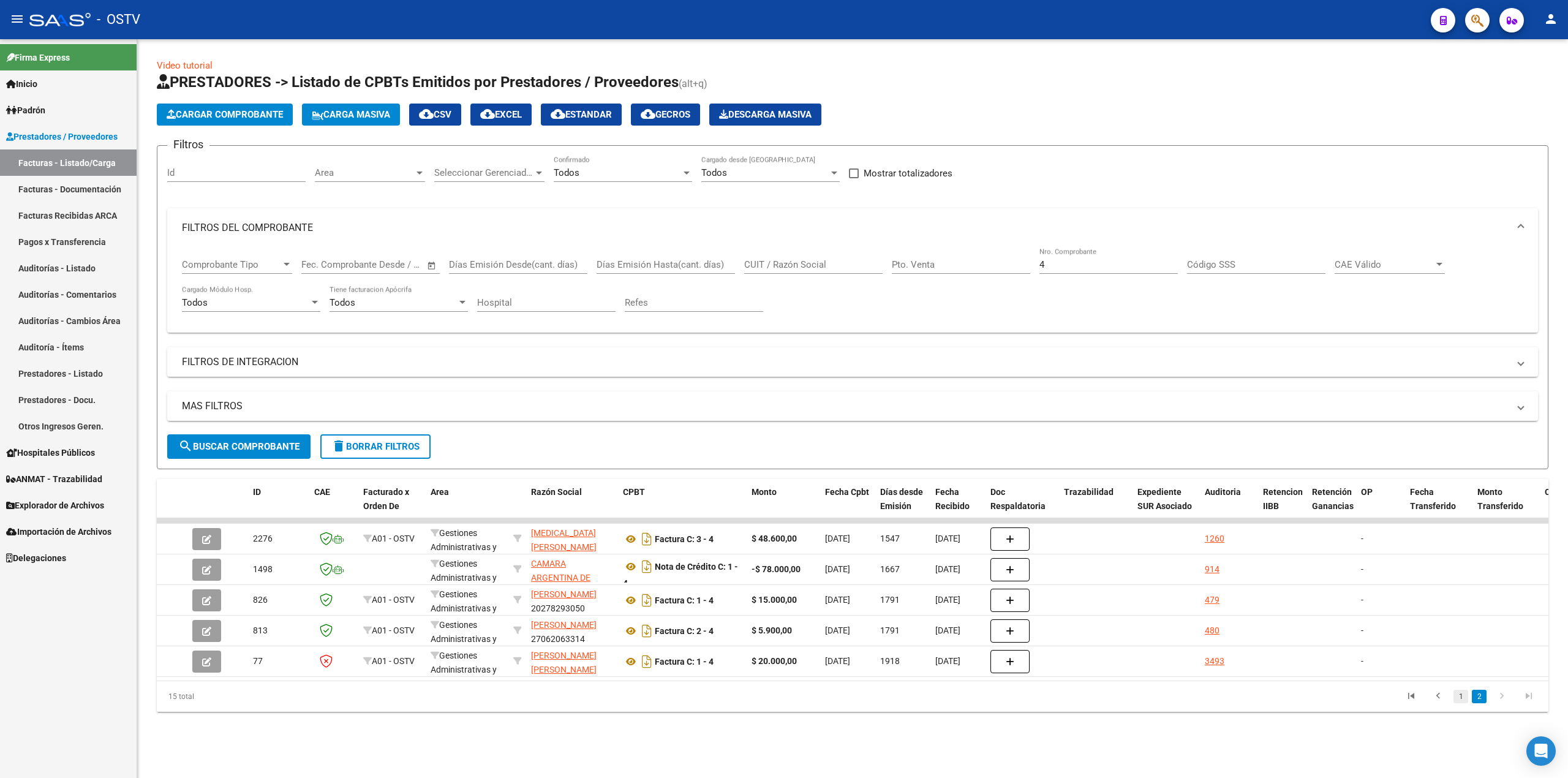
click at [1460, 703] on link "1" at bounding box center [1460, 696] width 15 height 14
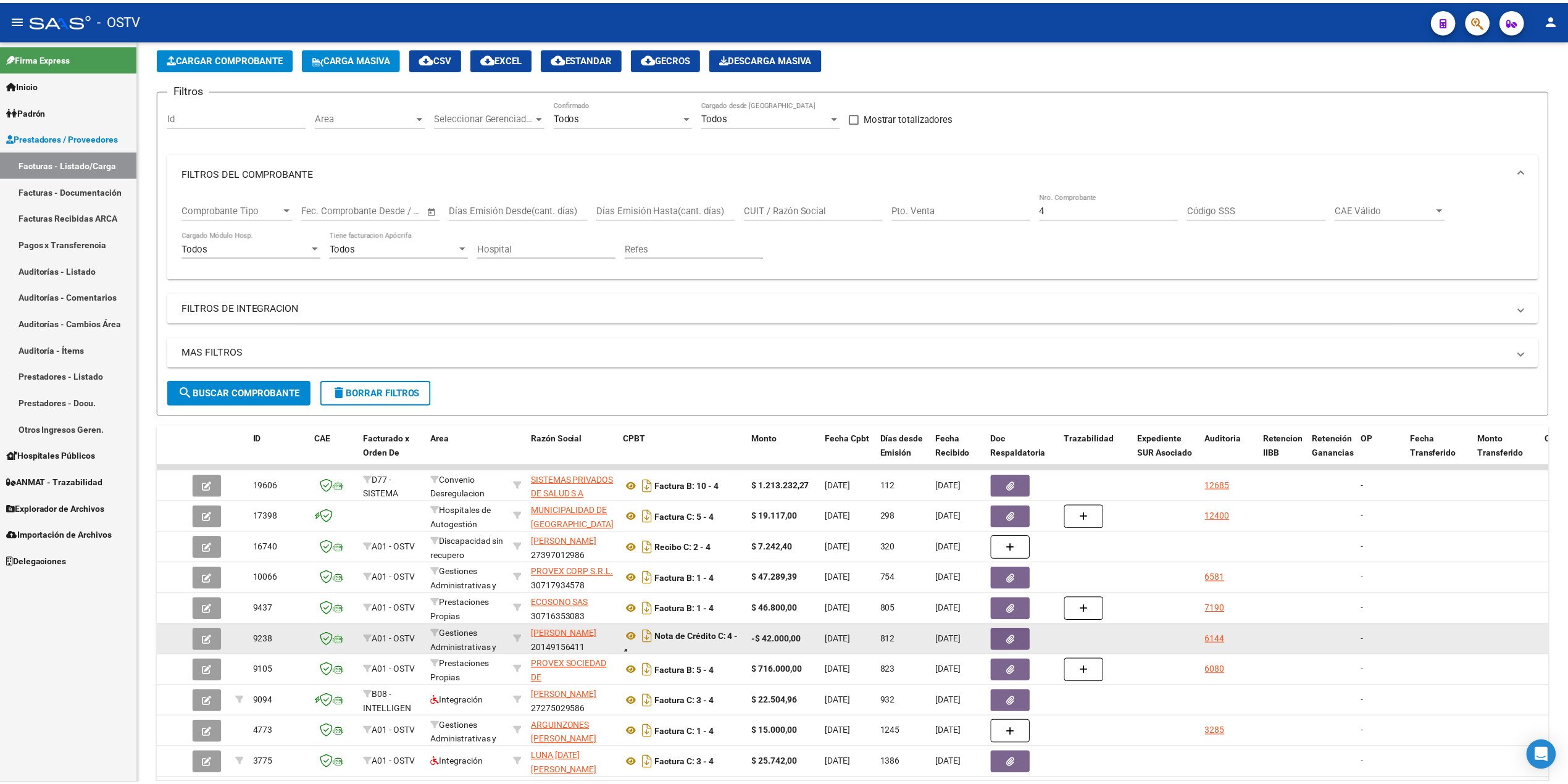
scroll to position [139, 0]
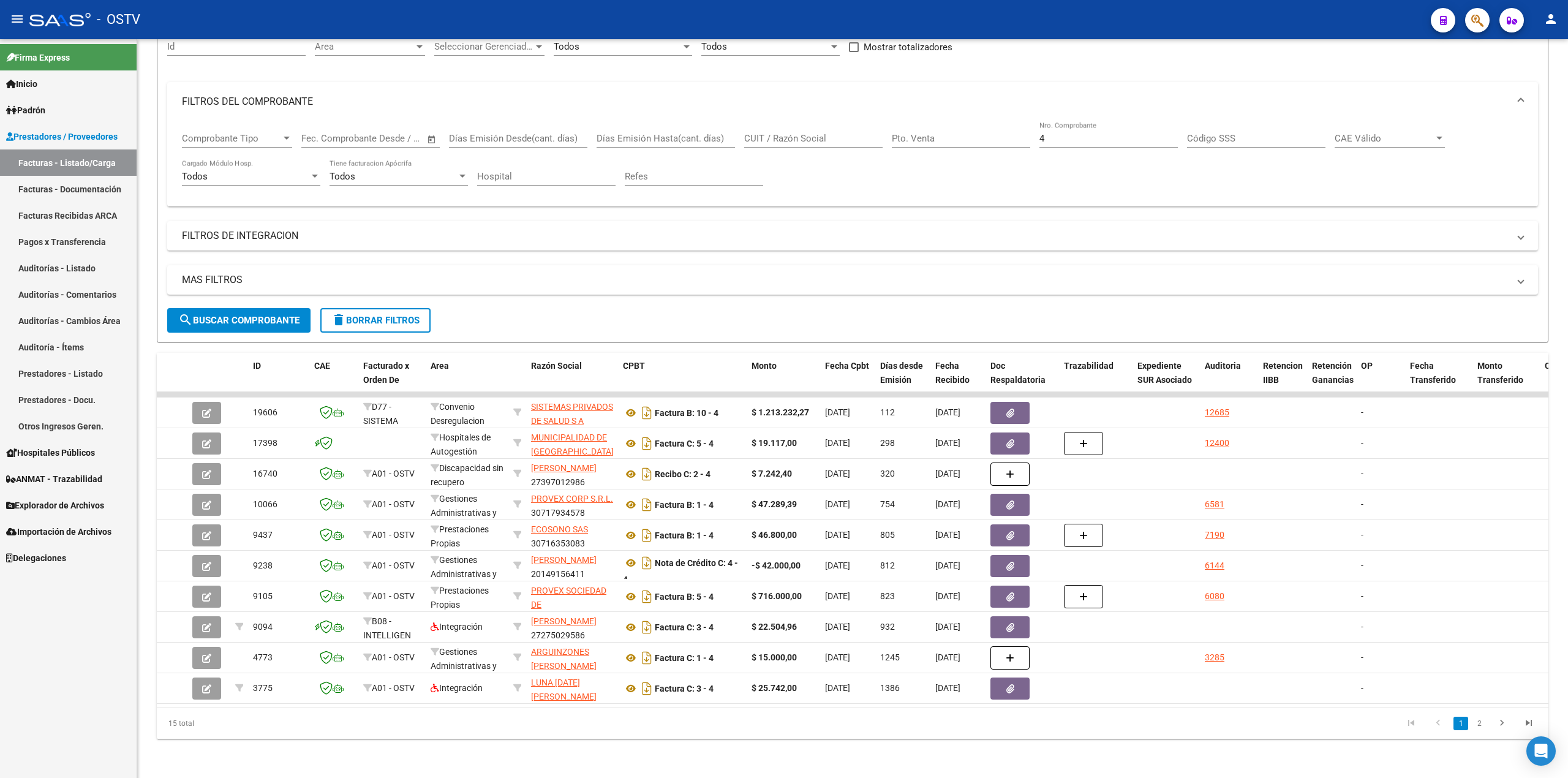
click at [890, 283] on div "MAS FILTROS Todos Con Doc. Respaldatoria Todos Con Trazabilidad Todos Asociado …" at bounding box center [853, 287] width 1371 height 43
click at [1058, 133] on div "4 Nro. Comprobante" at bounding box center [1108, 134] width 138 height 27
drag, startPoint x: 1057, startPoint y: 127, endPoint x: 863, endPoint y: 121, distance: 194.1
click at [867, 127] on div "Comprobante Tipo Comprobante Tipo Fecha inicio – Fecha fin Fec. Comprobante Des…" at bounding box center [853, 159] width 1341 height 76
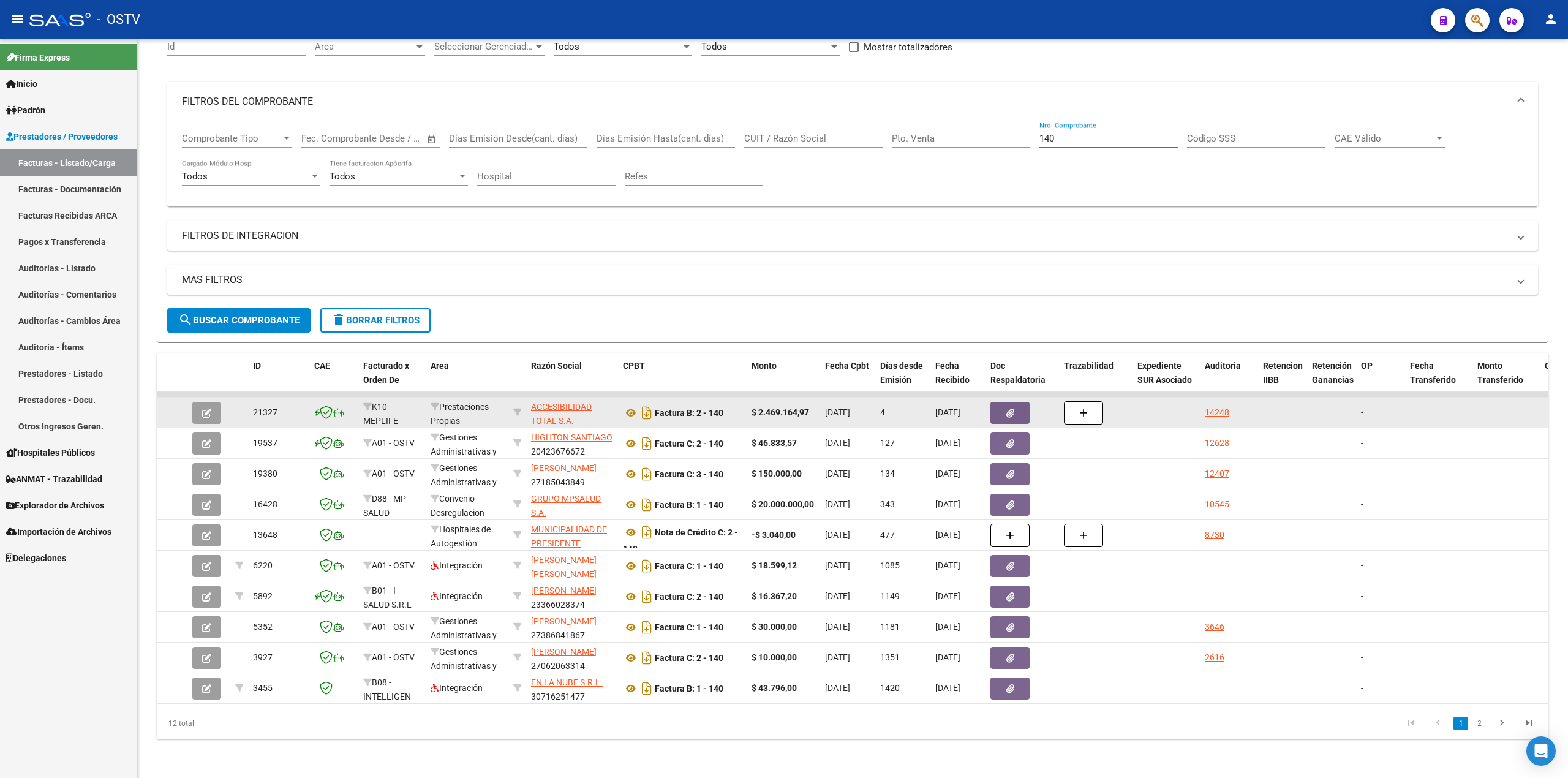
type input "140"
click at [196, 402] on button "button" at bounding box center [207, 413] width 29 height 22
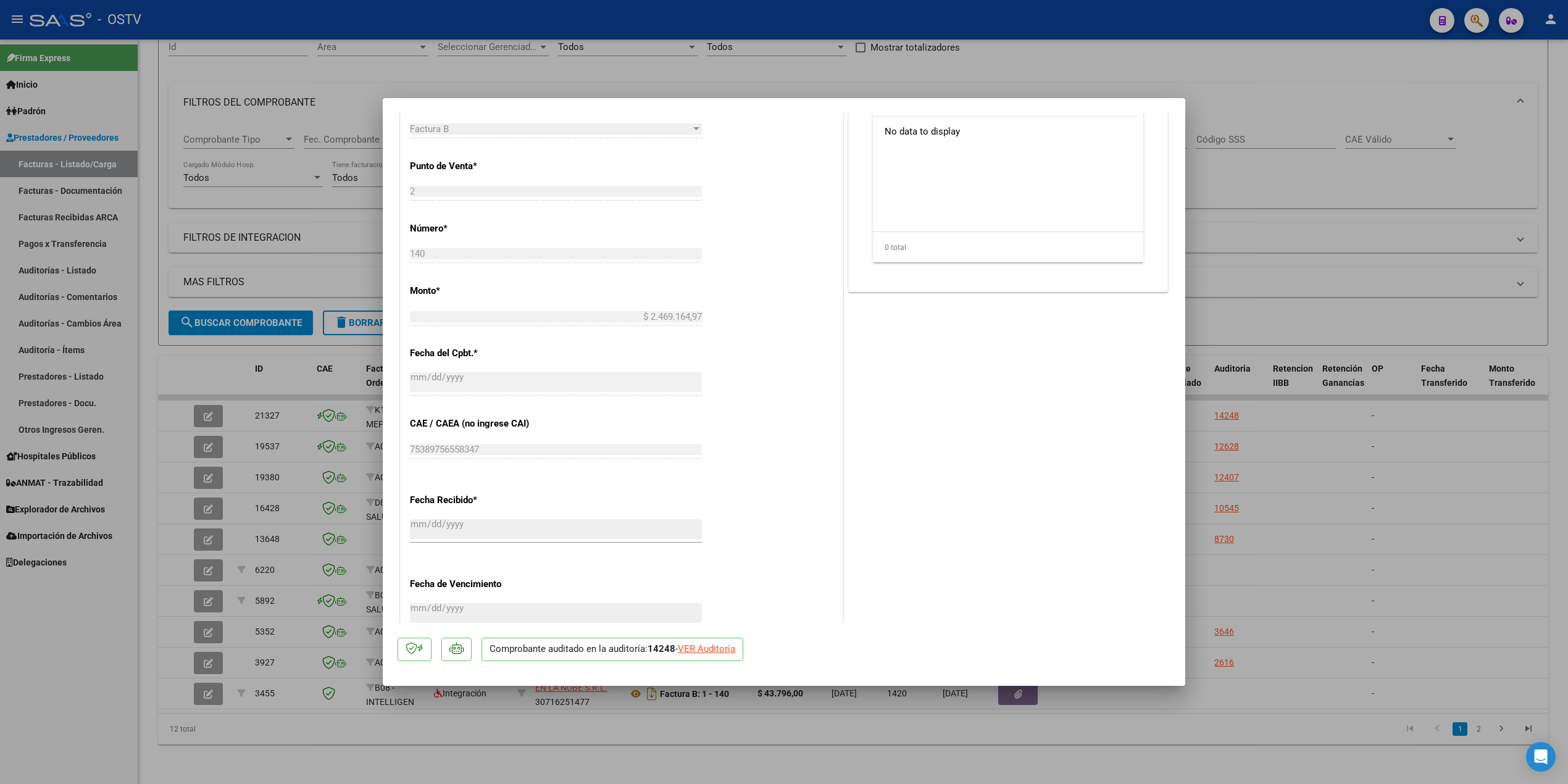
scroll to position [0, 0]
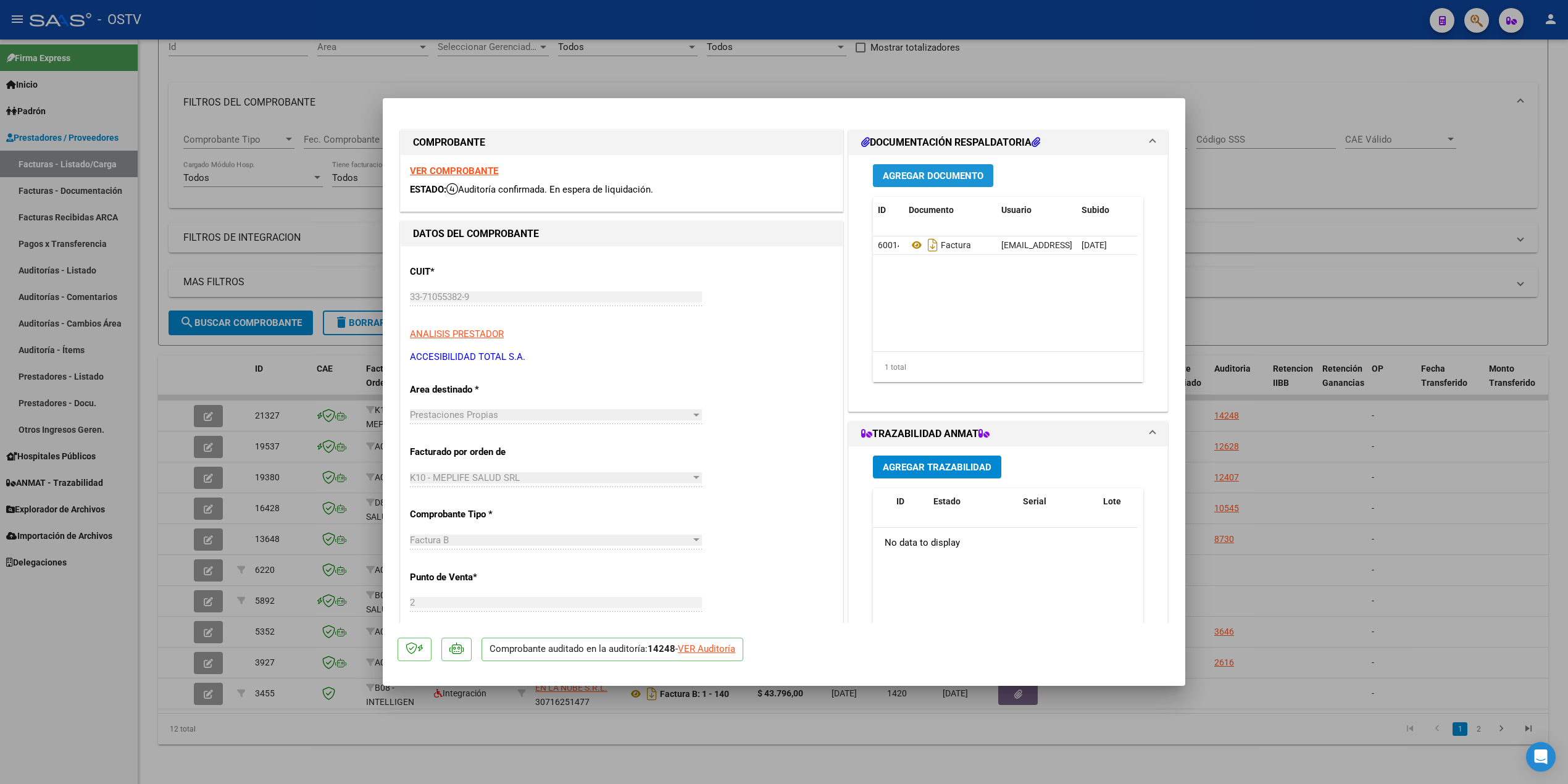
click at [971, 176] on span "Agregar Documento" at bounding box center [933, 176] width 101 height 11
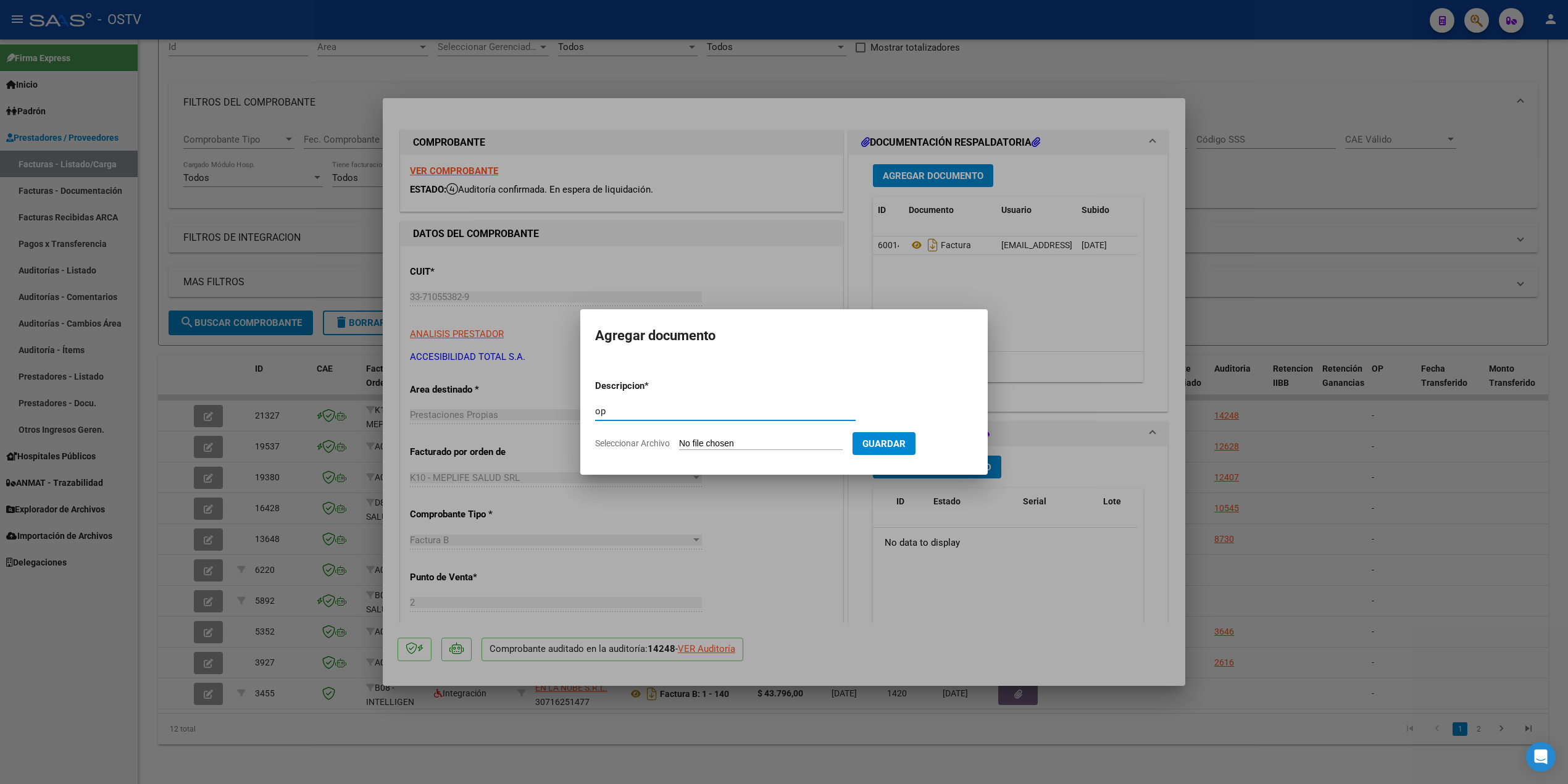
type input "op"
click at [769, 438] on app-file-uploader "Seleccionar Archivo" at bounding box center [724, 443] width 258 height 11
click at [768, 445] on input "Seleccionar Archivo" at bounding box center [761, 445] width 163 height 12
type input "C:\fakepath\OP 57276 Pregna.pdf"
click at [877, 447] on span "Eliminar" at bounding box center [876, 443] width 42 height 11
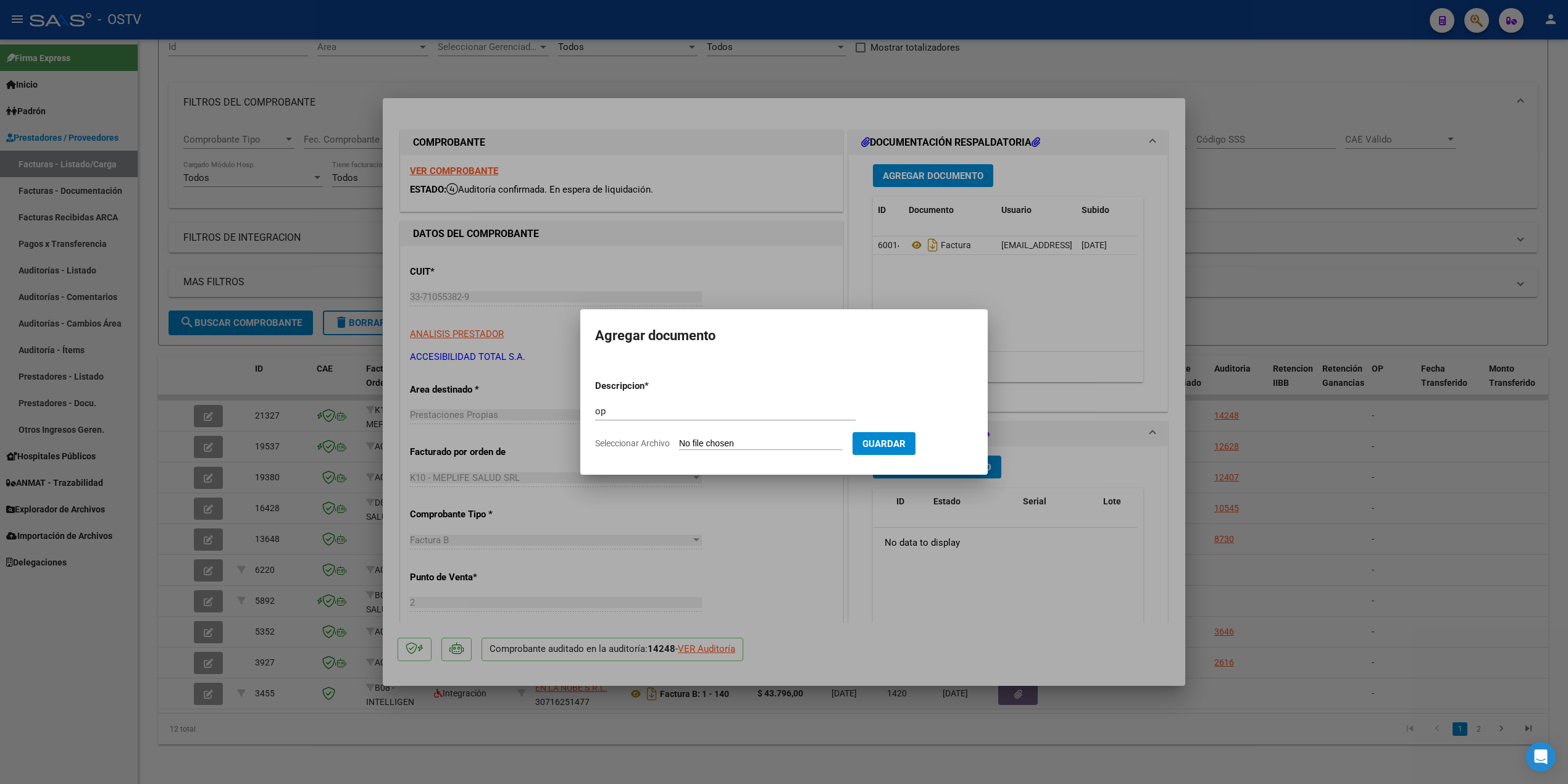
click at [753, 449] on input "Seleccionar Archivo" at bounding box center [761, 445] width 163 height 12
type input "C:\fakepath\OP 57277 Accesibilidad total.pdf"
click at [963, 443] on span "Guardar" at bounding box center [949, 444] width 43 height 11
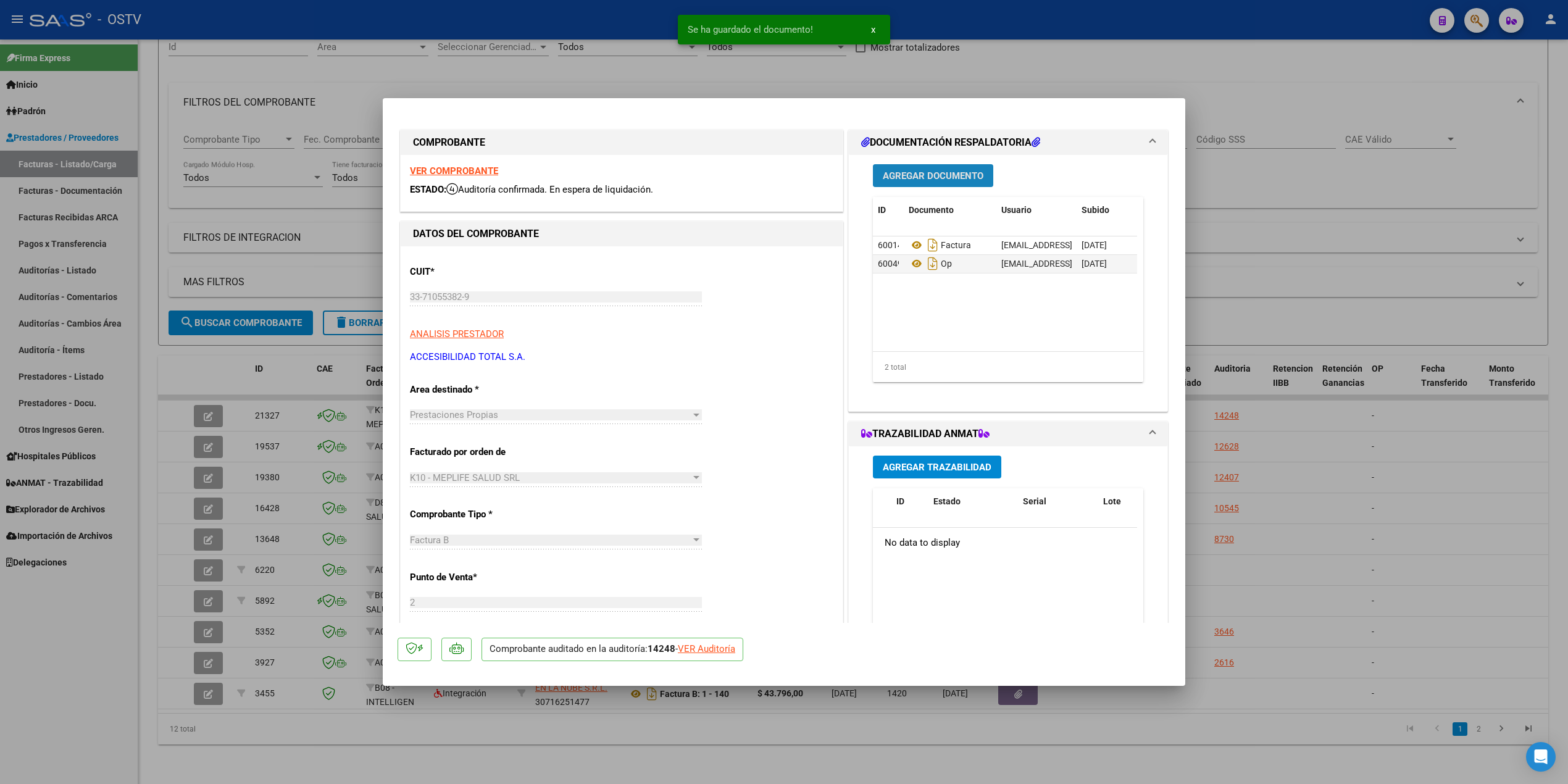
click at [956, 171] on span "Agregar Documento" at bounding box center [933, 176] width 101 height 11
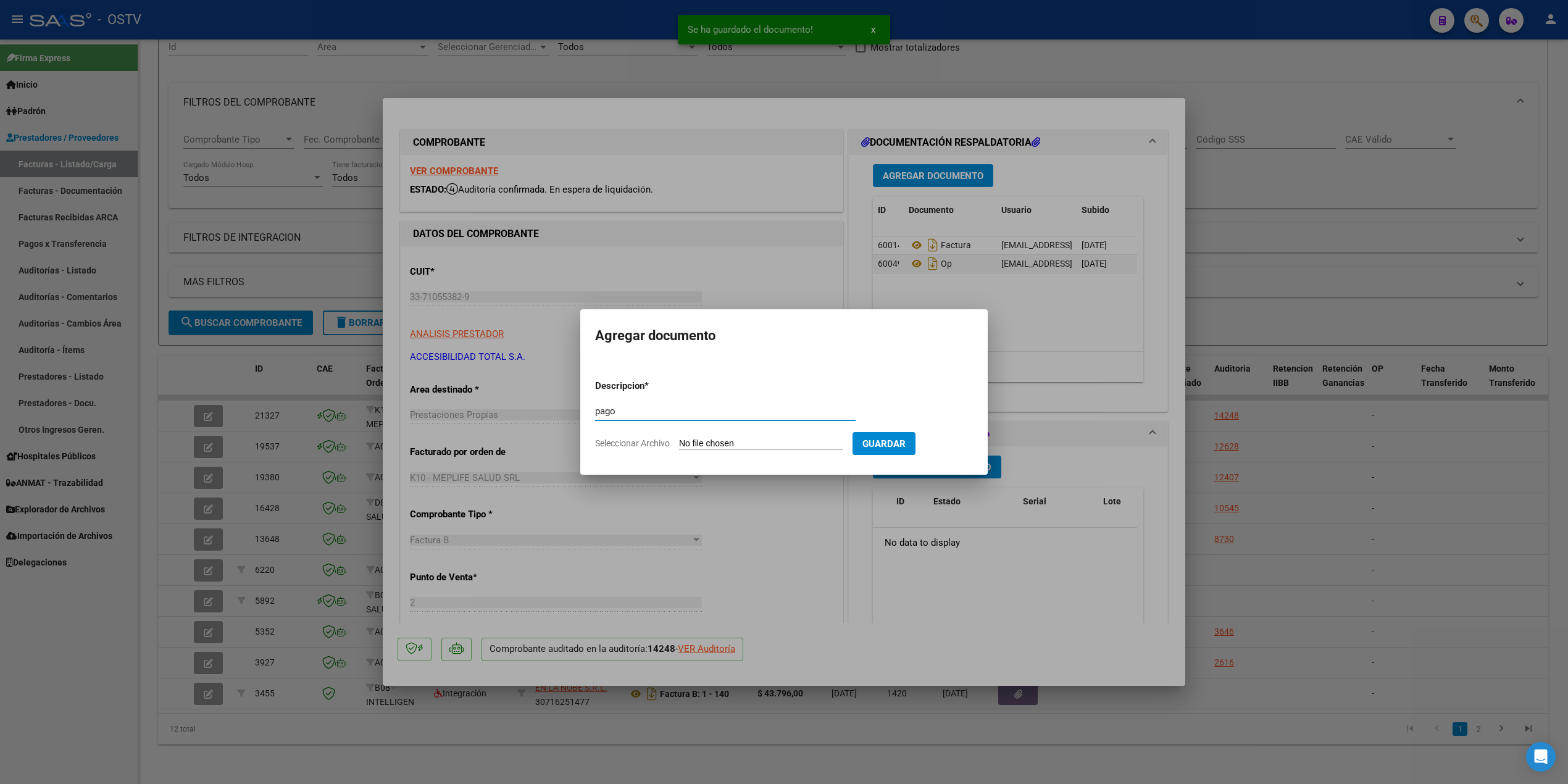
type input "pago"
click at [727, 440] on input "Seleccionar Archivo" at bounding box center [761, 445] width 163 height 12
type input "C:\fakepath\Pago OP 57276 Accesibilidad total.pdf"
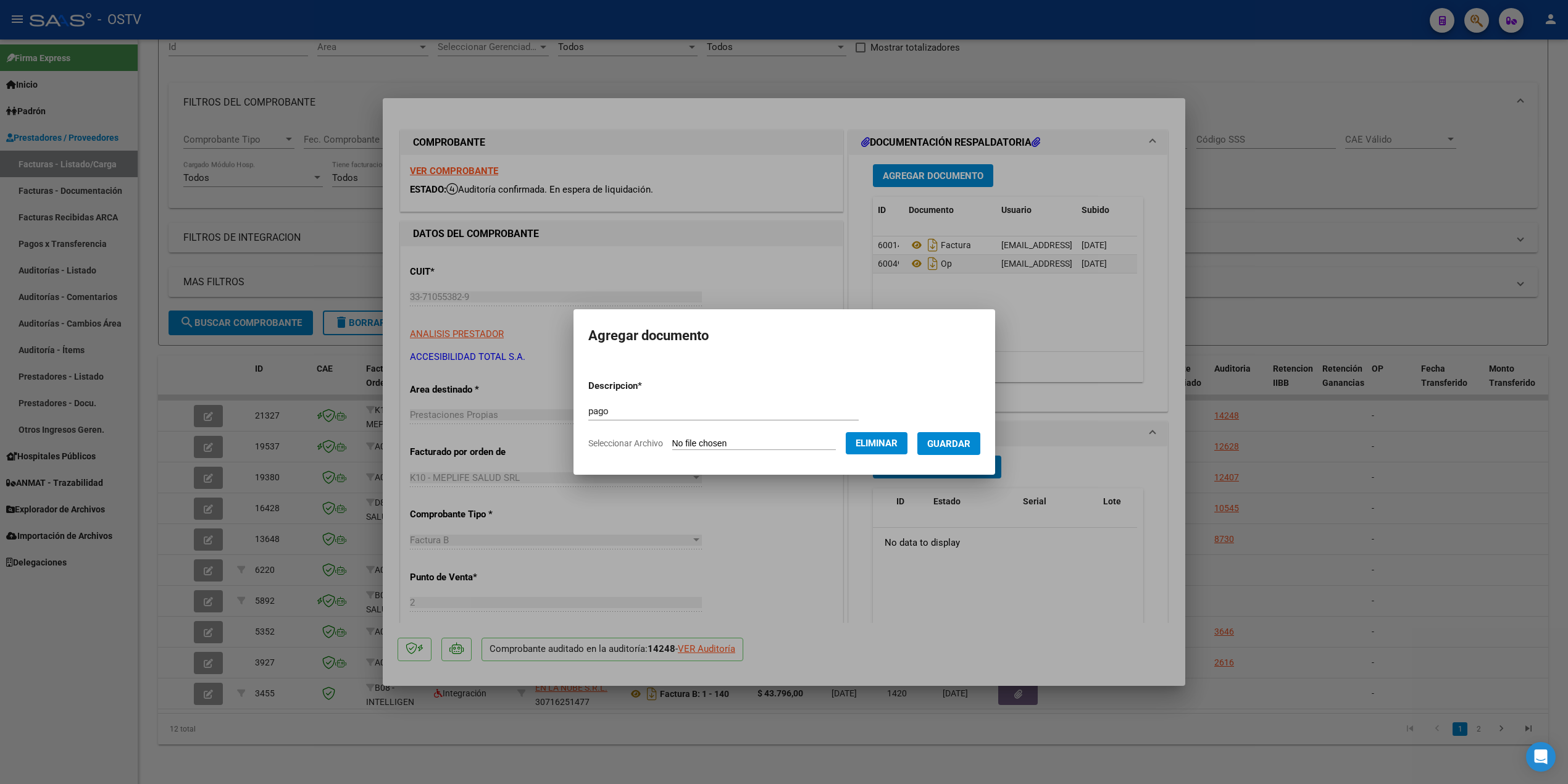
click at [966, 439] on span "Guardar" at bounding box center [949, 444] width 43 height 11
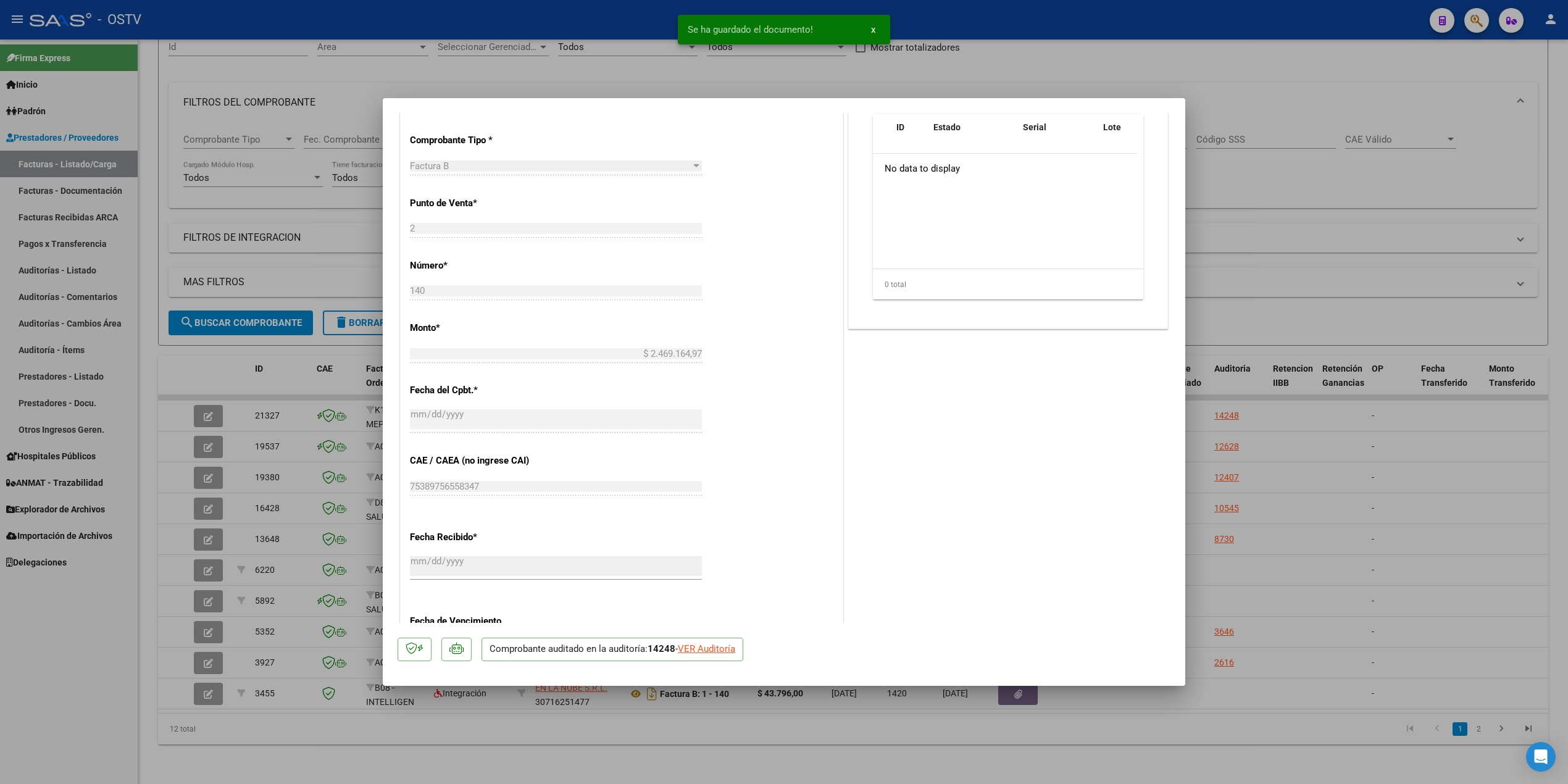
scroll to position [411, 0]
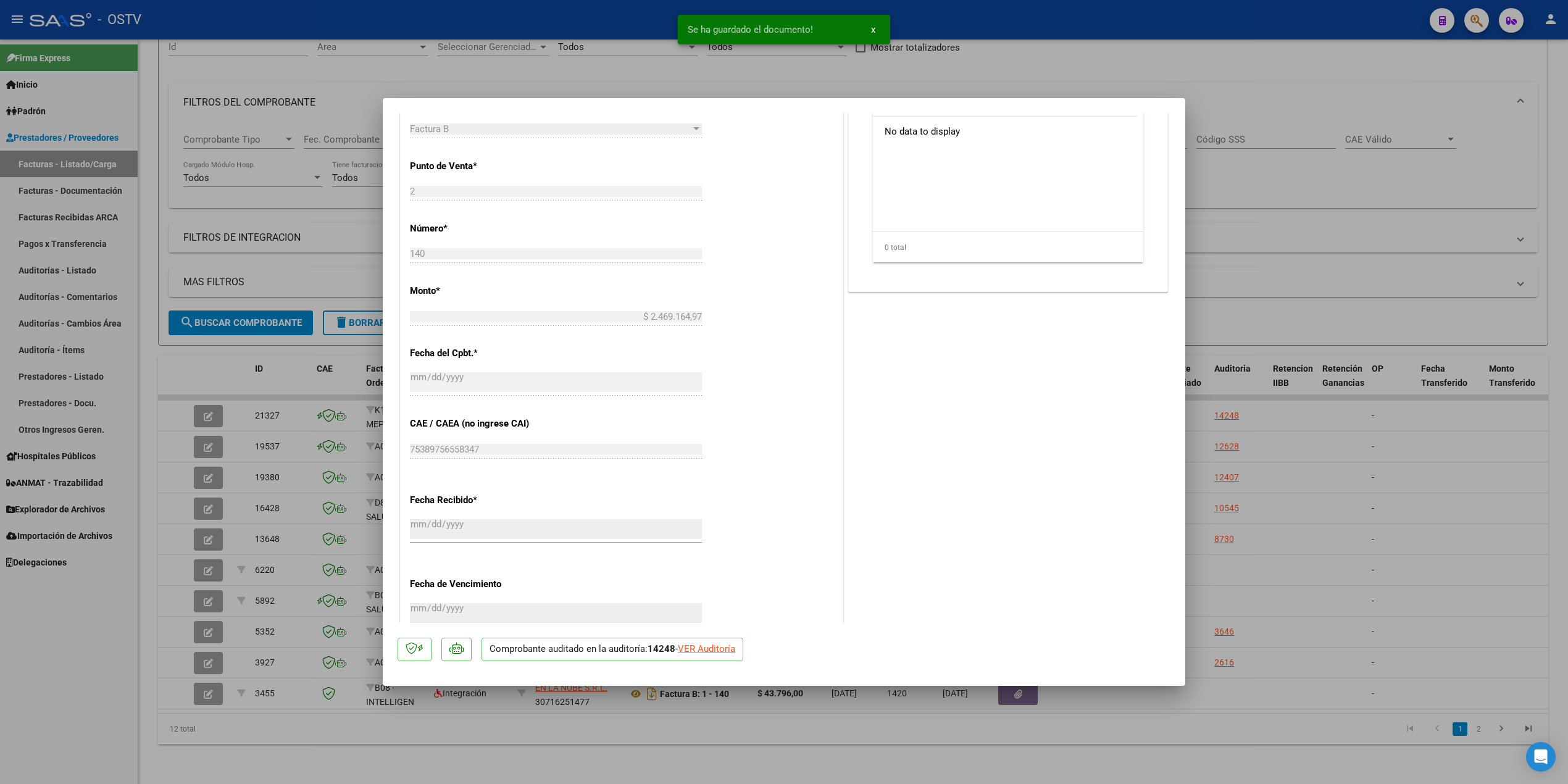
click at [1331, 248] on div at bounding box center [784, 392] width 1568 height 784
type input "$ 0,00"
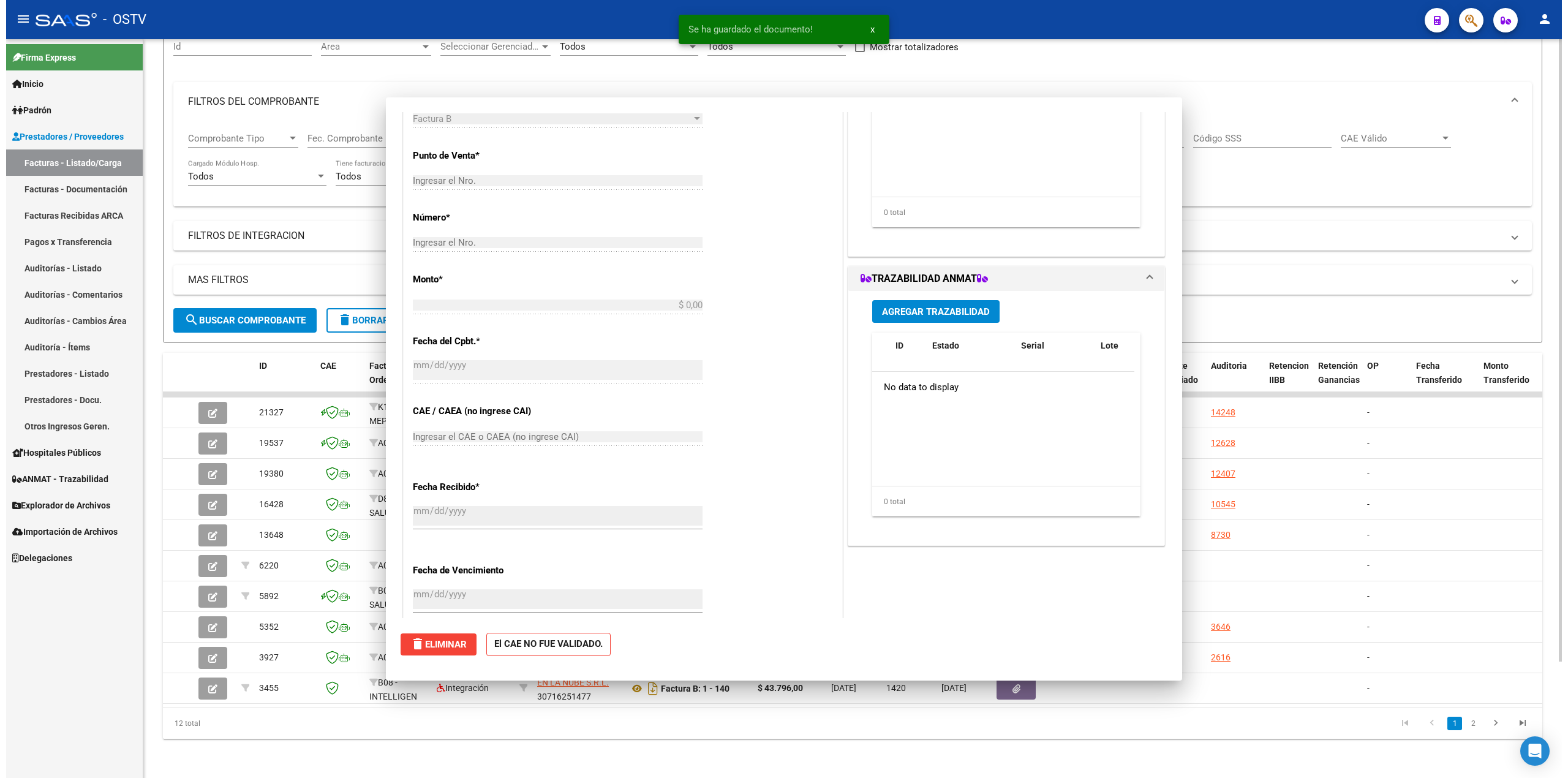
scroll to position [400, 0]
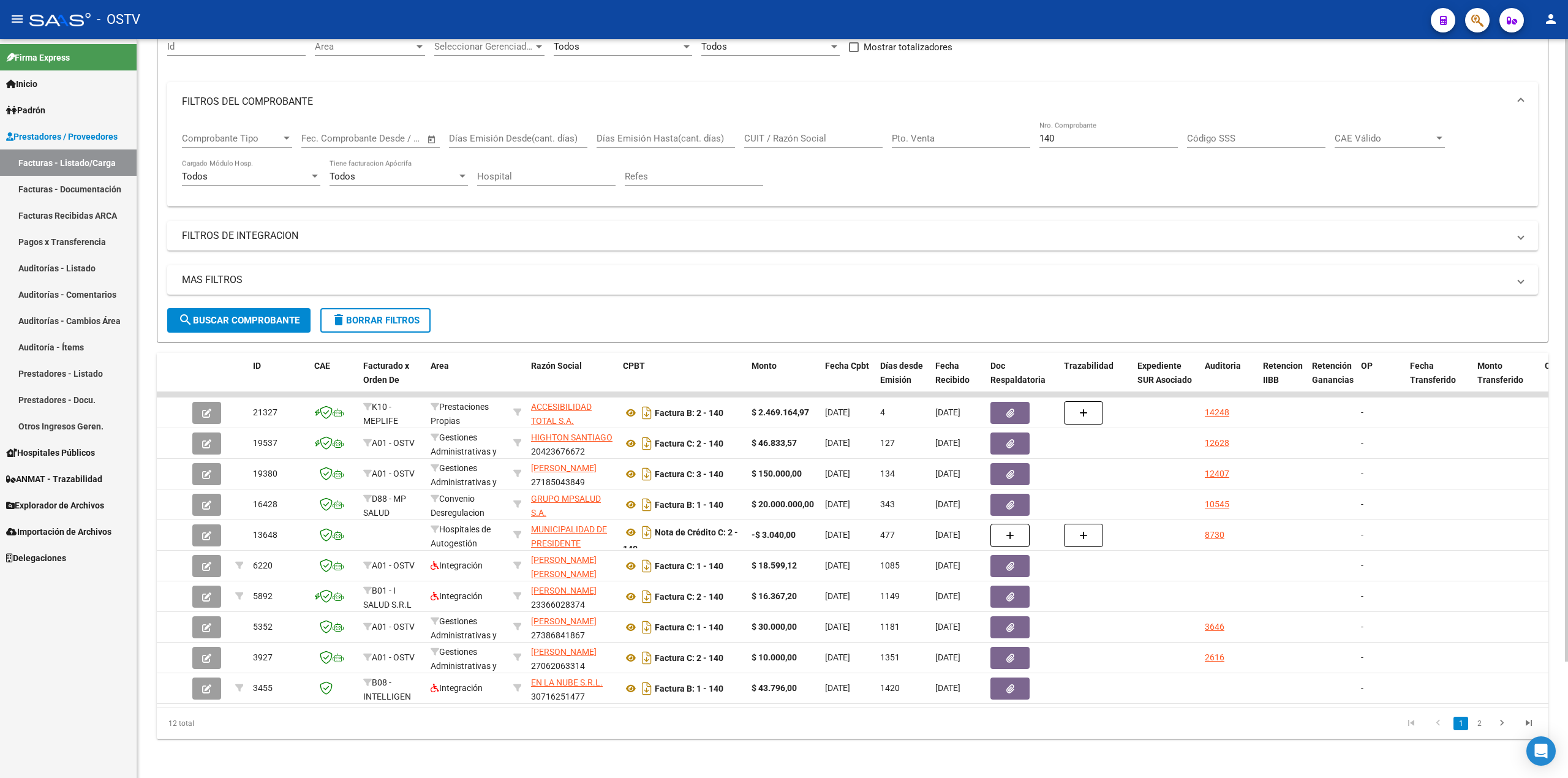
click at [718, 171] on input "Refes" at bounding box center [693, 176] width 138 height 11
drag, startPoint x: 1071, startPoint y: 126, endPoint x: 866, endPoint y: 133, distance: 205.1
click at [878, 138] on div "Comprobante Tipo Comprobante Tipo Fecha inicio – Fecha fin Fec. Comprobante Des…" at bounding box center [853, 159] width 1341 height 76
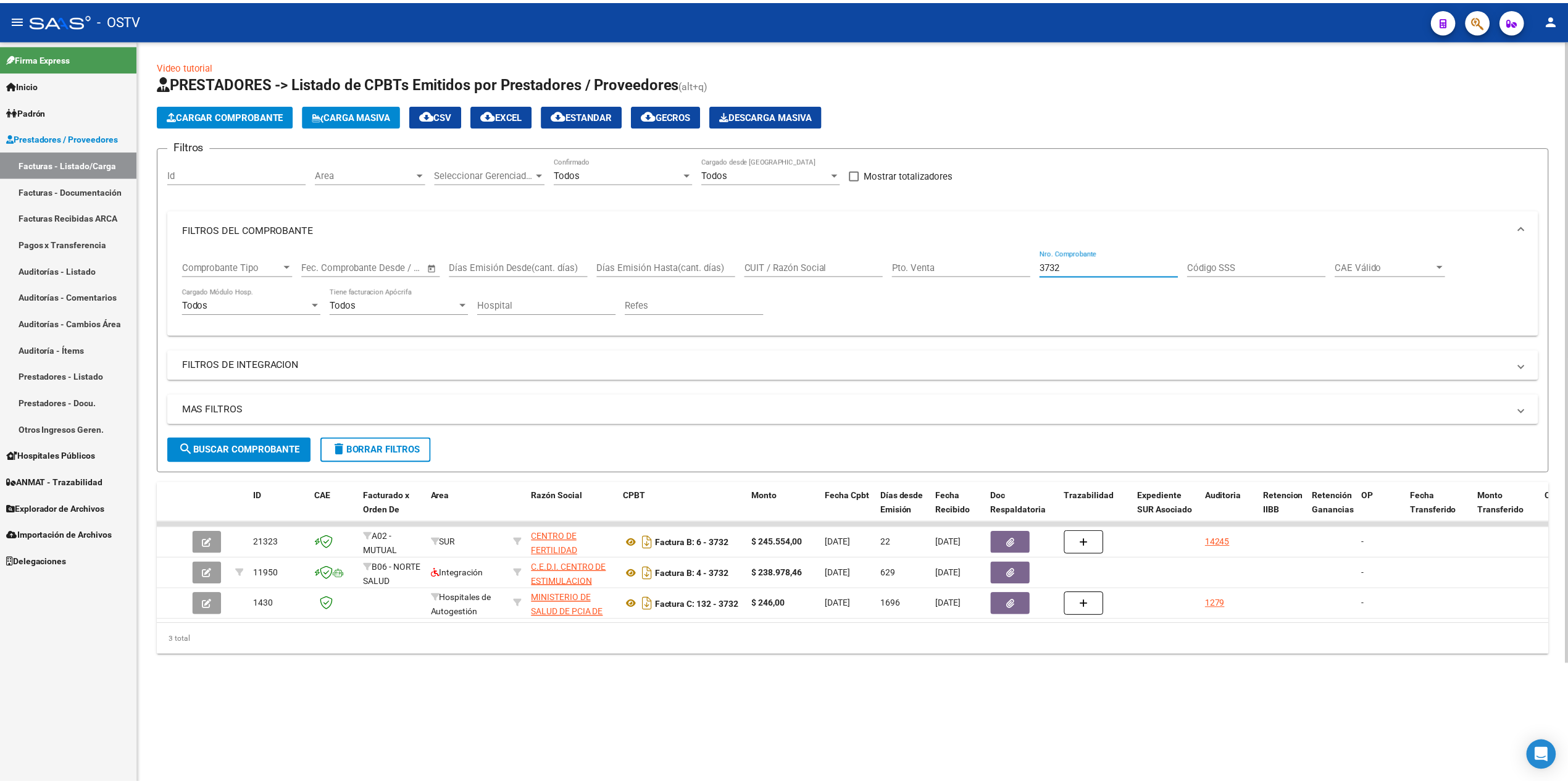
scroll to position [0, 0]
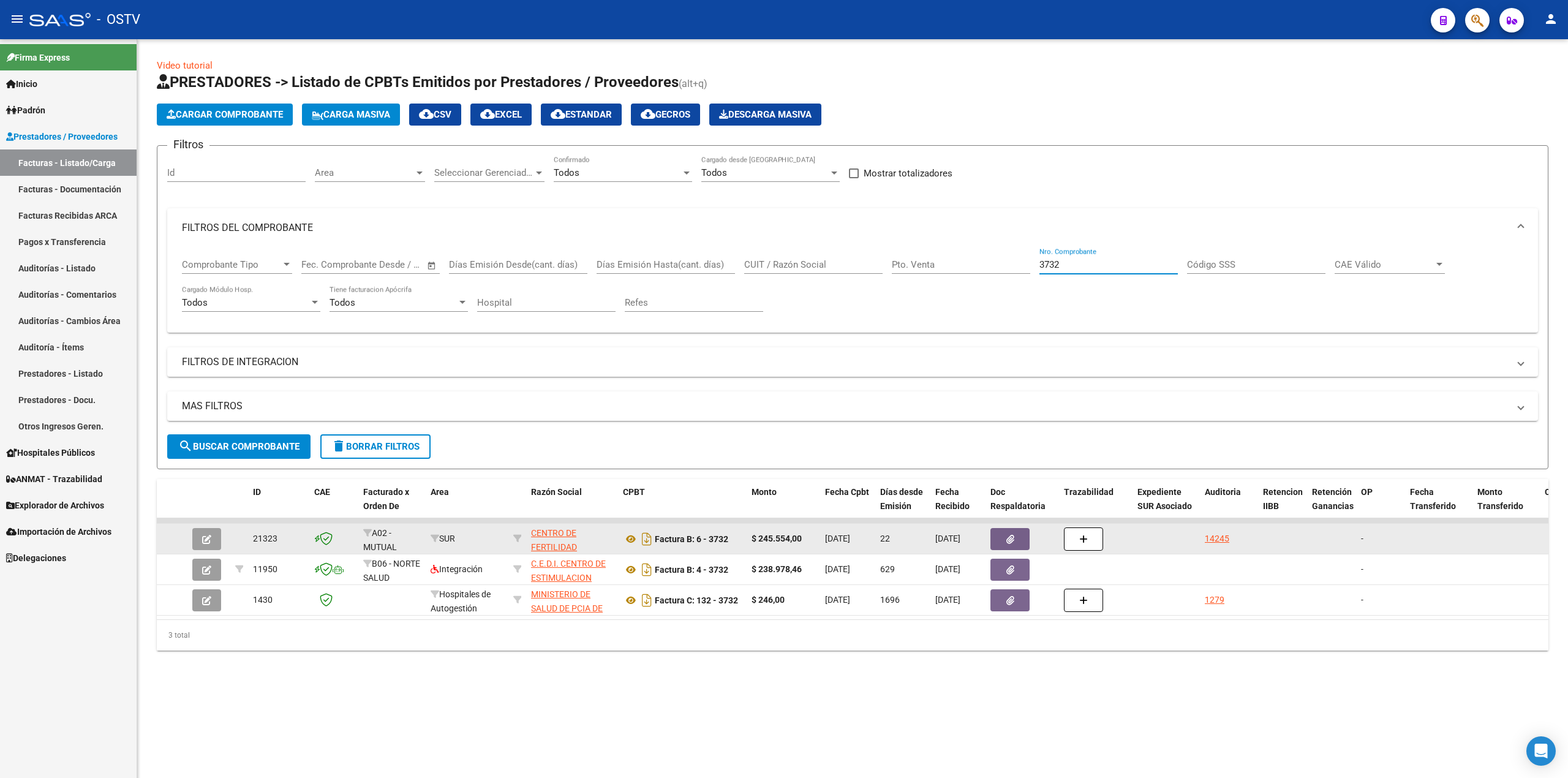
type input "3732"
click at [204, 539] on icon "button" at bounding box center [207, 540] width 9 height 9
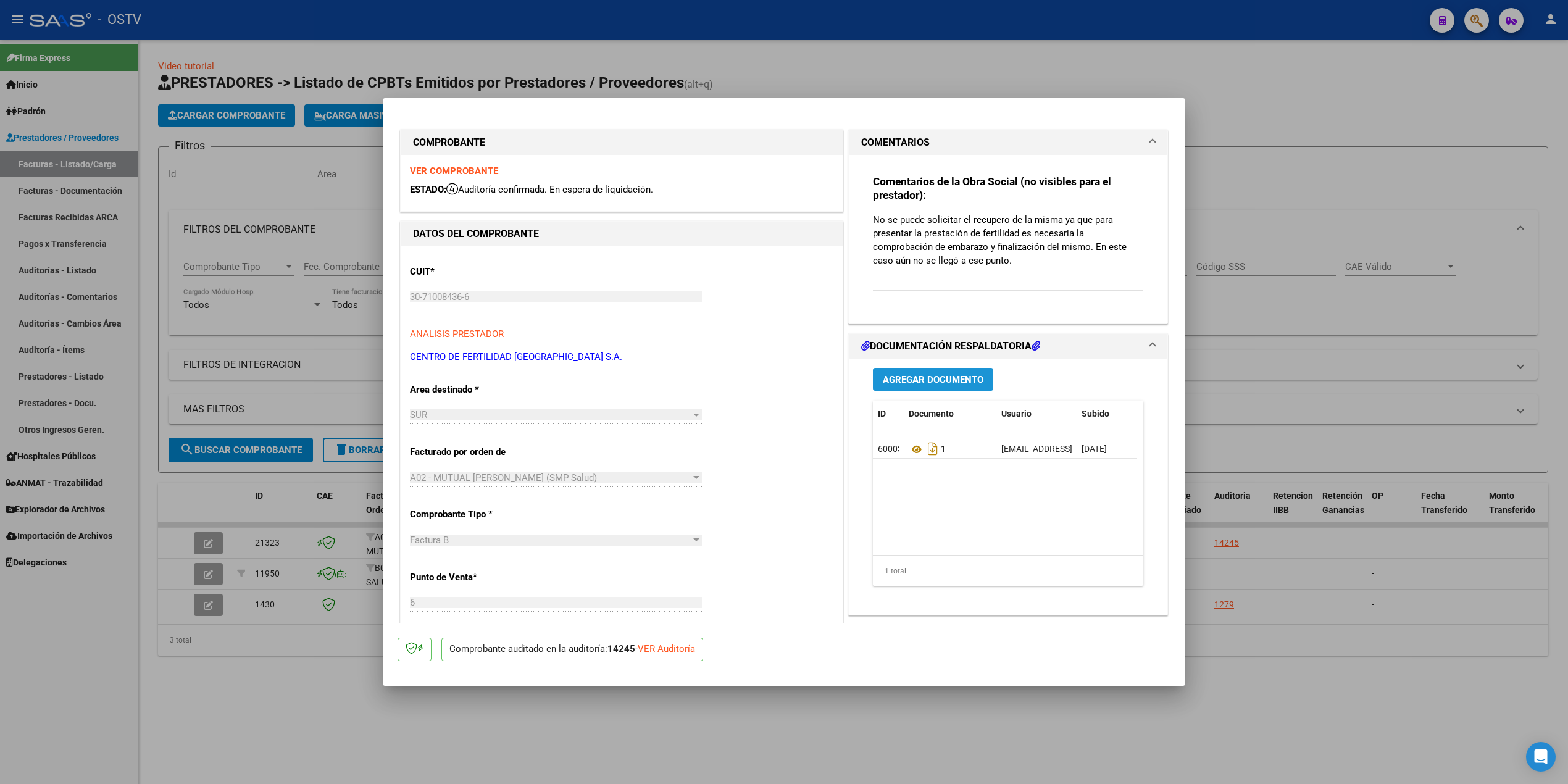
click at [961, 382] on span "Agregar Documento" at bounding box center [933, 379] width 101 height 11
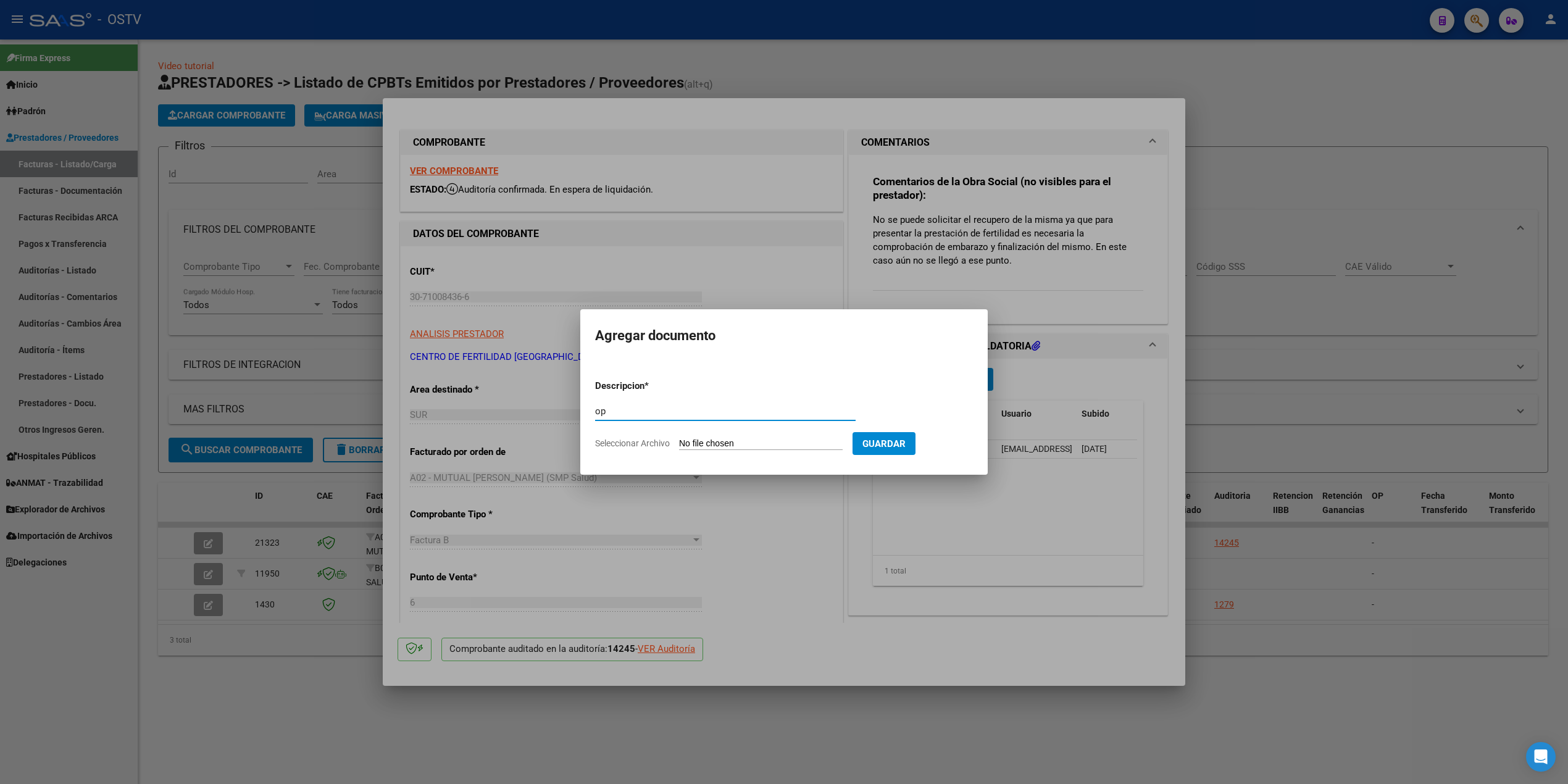
type input "op"
click at [757, 439] on input "Seleccionar Archivo" at bounding box center [761, 445] width 163 height 12
type input "C:\fakepath\OP 57277 Accesibilidad total.pdf"
click at [887, 445] on span "Eliminar" at bounding box center [876, 443] width 42 height 11
click at [716, 442] on input "Seleccionar Archivo" at bounding box center [761, 445] width 163 height 12
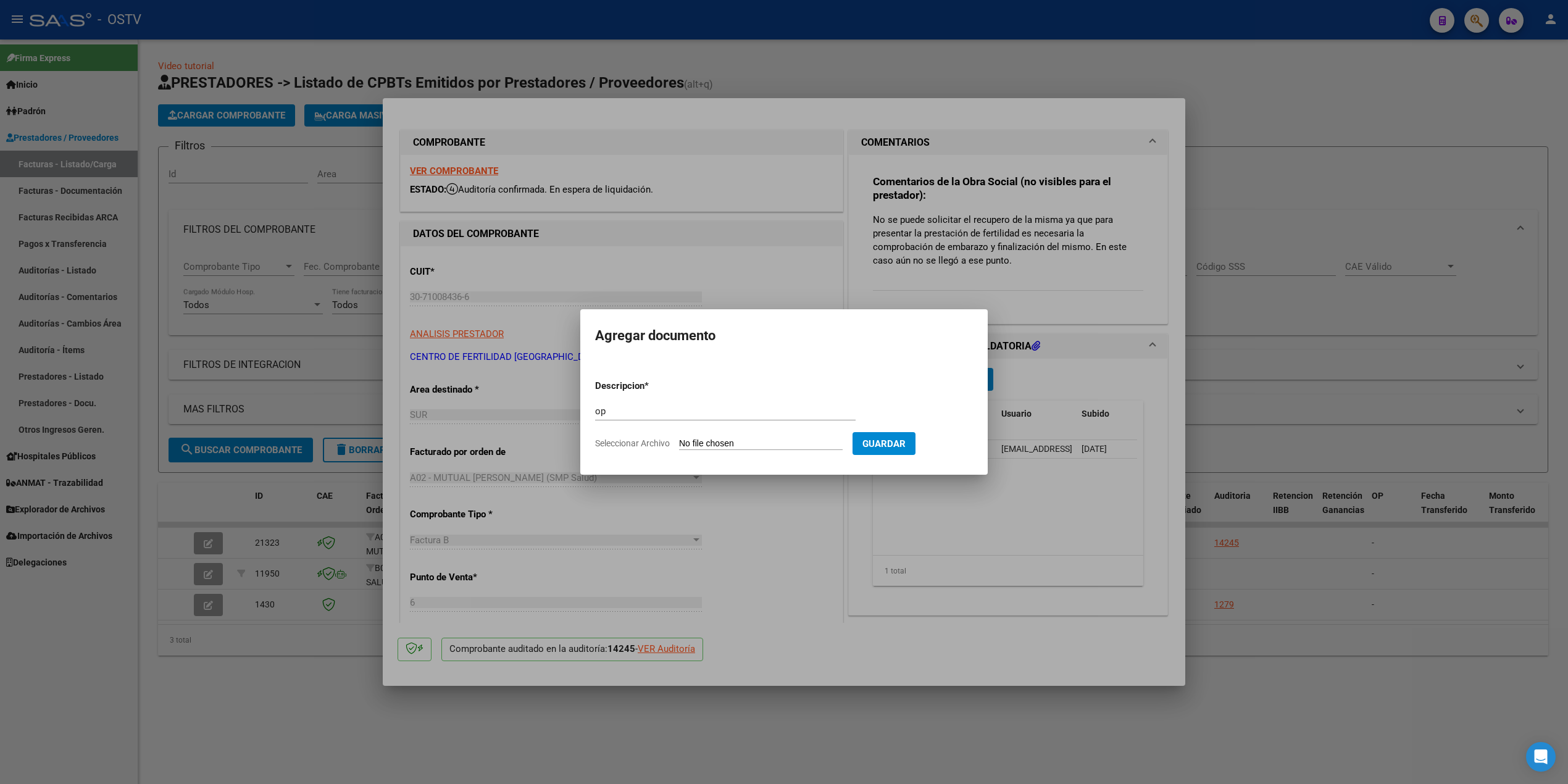
type input "C:\fakepath\OP 57276 Pregna.pdf"
click at [956, 436] on button "Guardar" at bounding box center [948, 443] width 63 height 23
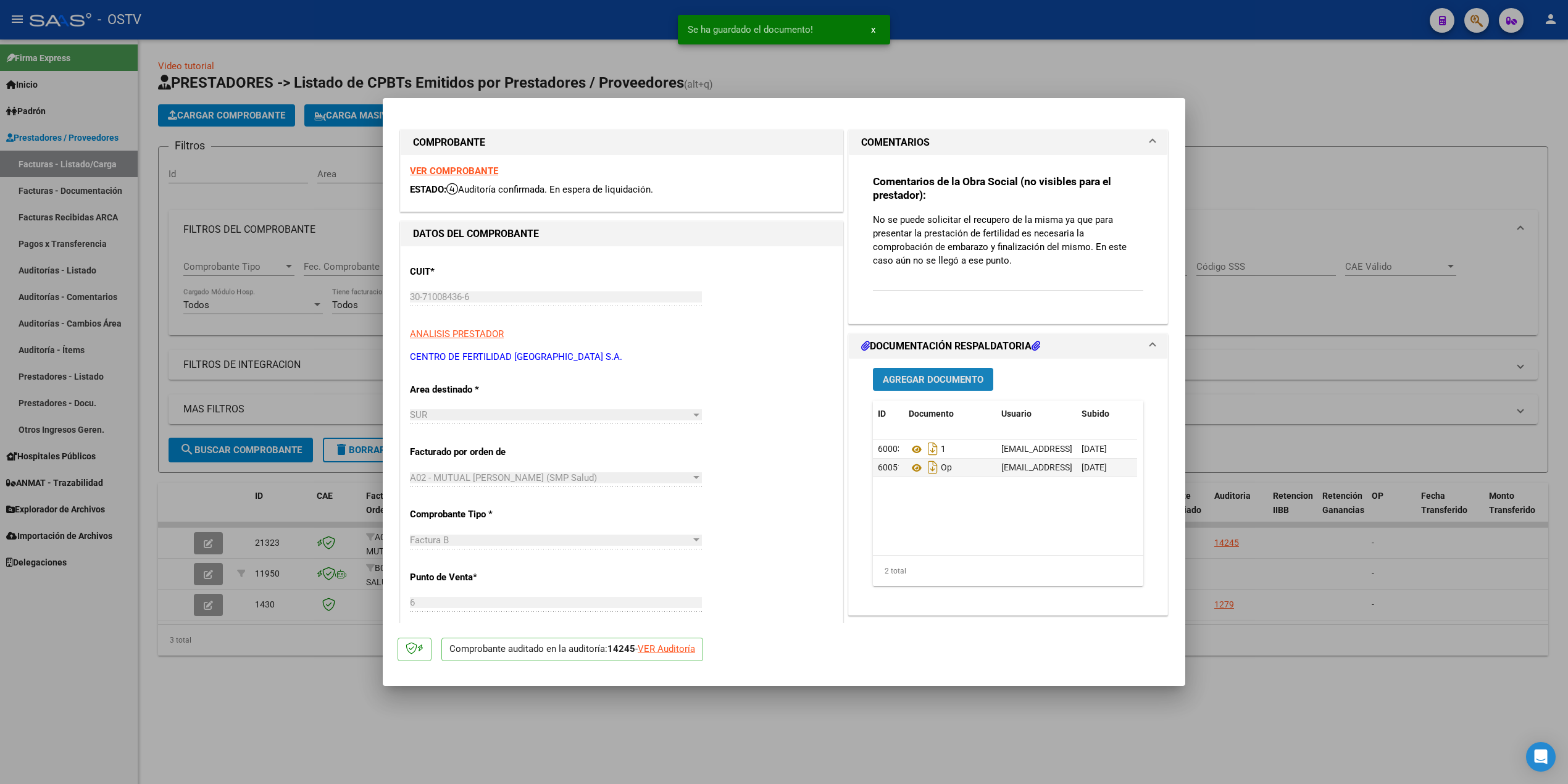
click at [919, 371] on button "Agregar Documento" at bounding box center [933, 379] width 120 height 23
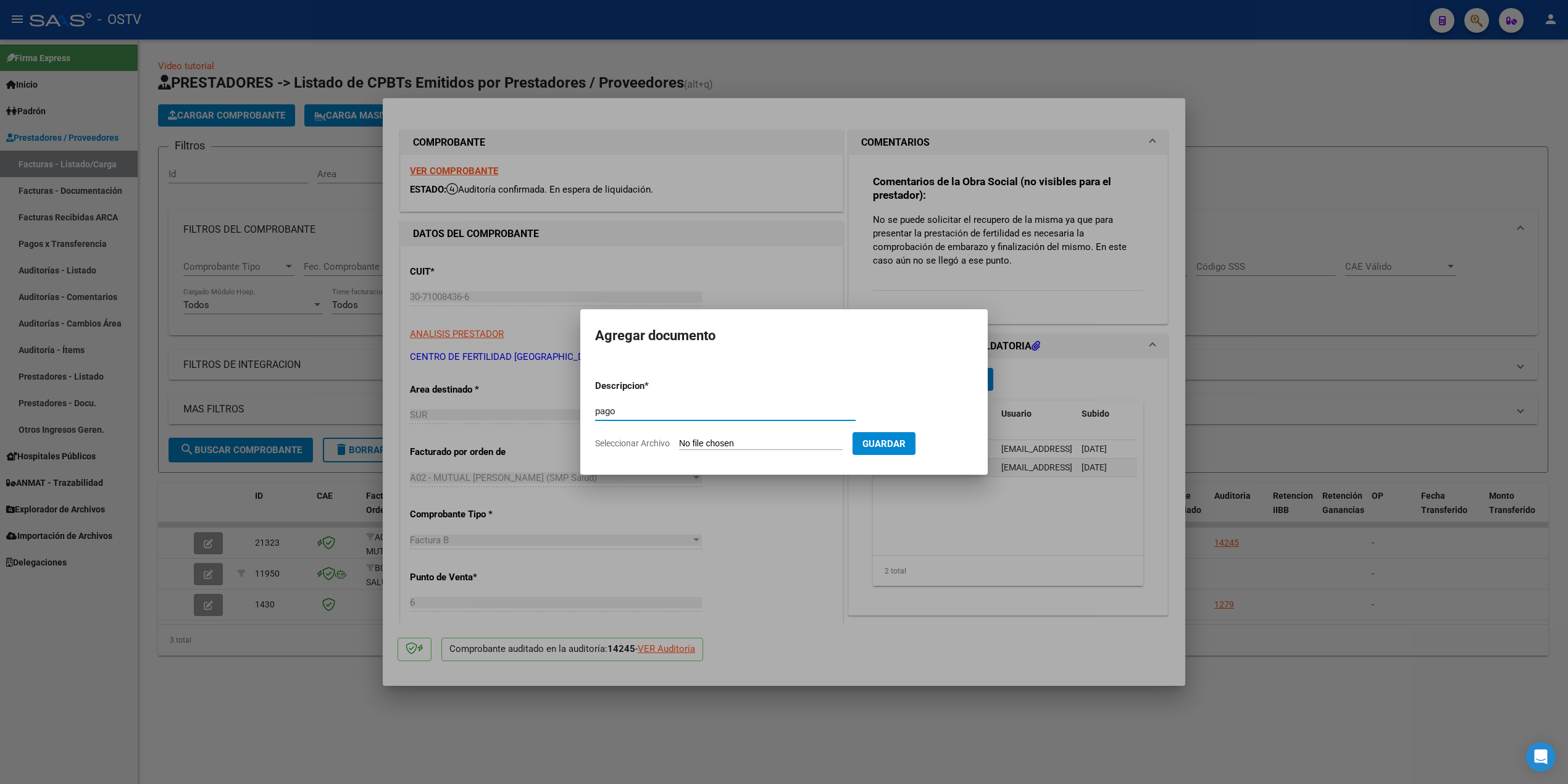
type input "pago"
click at [759, 440] on input "Seleccionar Archivo" at bounding box center [761, 445] width 163 height 12
type input "C:\fakepath\Pago OP 57276 Pregna.pdf"
click at [969, 445] on span "Guardar" at bounding box center [949, 444] width 43 height 11
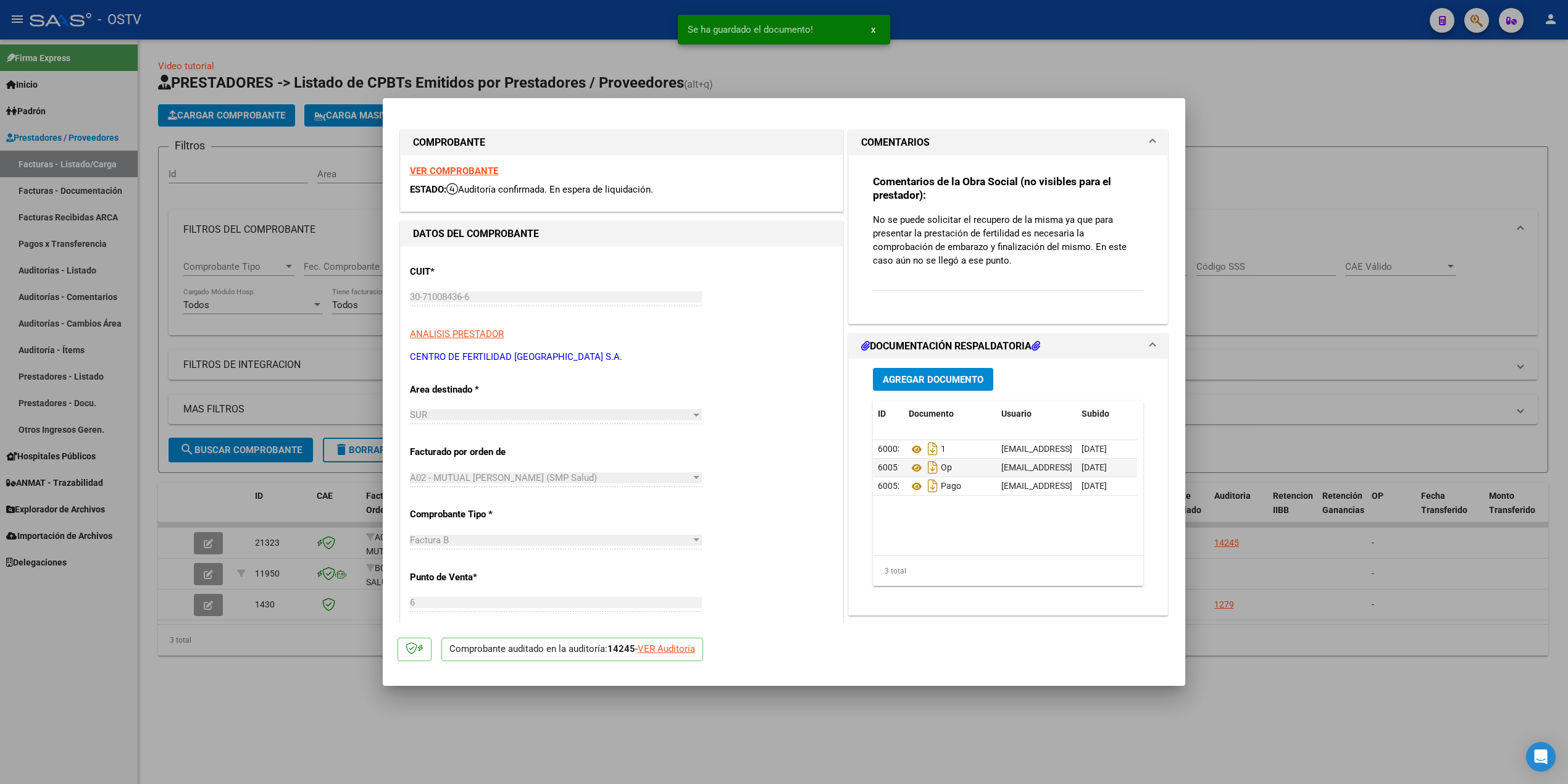
click at [1429, 232] on div at bounding box center [784, 392] width 1568 height 784
type input "$ 0,00"
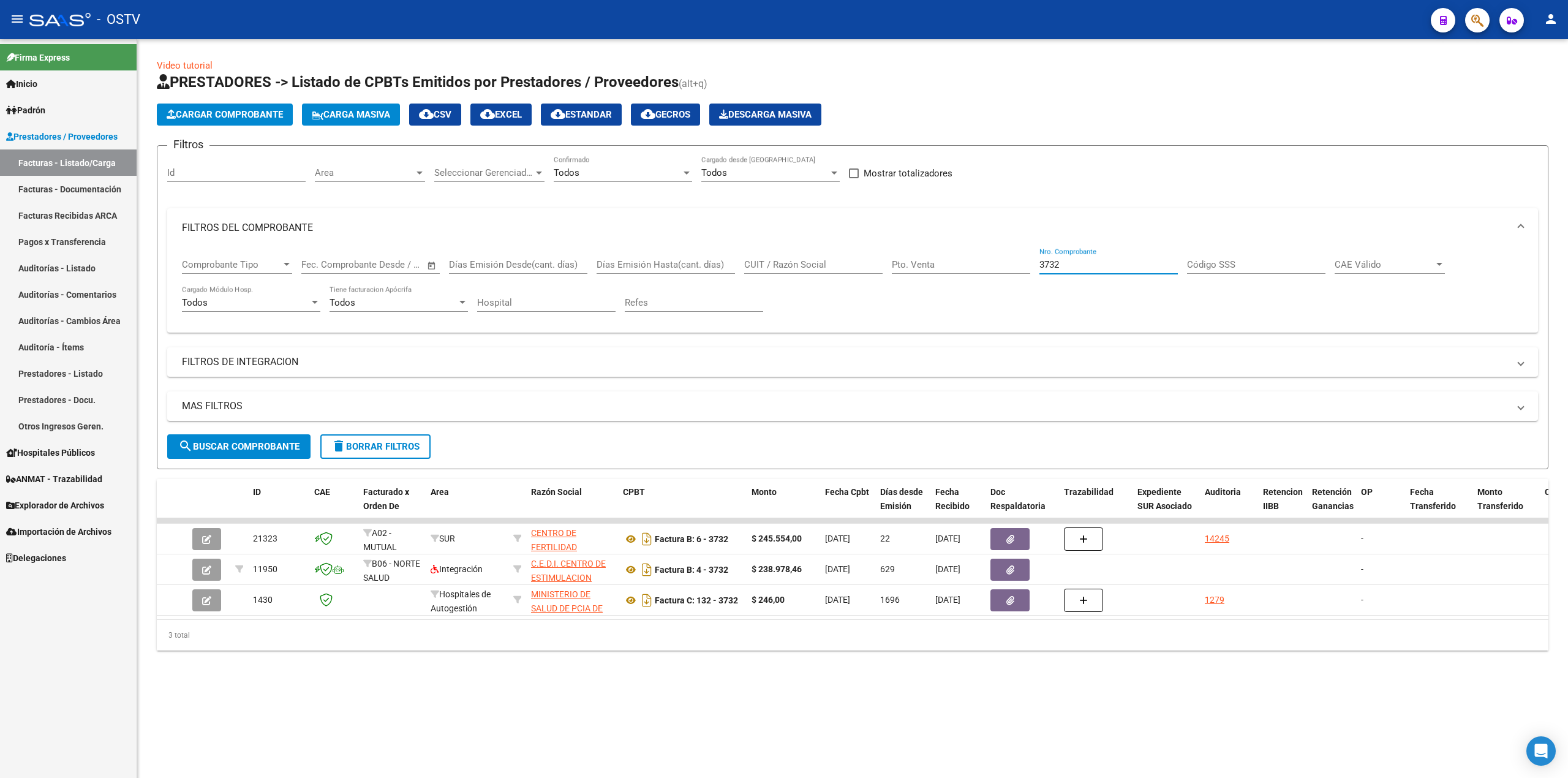
drag, startPoint x: 1126, startPoint y: 263, endPoint x: 870, endPoint y: 272, distance: 256.2
click at [870, 272] on div "Comprobante Tipo Comprobante Tipo Fecha inicio – Fecha fin Fec. Comprobante Des…" at bounding box center [853, 286] width 1341 height 76
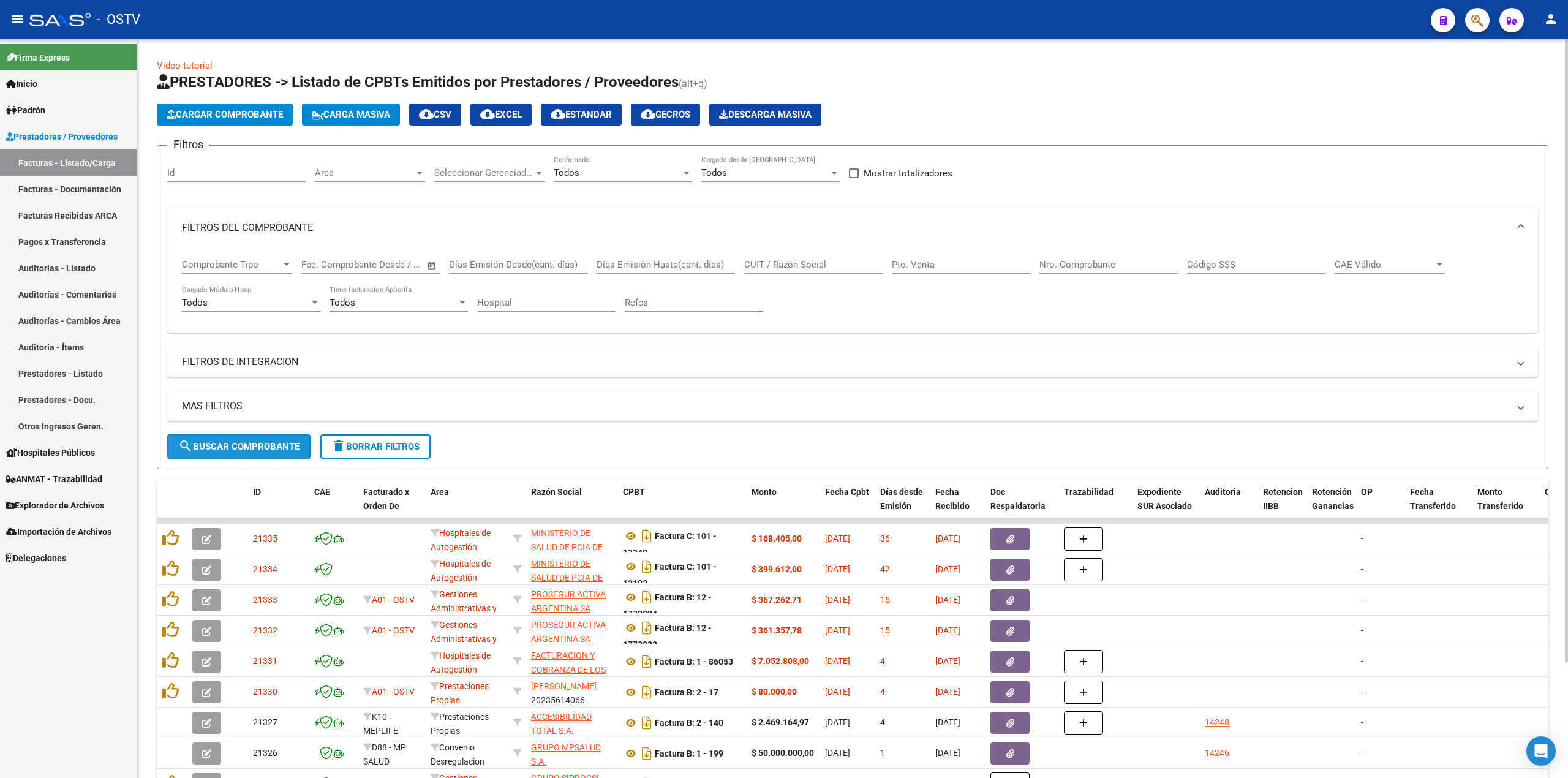
click at [246, 443] on span "search Buscar Comprobante" at bounding box center [239, 446] width 121 height 11
click at [220, 444] on span "search Buscar Comprobante" at bounding box center [239, 446] width 121 height 11
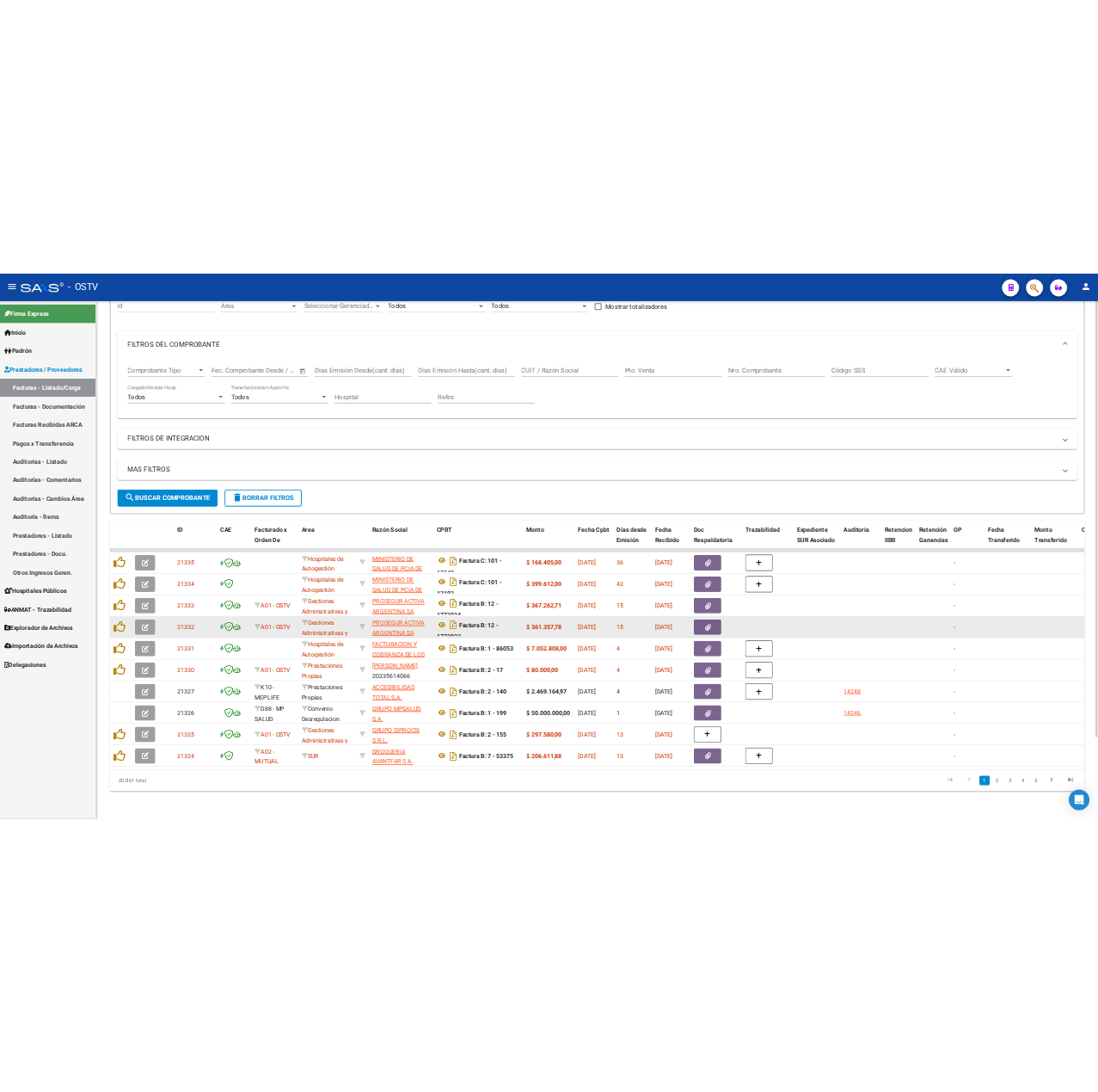
scroll to position [194, 0]
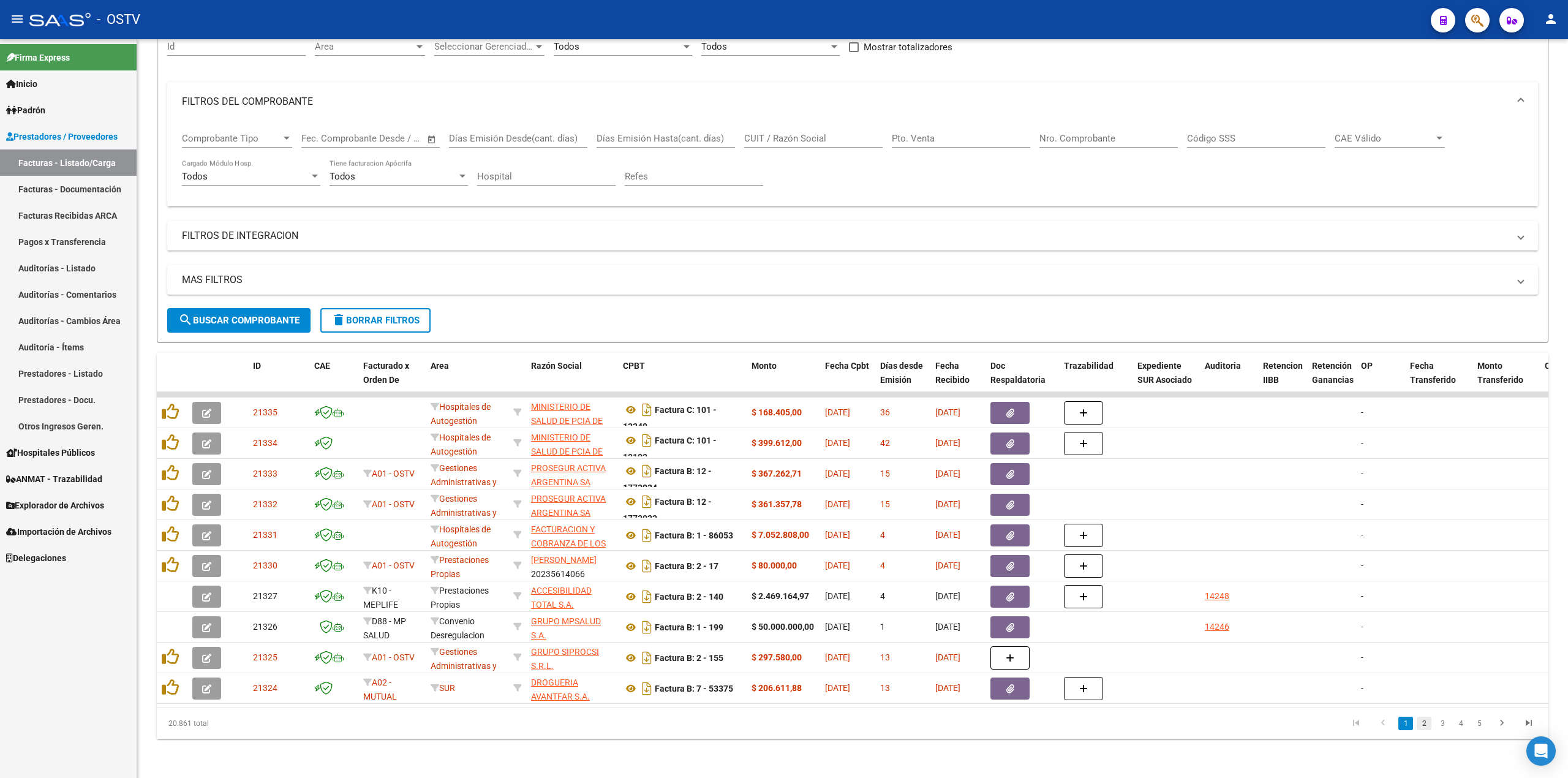
click at [1429, 723] on link "2" at bounding box center [1424, 723] width 15 height 14
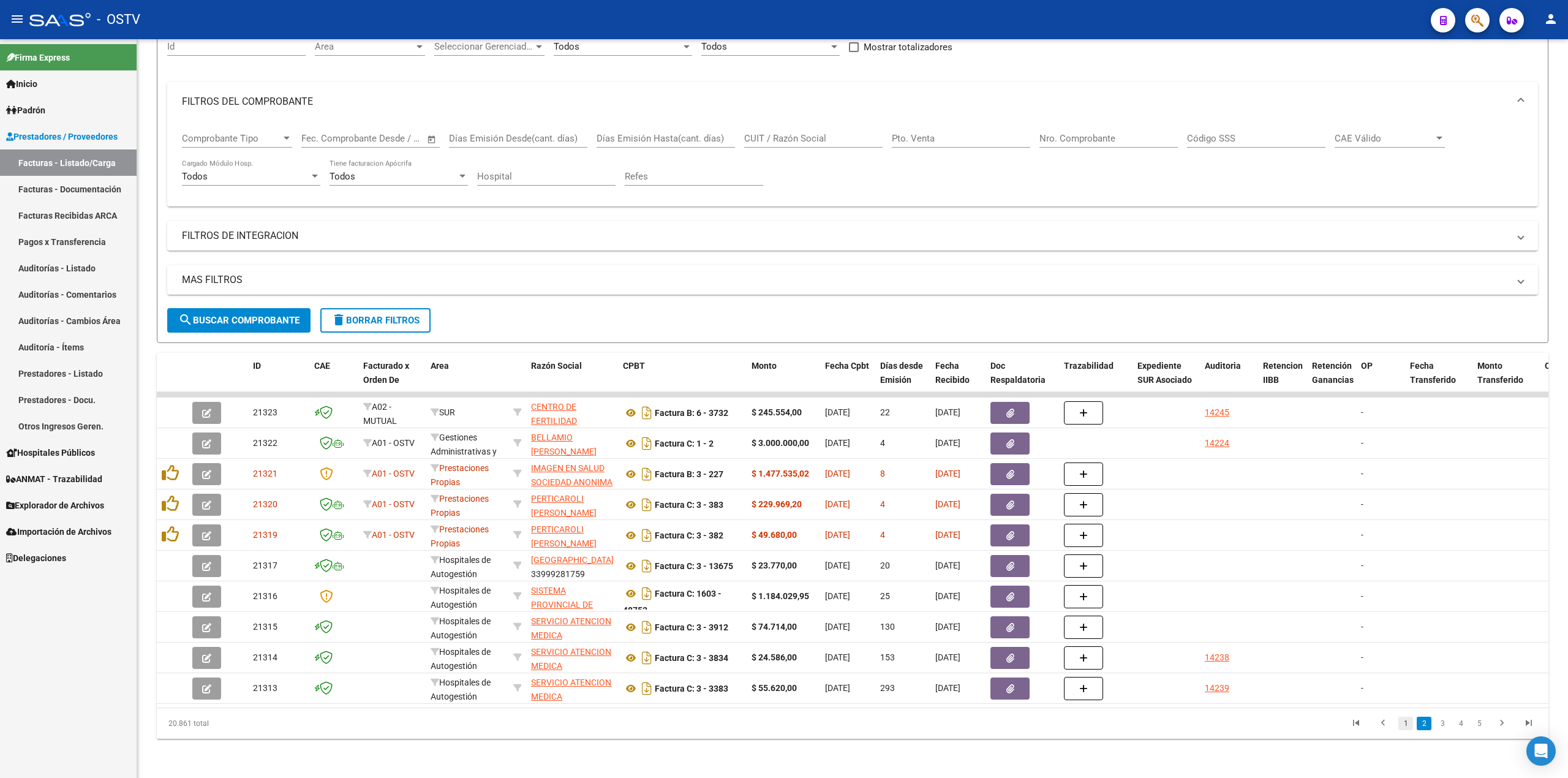
click at [1399, 723] on link "1" at bounding box center [1405, 723] width 15 height 14
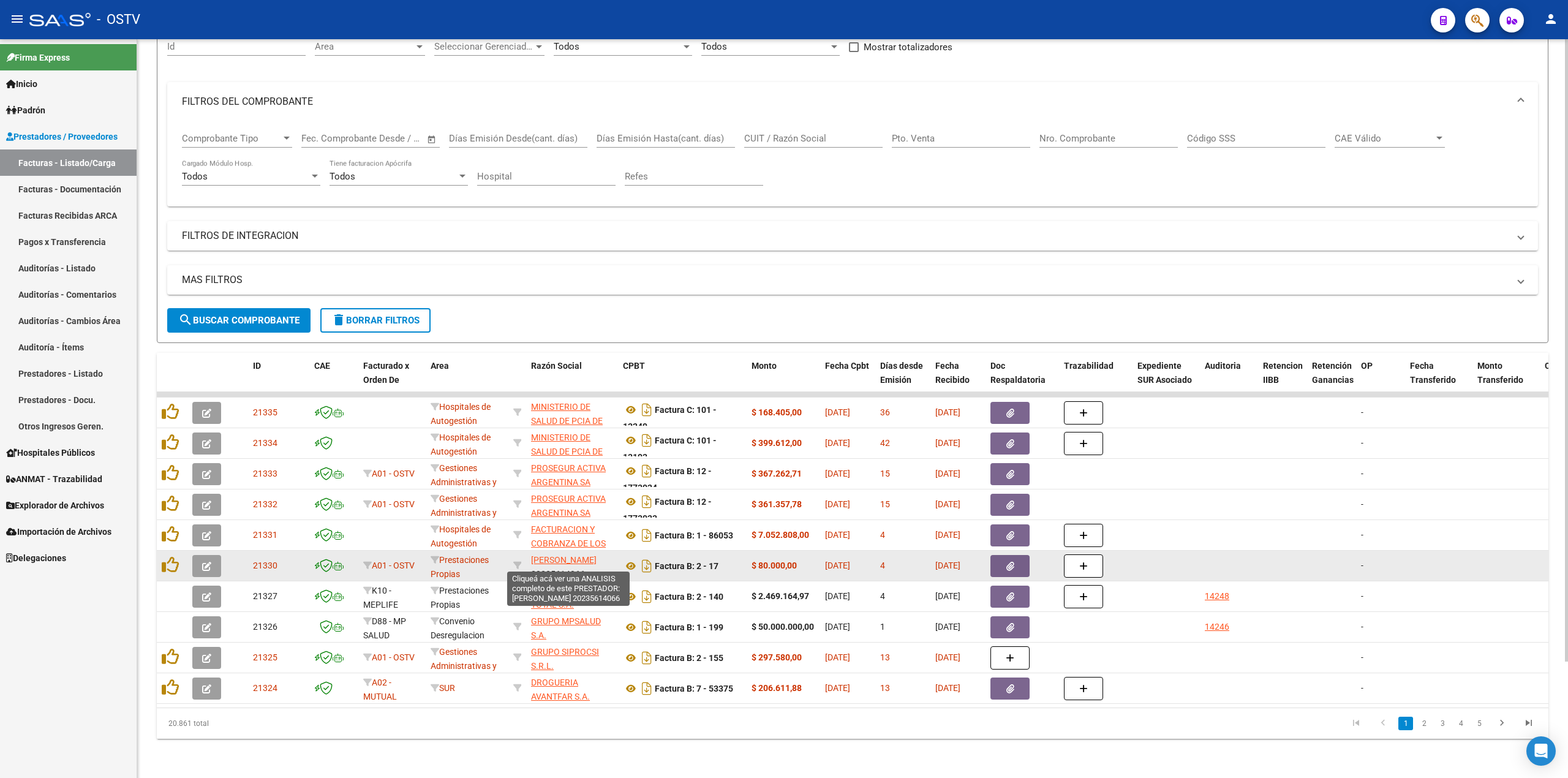
click at [583, 555] on span "[PERSON_NAME]" at bounding box center [564, 560] width 65 height 10
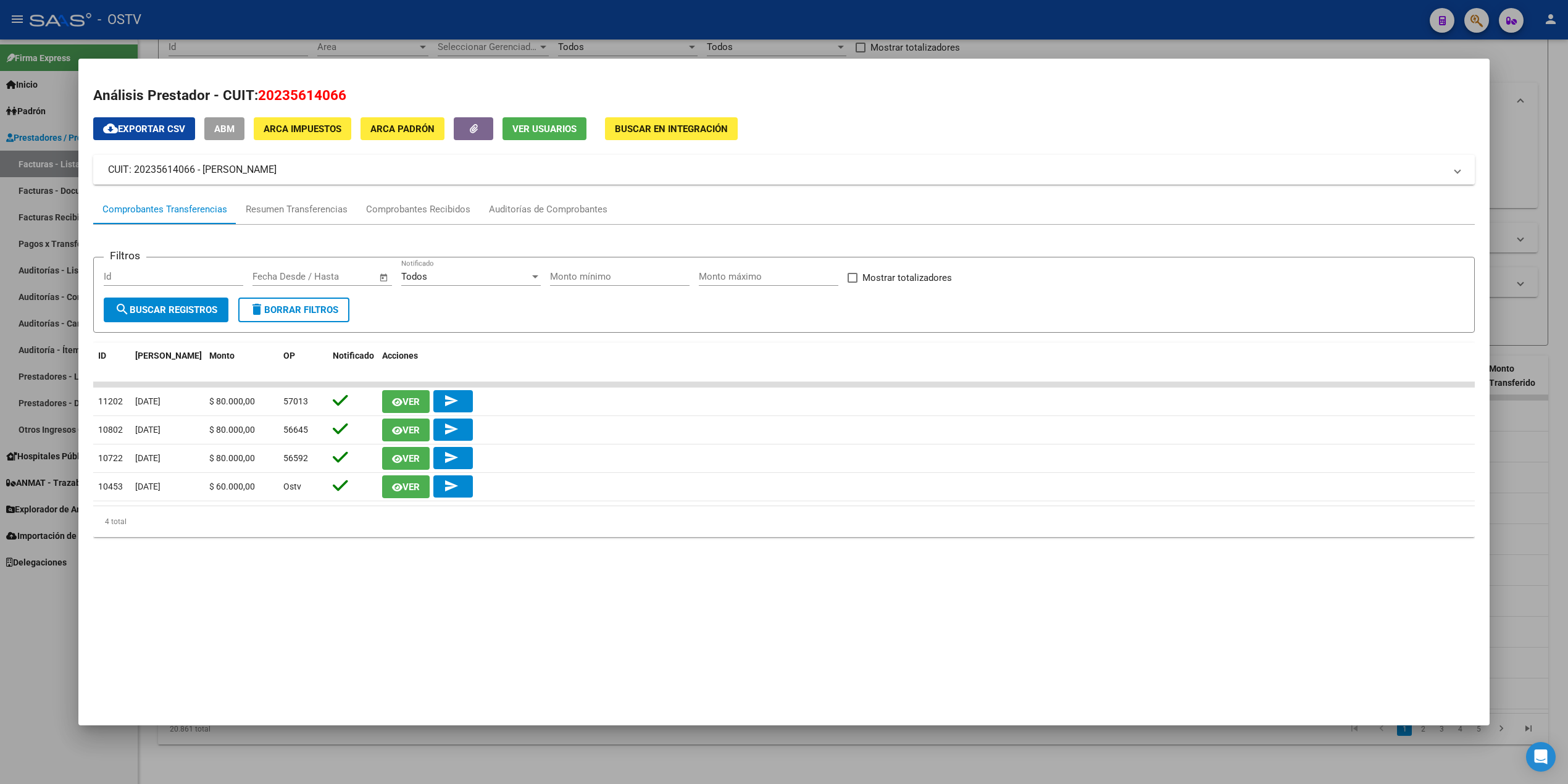
drag, startPoint x: 349, startPoint y: 166, endPoint x: 200, endPoint y: 171, distance: 149.1
click at [200, 171] on mat-panel-title "CUIT: 20235614066 - [PERSON_NAME]" at bounding box center [776, 169] width 1337 height 15
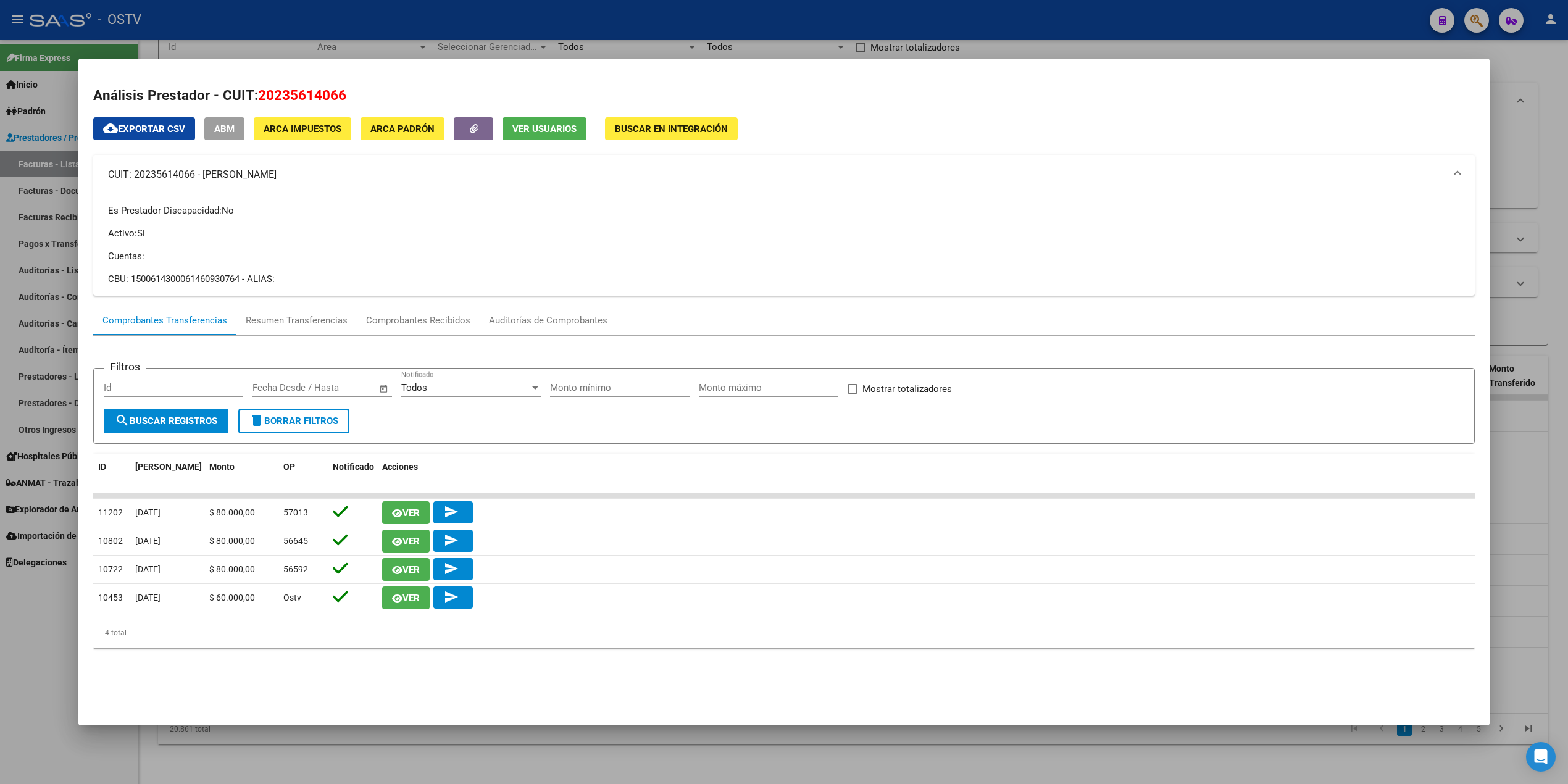
copy mat-panel-title "[PERSON_NAME]"
click at [467, 28] on div at bounding box center [784, 392] width 1568 height 784
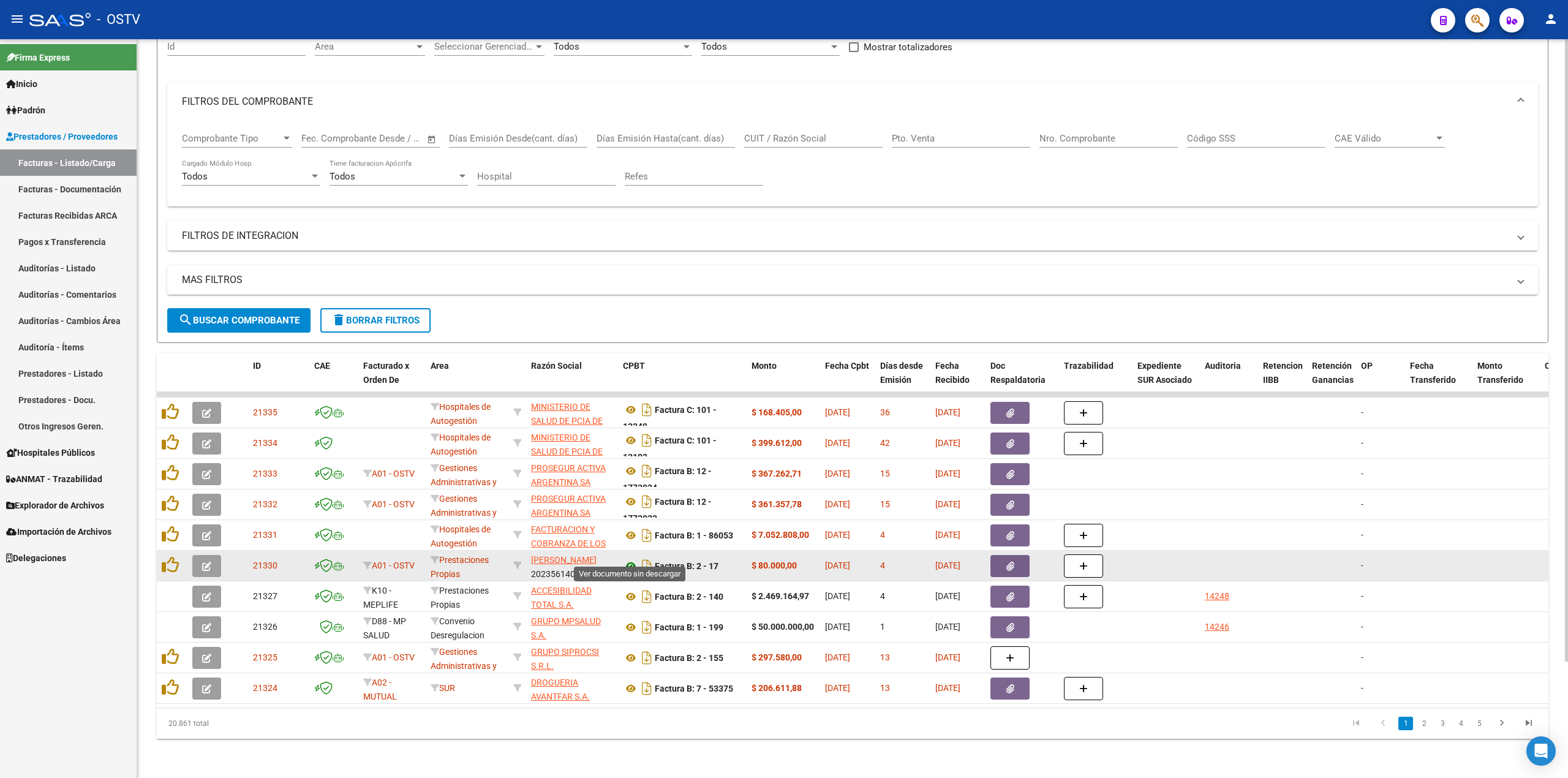
click at [632, 559] on icon at bounding box center [631, 566] width 16 height 15
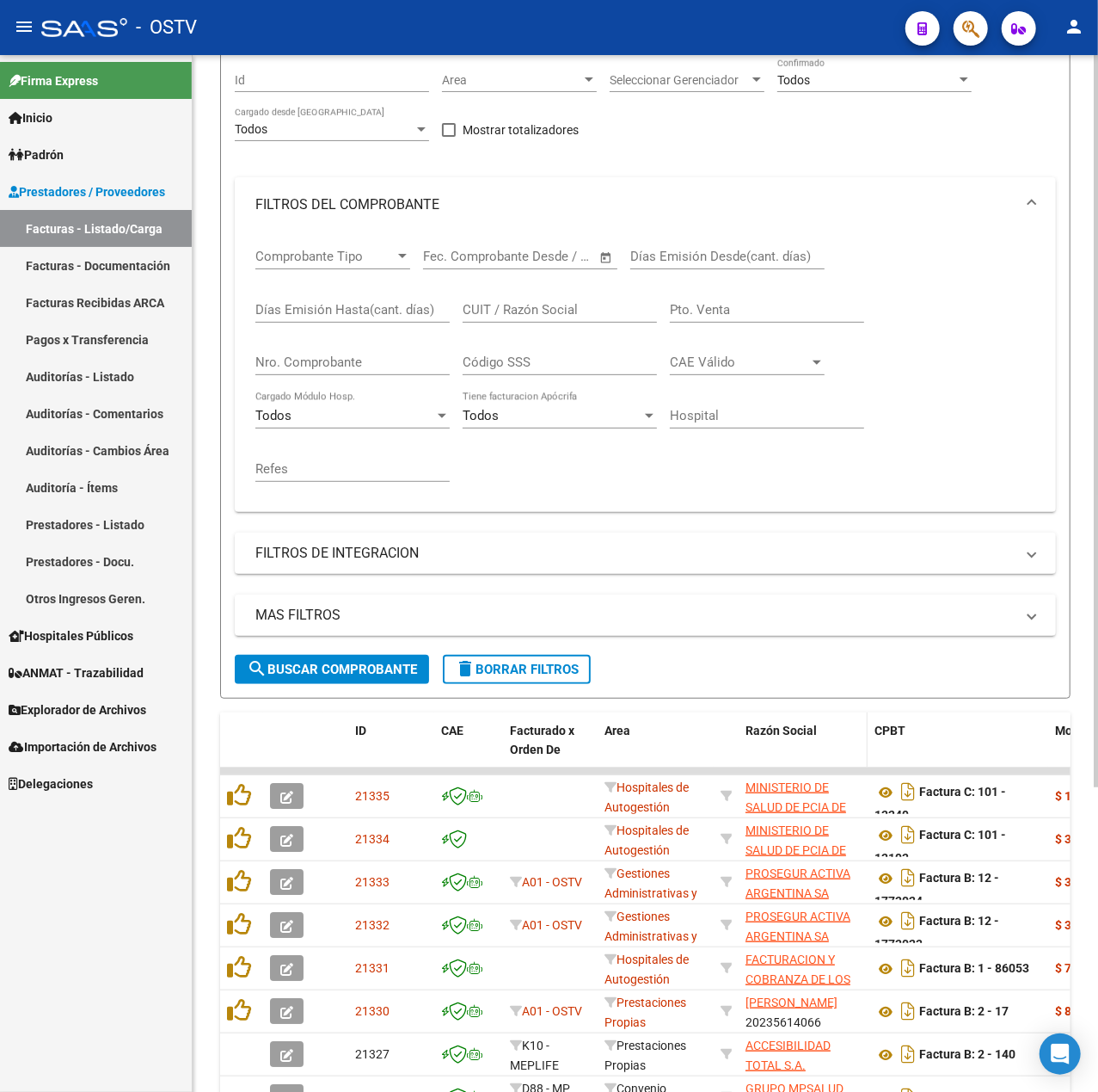
scroll to position [310, 0]
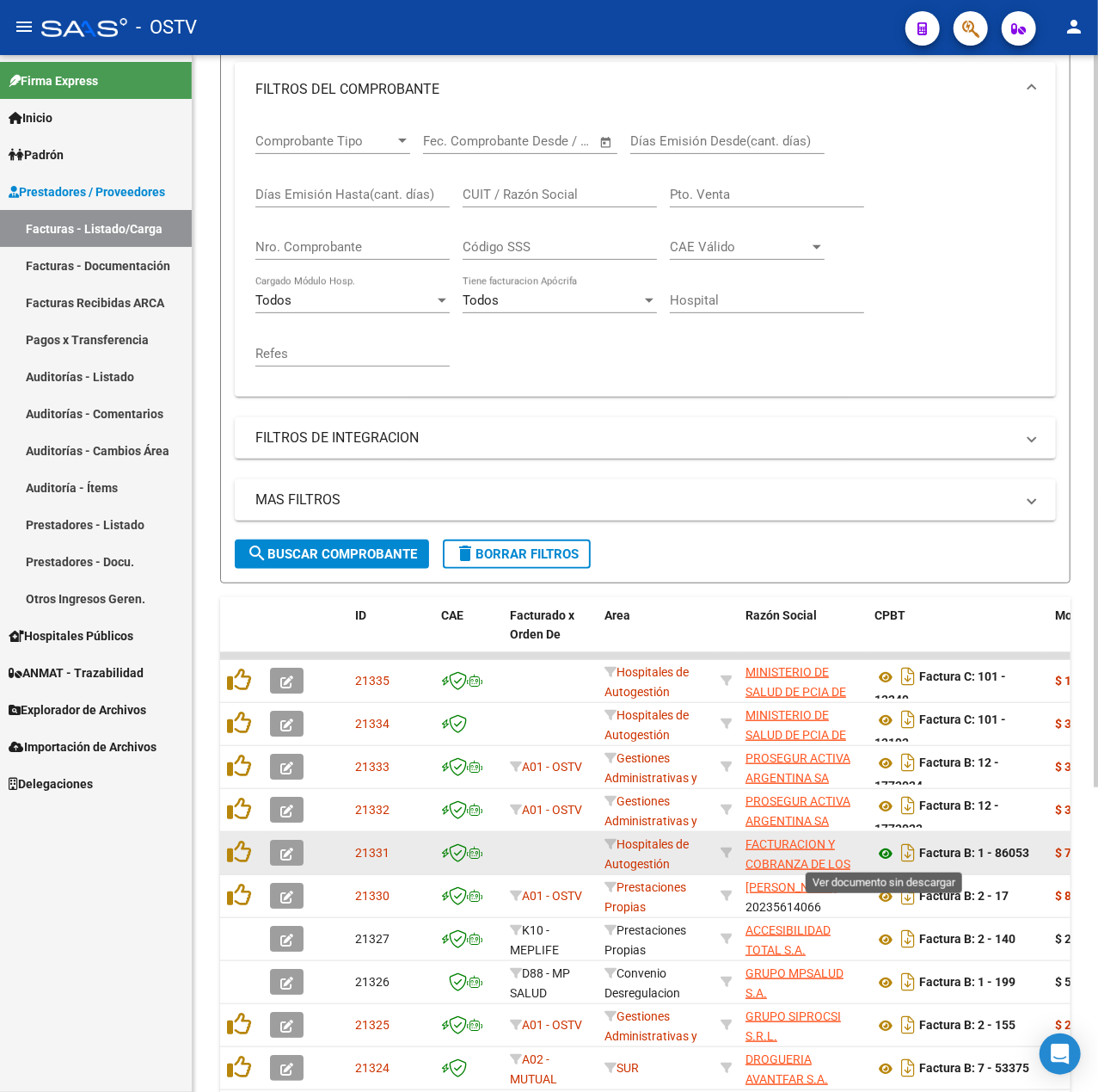
click at [884, 848] on icon at bounding box center [886, 853] width 23 height 21
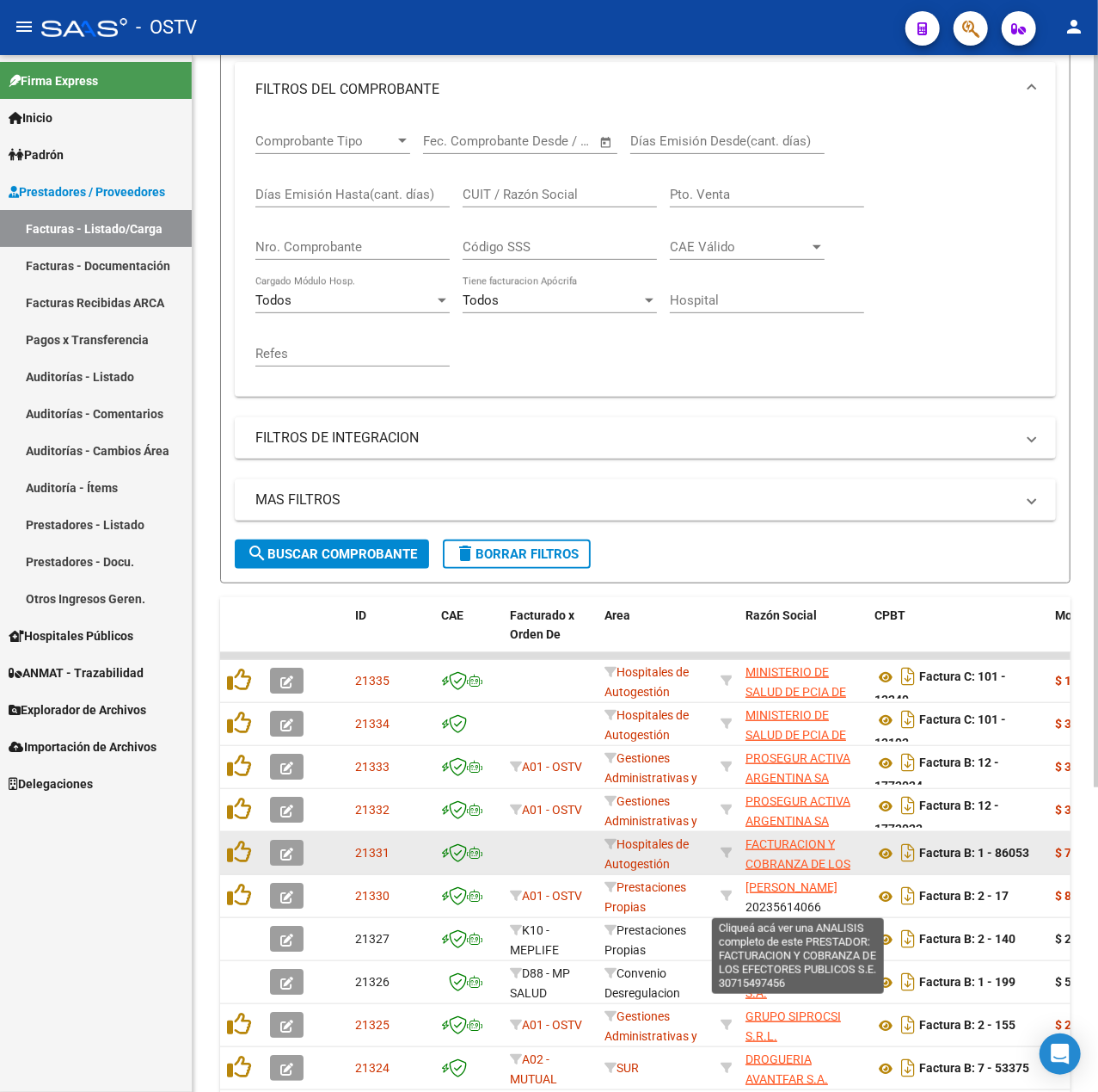
click at [806, 858] on span "FACTURACION Y COBRANZA DE LOS EFECTORES PUBLICOS S.E." at bounding box center [798, 873] width 105 height 72
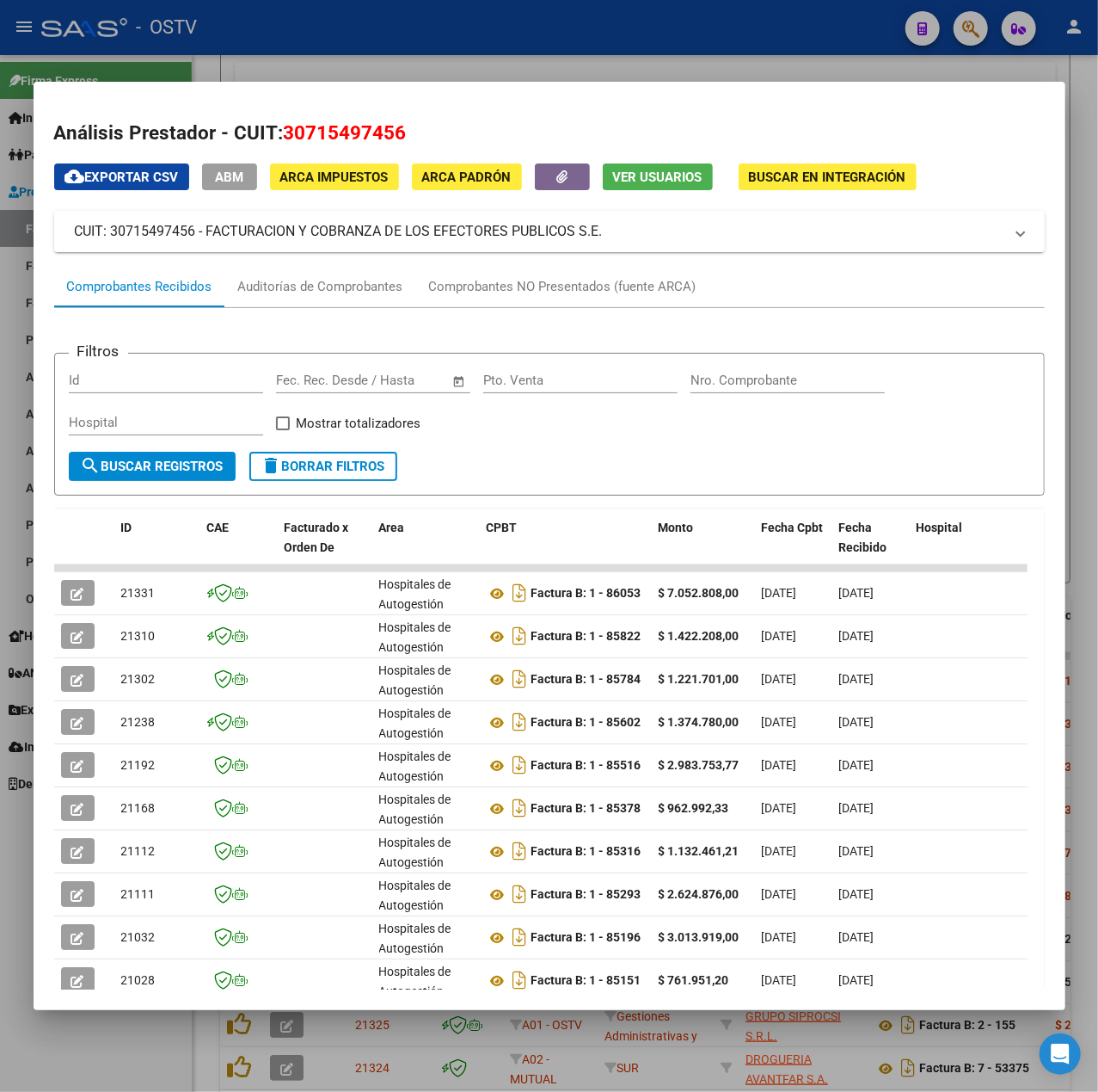
drag, startPoint x: 621, startPoint y: 229, endPoint x: 209, endPoint y: 240, distance: 412.1
click at [209, 240] on mat-panel-title "CUIT: 30715497456 - FACTURACION Y COBRANZA DE LOS EFECTORES PUBLICOS S.E." at bounding box center [539, 231] width 929 height 21
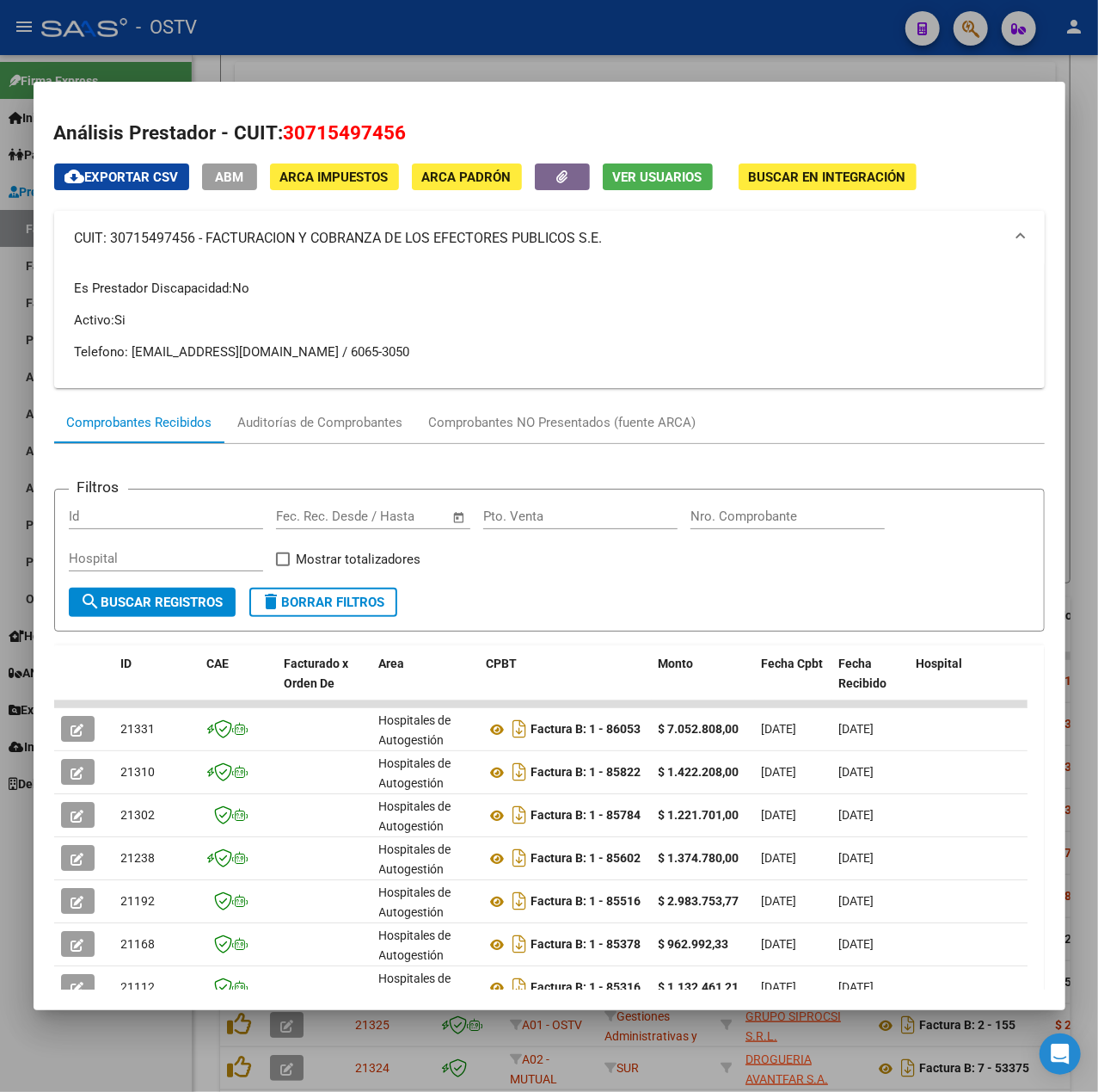
copy mat-panel-title "FACTURACION Y COBRANZA DE LOS EFECTORES PUBLICOS S.E."
click at [362, 12] on div at bounding box center [549, 546] width 1098 height 1092
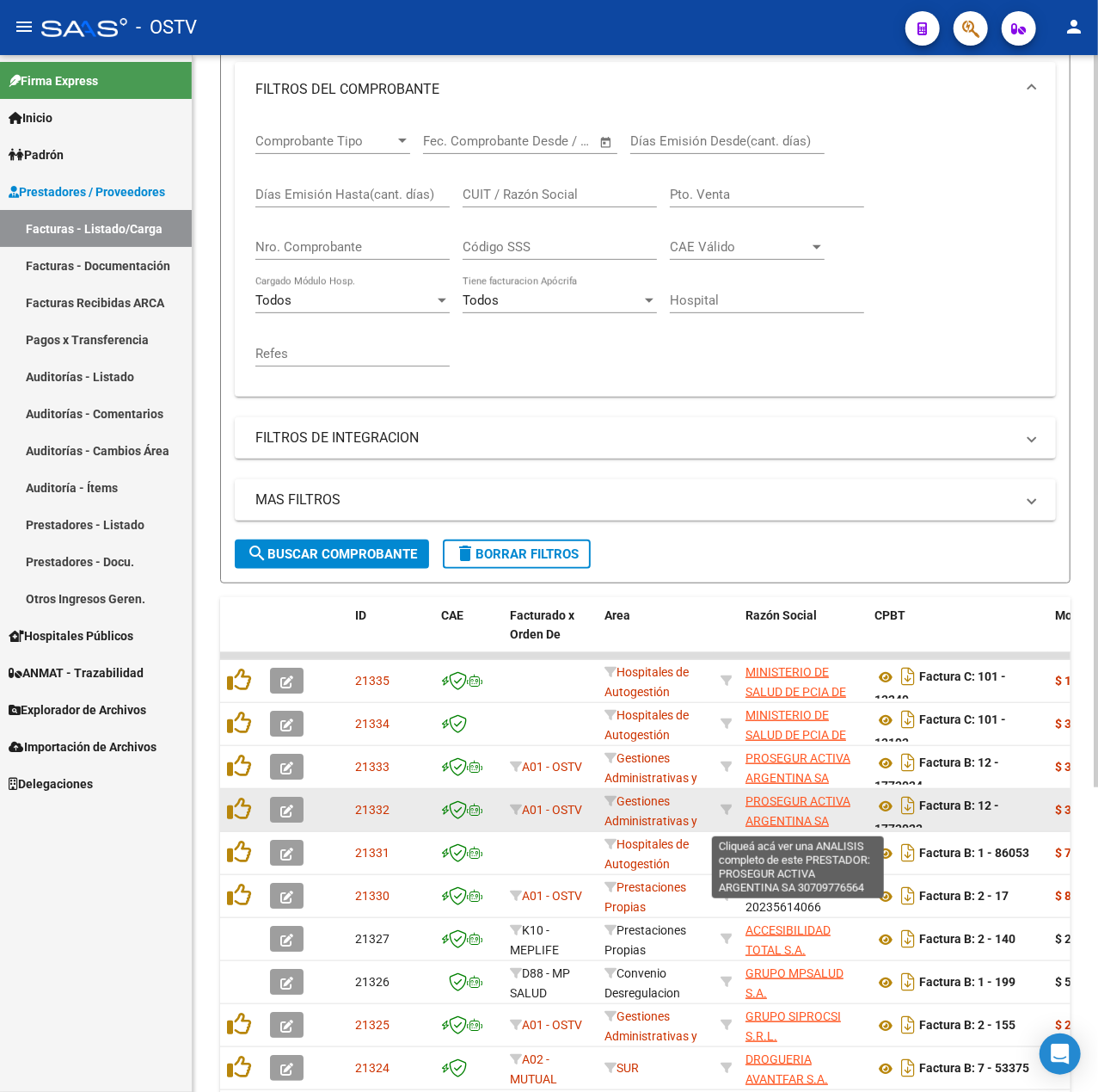
click at [802, 819] on span "PROSEGUR ACTIVA ARGENTINA SA" at bounding box center [798, 811] width 105 height 34
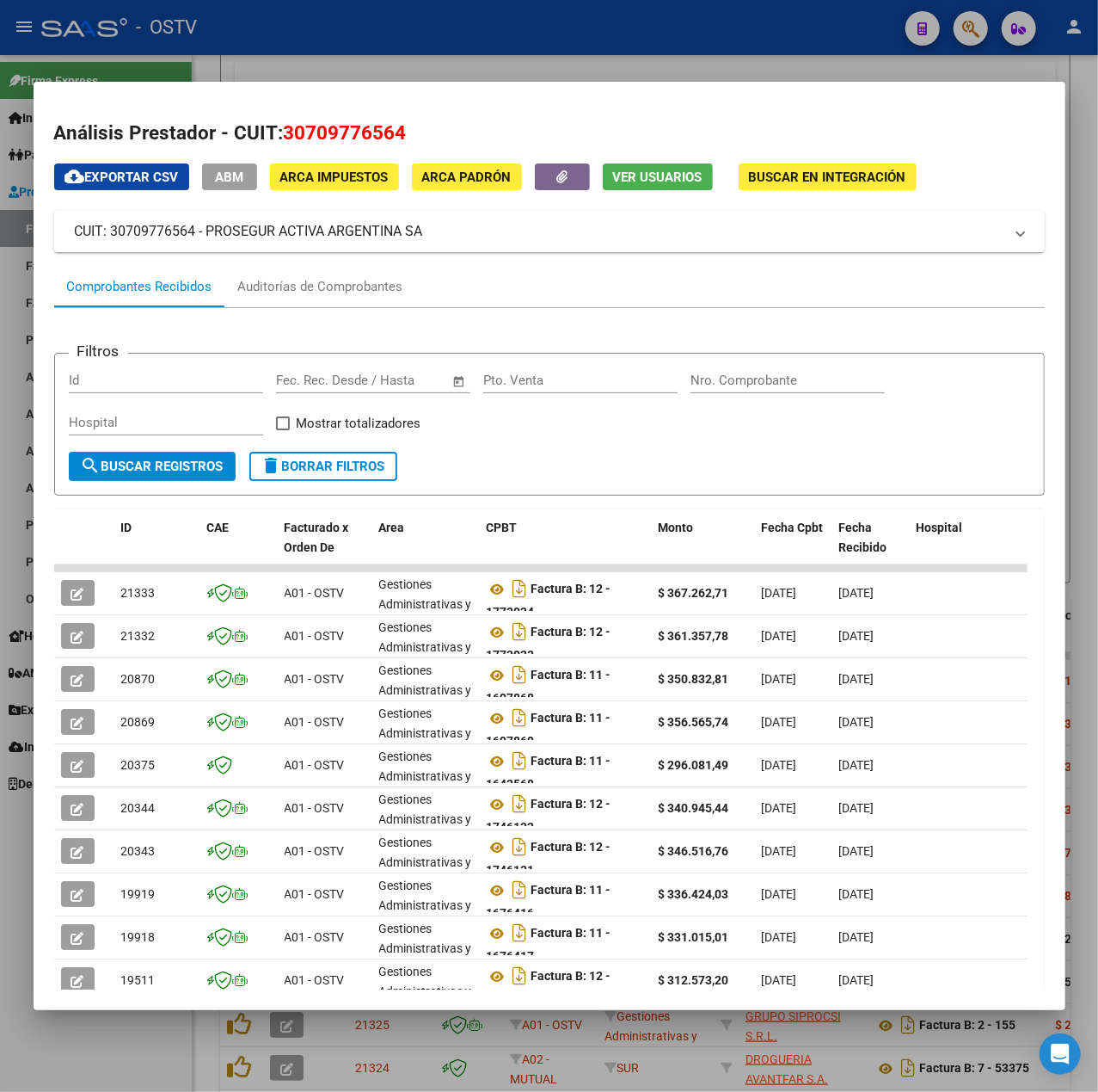
drag, startPoint x: 462, startPoint y: 225, endPoint x: 208, endPoint y: 238, distance: 254.3
click at [208, 238] on mat-panel-title "CUIT: 30709776564 - PROSEGUR ACTIVA ARGENTINA SA" at bounding box center [539, 231] width 929 height 21
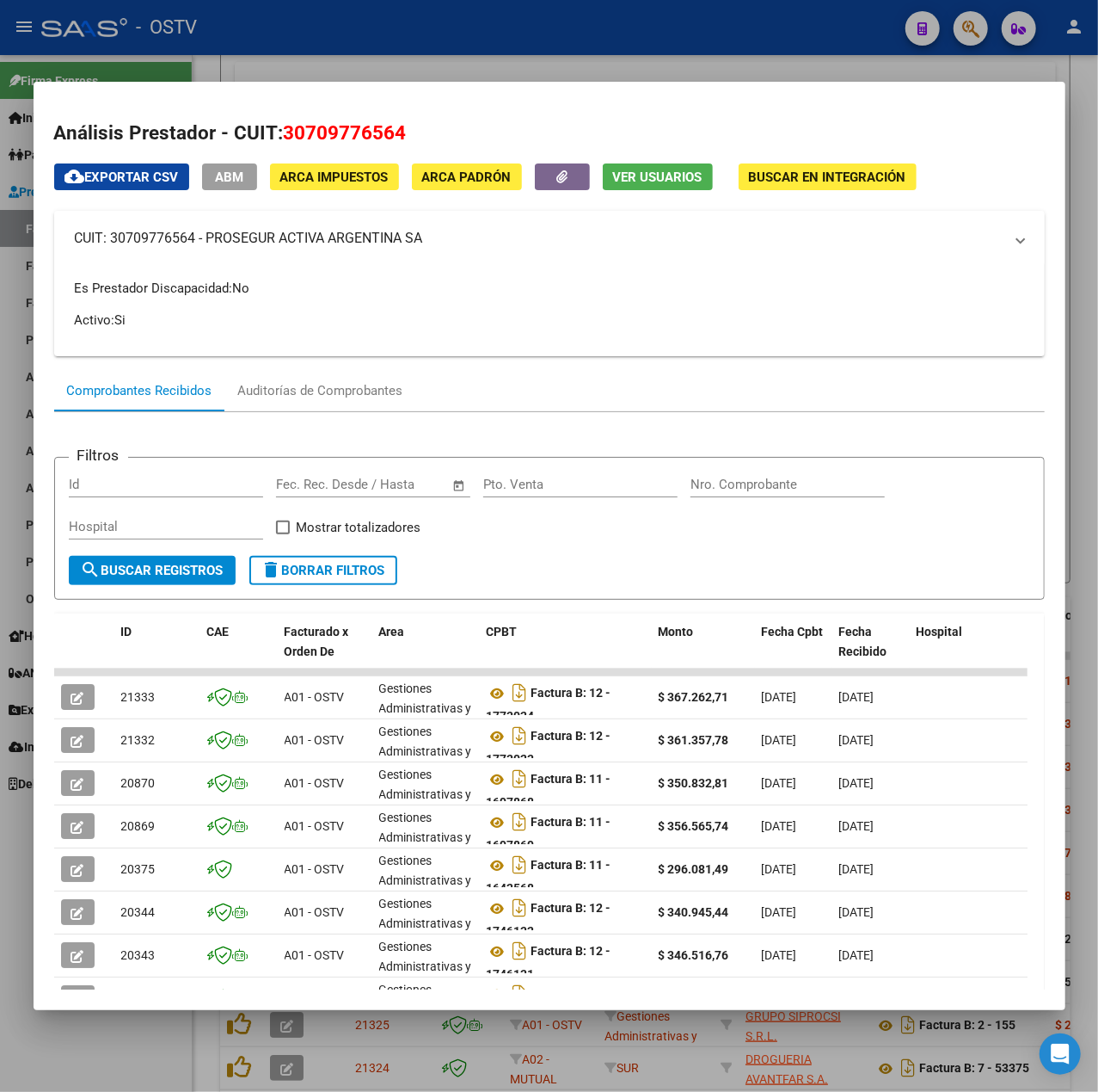
copy mat-panel-title "PROSEGUR ACTIVA ARGENTINA SA"
click at [472, 42] on div at bounding box center [549, 546] width 1098 height 1092
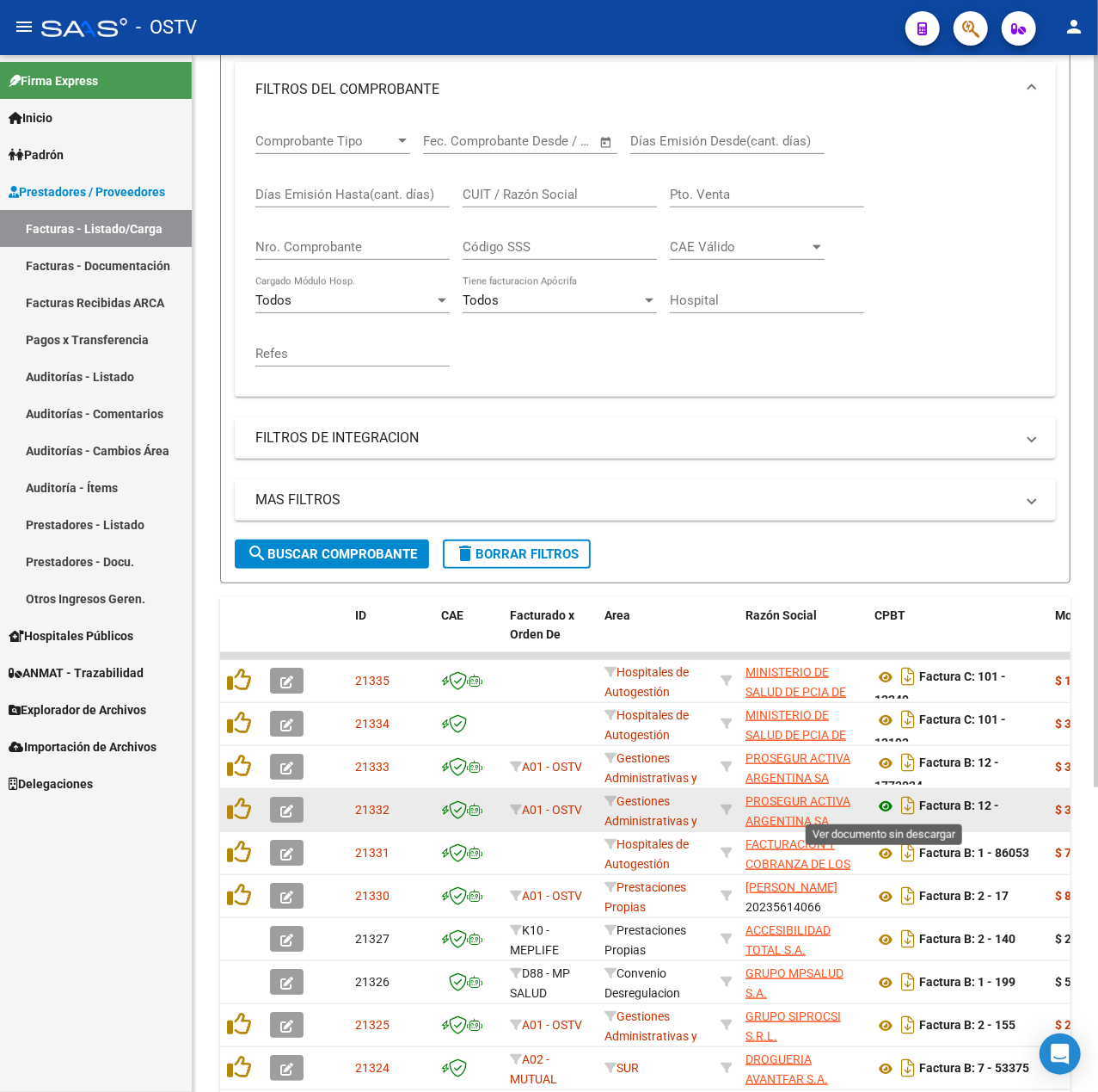
click at [890, 810] on icon at bounding box center [886, 806] width 23 height 21
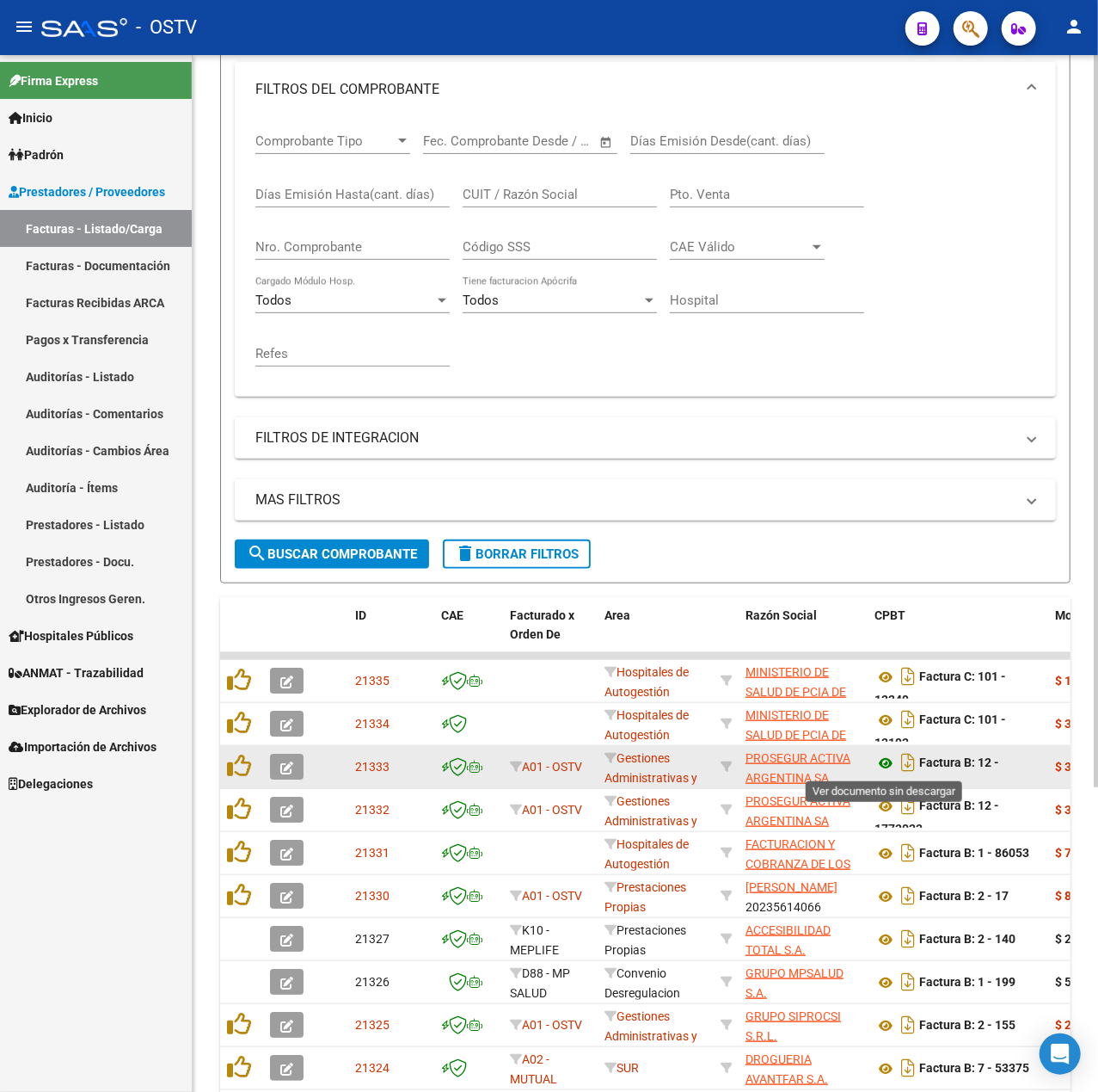
click at [881, 765] on icon at bounding box center [886, 762] width 23 height 21
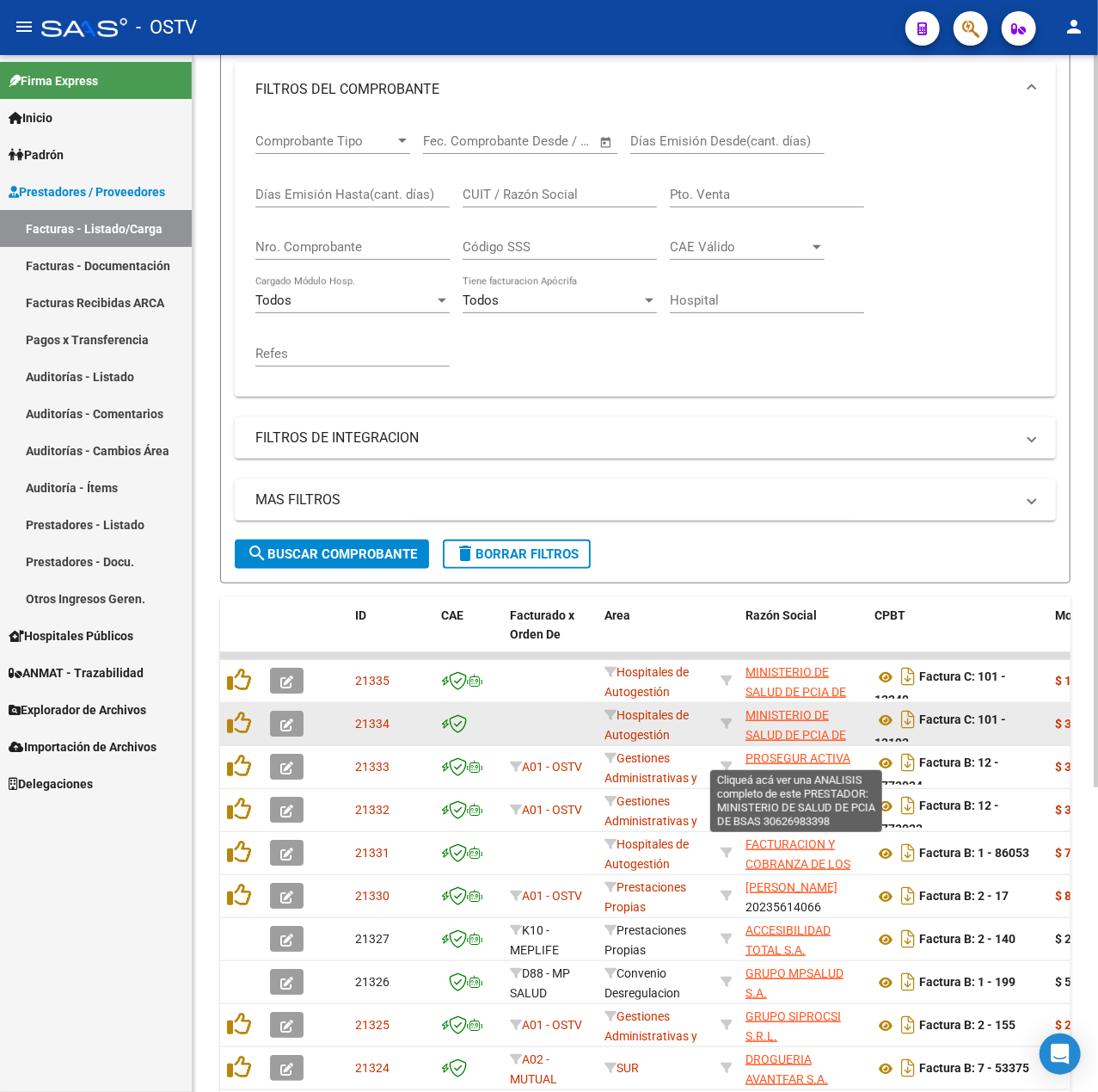
click at [817, 728] on span "MINISTERIO DE SALUD DE PCIA DE BSAS" at bounding box center [796, 734] width 101 height 54
type textarea "30626983398"
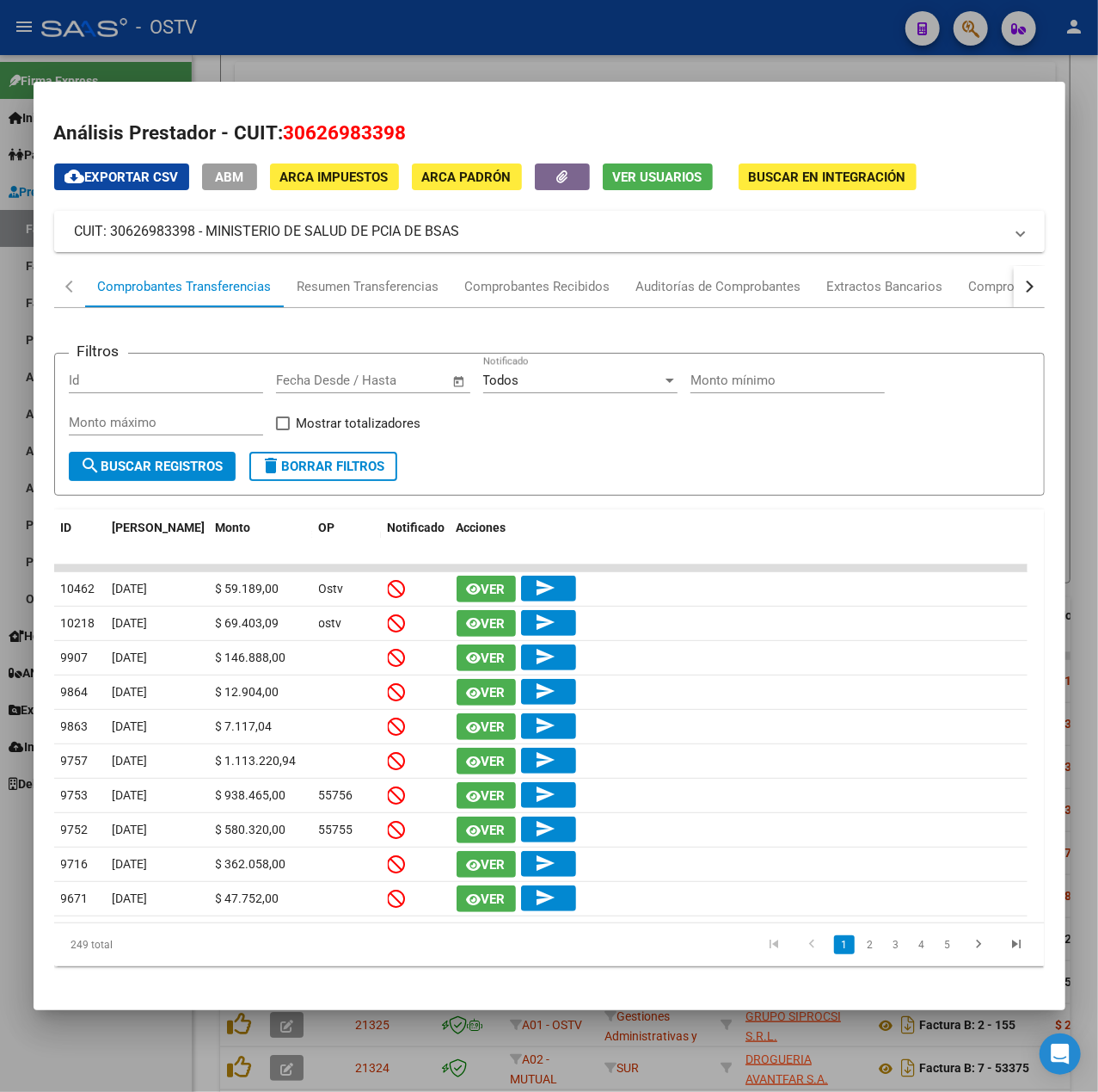
drag, startPoint x: 487, startPoint y: 240, endPoint x: 209, endPoint y: 232, distance: 278.1
click at [209, 232] on mat-panel-title "CUIT: 30626983398 - MINISTERIO DE SALUD DE PCIA DE BSAS" at bounding box center [539, 231] width 929 height 21
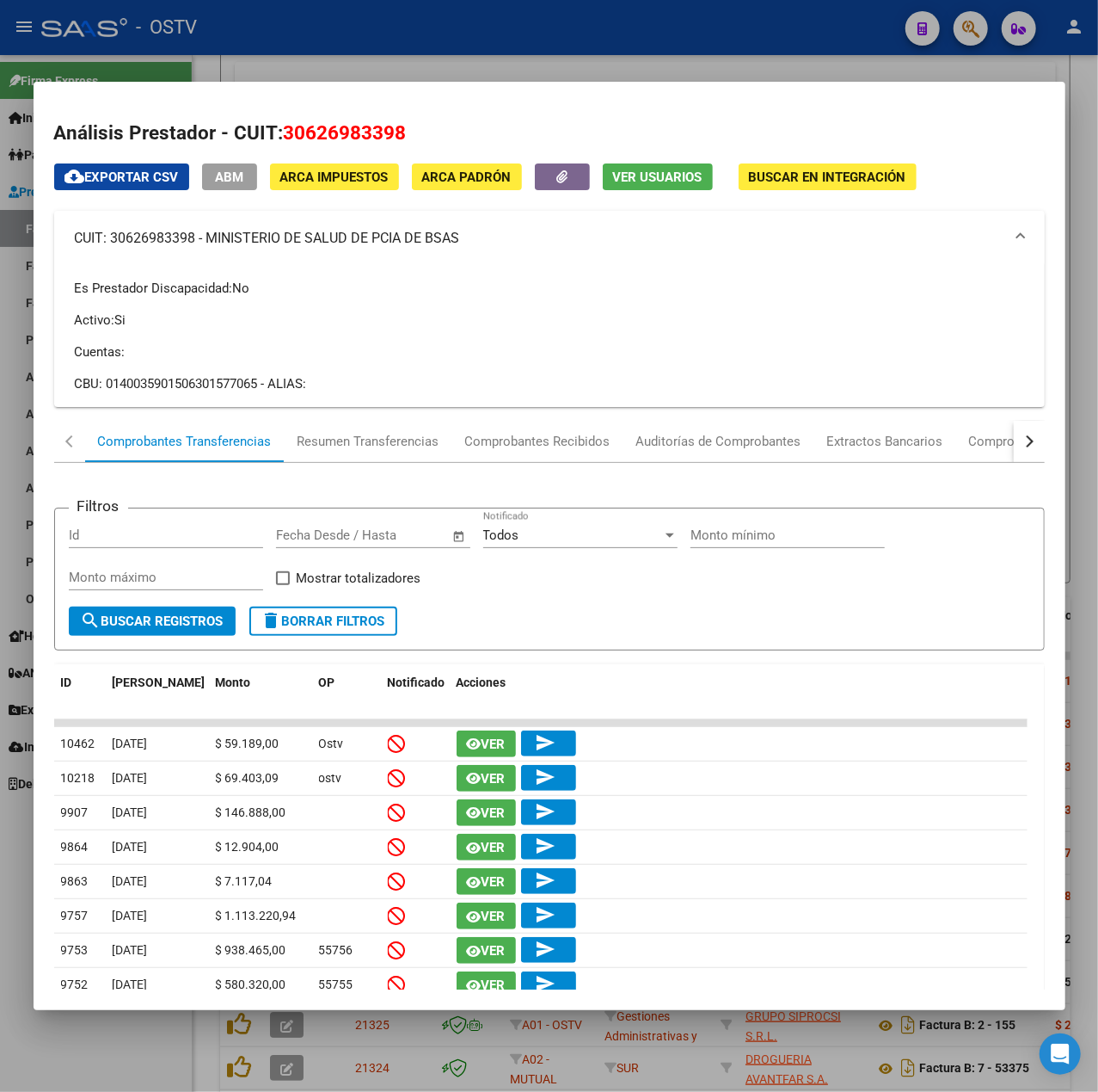
copy mat-panel-title "MINISTERIO DE SALUD DE PCIA DE BSAS"
click at [480, 50] on div at bounding box center [549, 546] width 1098 height 1092
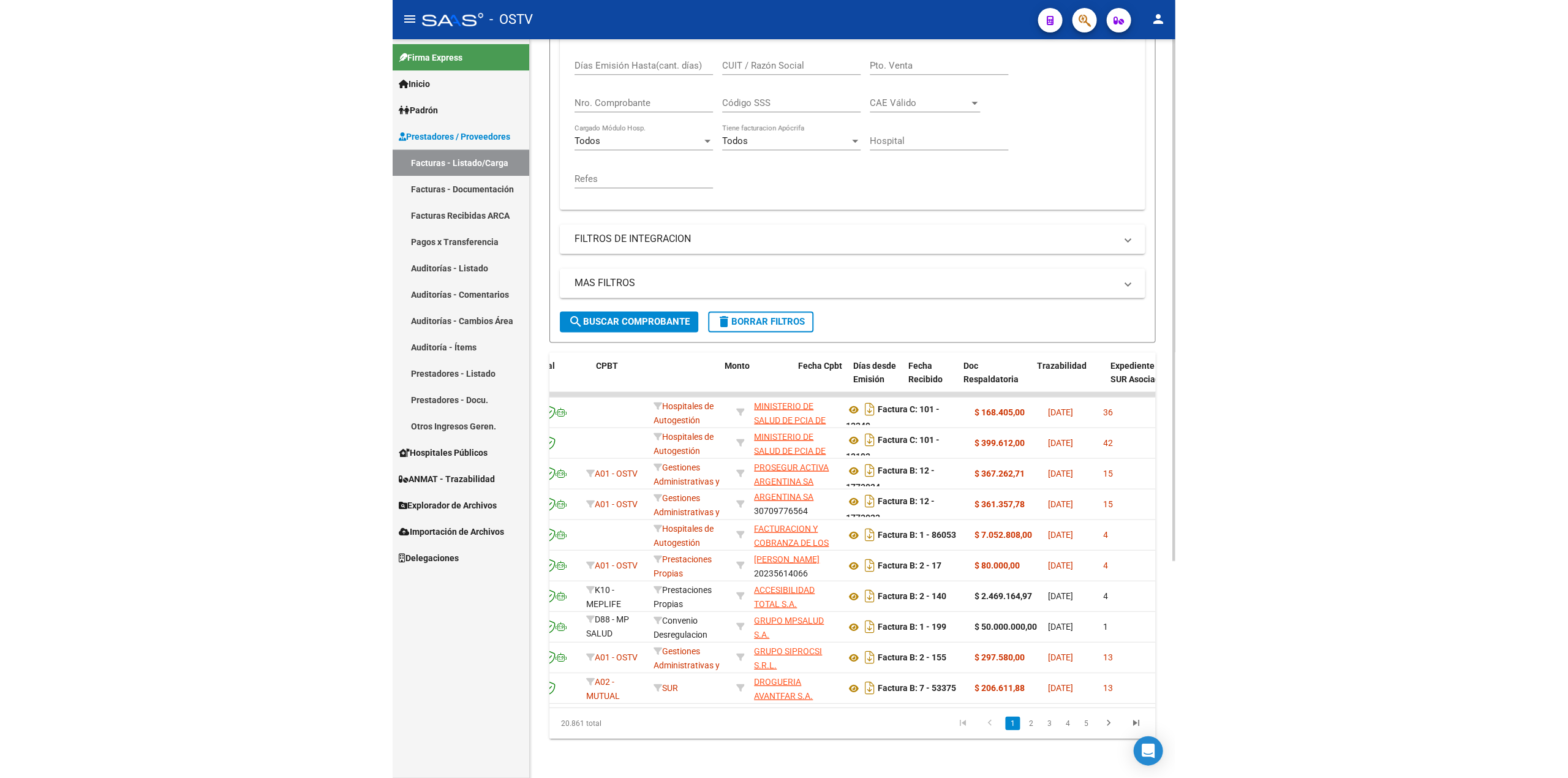
scroll to position [0, 0]
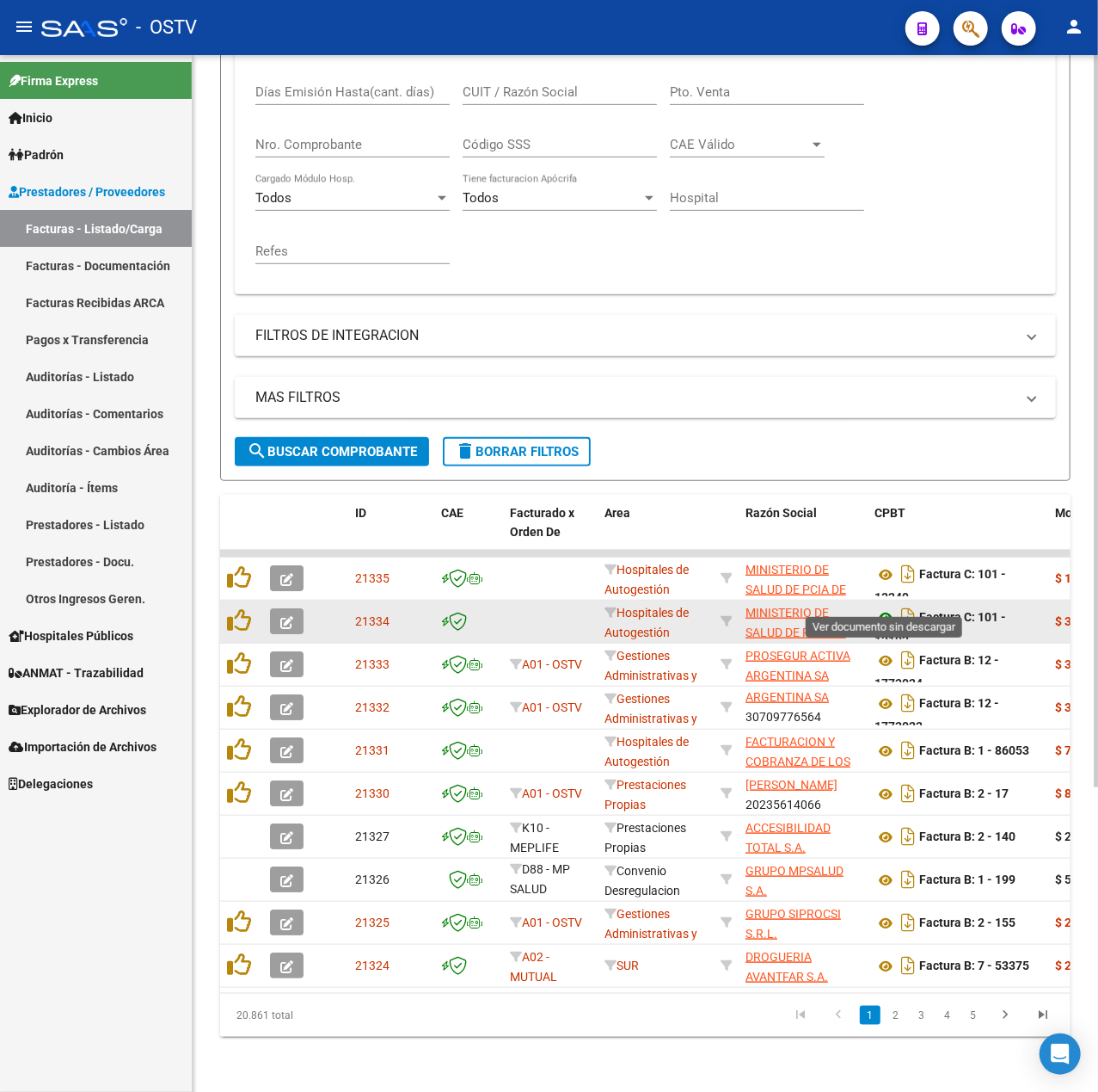
click at [878, 607] on icon at bounding box center [886, 617] width 23 height 21
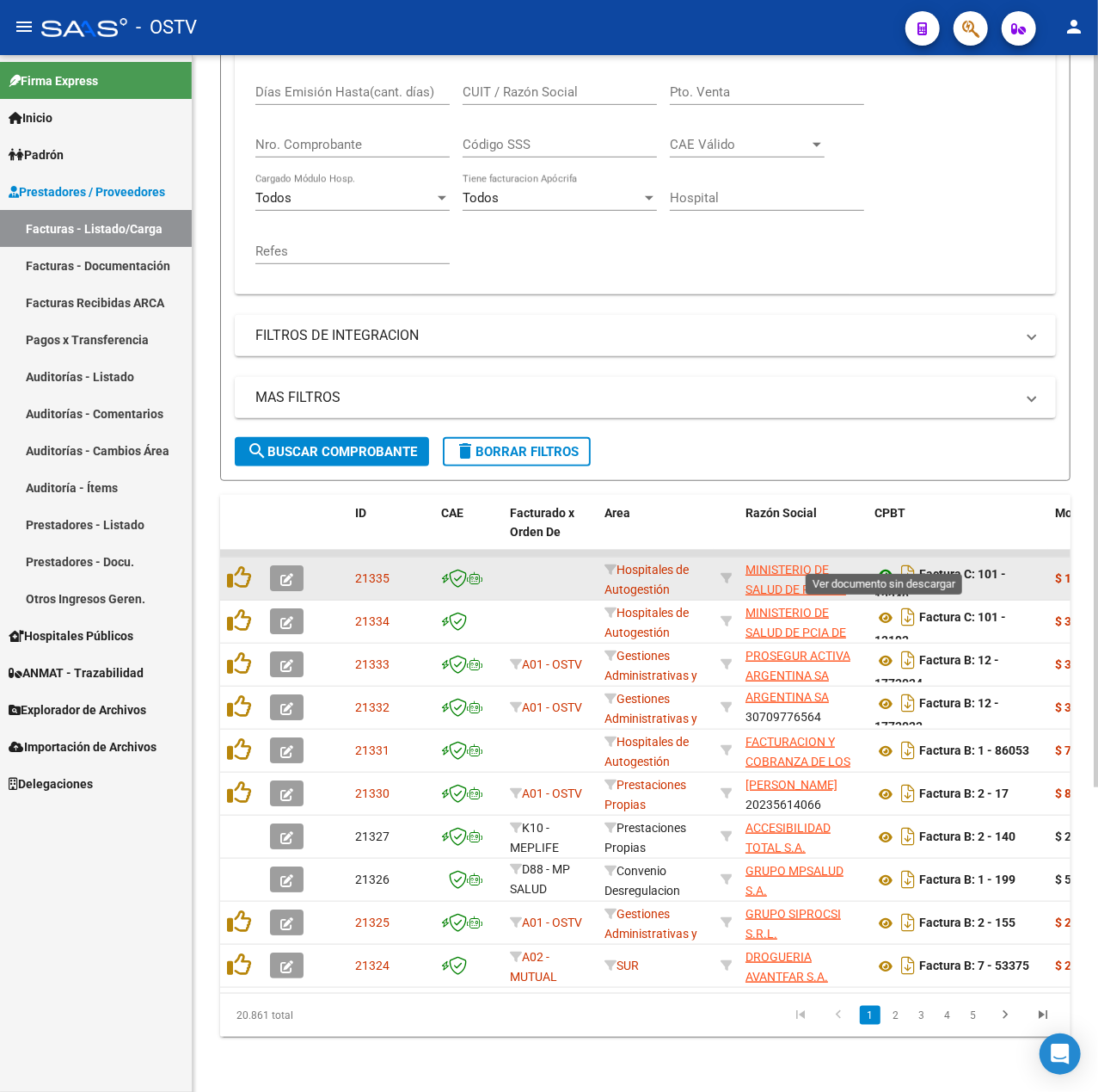
click at [890, 565] on icon at bounding box center [886, 575] width 23 height 21
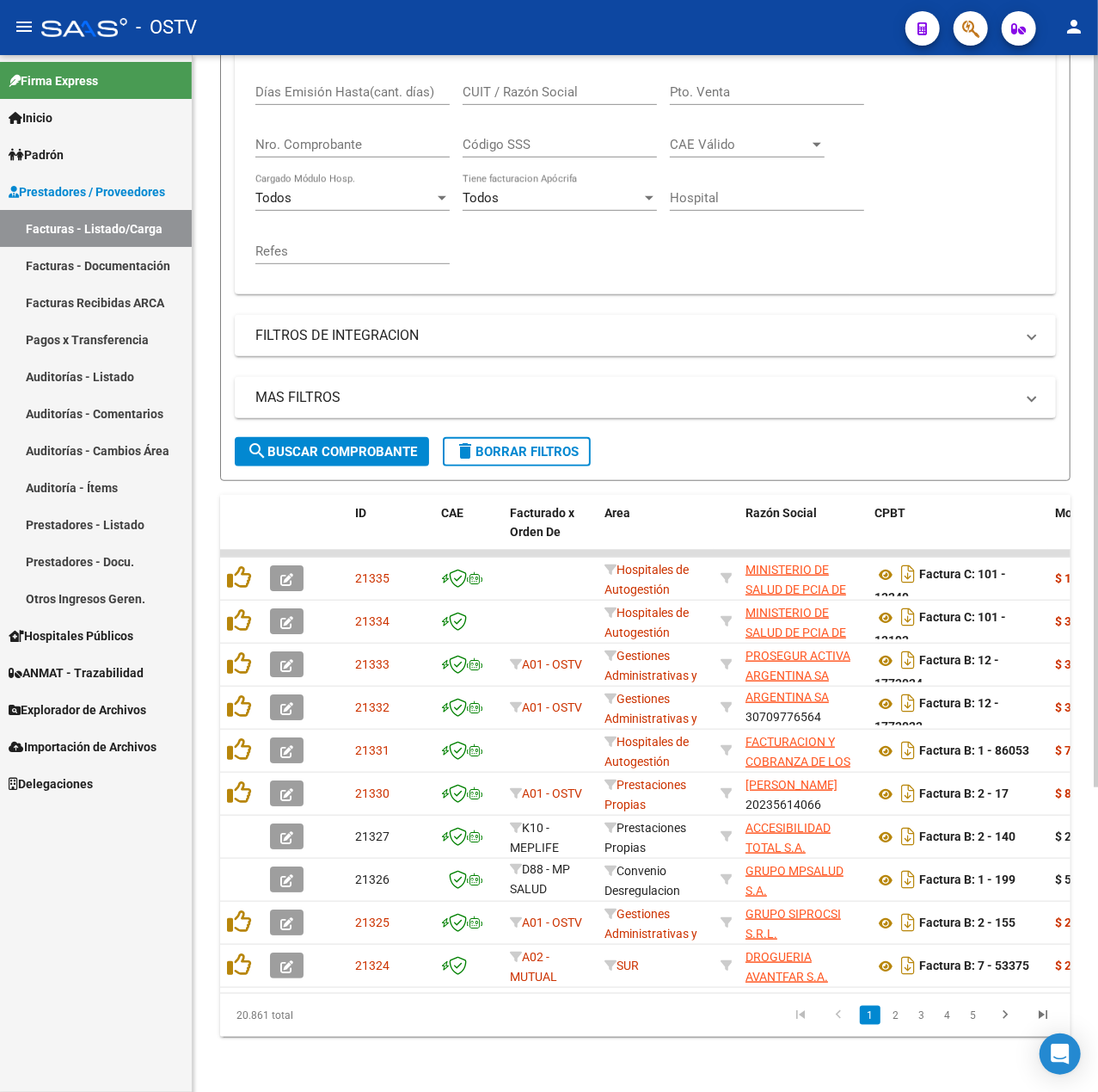
click at [344, 449] on form "Filtros Id Area Area Seleccionar Gerenciador Seleccionar Gerenciador Todos Conf…" at bounding box center [646, 153] width 850 height 656
click at [341, 444] on button "search Buscar Comprobante" at bounding box center [331, 452] width 194 height 29
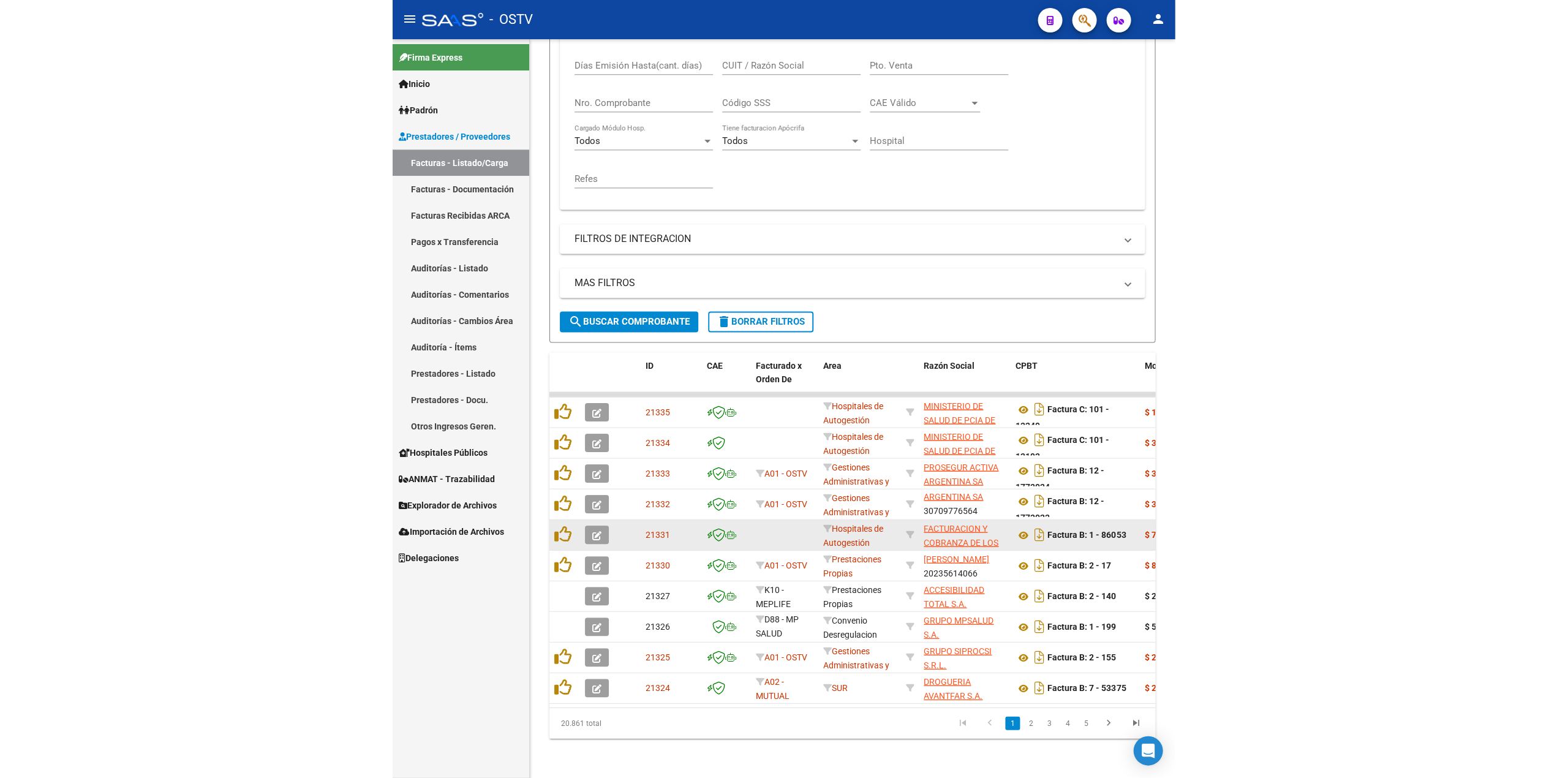
scroll to position [138, 0]
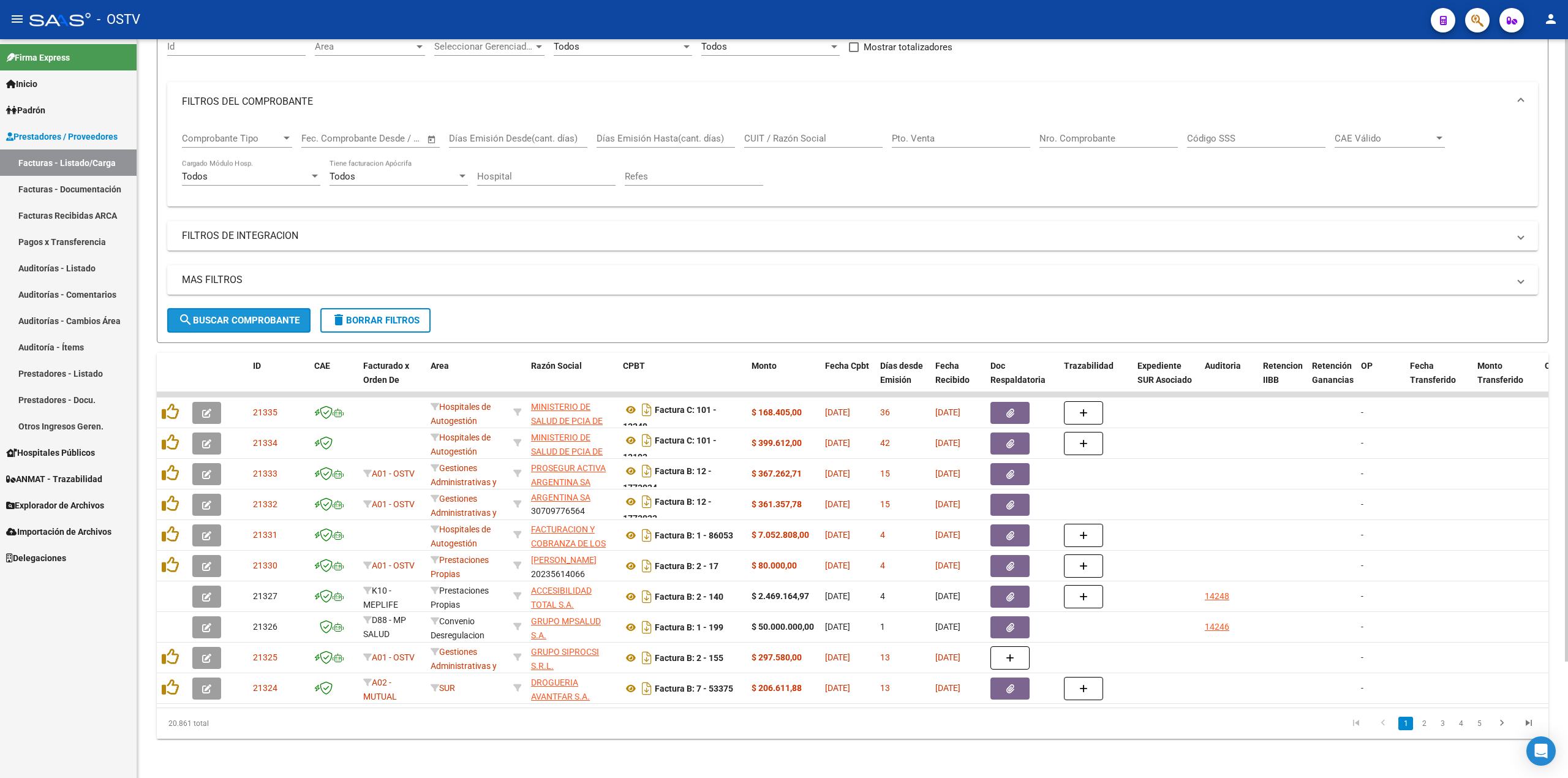
click at [280, 308] on button "search Buscar Comprobante" at bounding box center [239, 321] width 143 height 25
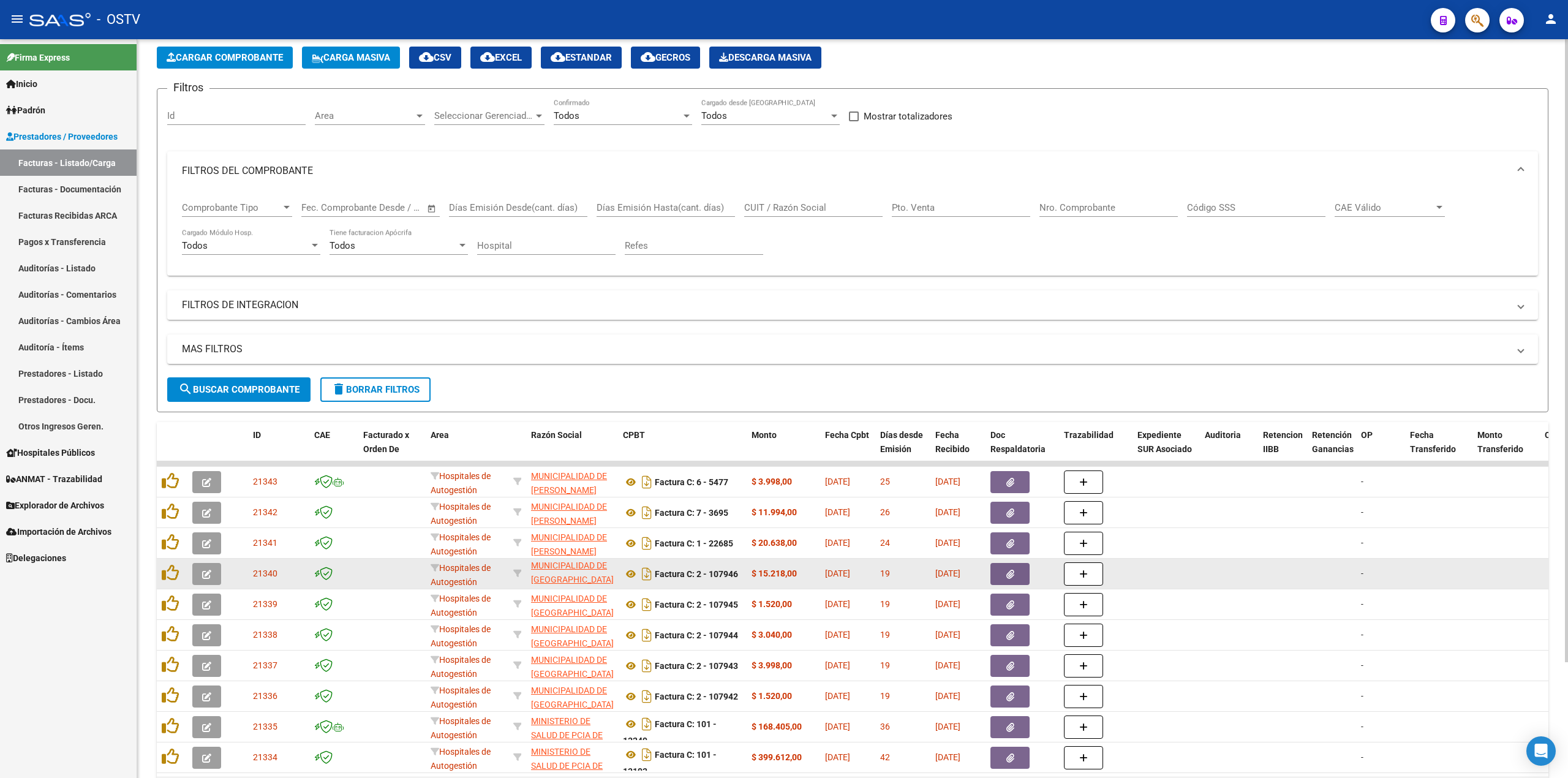
scroll to position [0, 0]
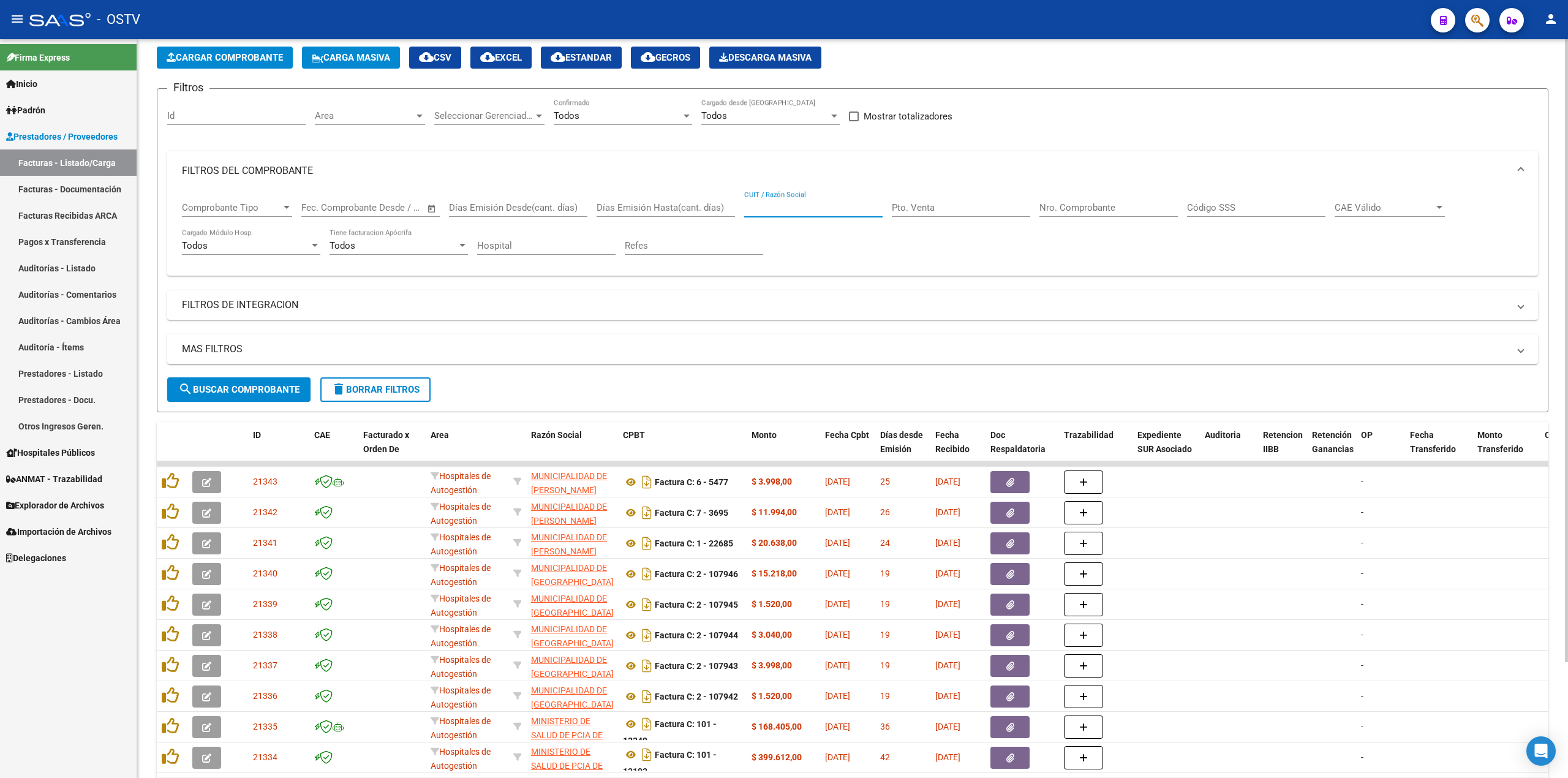
click at [829, 212] on input "CUIT / Razón Social" at bounding box center [813, 208] width 138 height 11
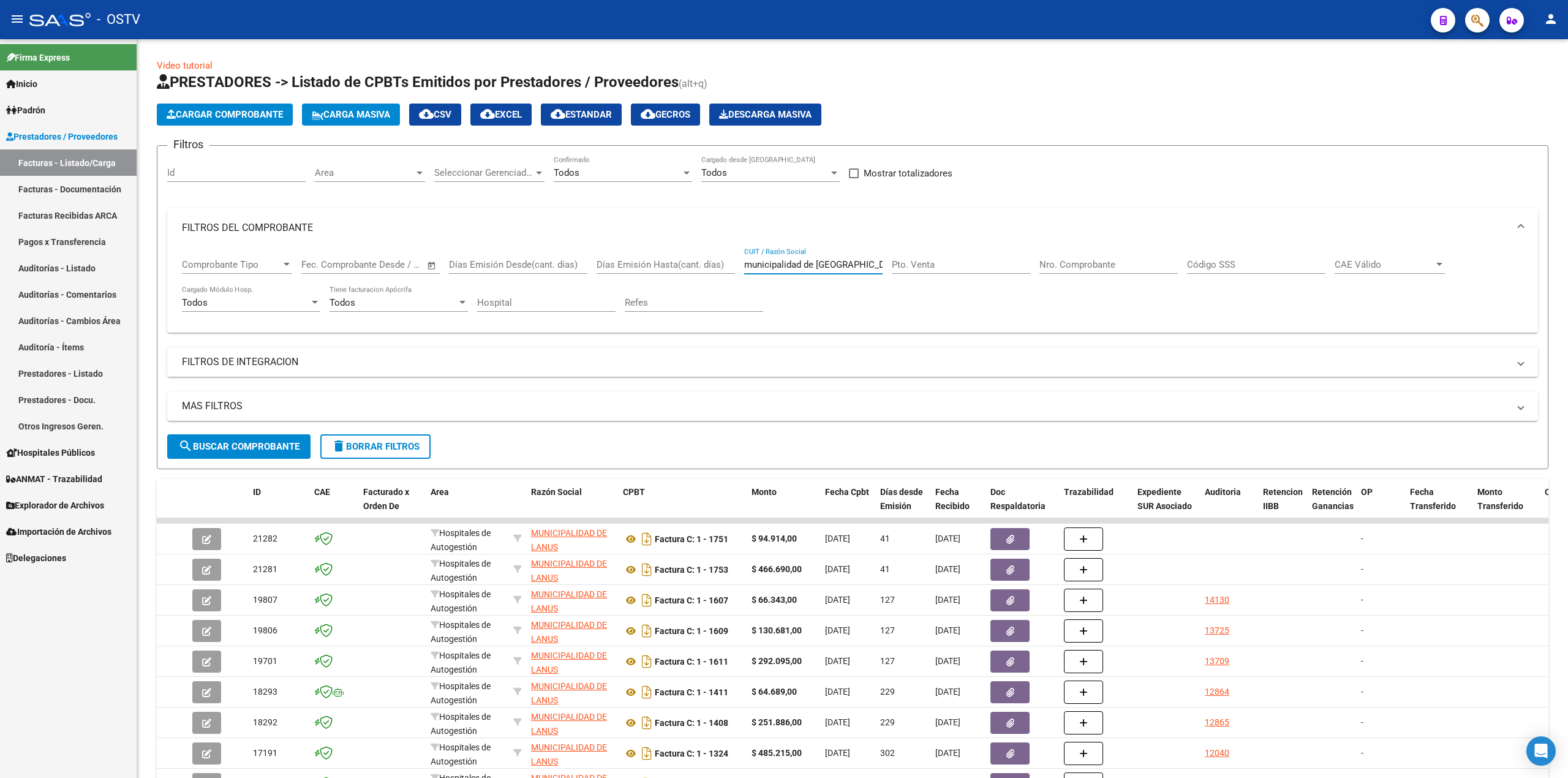
type input "municipalidad de [GEOGRAPHIC_DATA]"
click at [77, 265] on link "Auditorías - Listado" at bounding box center [68, 268] width 137 height 27
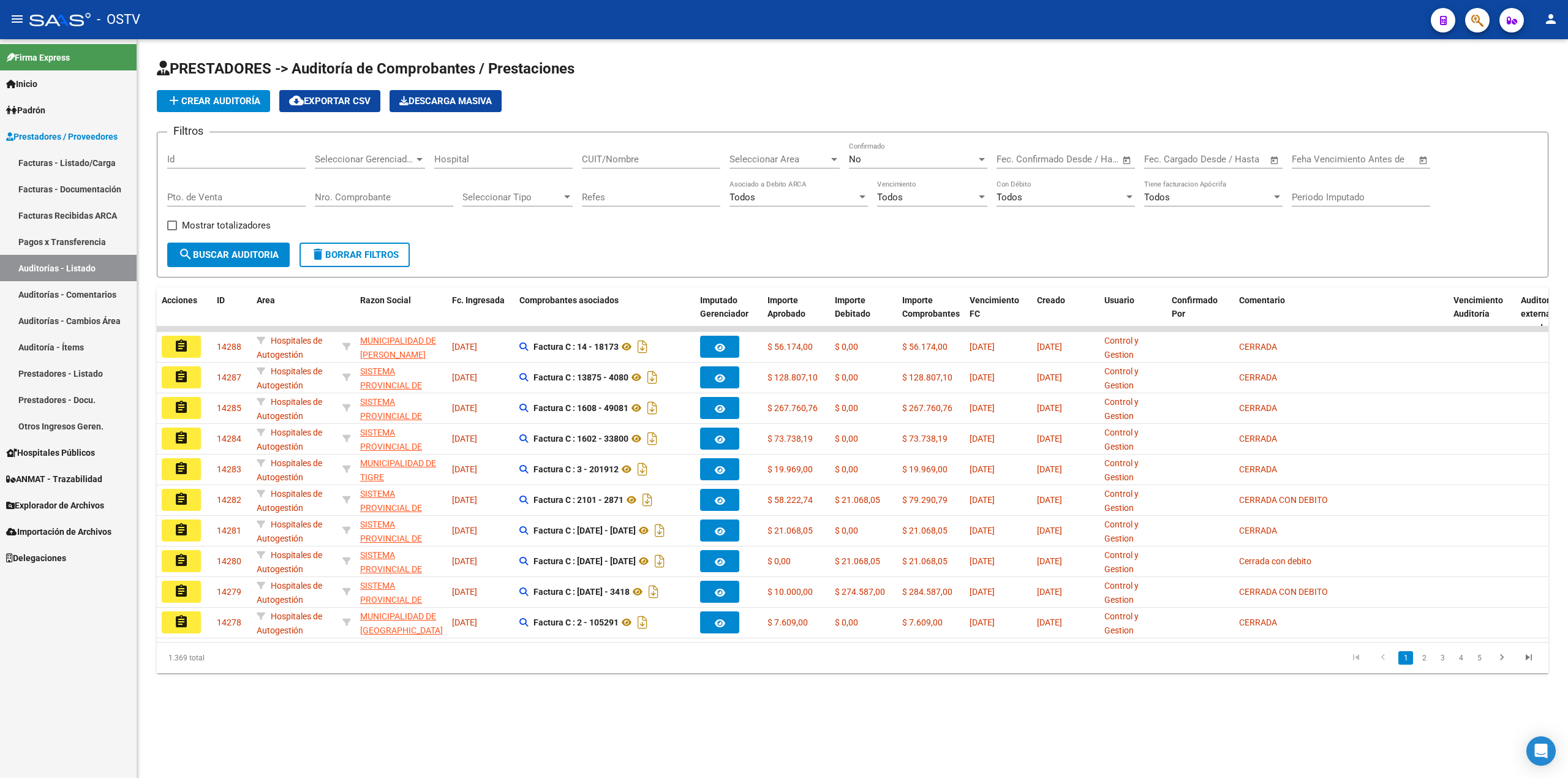
click at [915, 162] on div "No" at bounding box center [912, 159] width 127 height 11
click at [886, 109] on span "Todos" at bounding box center [918, 104] width 138 height 28
click at [1074, 251] on form "Filtros Id Seleccionar Gerenciador Seleccionar Gerenciador Hospital CUIT/Nombre…" at bounding box center [853, 204] width 1392 height 146
click at [490, 167] on div "Hospital" at bounding box center [503, 155] width 138 height 27
click at [486, 160] on input "Hospital" at bounding box center [503, 159] width 138 height 11
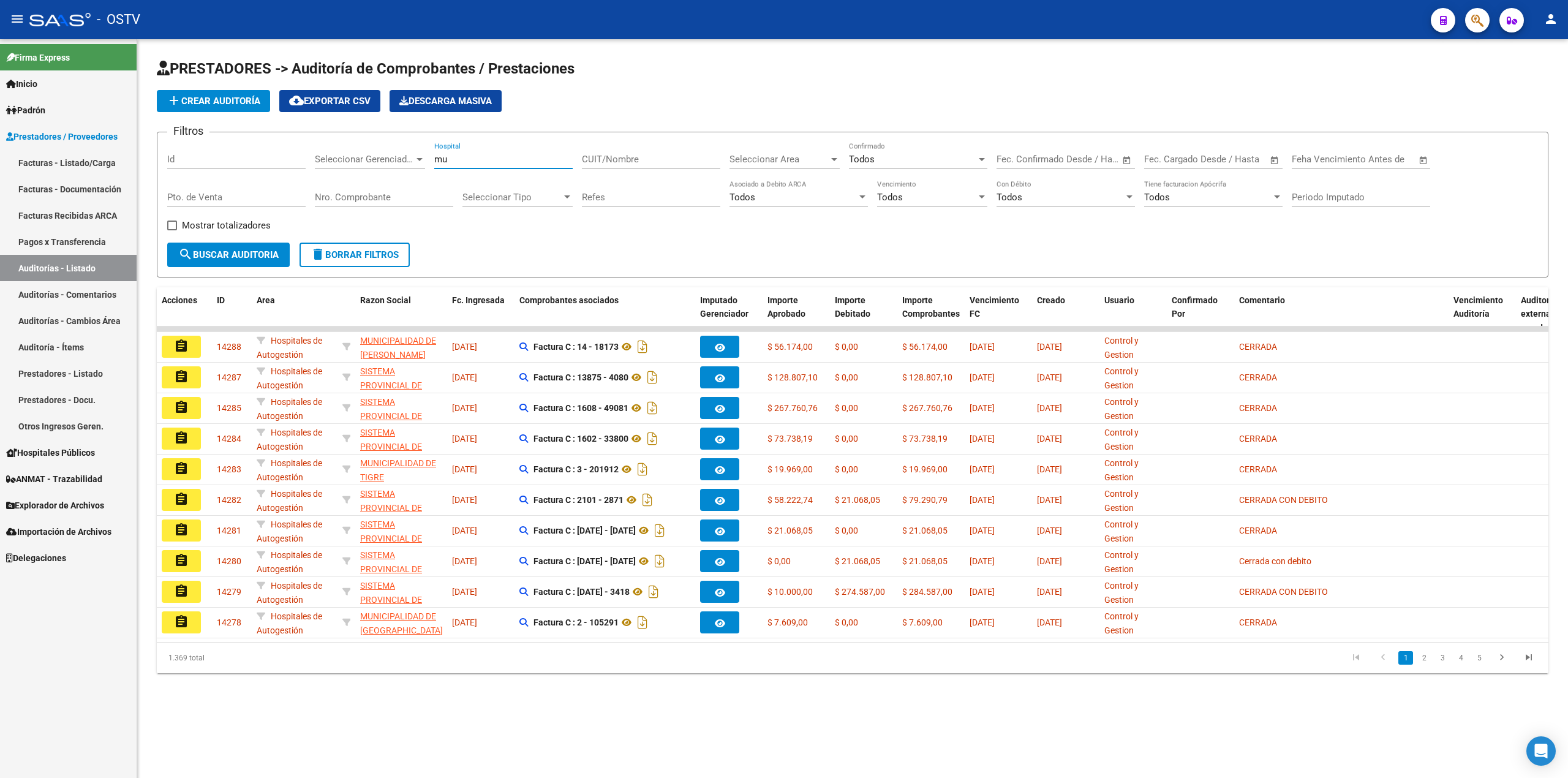
type input "m"
type input "lanus"
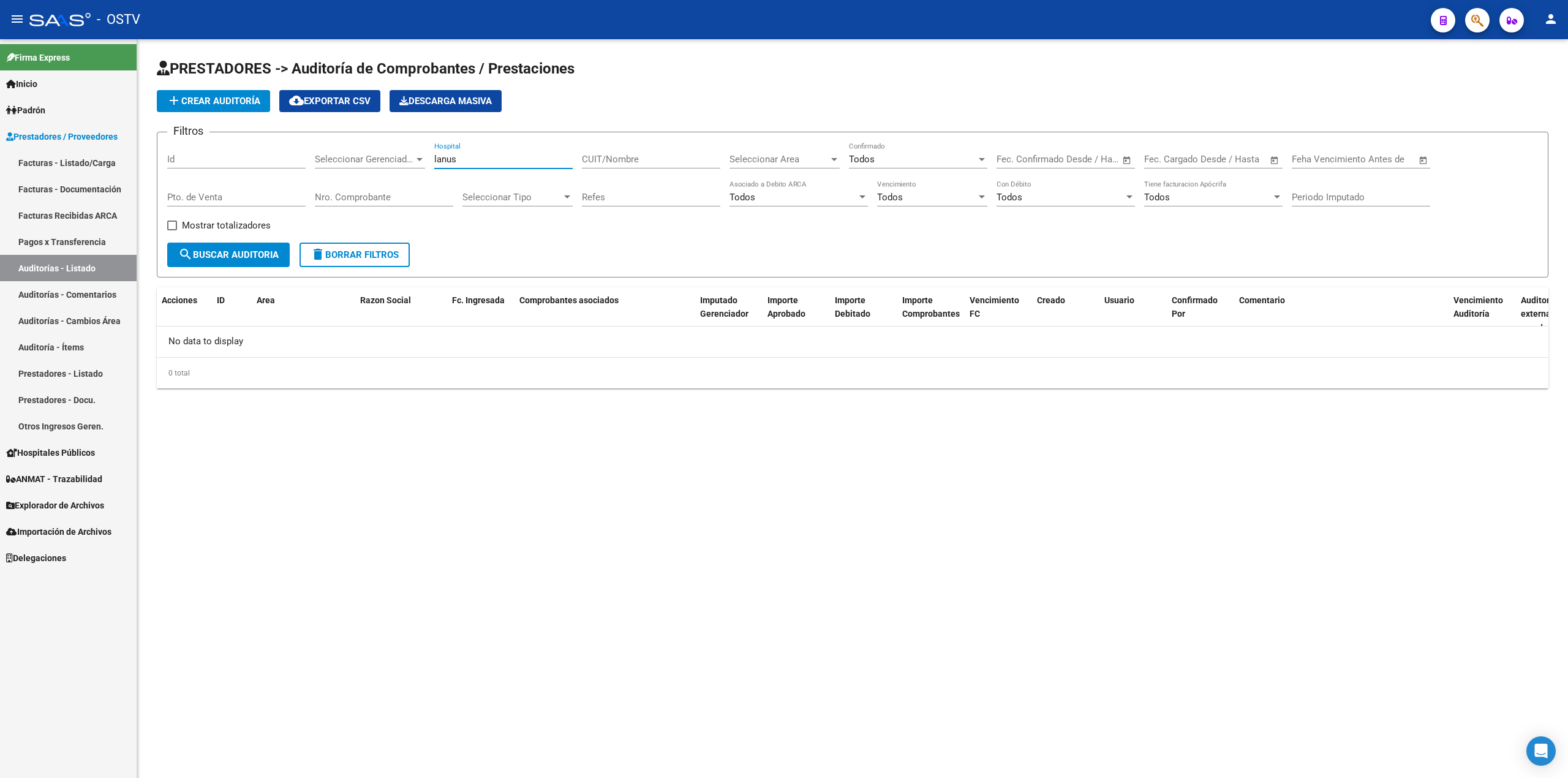
drag, startPoint x: 493, startPoint y: 162, endPoint x: 325, endPoint y: 160, distance: 168.0
click at [326, 160] on div "Filtros Id Seleccionar Gerenciador Seleccionar Gerenciador lanus Hospital CUIT/…" at bounding box center [853, 192] width 1371 height 101
click at [641, 168] on div "CUIT/Nombre" at bounding box center [650, 155] width 138 height 27
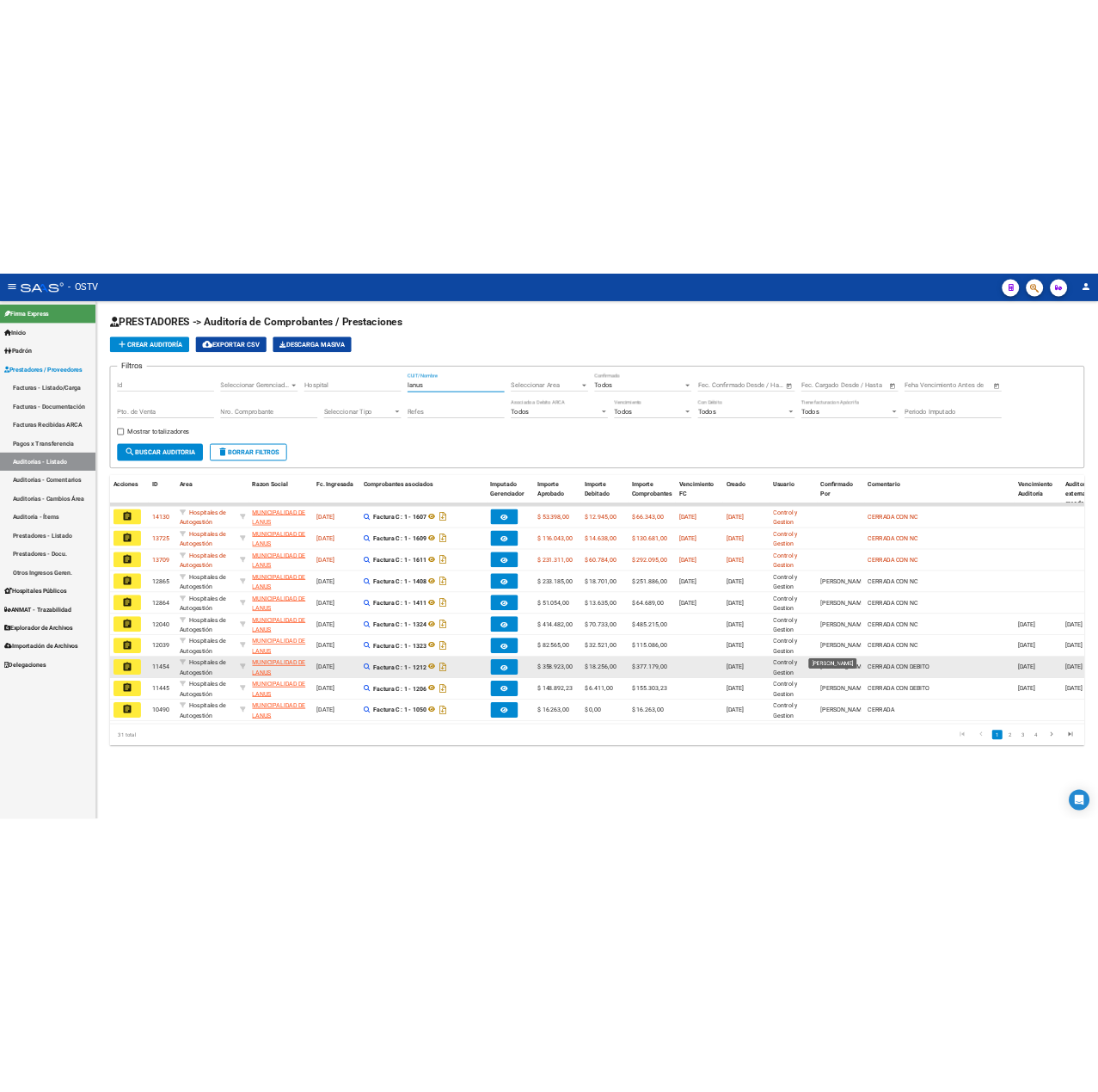
scroll to position [2, 0]
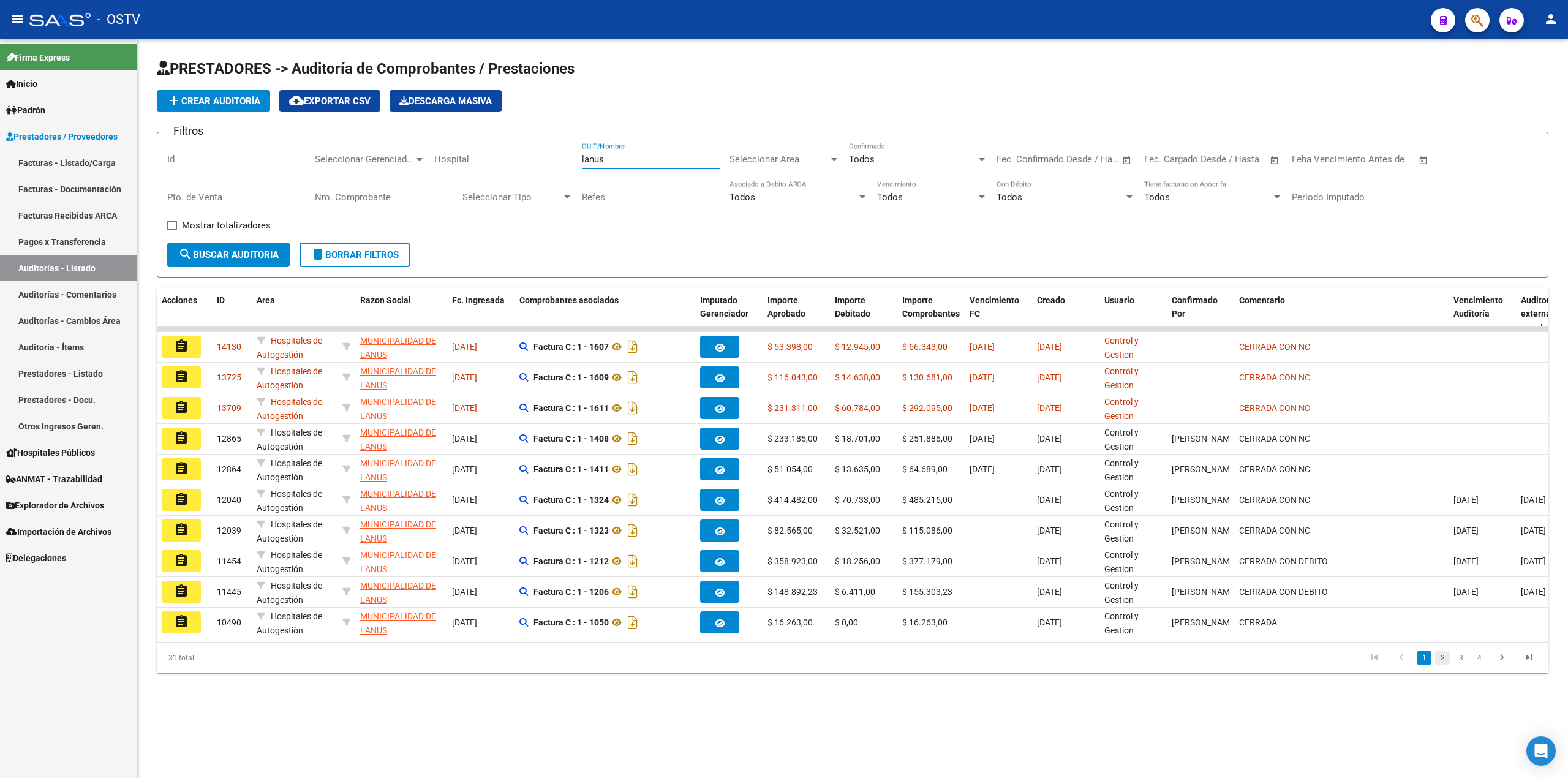
type input "lanus"
click at [1446, 665] on link "2" at bounding box center [1442, 658] width 15 height 14
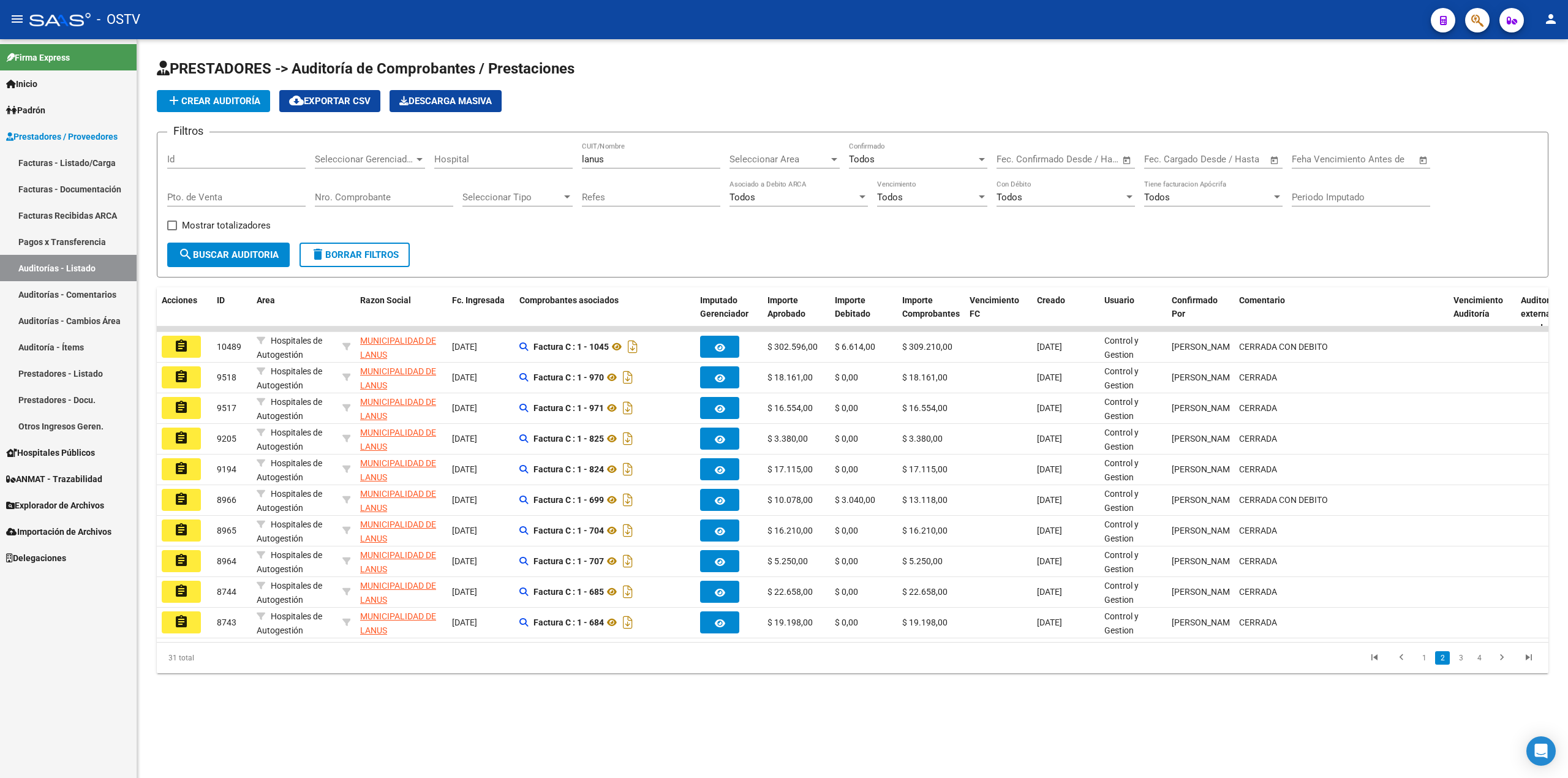
click at [1471, 668] on li "4" at bounding box center [1479, 658] width 18 height 21
click at [1466, 665] on link "3" at bounding box center [1460, 658] width 15 height 14
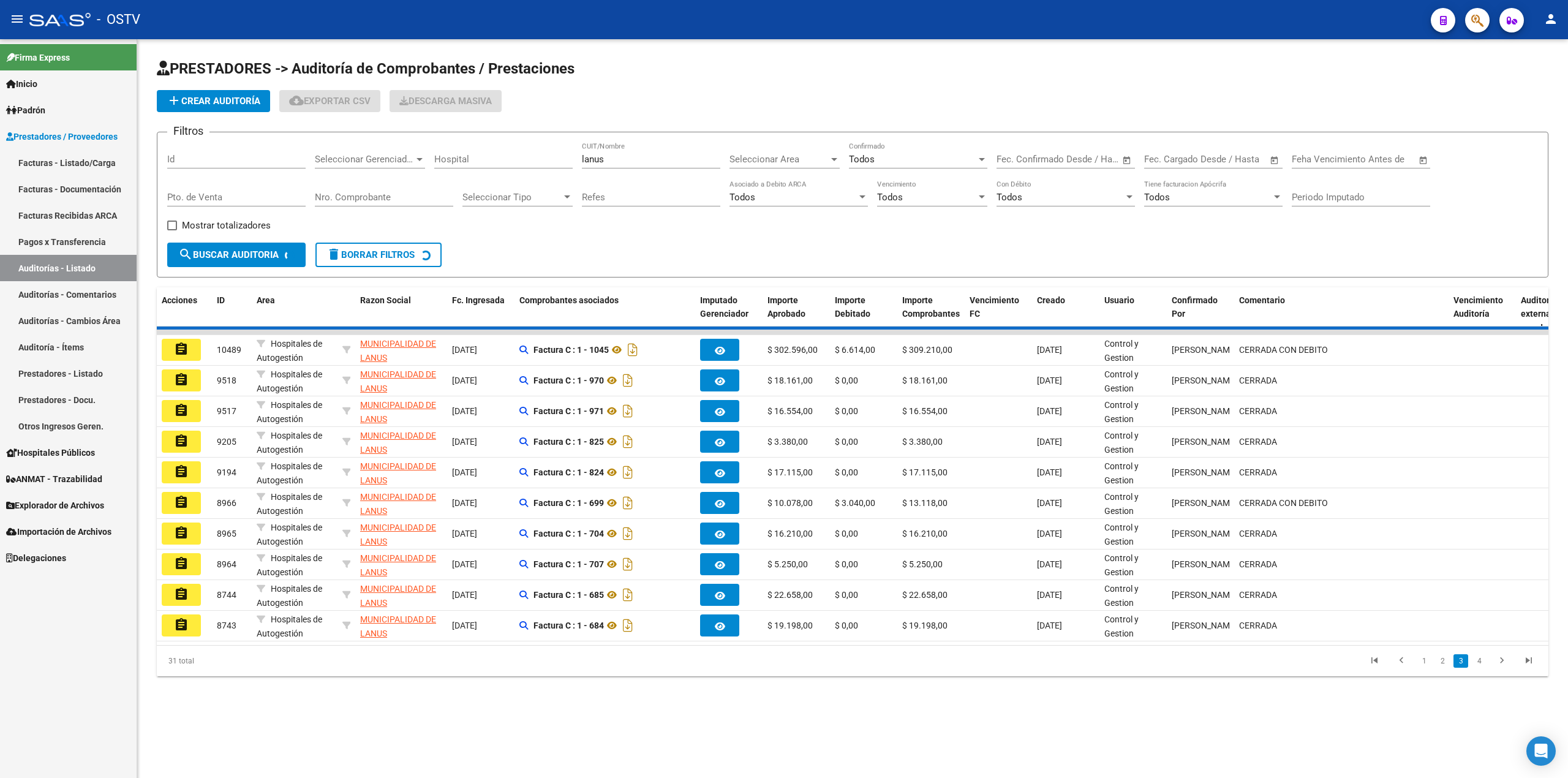
click at [1477, 670] on div "31 total 1 2 3 4" at bounding box center [853, 661] width 1392 height 30
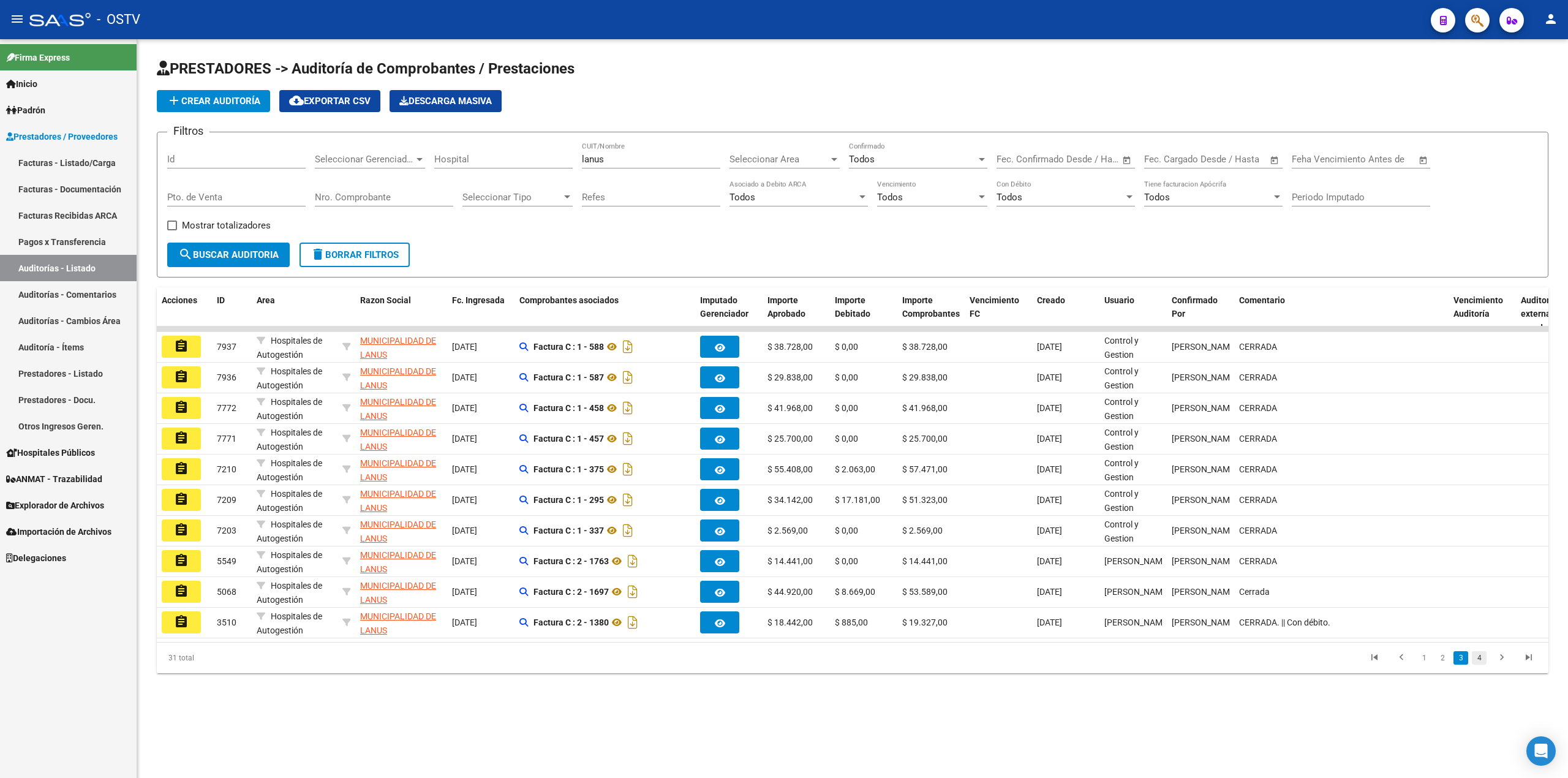
click at [1477, 665] on link "4" at bounding box center [1479, 658] width 15 height 14
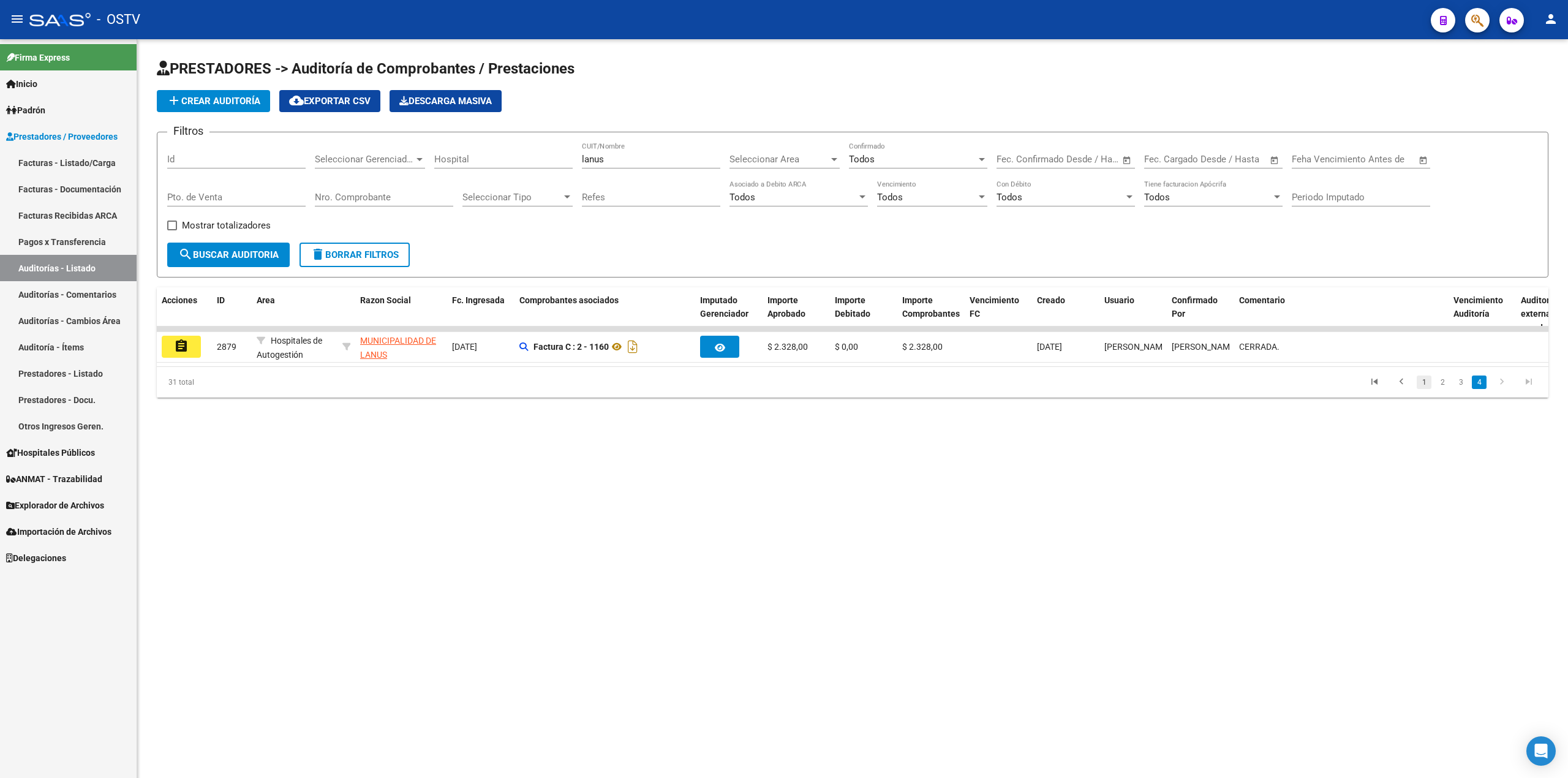
click at [1425, 389] on link "1" at bounding box center [1424, 382] width 15 height 14
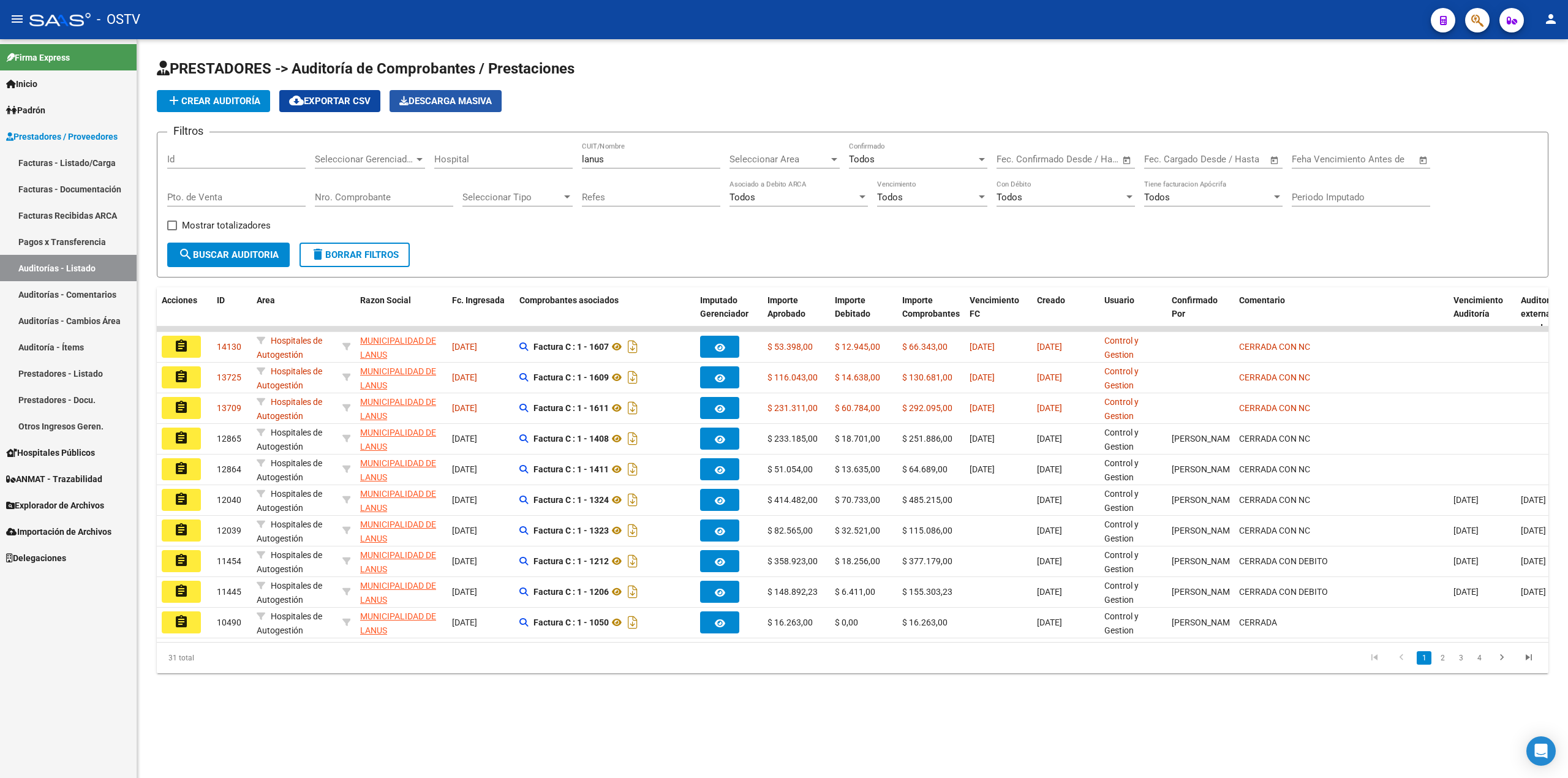
click at [425, 99] on span "Descarga Masiva" at bounding box center [445, 101] width 93 height 11
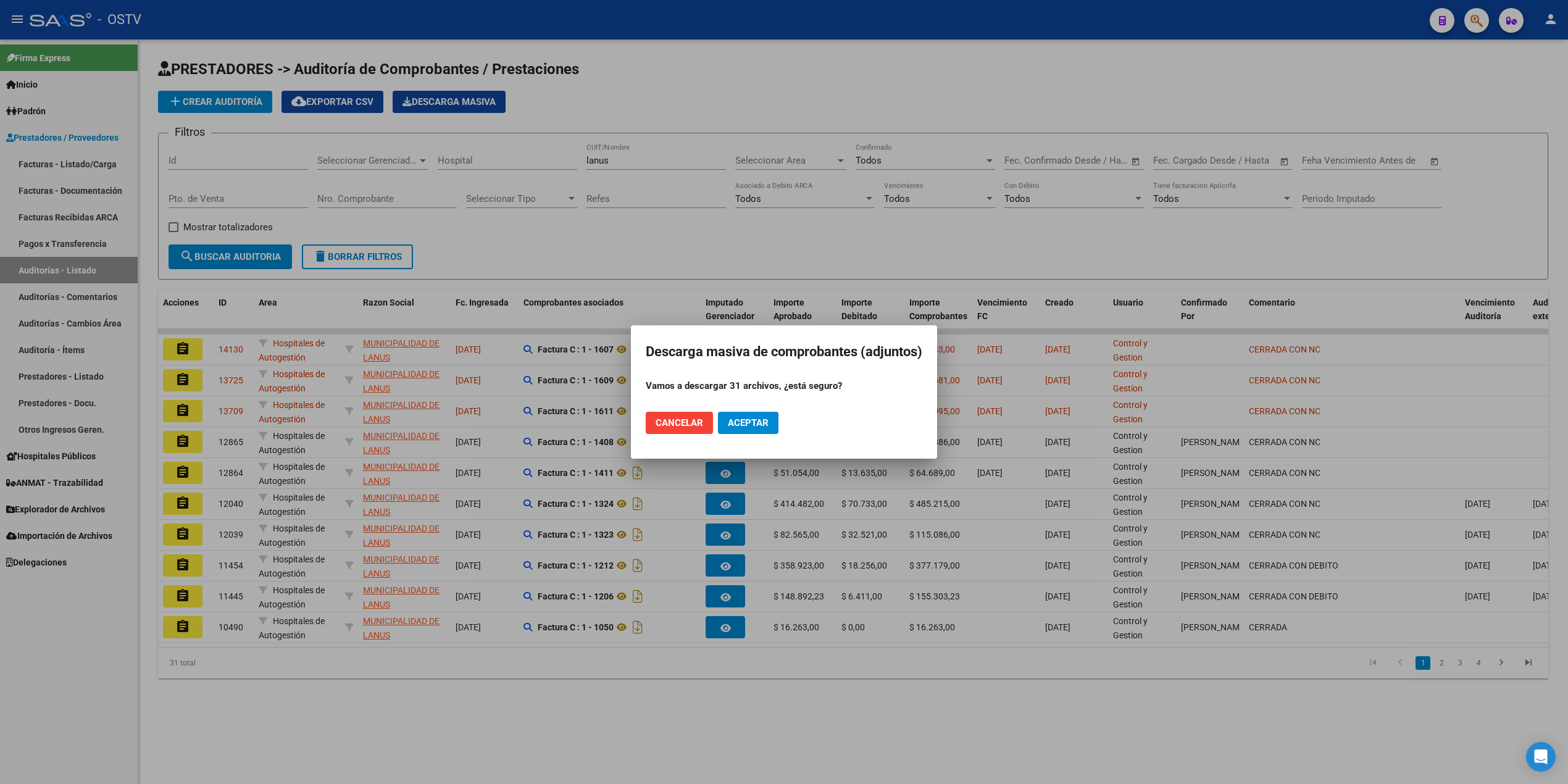
click at [807, 148] on div at bounding box center [784, 392] width 1568 height 784
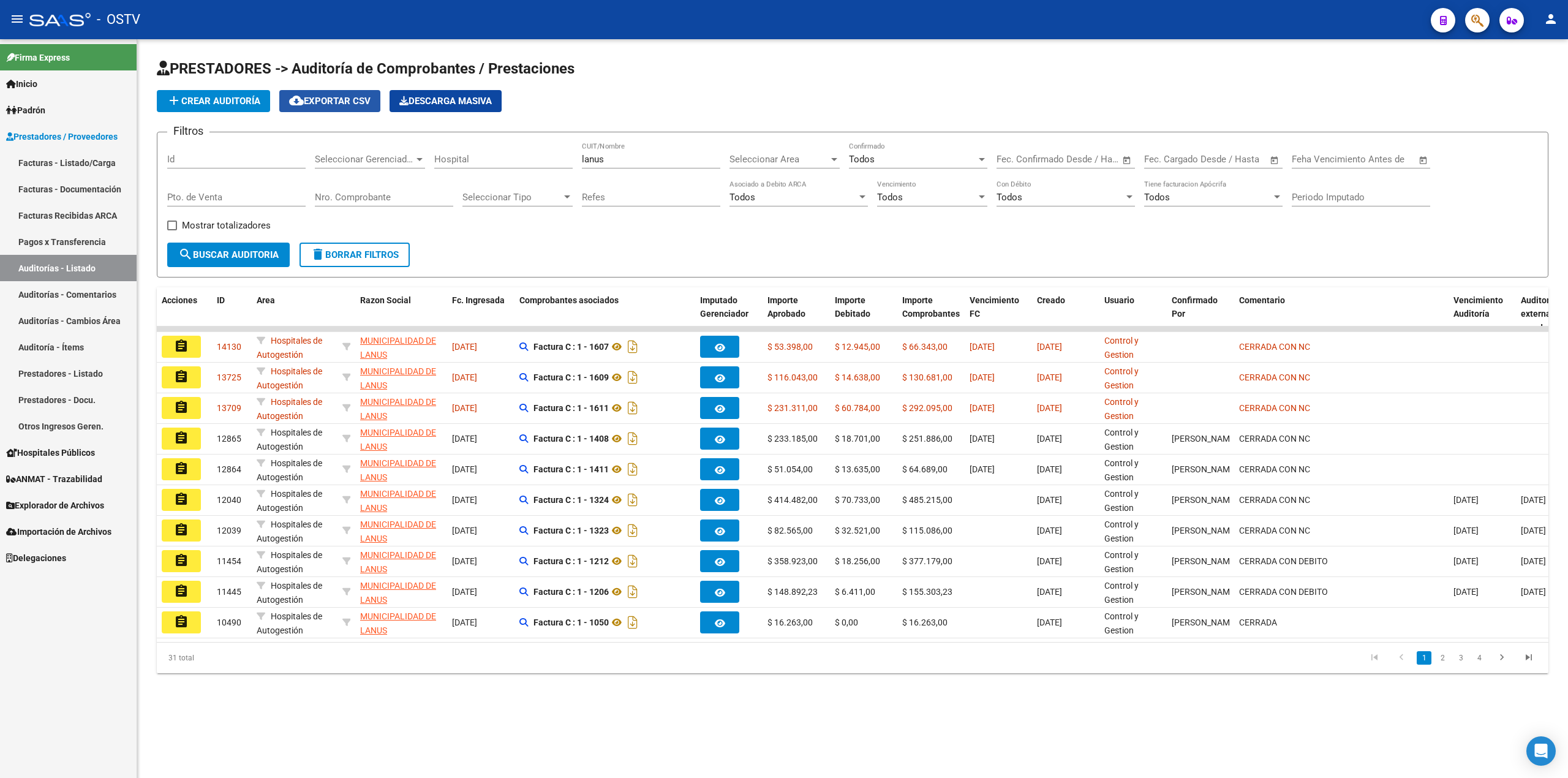
click at [302, 95] on mat-icon "cloud_download" at bounding box center [296, 101] width 15 height 15
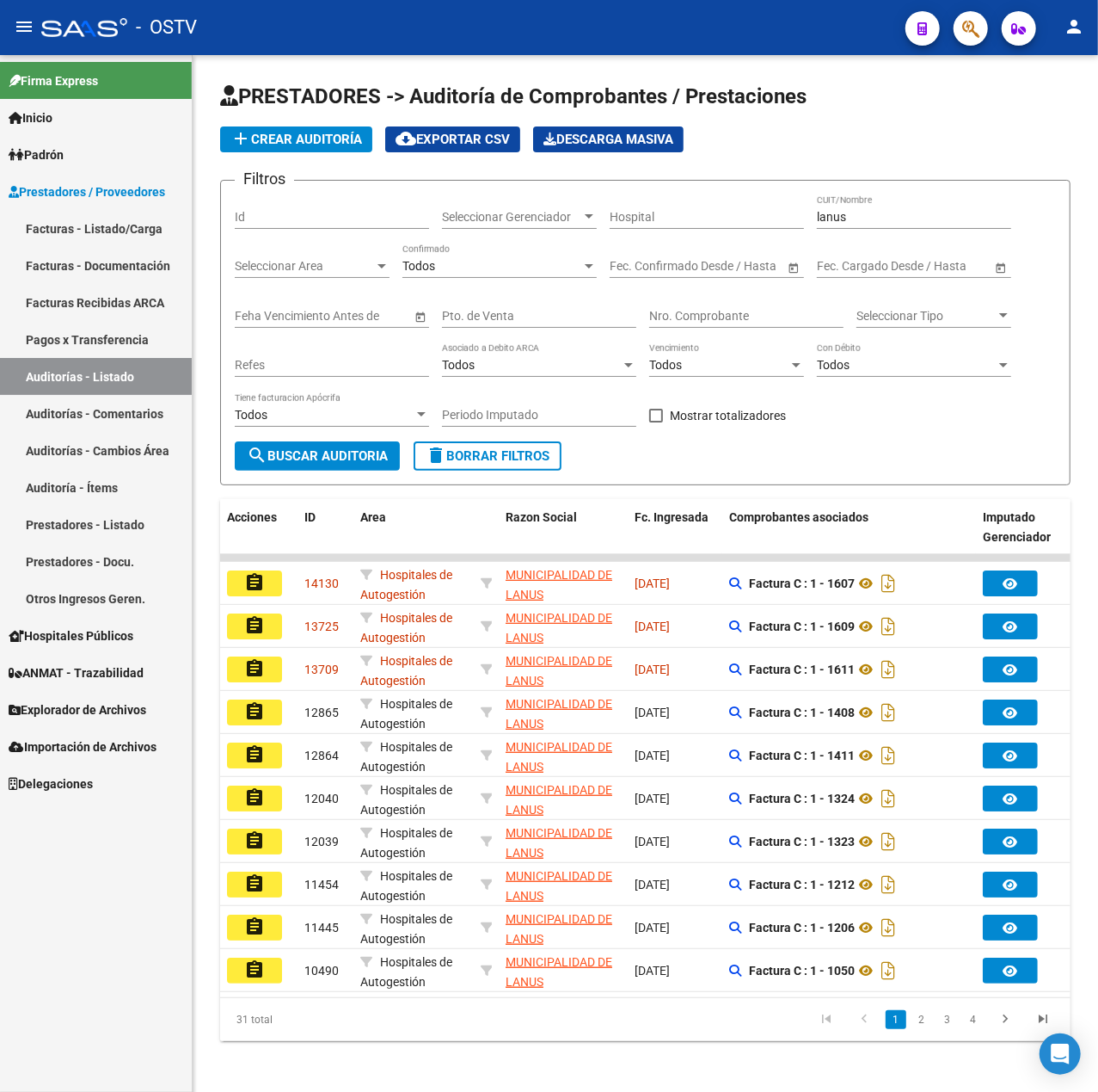
click at [59, 235] on link "Facturas - Listado/Carga" at bounding box center [96, 228] width 192 height 37
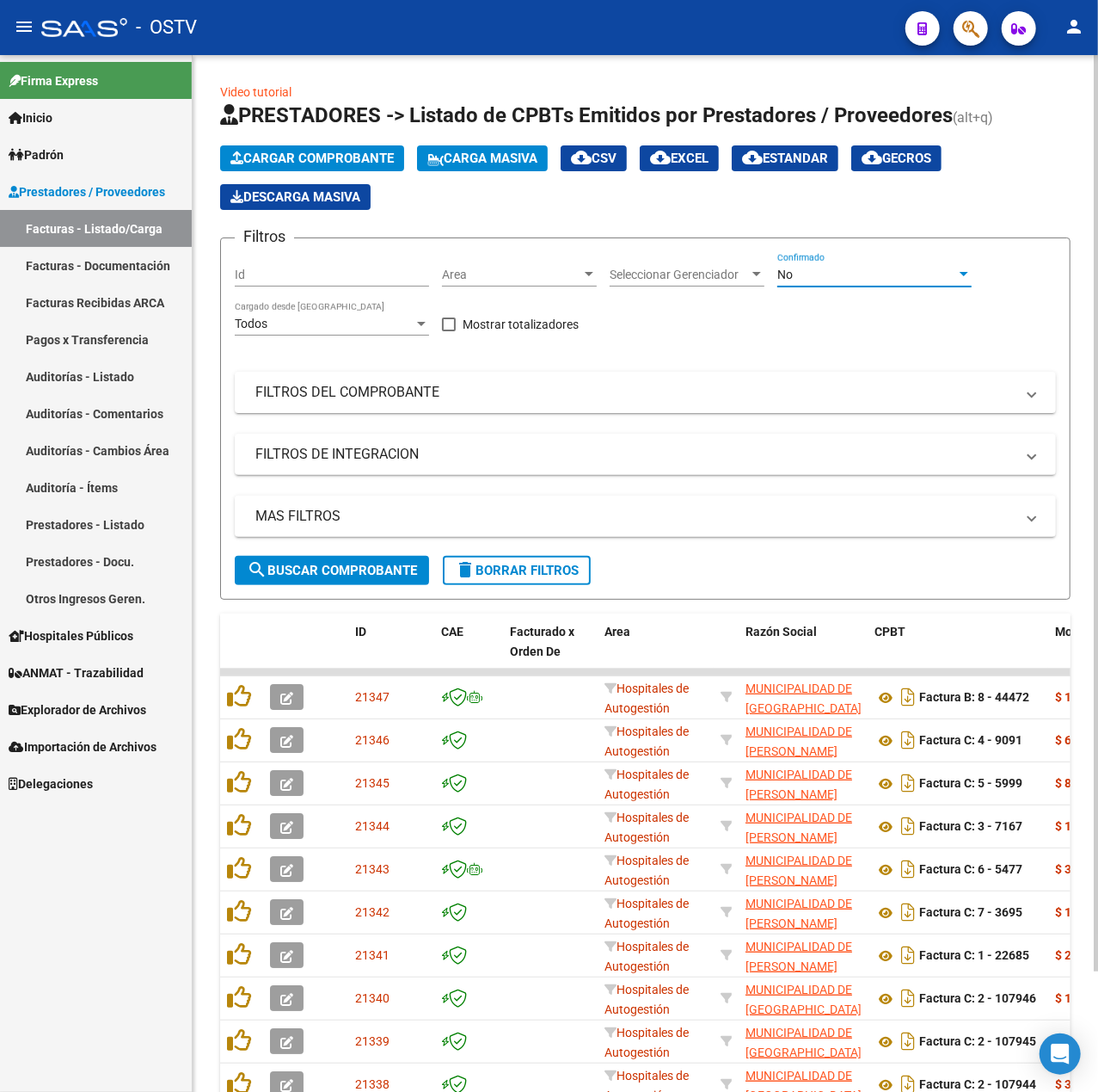
click at [792, 277] on span "No" at bounding box center [785, 274] width 15 height 14
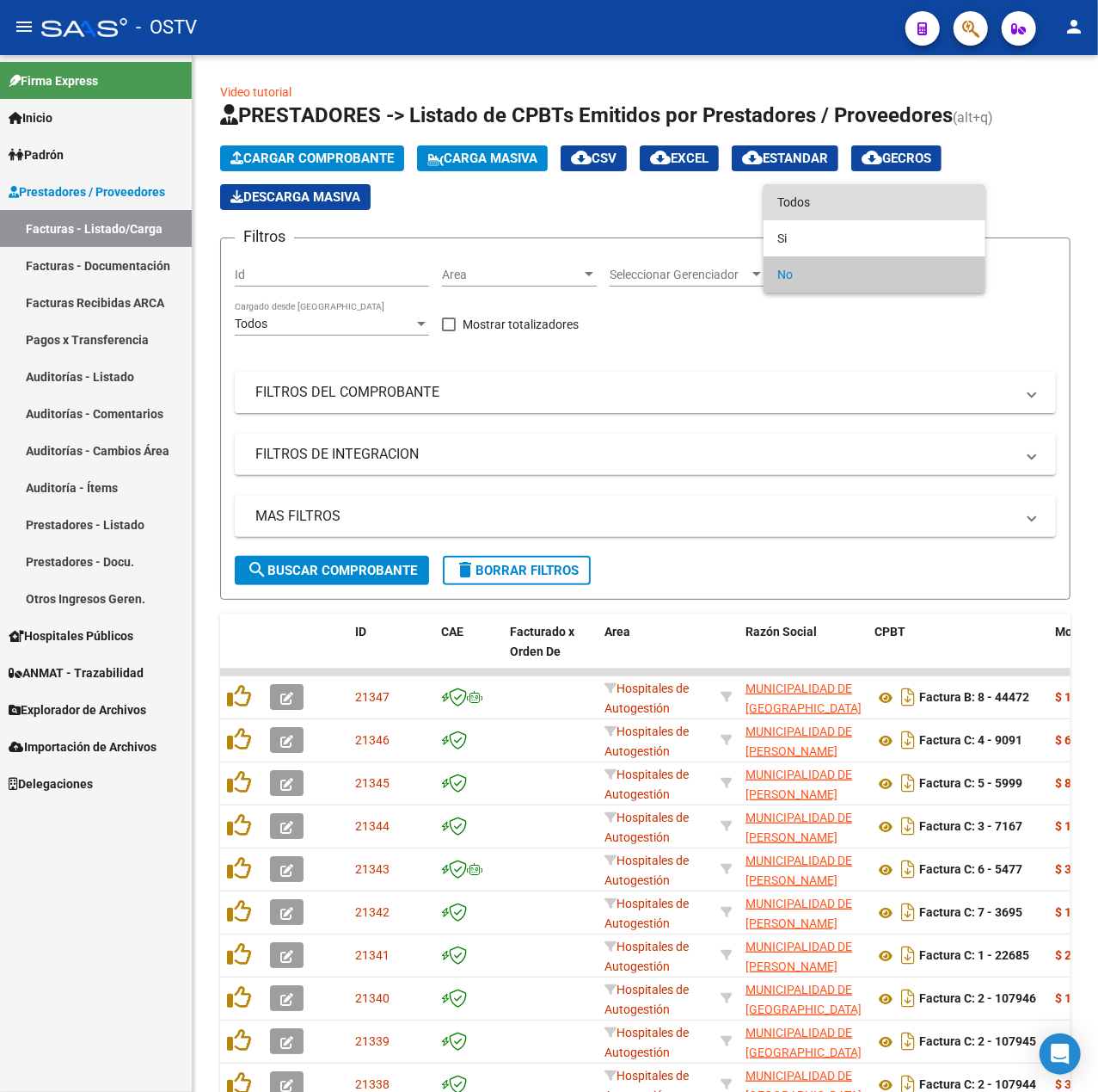
click at [833, 194] on span "Todos" at bounding box center [874, 202] width 194 height 36
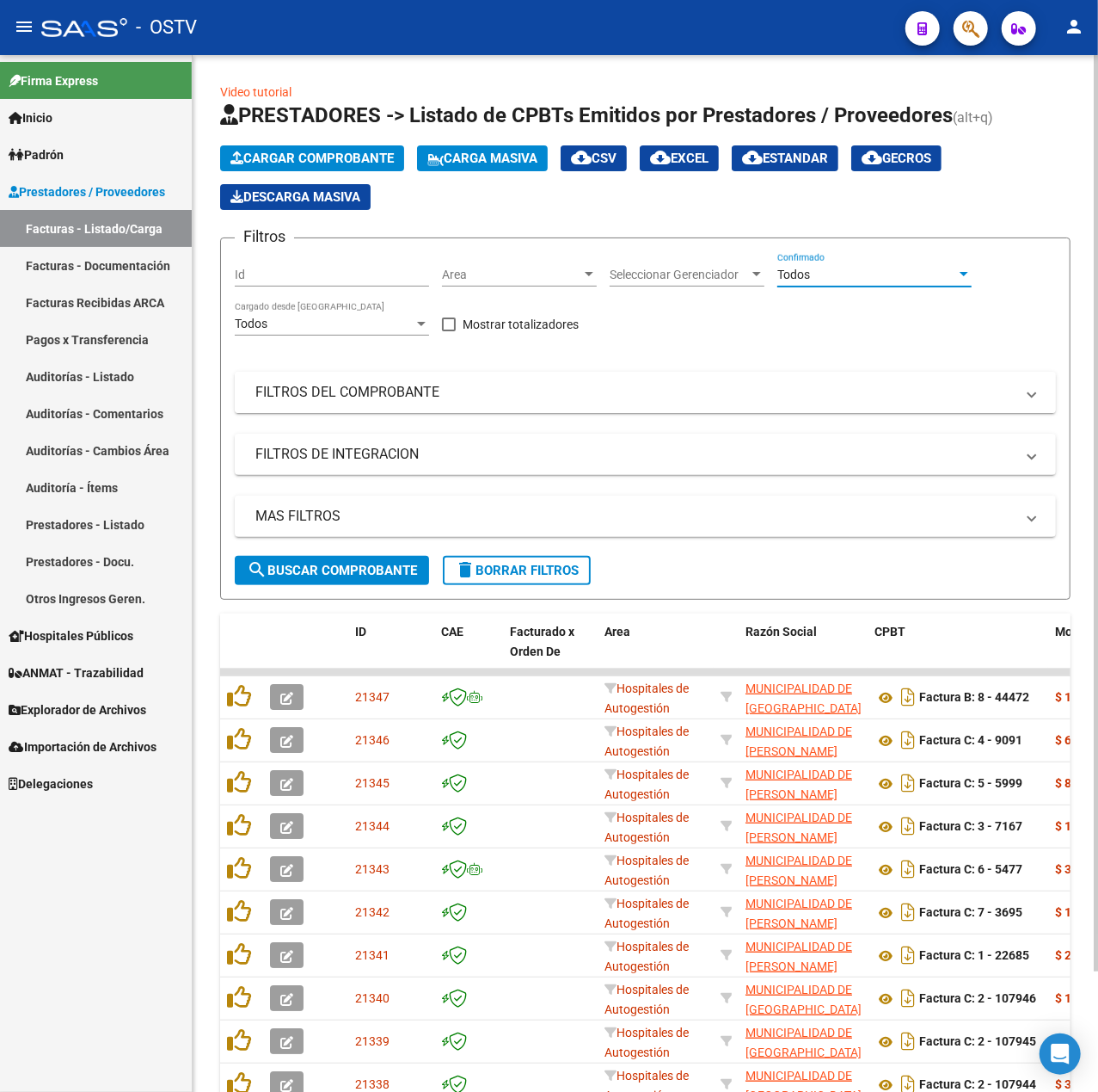
click at [474, 385] on mat-panel-title "FILTROS DEL COMPROBANTE" at bounding box center [635, 392] width 759 height 19
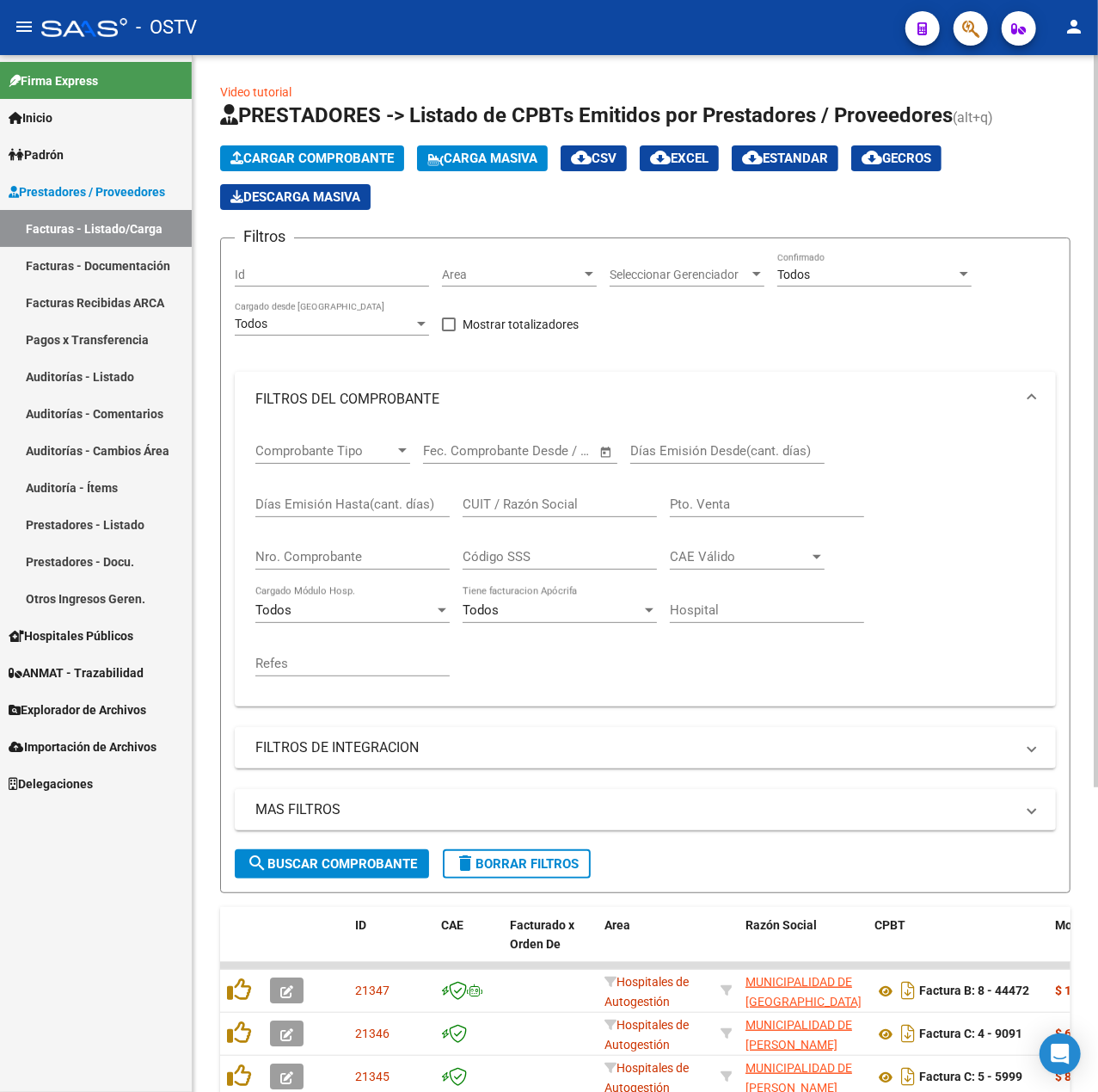
click at [564, 506] on input "CUIT / Razón Social" at bounding box center [559, 504] width 194 height 15
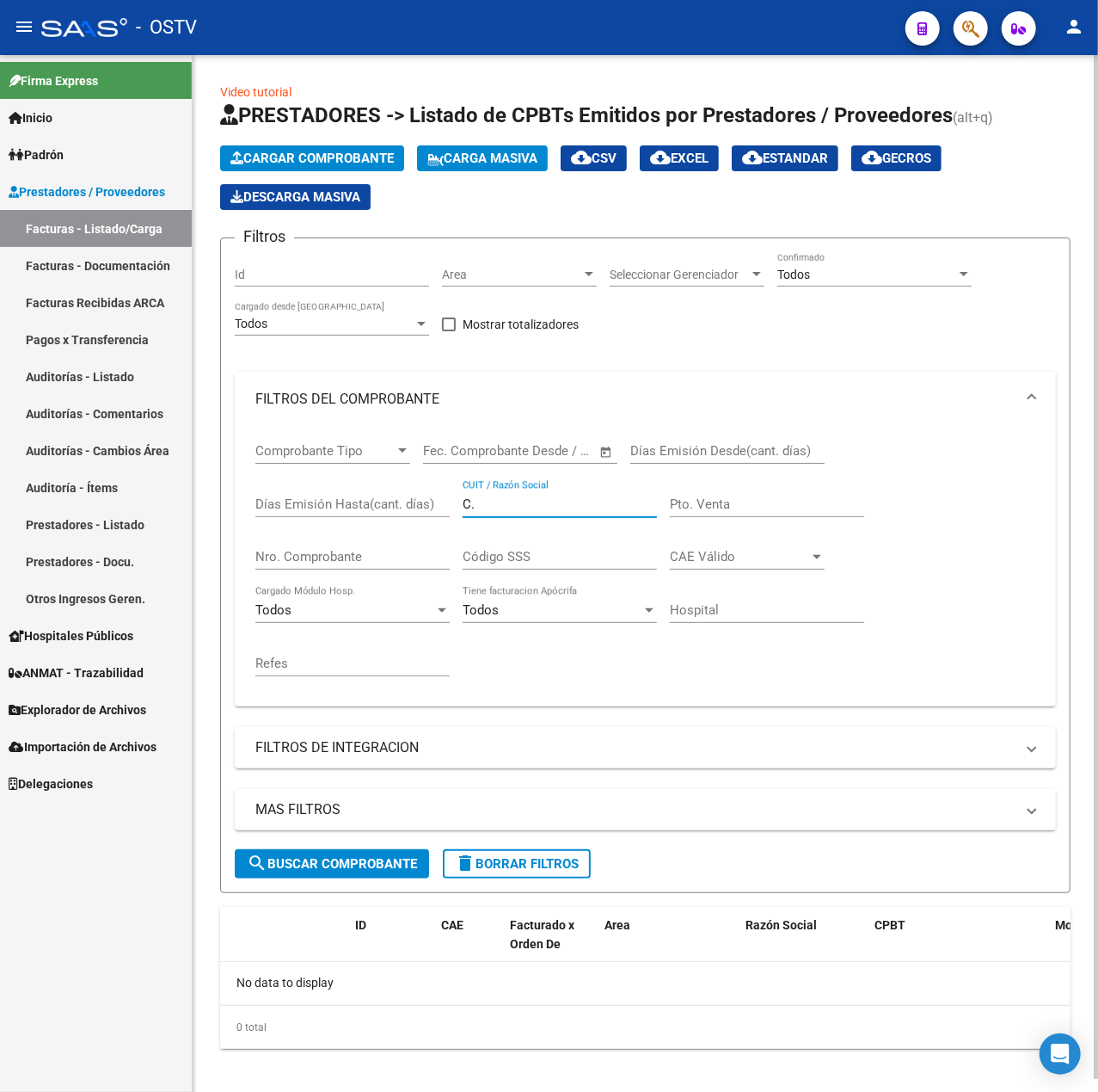
type input "C"
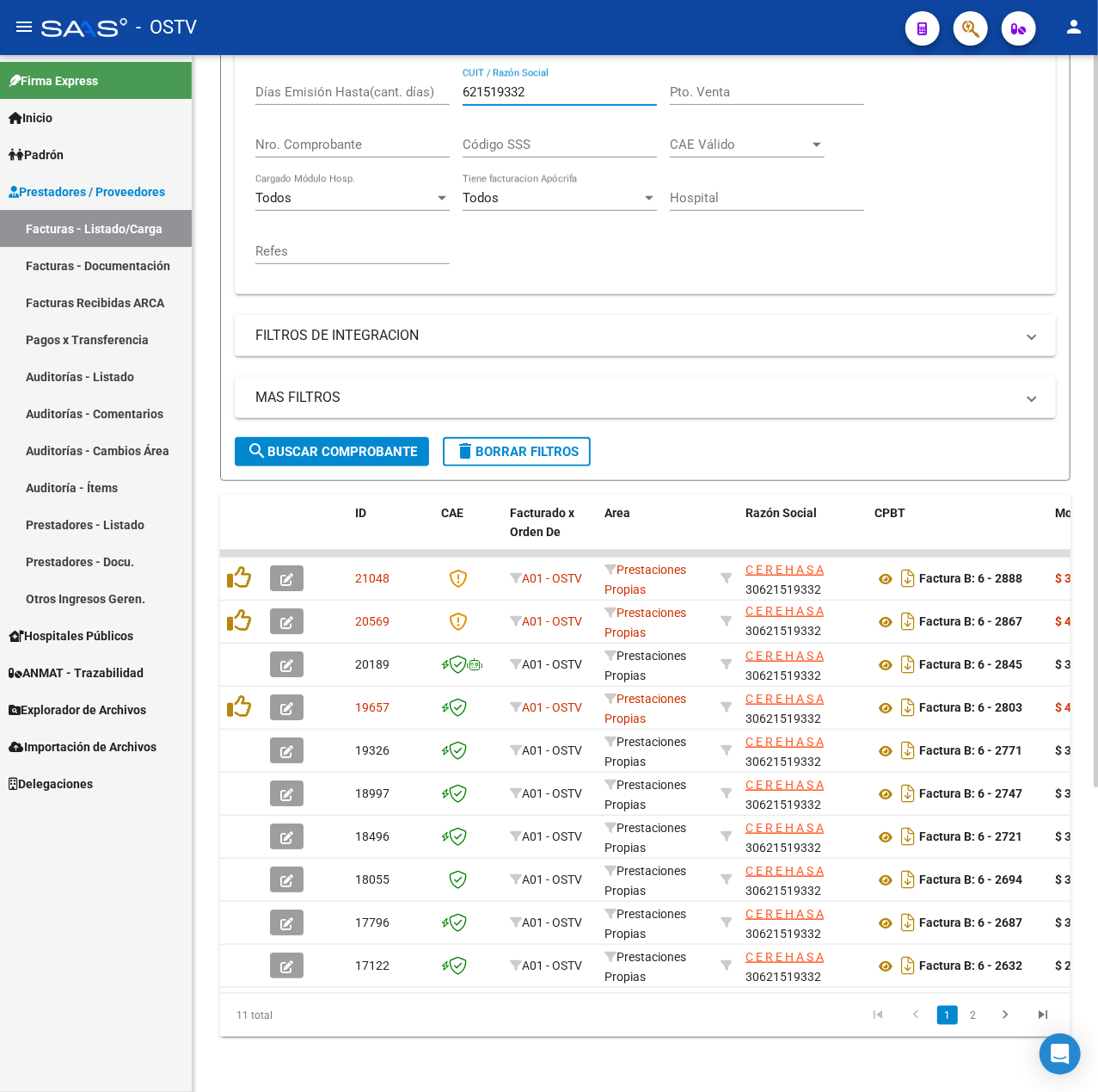
scroll to position [0, 320]
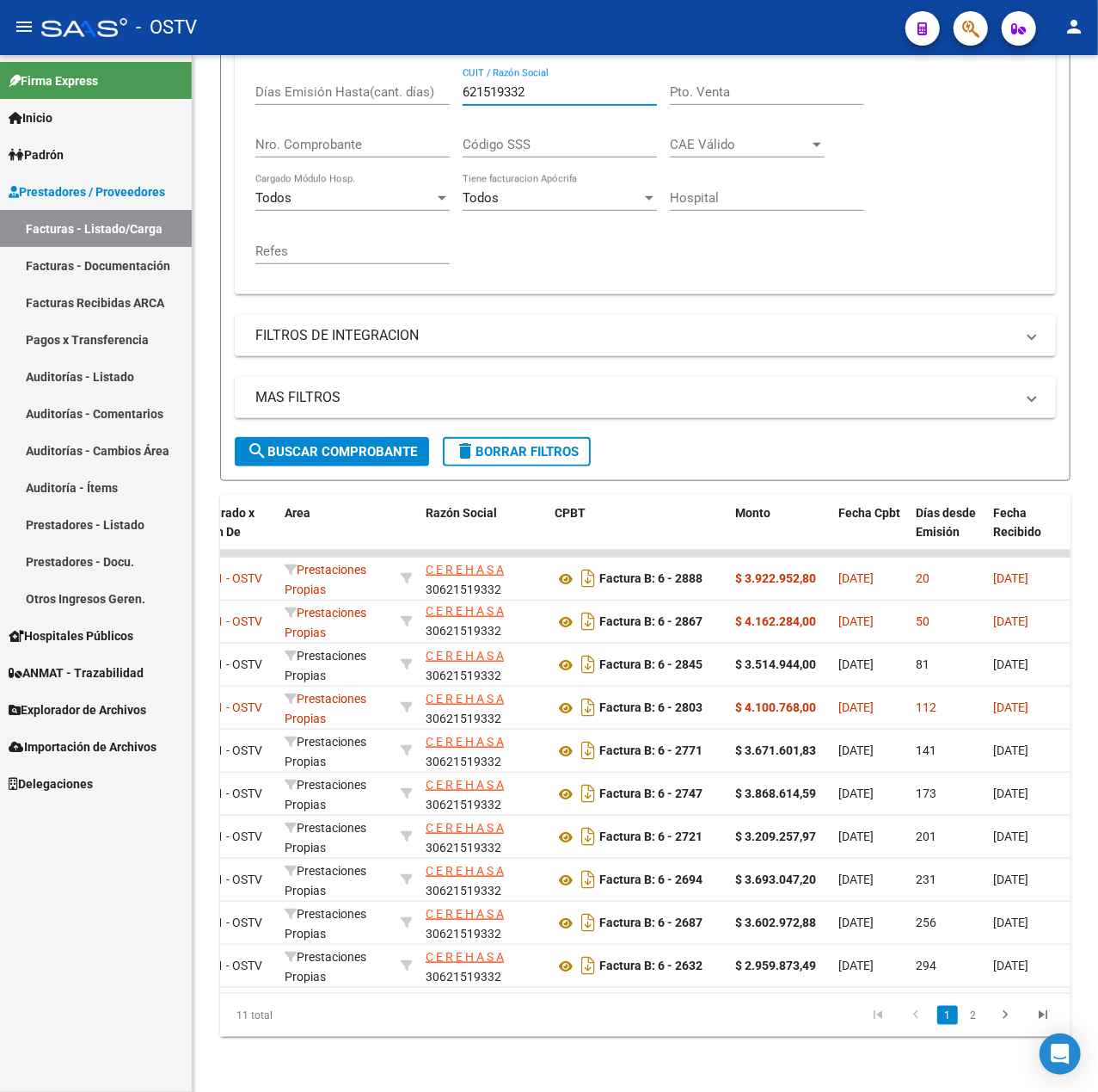
type input "621519332"
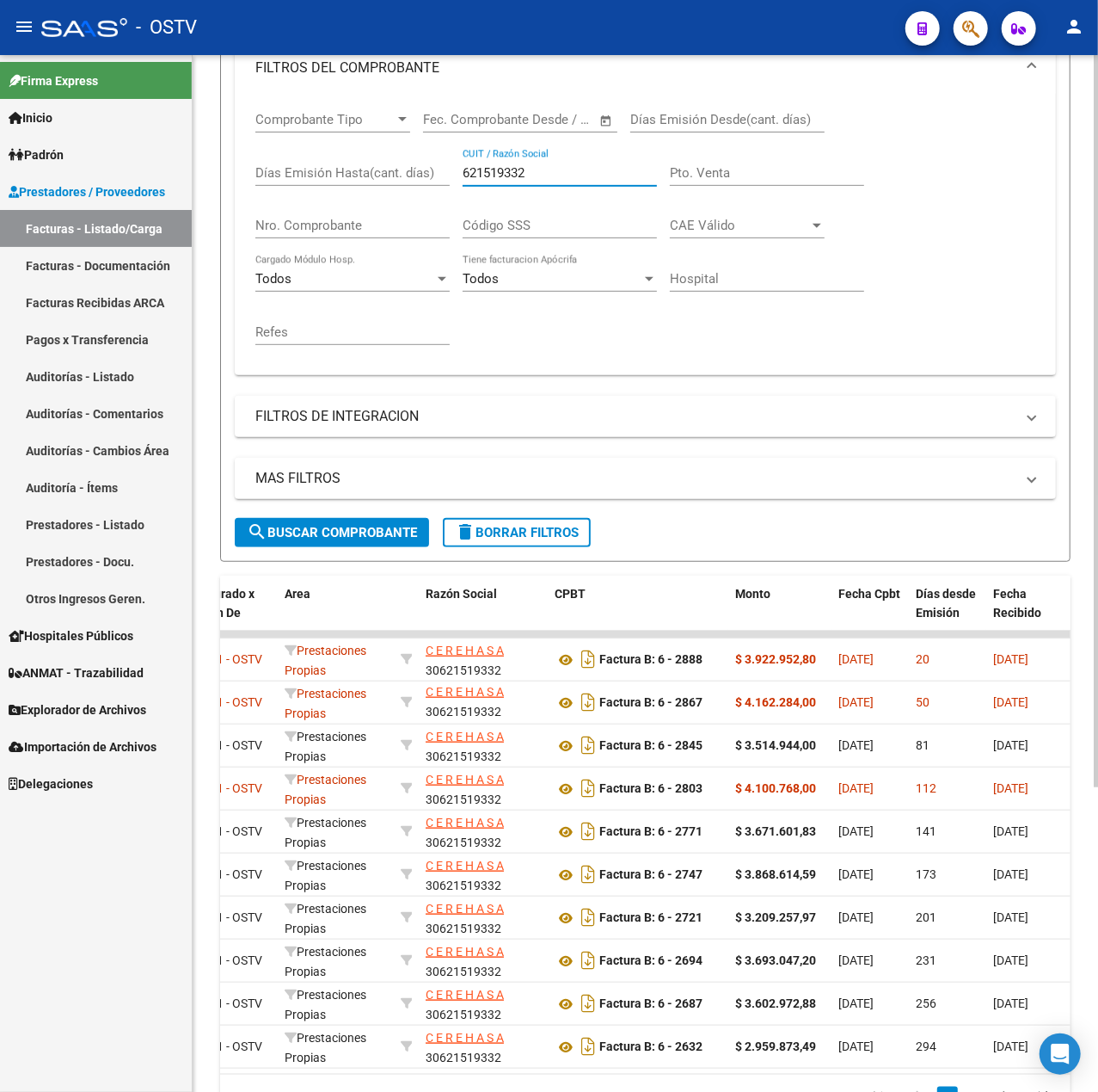
scroll to position [201, 0]
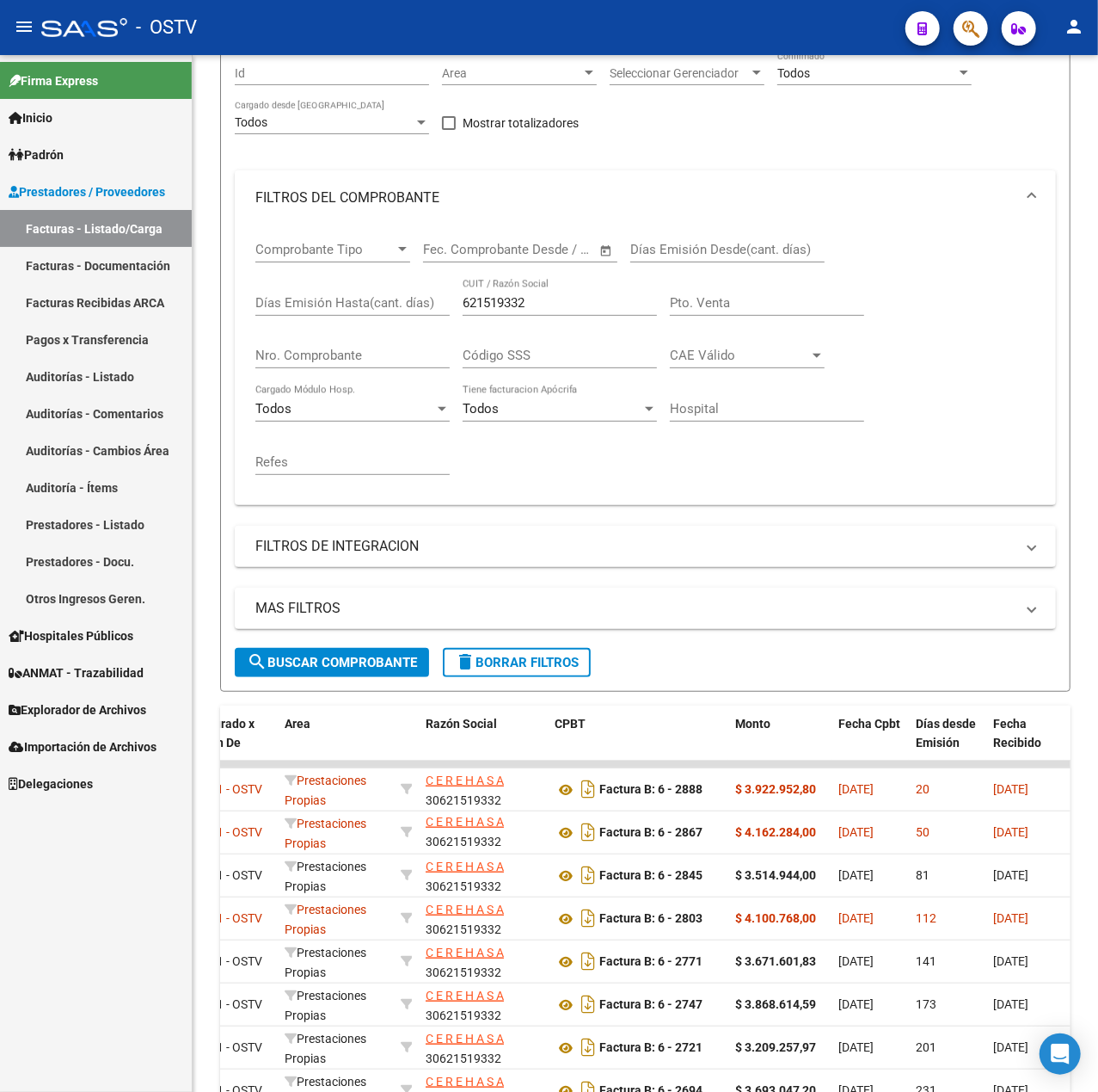
drag, startPoint x: 590, startPoint y: 292, endPoint x: 101, endPoint y: 304, distance: 489.1
click at [103, 304] on mat-sidenav-container "Firma Express Inicio Calendario SSS Instructivos Contacto OS Padrón Afiliados E…" at bounding box center [549, 573] width 1098 height 1036
click at [579, 289] on div "621519332 CUIT / Razón Social" at bounding box center [559, 297] width 194 height 37
drag, startPoint x: 588, startPoint y: 301, endPoint x: 303, endPoint y: 301, distance: 285.0
click at [303, 301] on div "Comprobante Tipo Comprobante Tipo Fecha inicio – Fecha fin Fec. Comprobante Des…" at bounding box center [646, 358] width 780 height 266
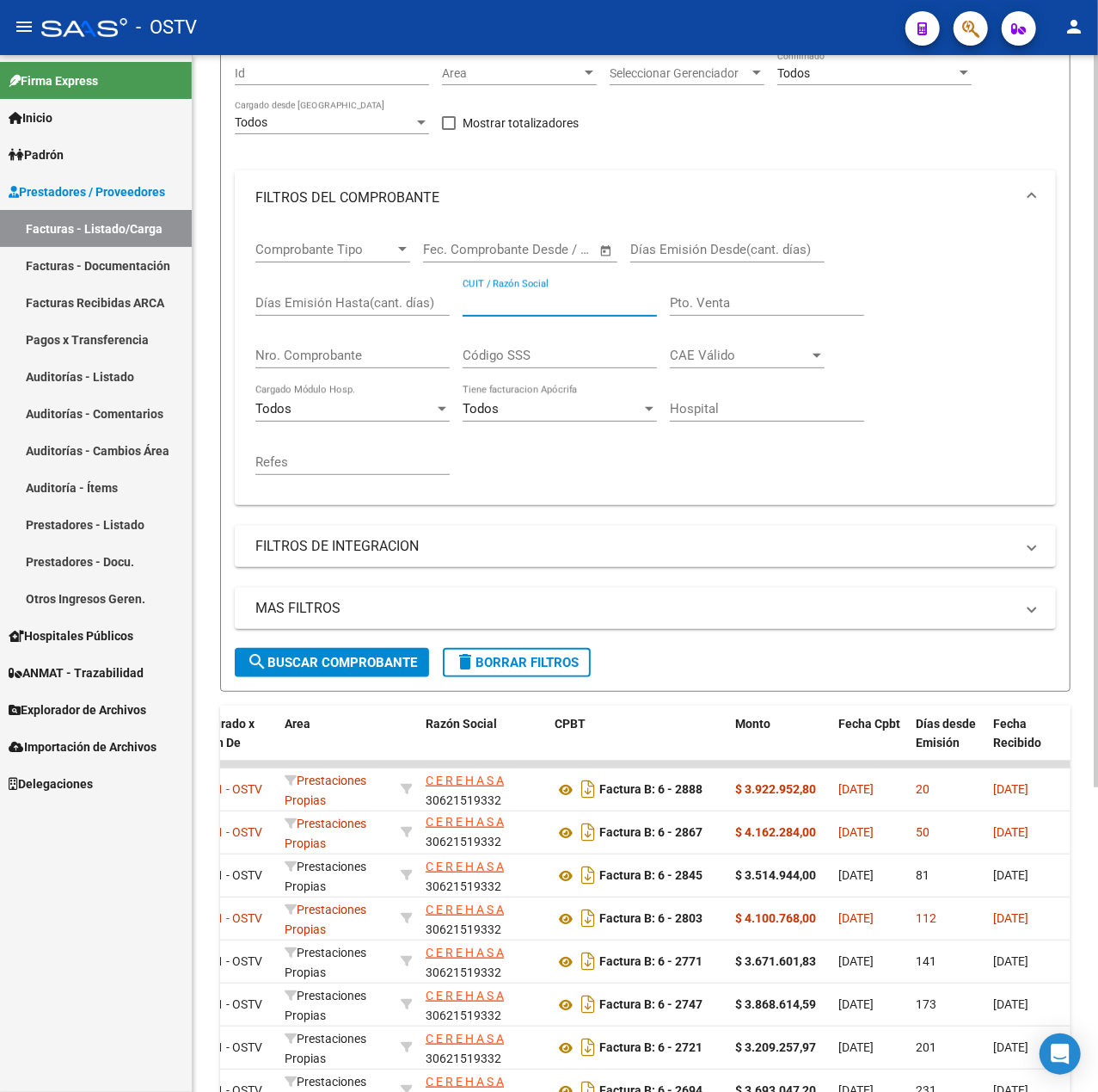
click at [714, 297] on input "Pto. Venta" at bounding box center [767, 302] width 194 height 15
click at [349, 352] on input "Nro. Comprobante" at bounding box center [352, 355] width 194 height 15
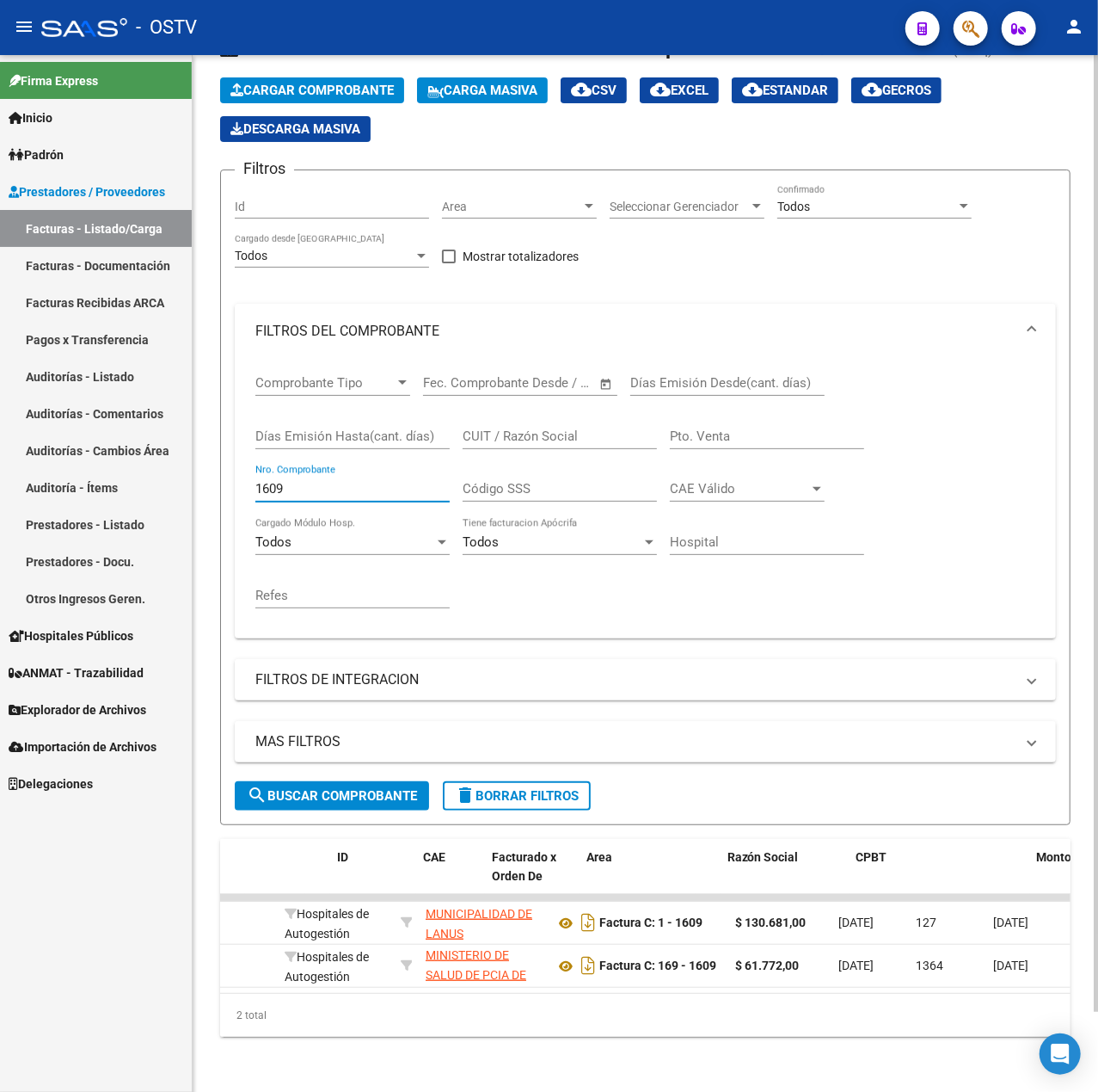
scroll to position [0, 0]
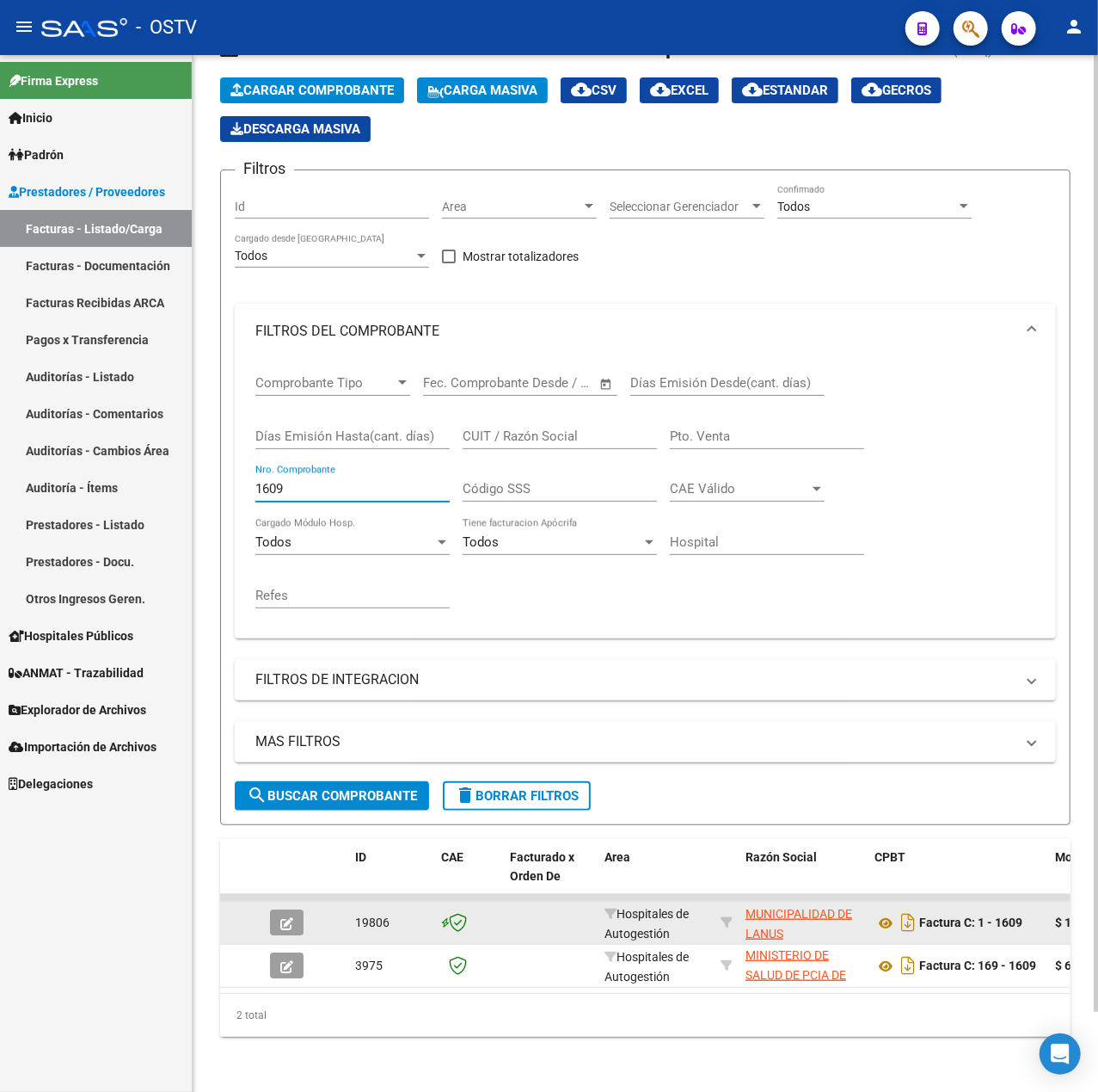
type input "1609"
click at [290, 917] on icon "button" at bounding box center [287, 924] width 13 height 13
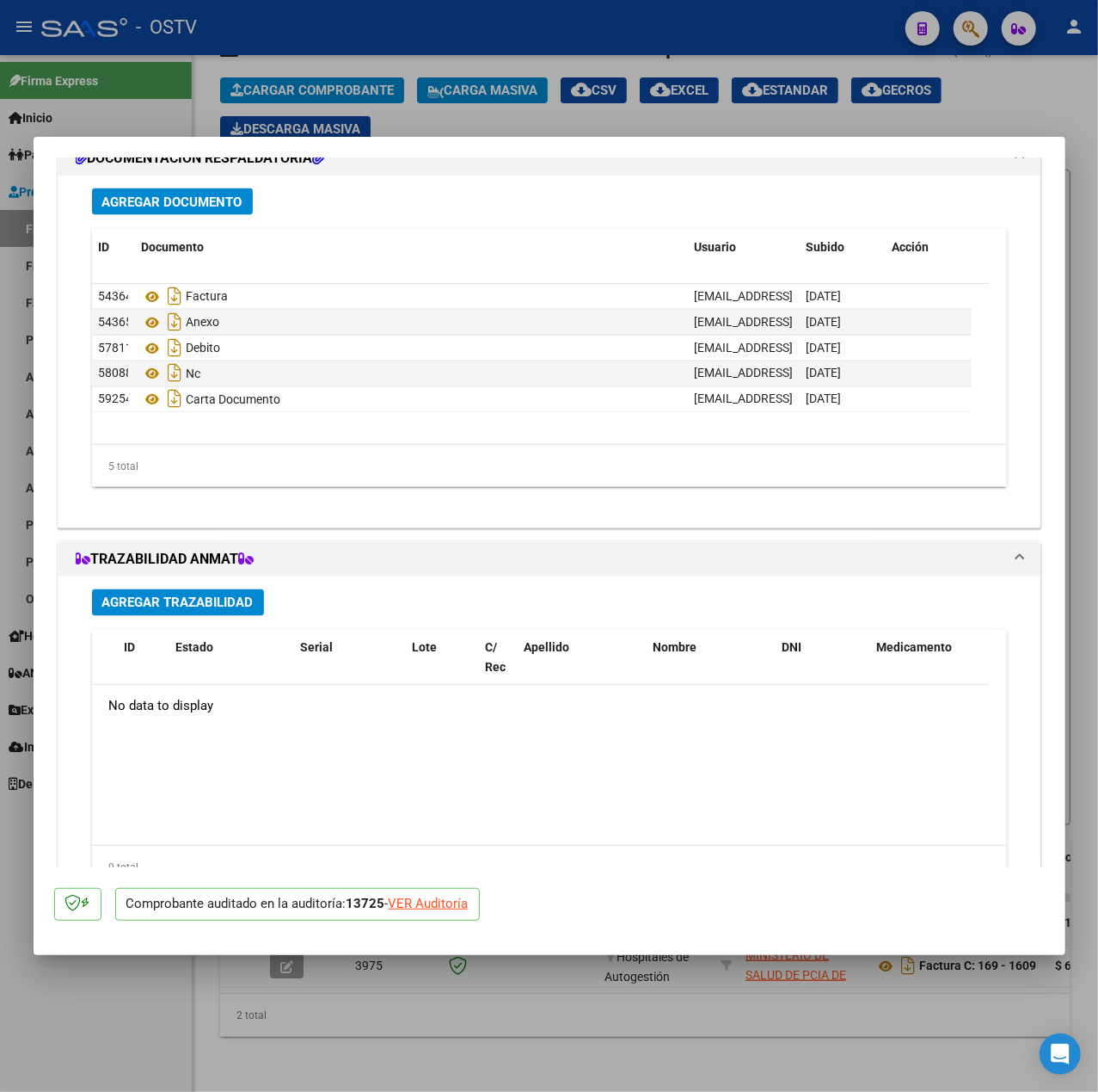
scroll to position [1292, 0]
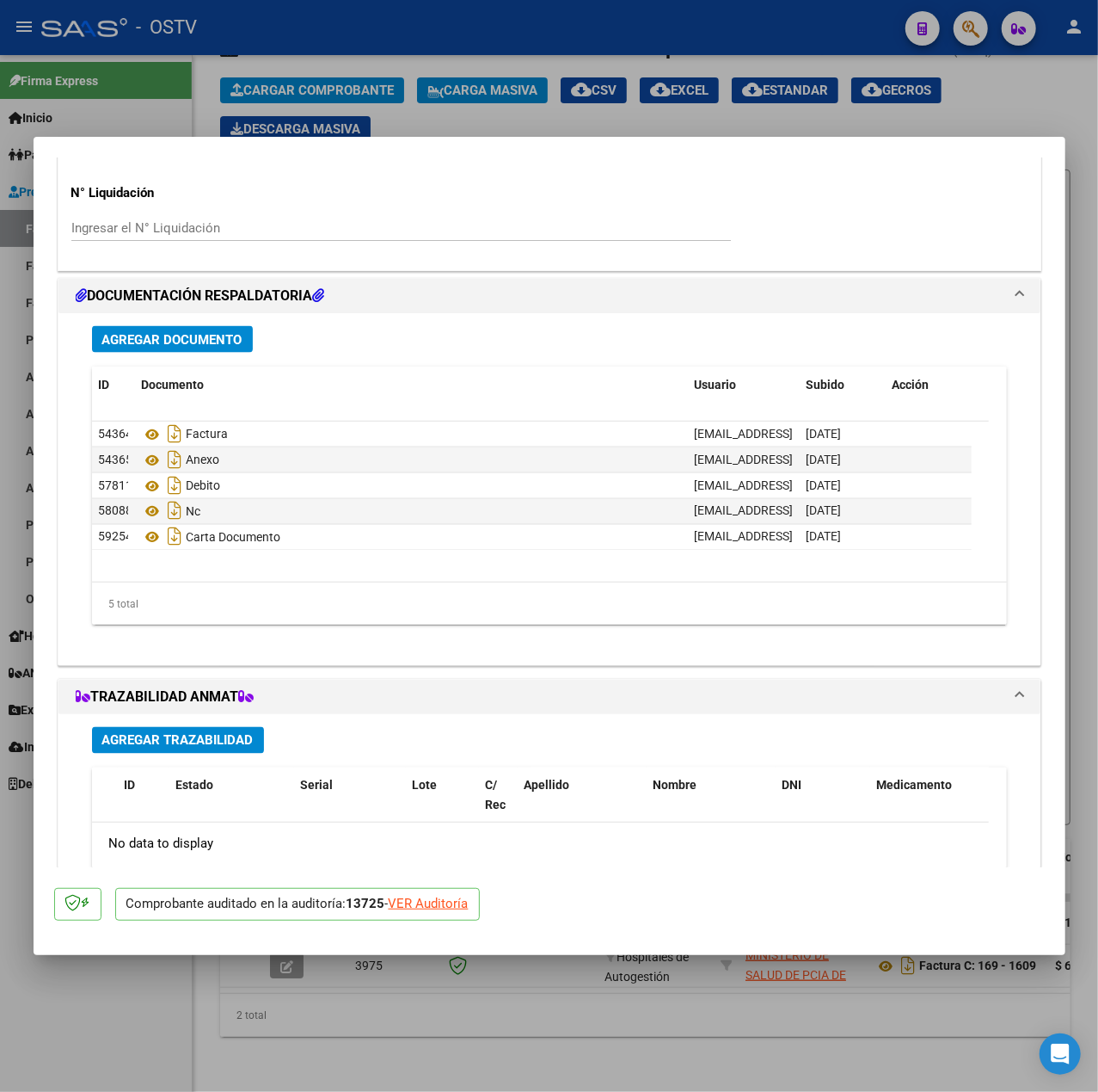
click at [21, 457] on div at bounding box center [549, 546] width 1098 height 1092
type input "$ 0,00"
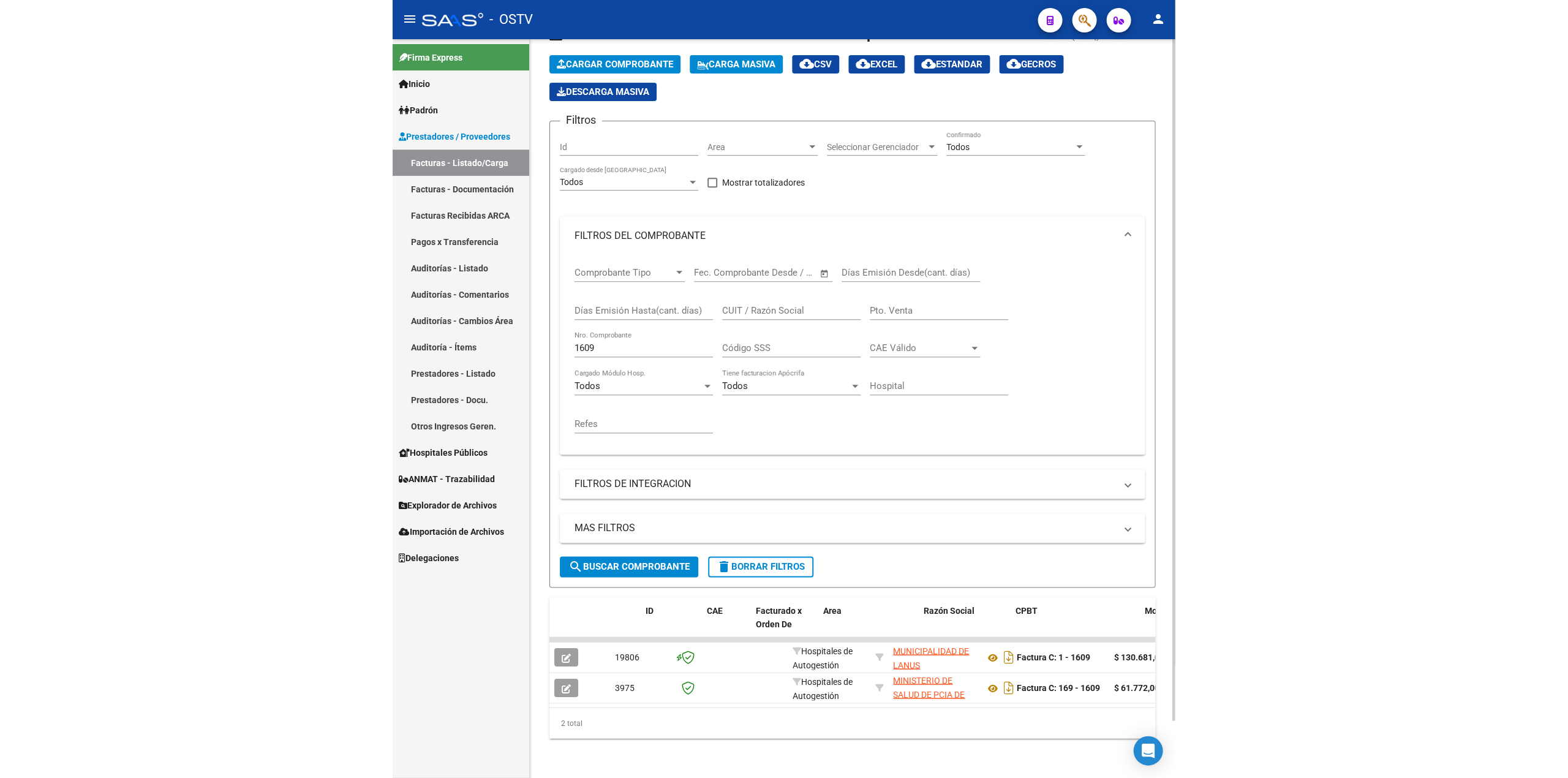
scroll to position [0, 0]
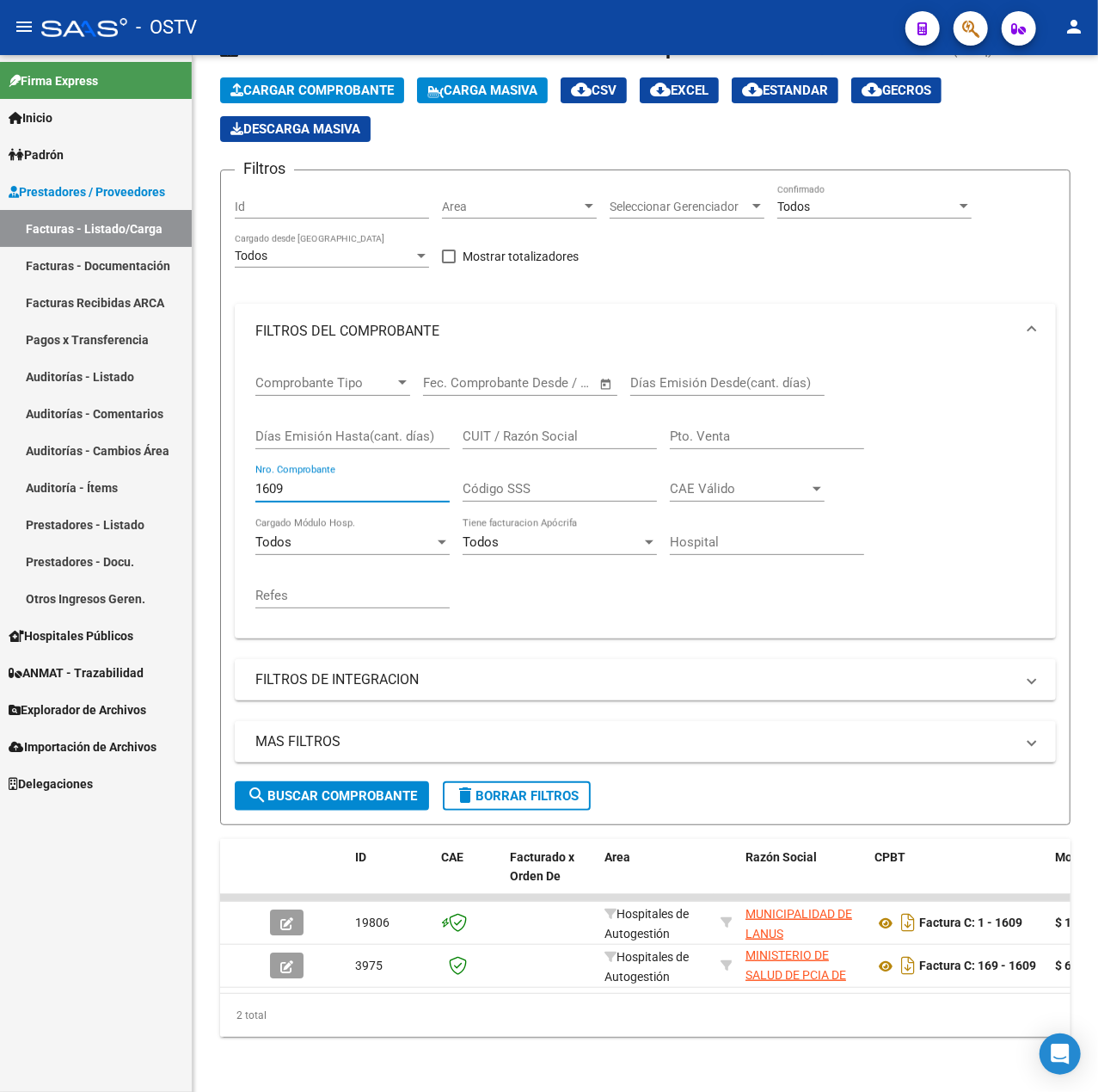
drag, startPoint x: 411, startPoint y: 475, endPoint x: -97, endPoint y: 541, distance: 512.3
click at [0, 541] on html "menu - OSTV person Firma Express Inicio Calendario SSS Instructivos Contacto OS…" at bounding box center [549, 546] width 1098 height 1092
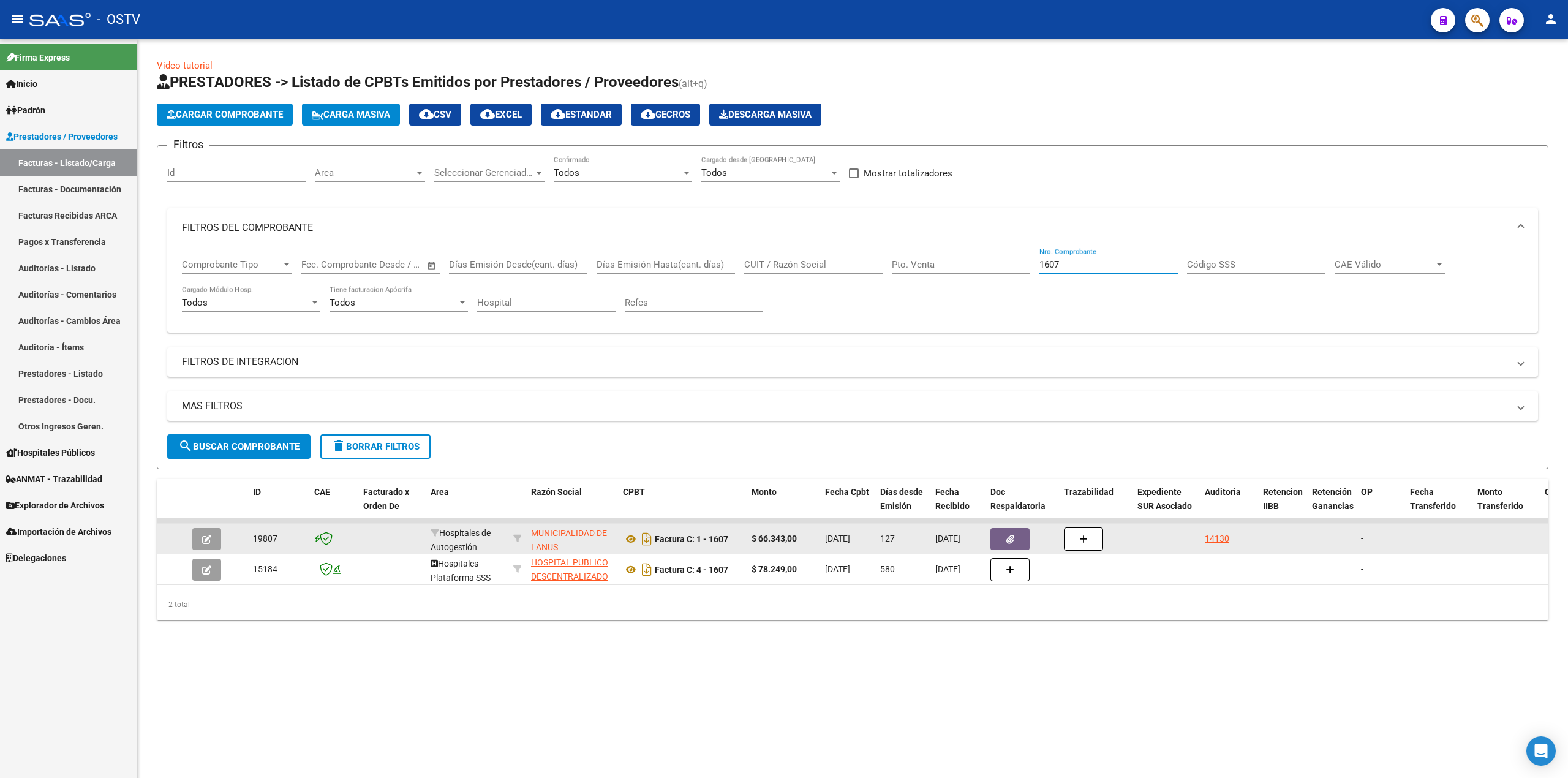
type input "1607"
click at [216, 542] on button "button" at bounding box center [207, 539] width 29 height 22
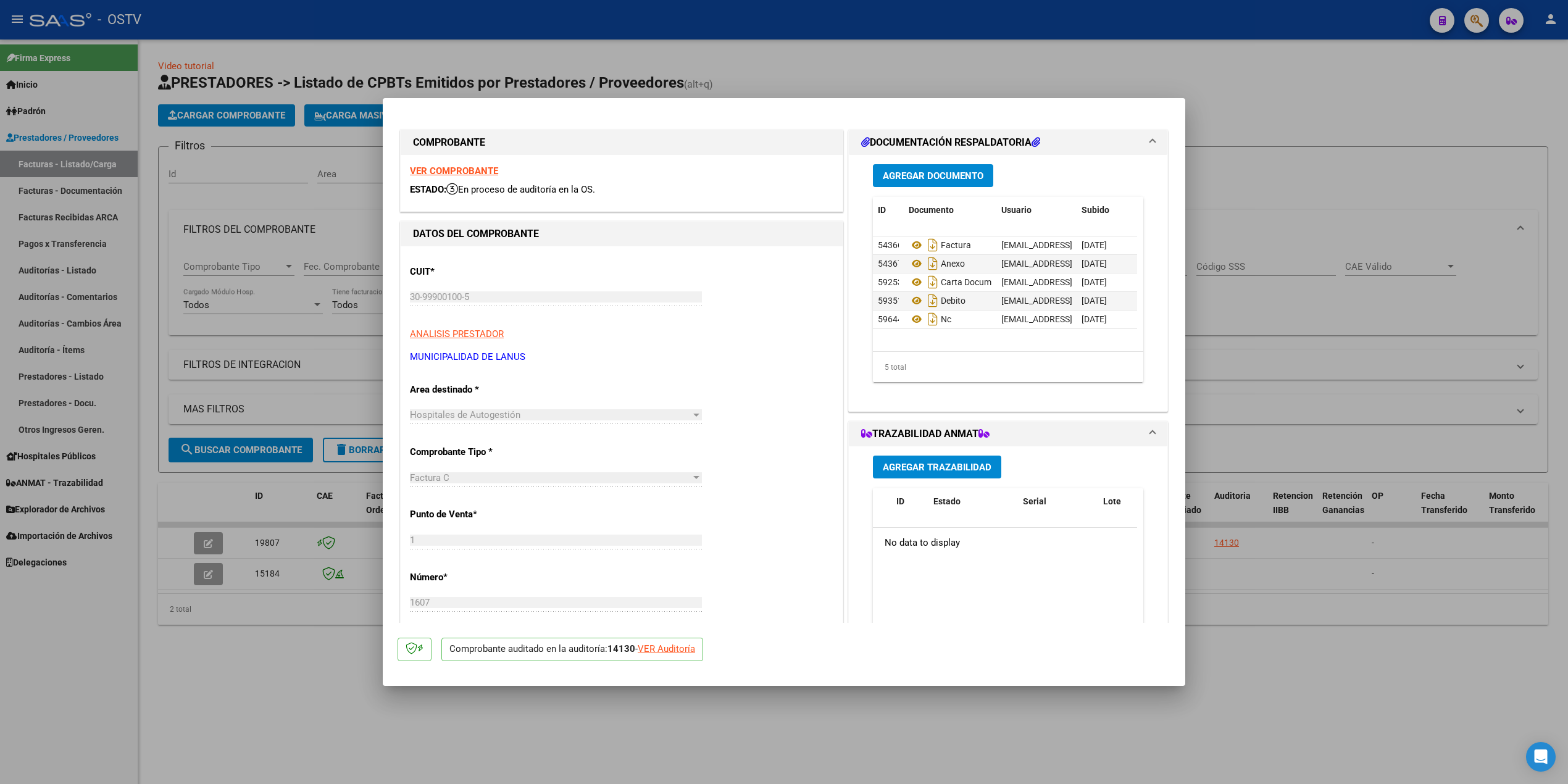
click at [1320, 657] on div at bounding box center [784, 392] width 1568 height 784
type input "$ 0,00"
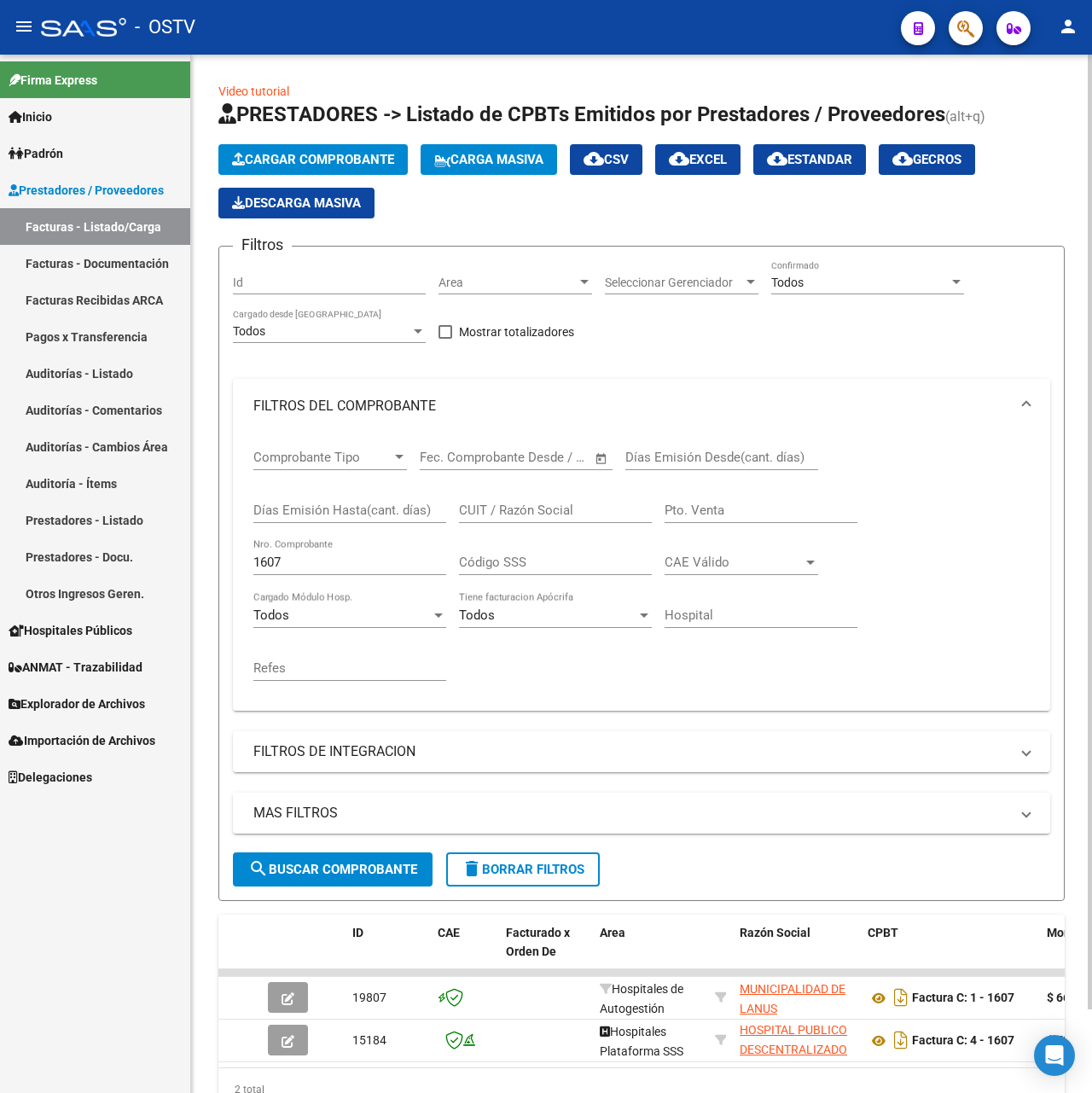
click at [373, 565] on input "1607" at bounding box center [350, 562] width 192 height 15
drag, startPoint x: 373, startPoint y: 565, endPoint x: -21, endPoint y: 592, distance: 394.9
click at [0, 592] on html "menu - OSTV person Firma Express Inicio Calendario SSS Instructivos Contacto OS…" at bounding box center [546, 546] width 1092 height 1093
click at [25, 23] on mat-icon "menu" at bounding box center [23, 26] width 21 height 21
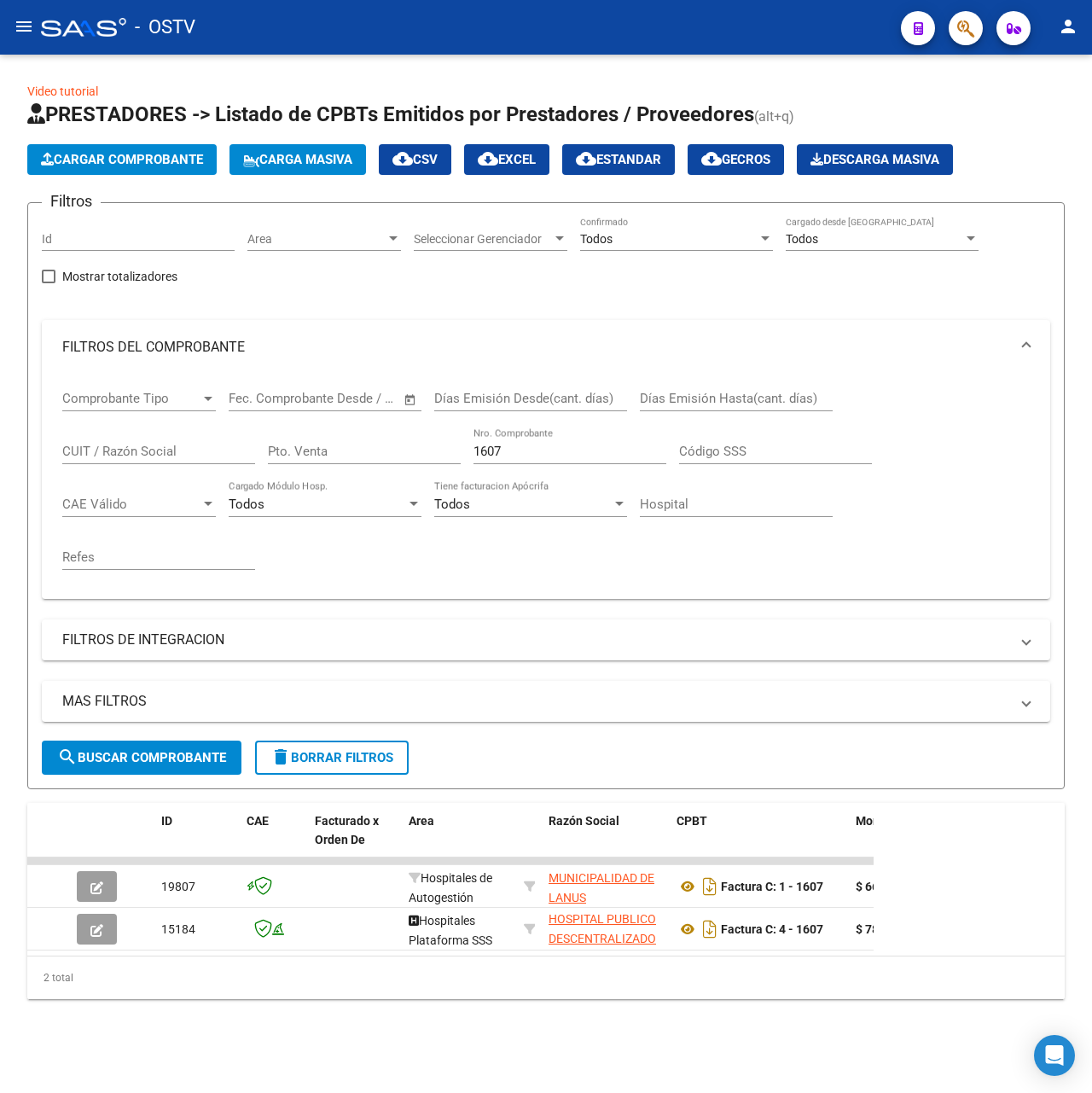
click at [190, 760] on span "search Buscar Comprobante" at bounding box center [141, 757] width 169 height 15
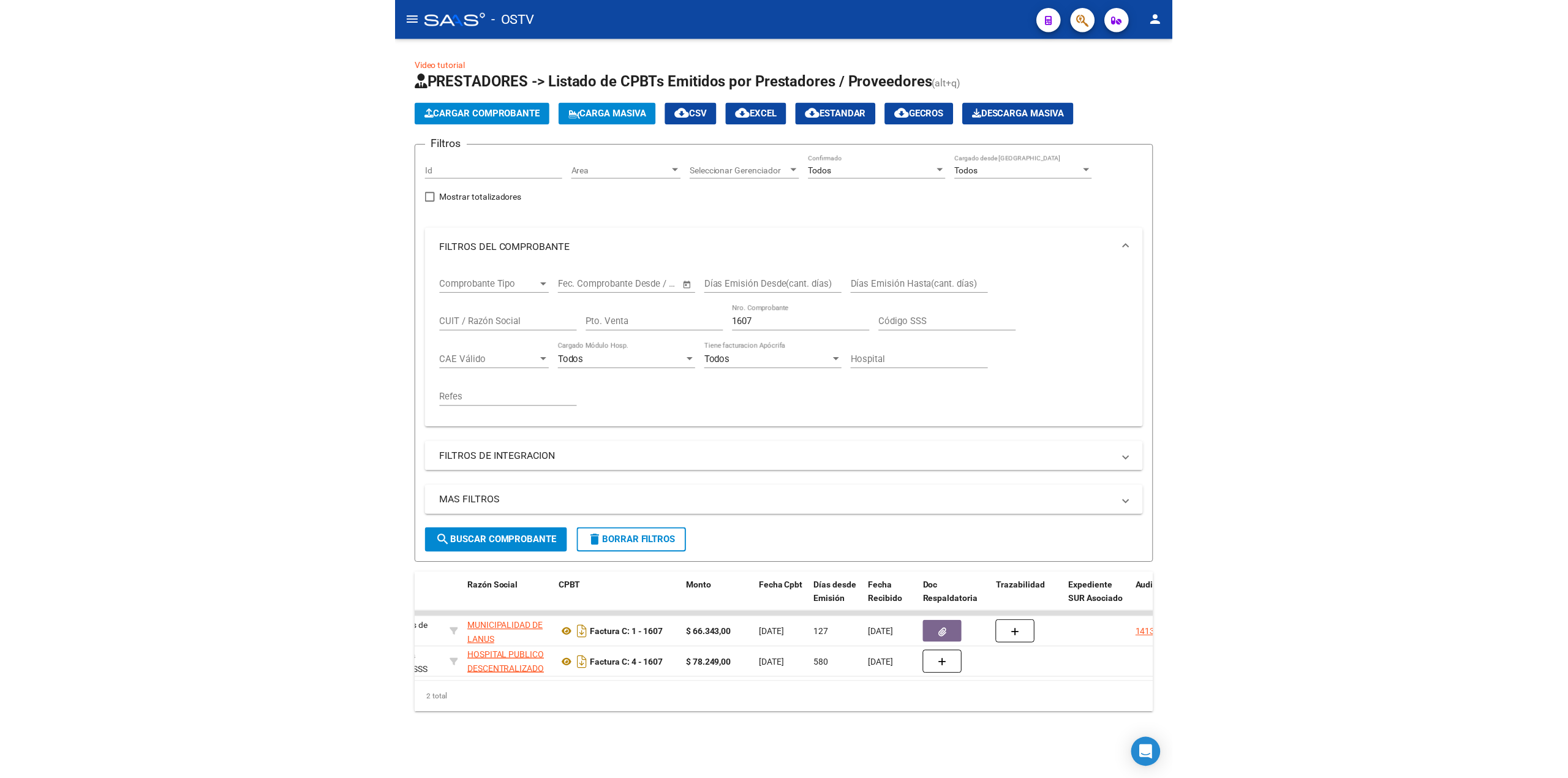
scroll to position [0, 547]
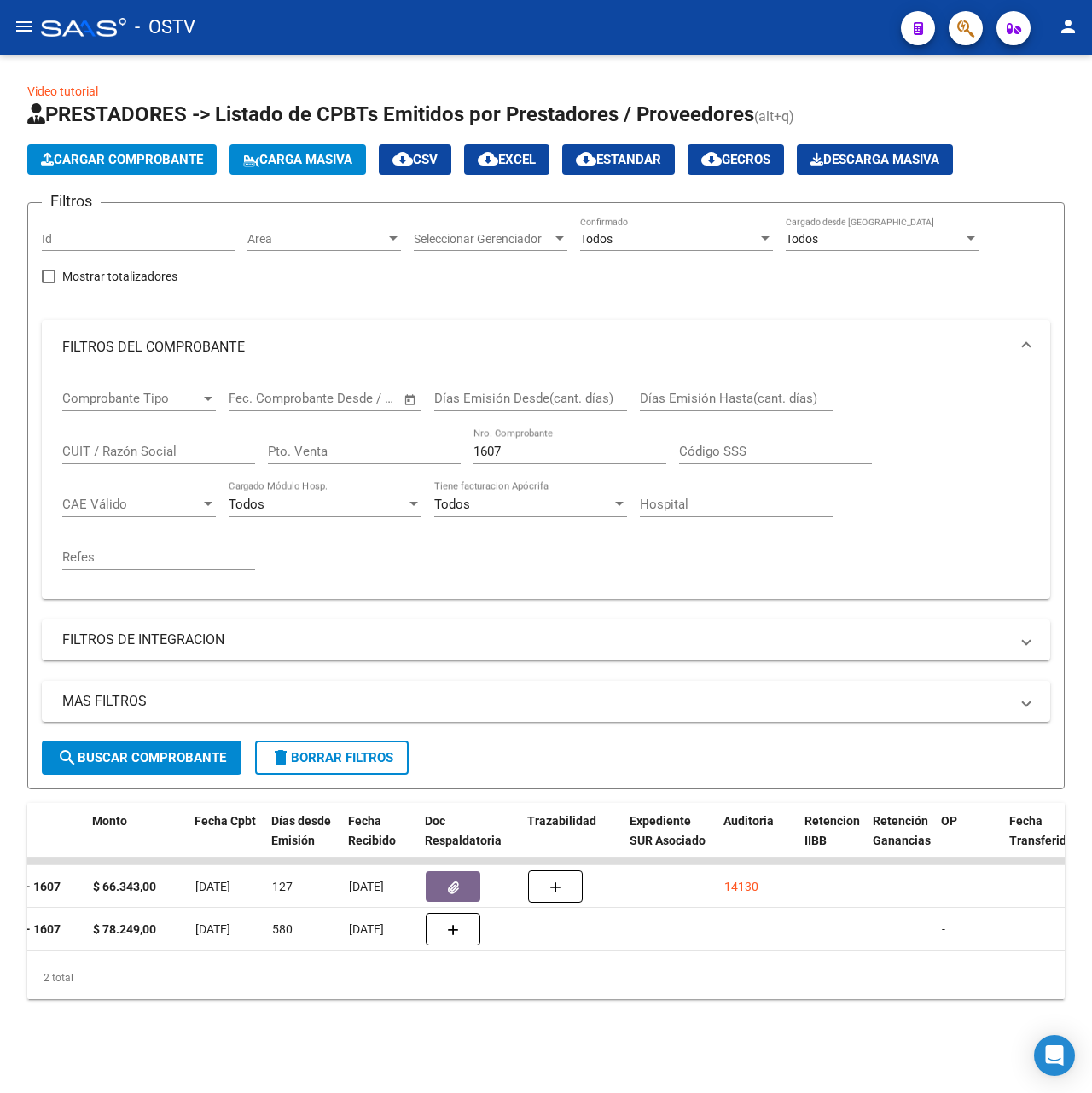
click at [561, 455] on input "1607" at bounding box center [569, 451] width 192 height 15
drag, startPoint x: 561, startPoint y: 455, endPoint x: 194, endPoint y: 454, distance: 367.0
click at [194, 457] on div "Comprobante Tipo Comprobante Tipo Fecha inicio – Fecha fin Fec. Comprobante Des…" at bounding box center [546, 480] width 967 height 210
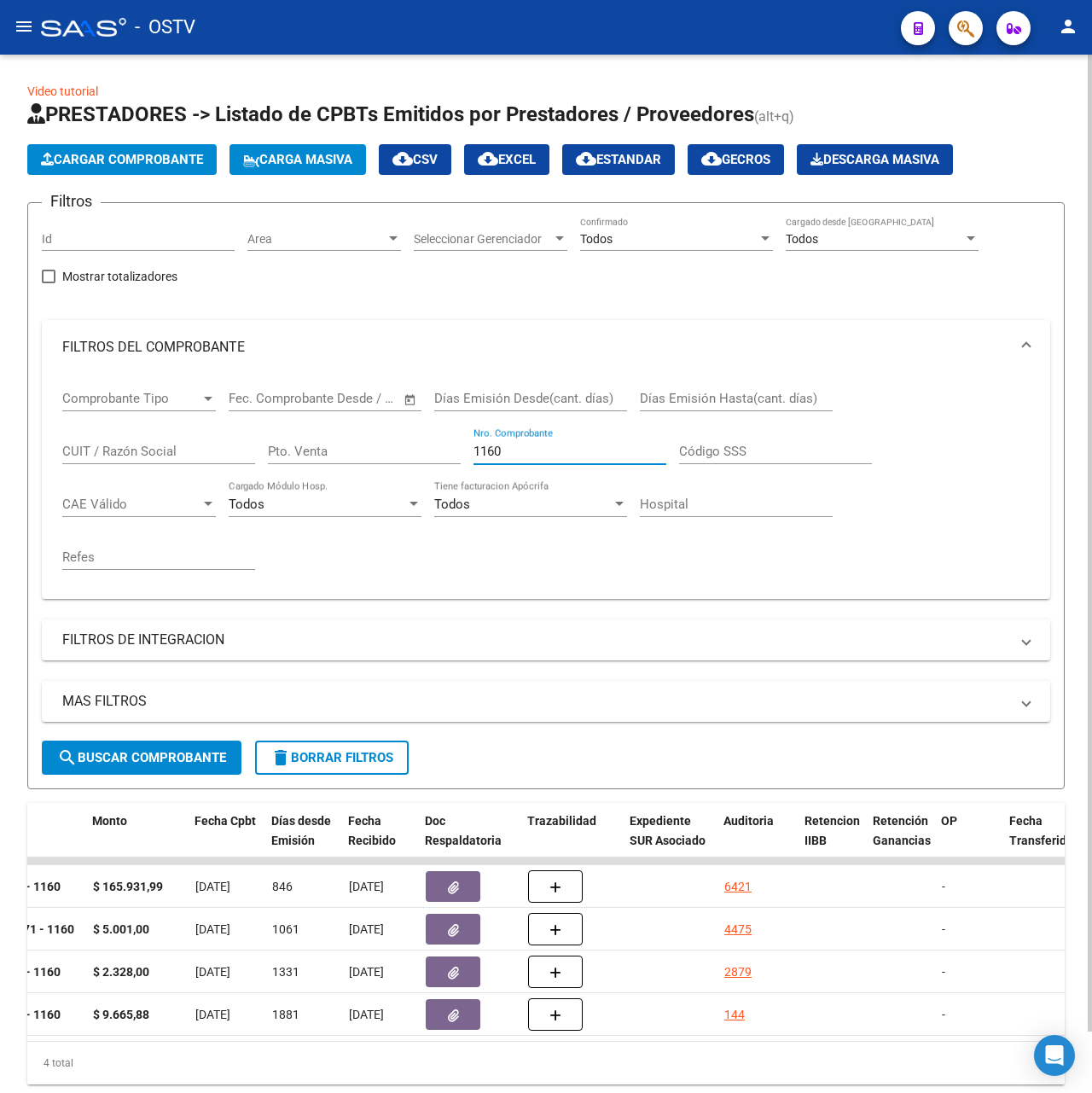
type input "1160"
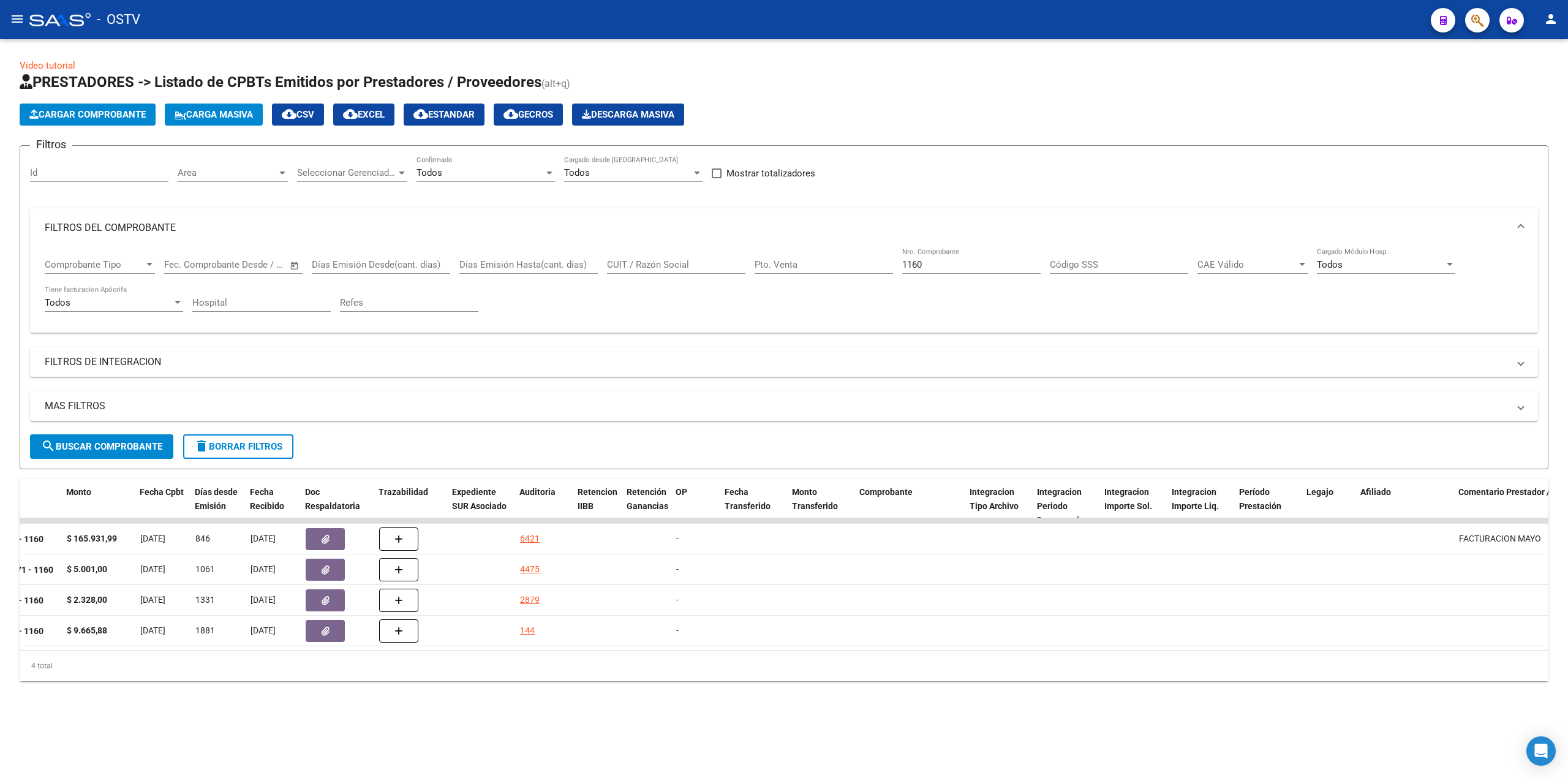
click at [80, 7] on div "- OSTV" at bounding box center [725, 19] width 1392 height 27
drag, startPoint x: 71, startPoint y: 19, endPoint x: 33, endPoint y: 23, distance: 38.2
click at [70, 19] on div at bounding box center [60, 19] width 61 height 14
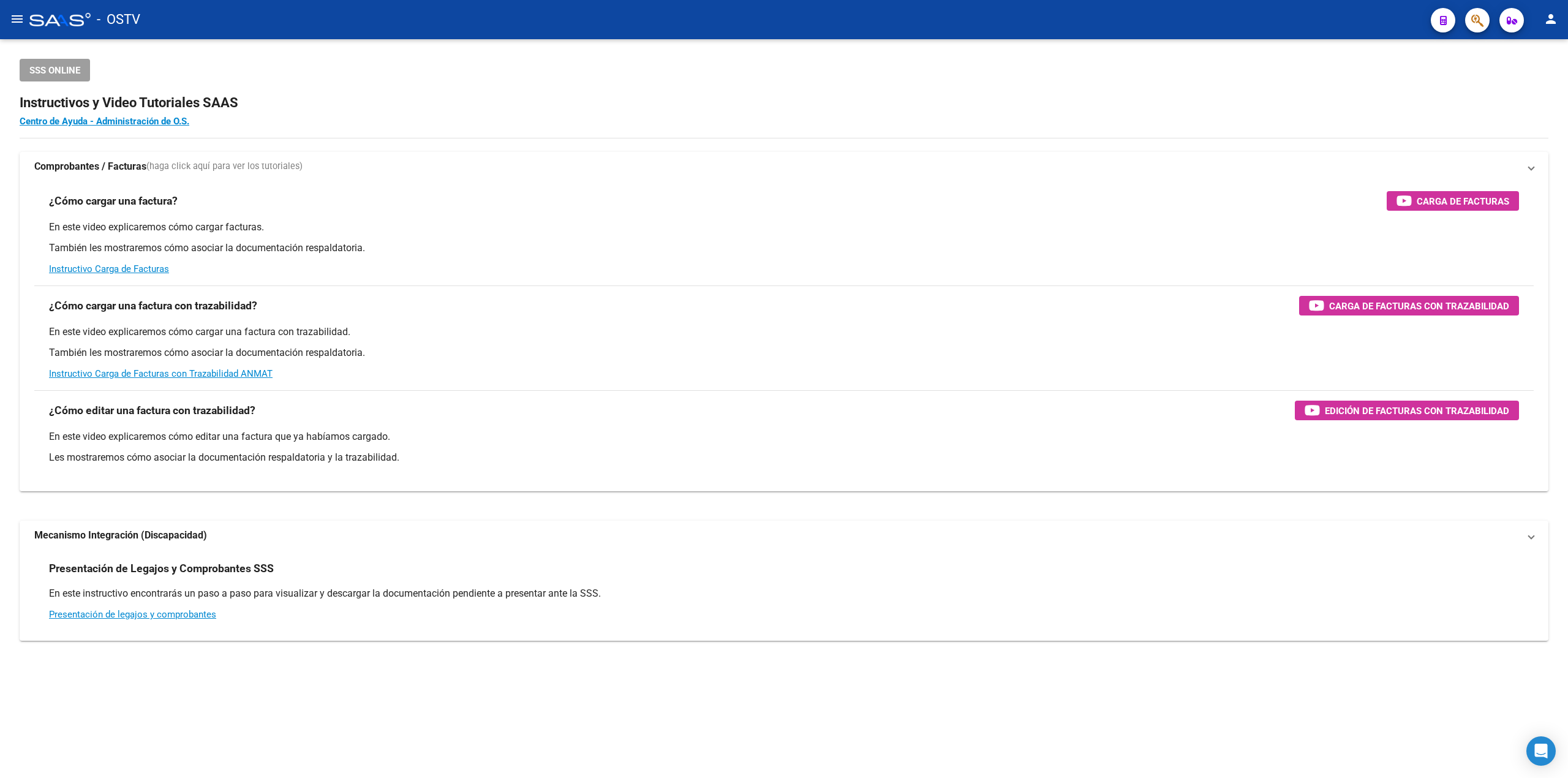
click at [18, 21] on mat-icon "menu" at bounding box center [17, 19] width 15 height 15
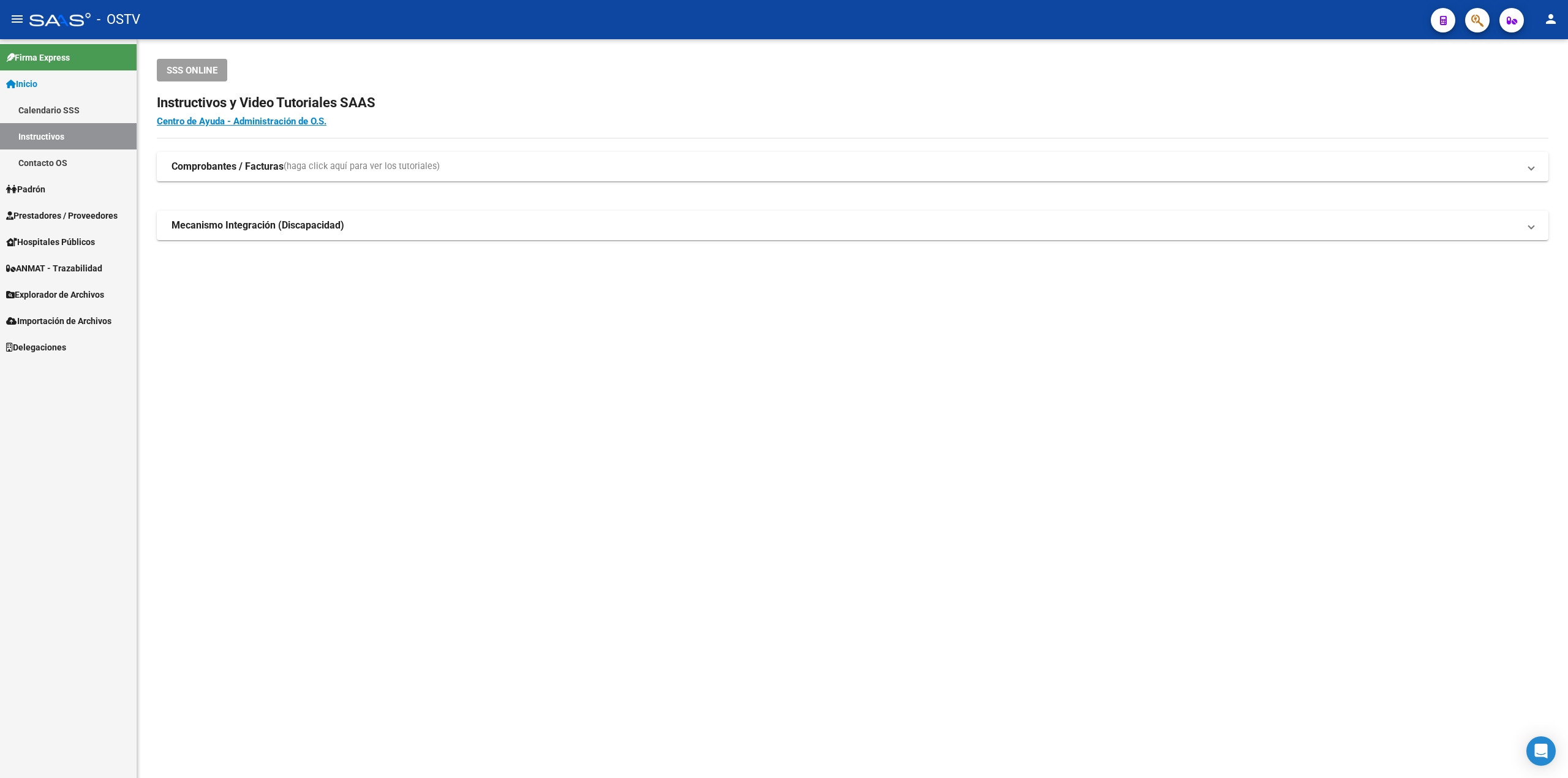
click at [30, 191] on span "Padrón" at bounding box center [25, 189] width 39 height 14
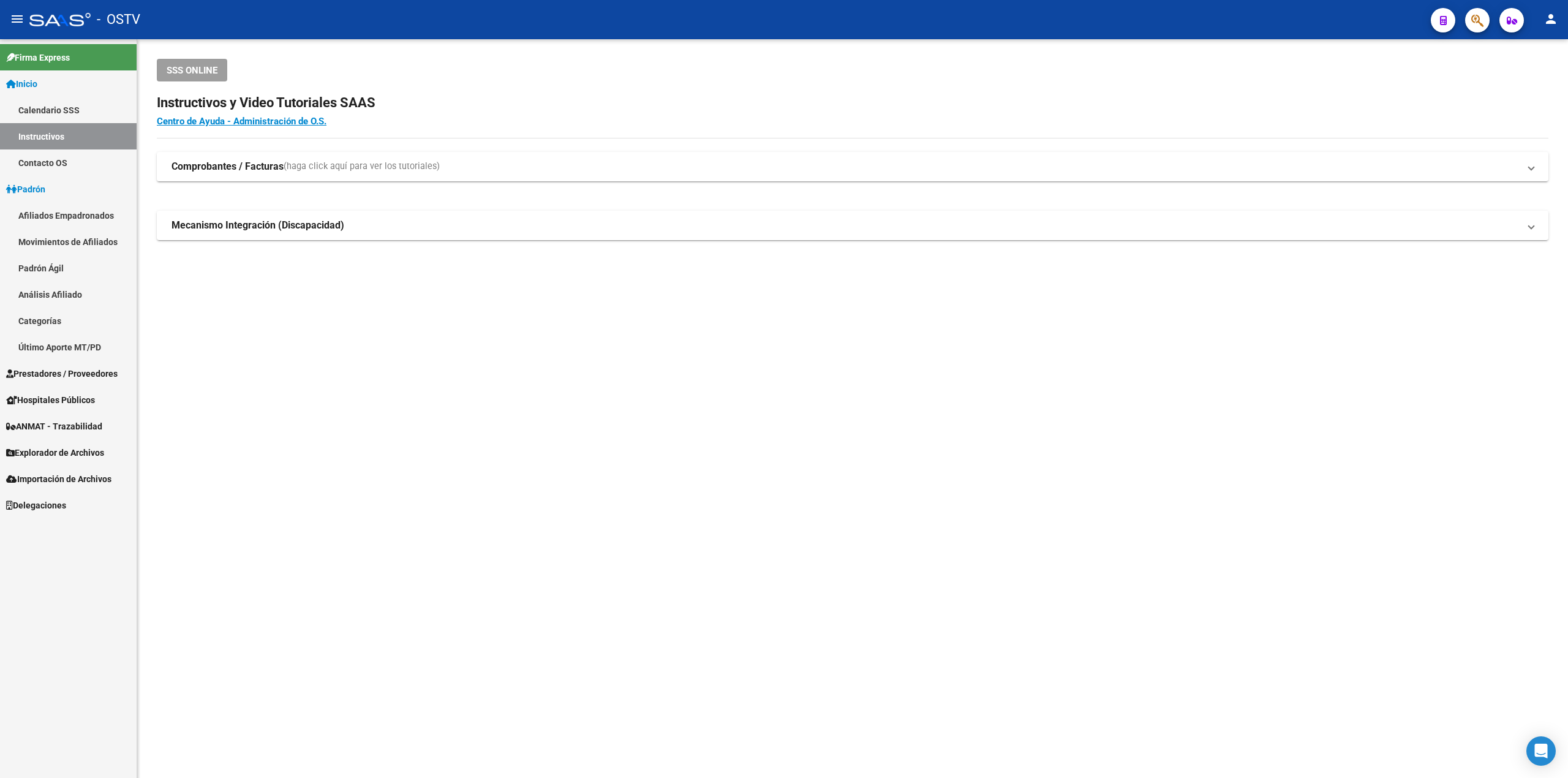
click at [83, 369] on span "Prestadores / Proveedores" at bounding box center [62, 374] width 112 height 14
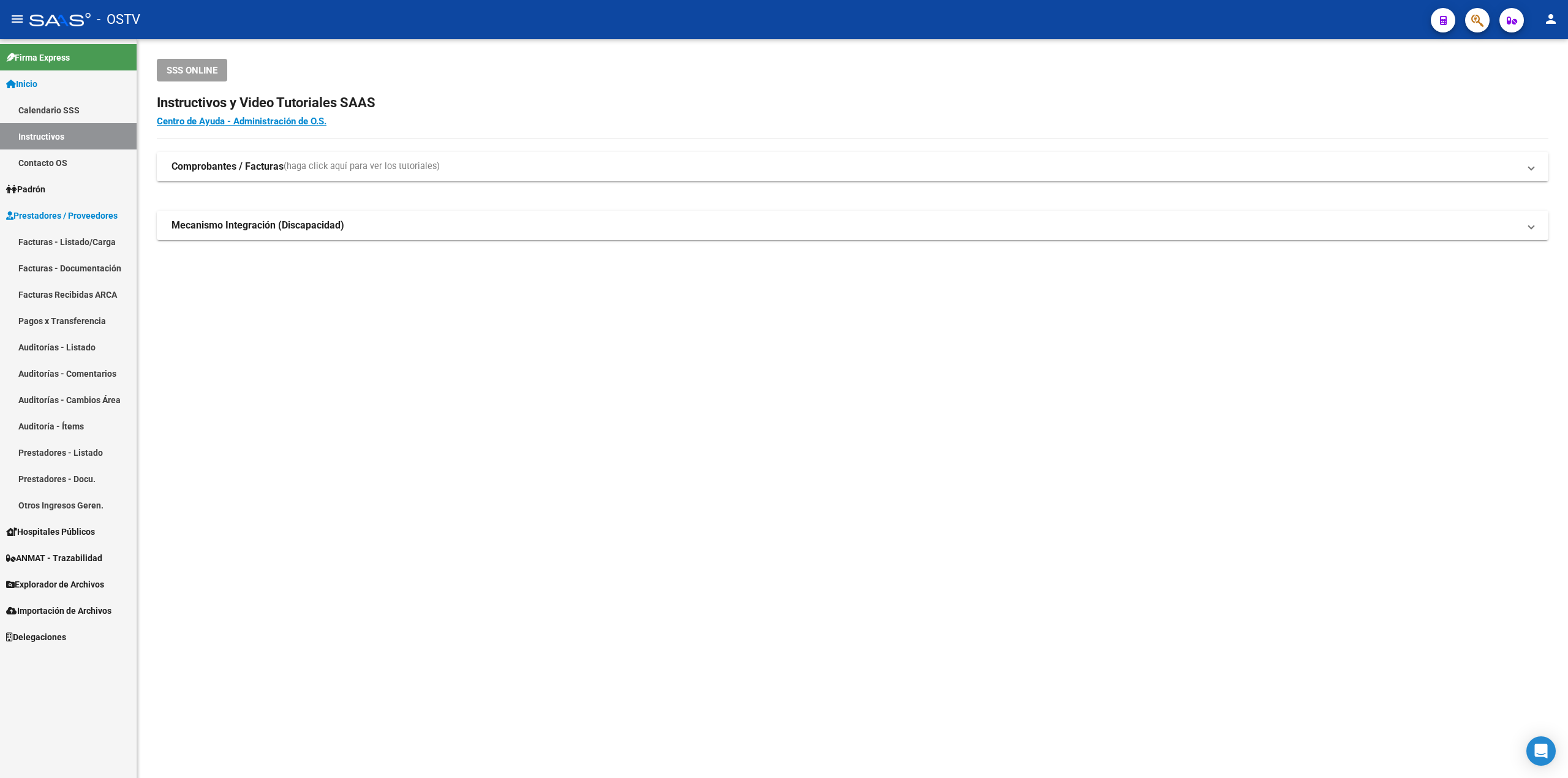
click at [94, 250] on link "Facturas - Listado/Carga" at bounding box center [68, 241] width 137 height 27
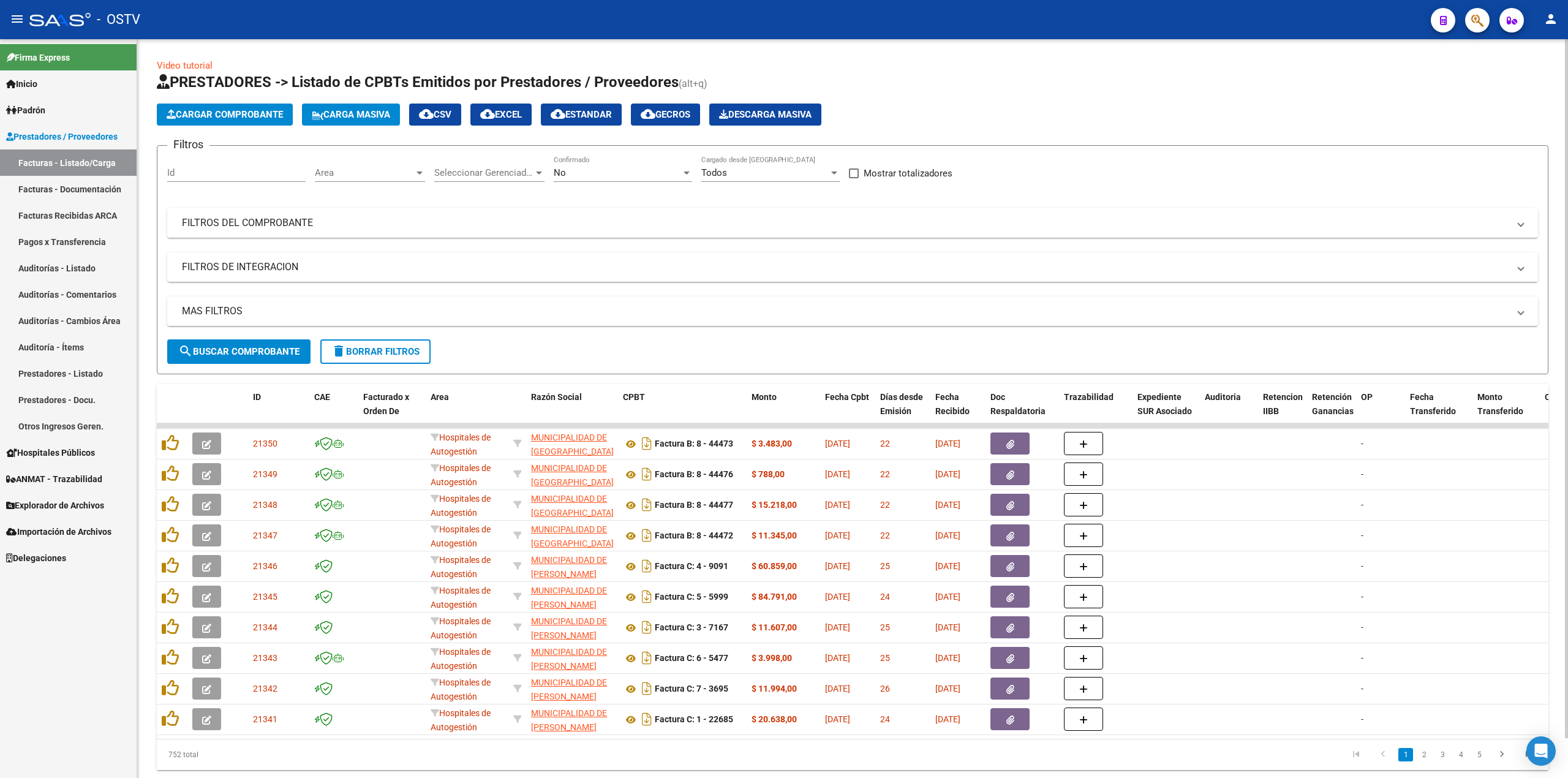
click at [613, 163] on div "No Confirmado" at bounding box center [623, 169] width 138 height 27
click at [597, 119] on span "Todos" at bounding box center [623, 118] width 138 height 28
click at [251, 346] on span "search Buscar Comprobante" at bounding box center [239, 352] width 121 height 11
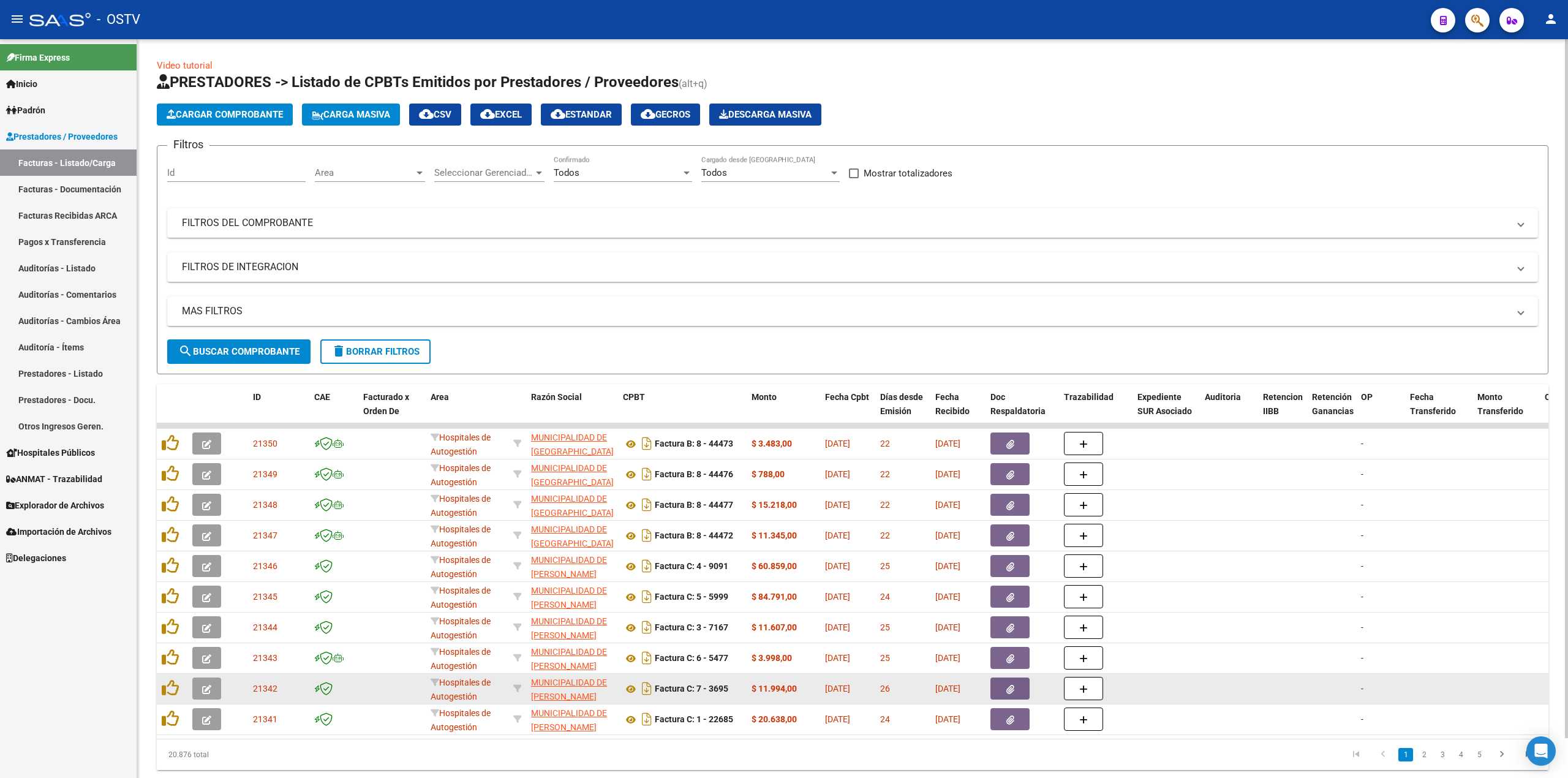
scroll to position [43, 0]
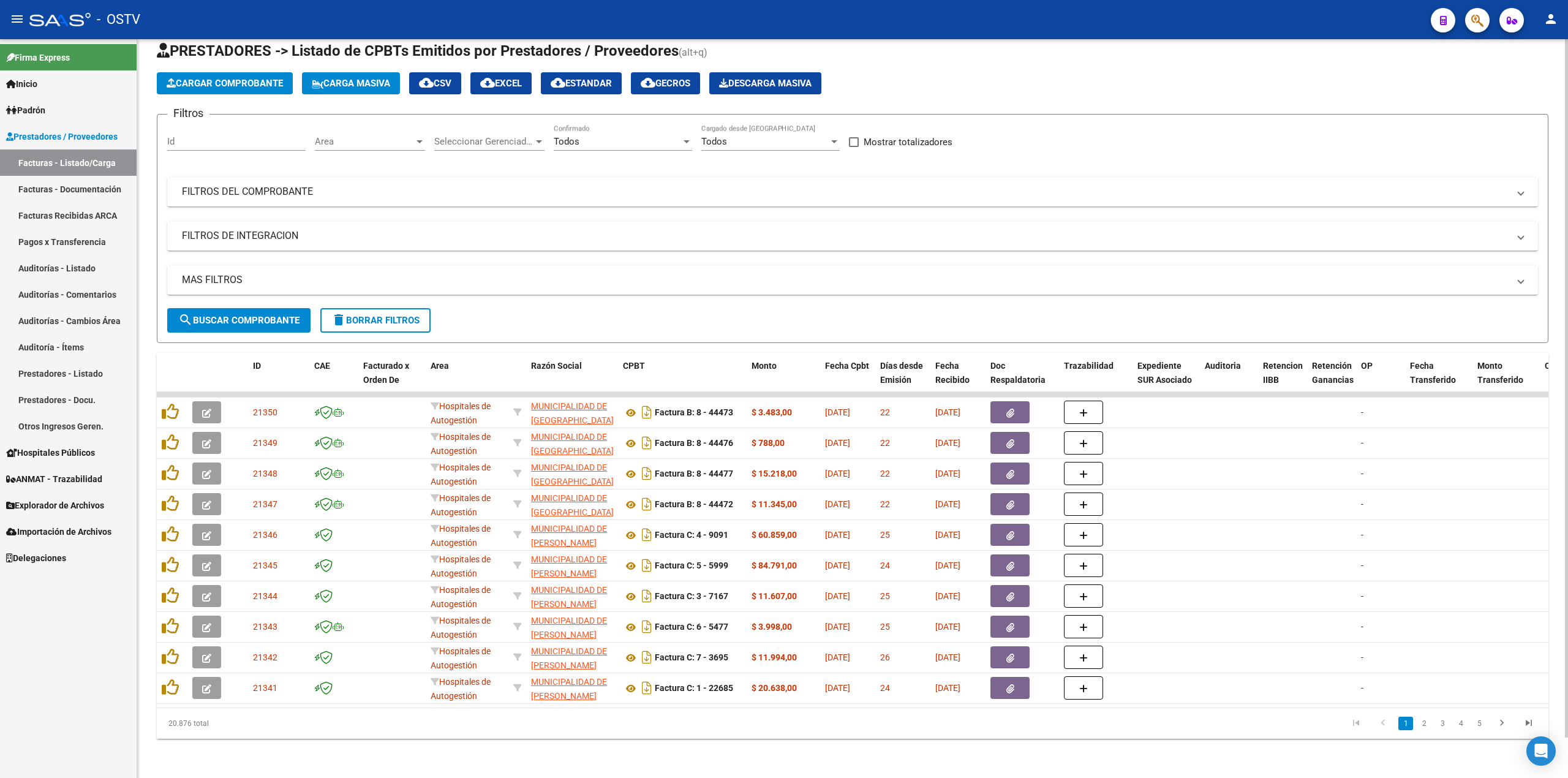
click at [1422, 721] on link "2" at bounding box center [1424, 723] width 15 height 14
click at [1437, 725] on link "3" at bounding box center [1442, 723] width 15 height 14
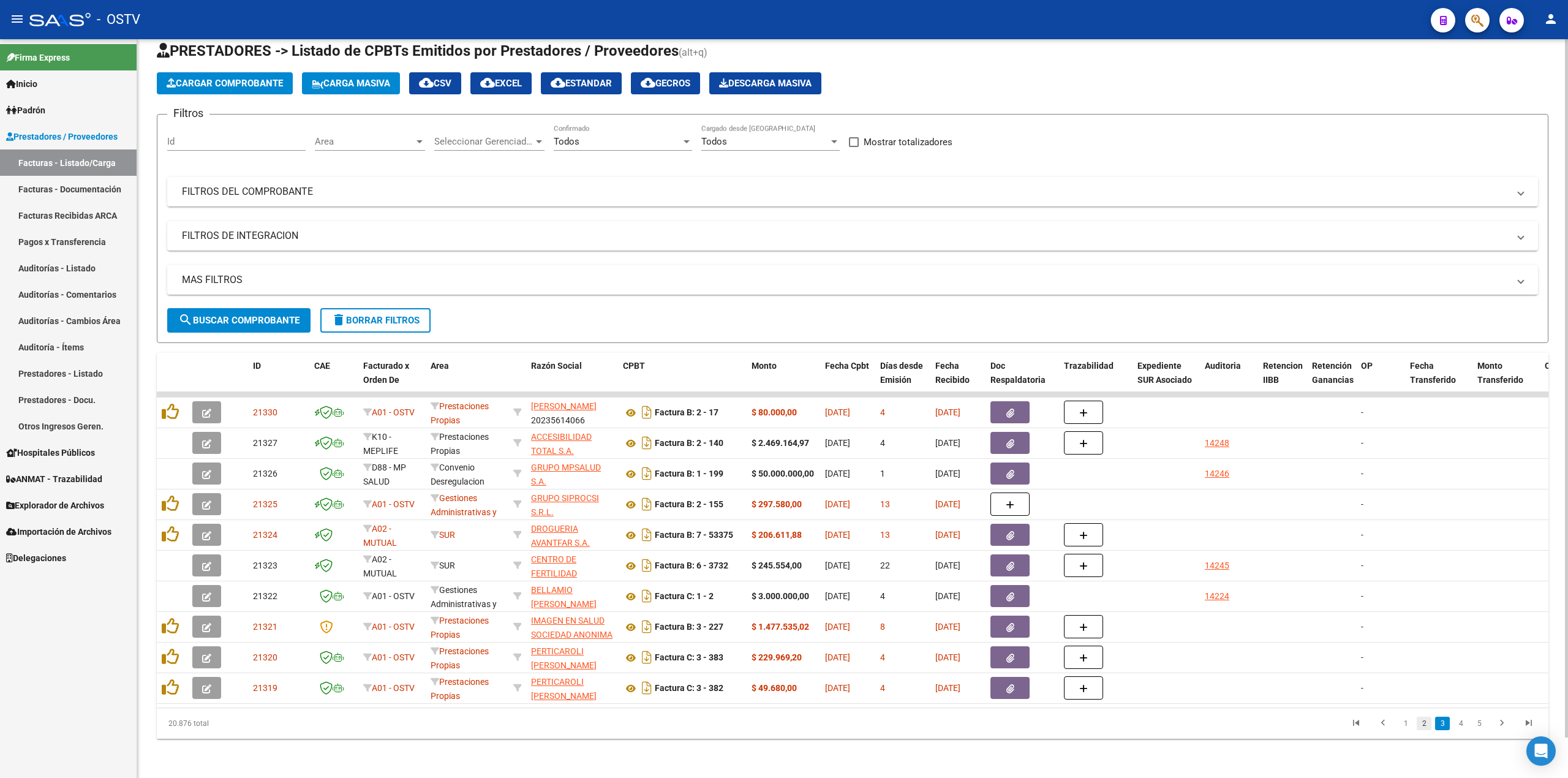
click at [1419, 723] on link "2" at bounding box center [1424, 723] width 15 height 14
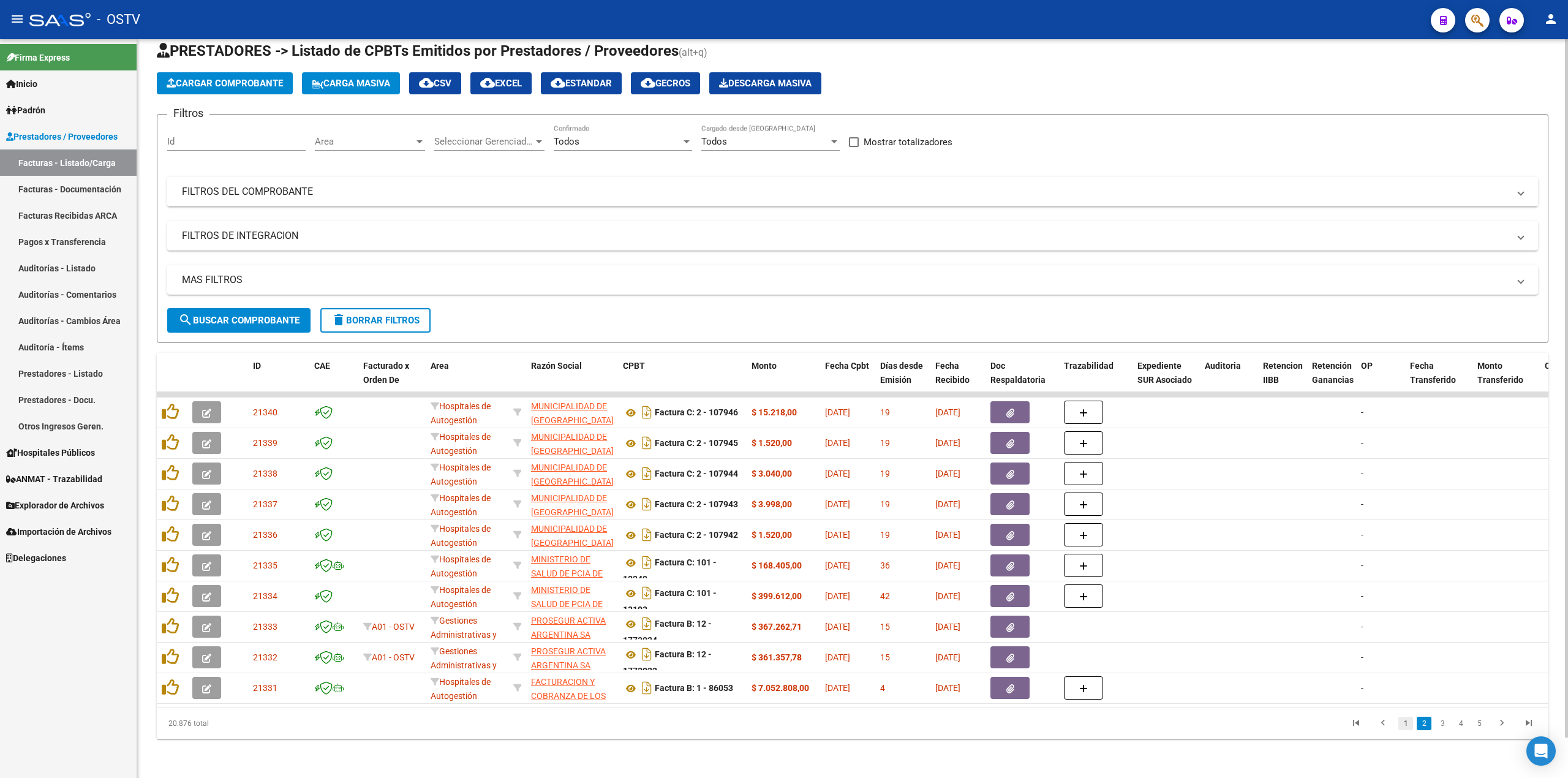
click at [1410, 725] on link "1" at bounding box center [1405, 723] width 15 height 14
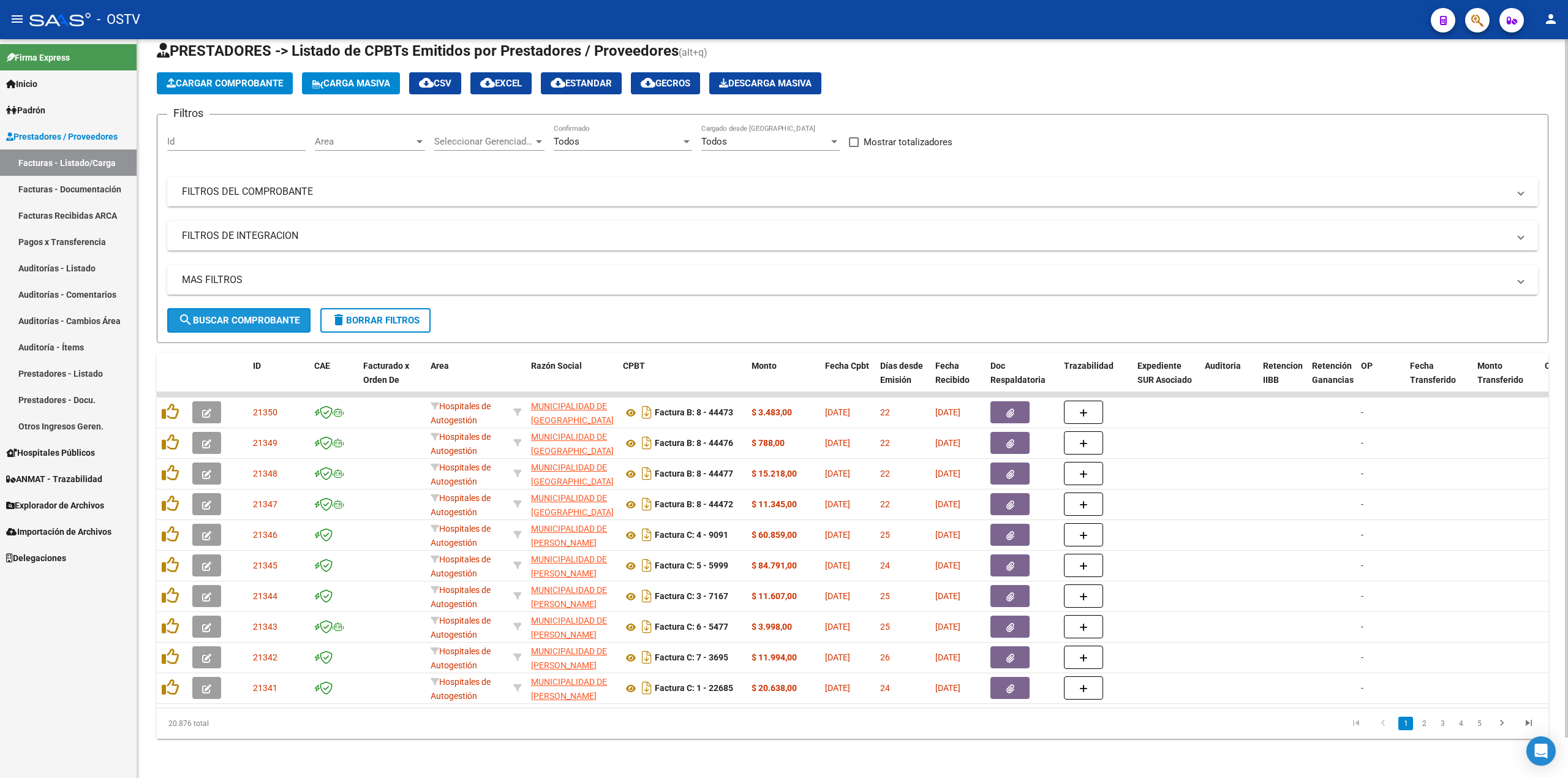
click at [201, 315] on span "search Buscar Comprobante" at bounding box center [239, 320] width 121 height 11
click at [605, 359] on div "Razón Social" at bounding box center [572, 366] width 82 height 14
click at [280, 315] on span "search Buscar Comprobante" at bounding box center [239, 320] width 121 height 11
